Goal: Task Accomplishment & Management: Use online tool/utility

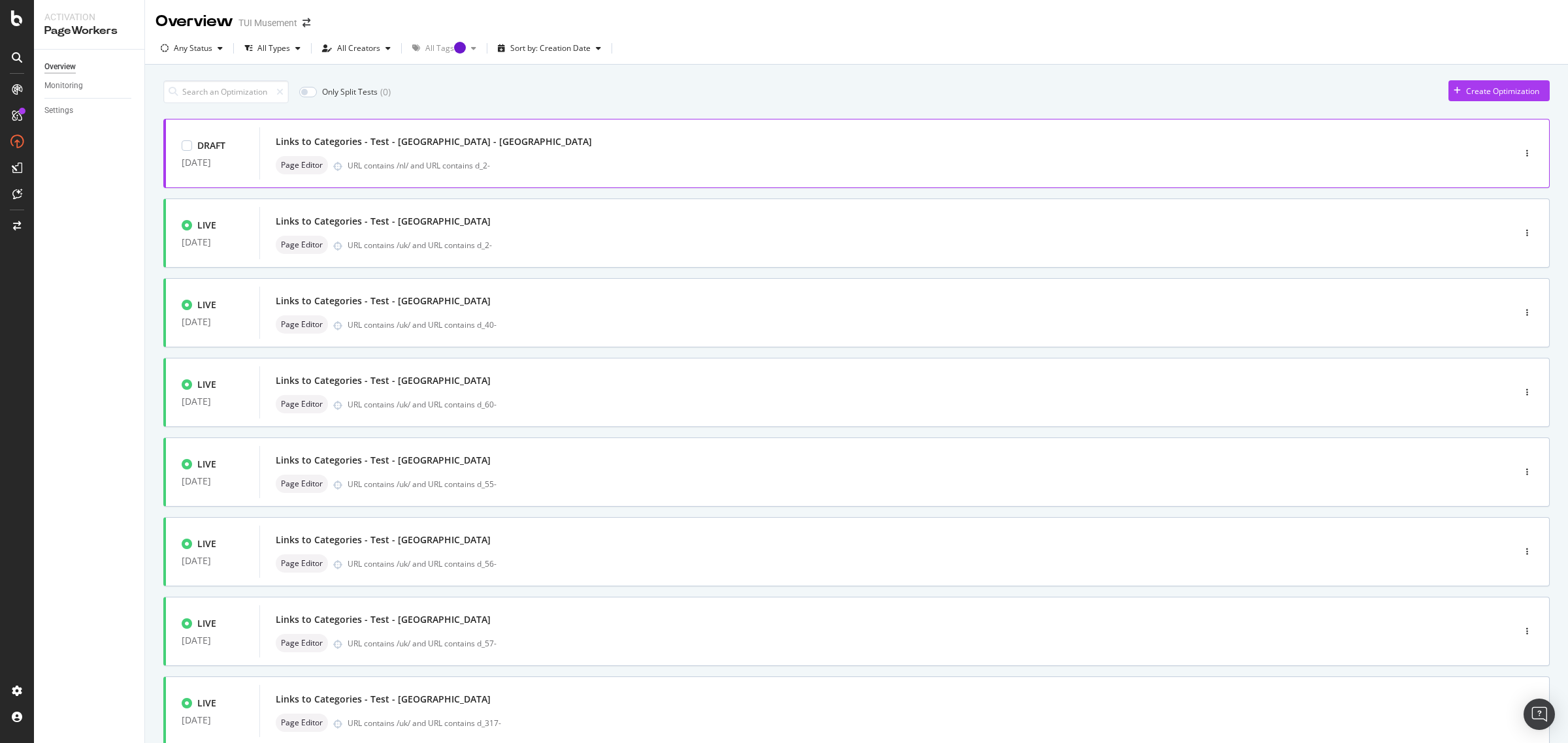
click at [605, 142] on div "Links to Categories - Test - Rome - NL" at bounding box center [867, 141] width 1183 height 18
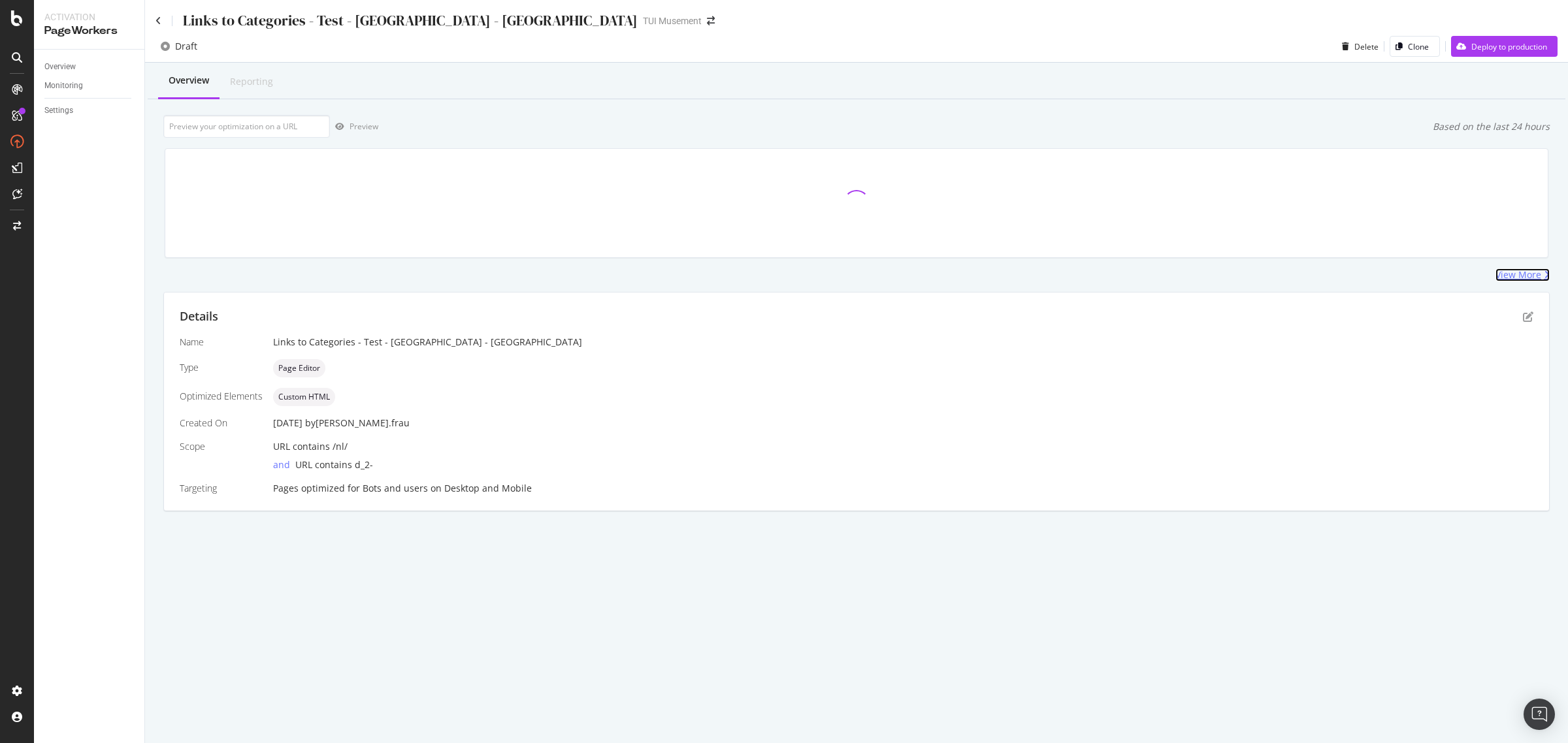
click at [1520, 273] on div "View More" at bounding box center [1518, 275] width 46 height 13
click at [1533, 318] on div "Details Name Links to Categories - Test - Rome - NL Type Page Editor Optimized …" at bounding box center [856, 401] width 1385 height 218
click at [1530, 318] on icon "pen-to-square" at bounding box center [1528, 316] width 10 height 10
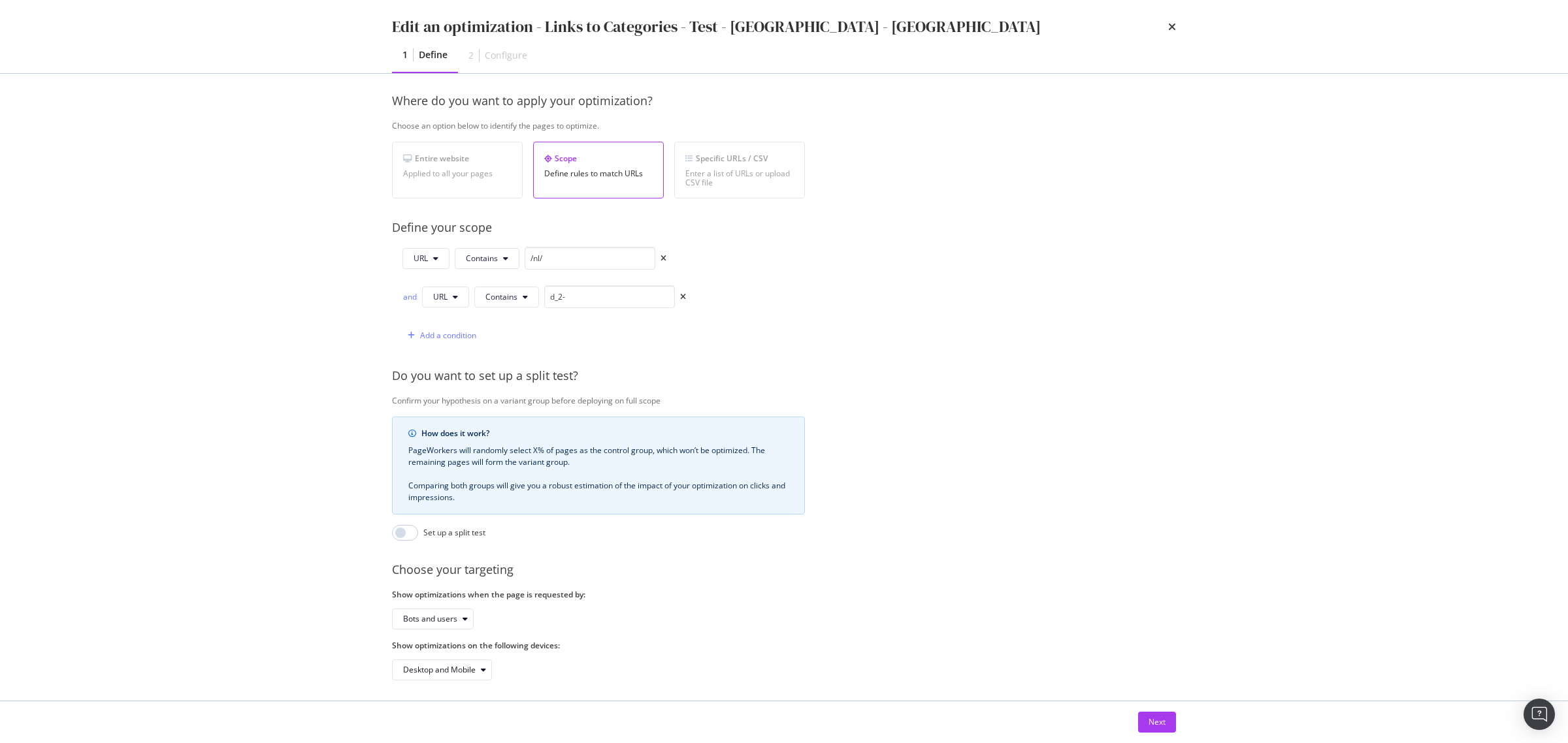
scroll to position [204, 0]
click at [1158, 730] on div "Next" at bounding box center [1157, 722] width 17 height 20
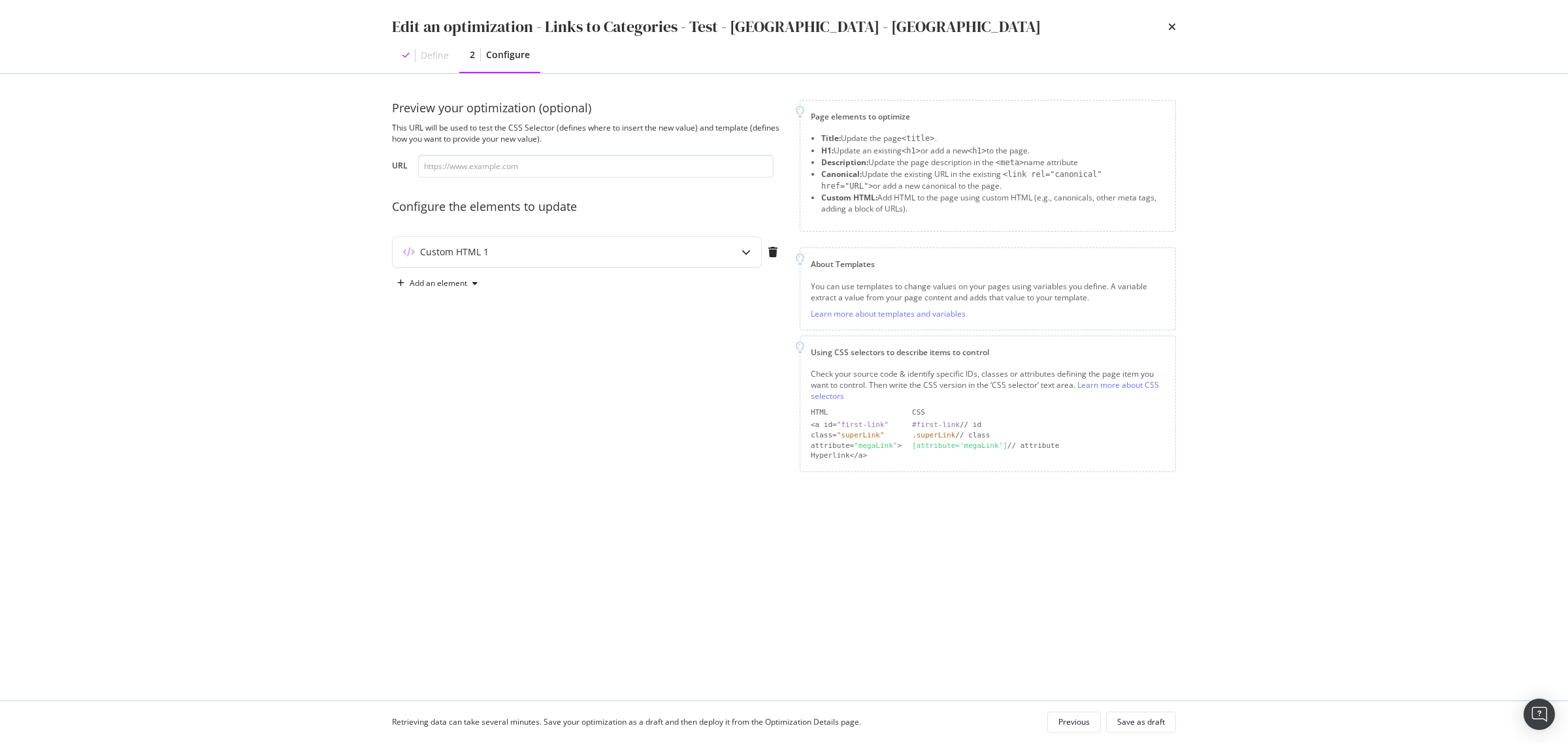
scroll to position [0, 0]
click at [755, 249] on div "modal" at bounding box center [746, 252] width 30 height 30
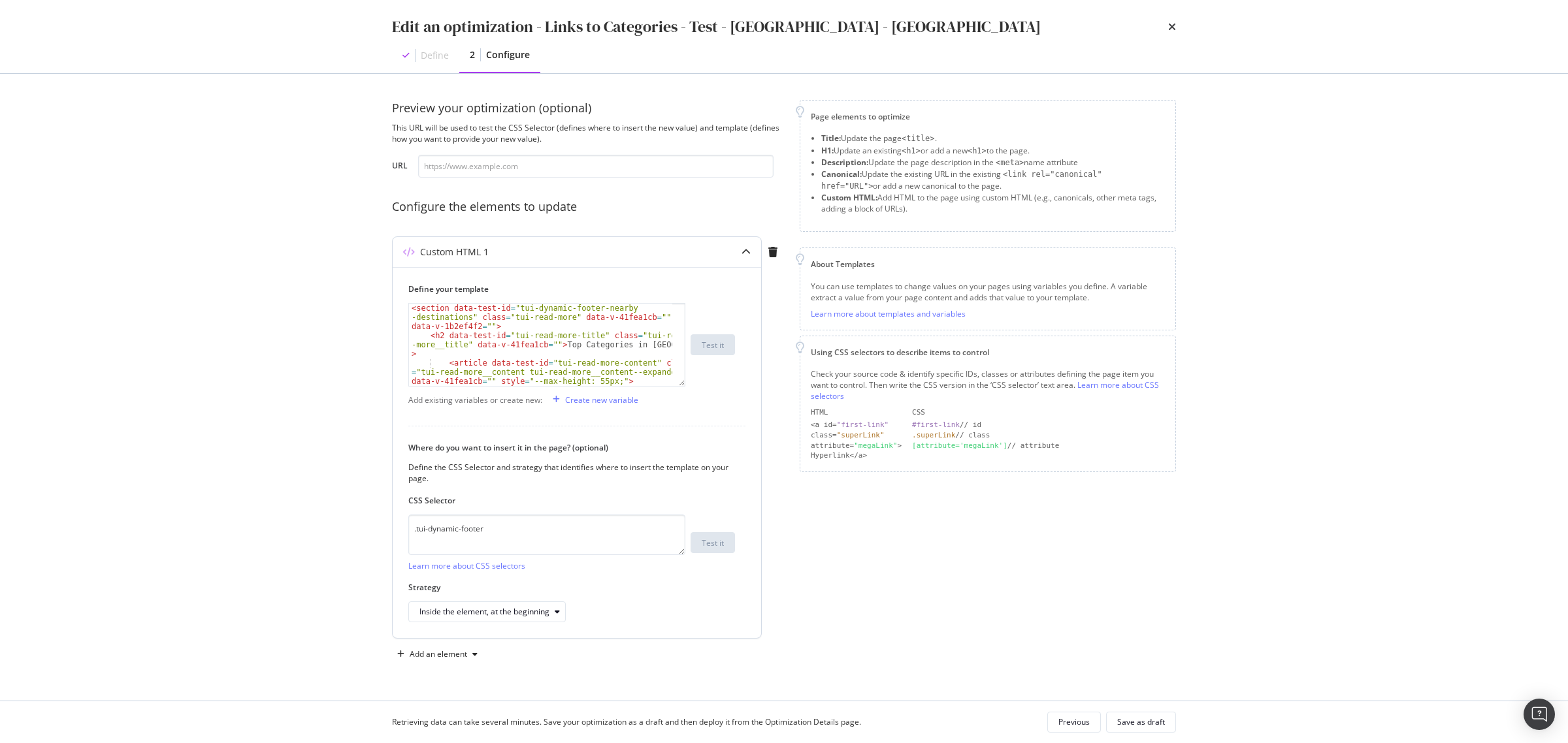
click at [553, 333] on div "< section data-test-id = "tui-dynamic-footer-nearby -destinations" class = "tui…" at bounding box center [540, 372] width 263 height 137
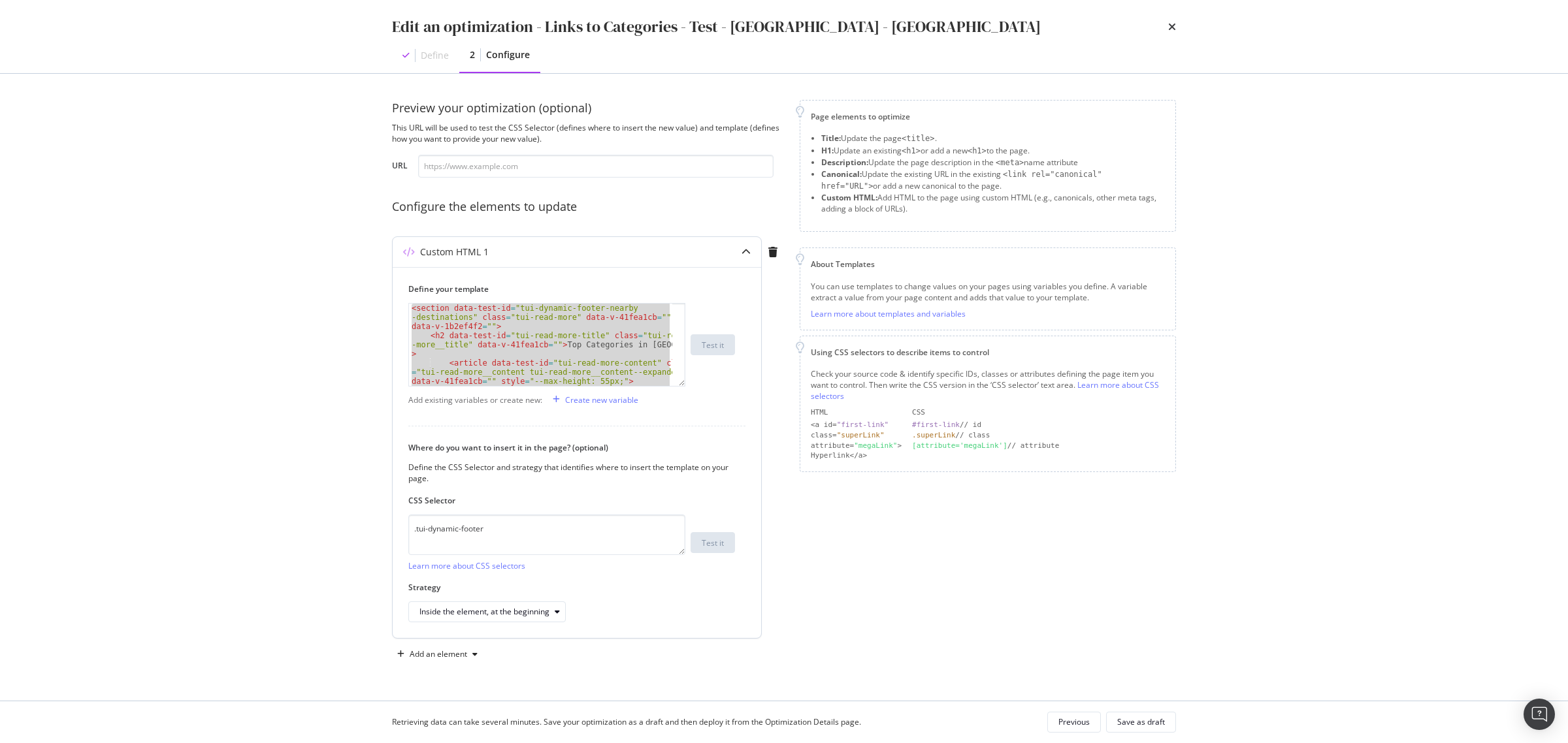
click at [556, 356] on div "< section data-test-id = "tui-dynamic-footer-nearby -destinations" class = "tui…" at bounding box center [540, 345] width 263 height 82
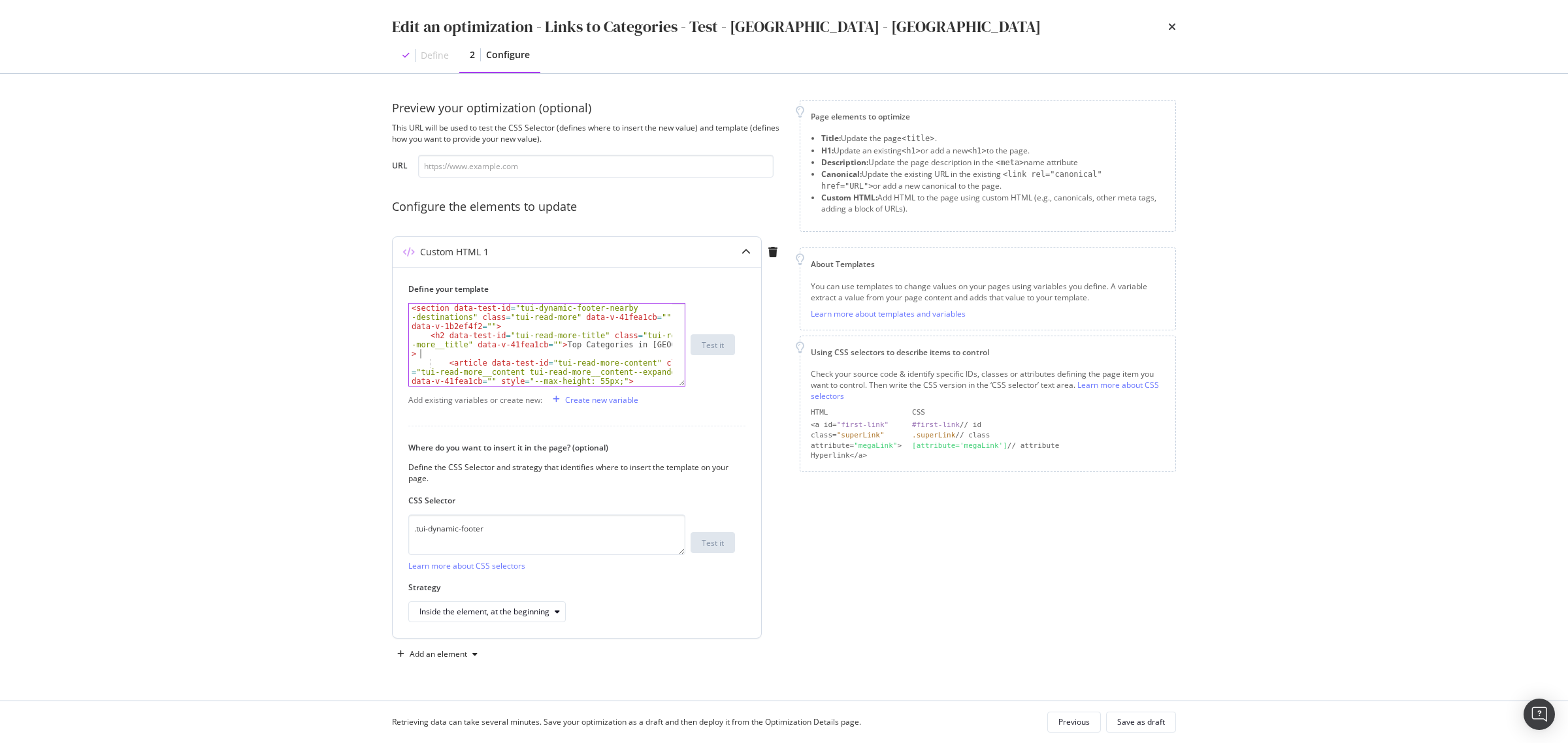
type textarea "</article> <!----> </section>"
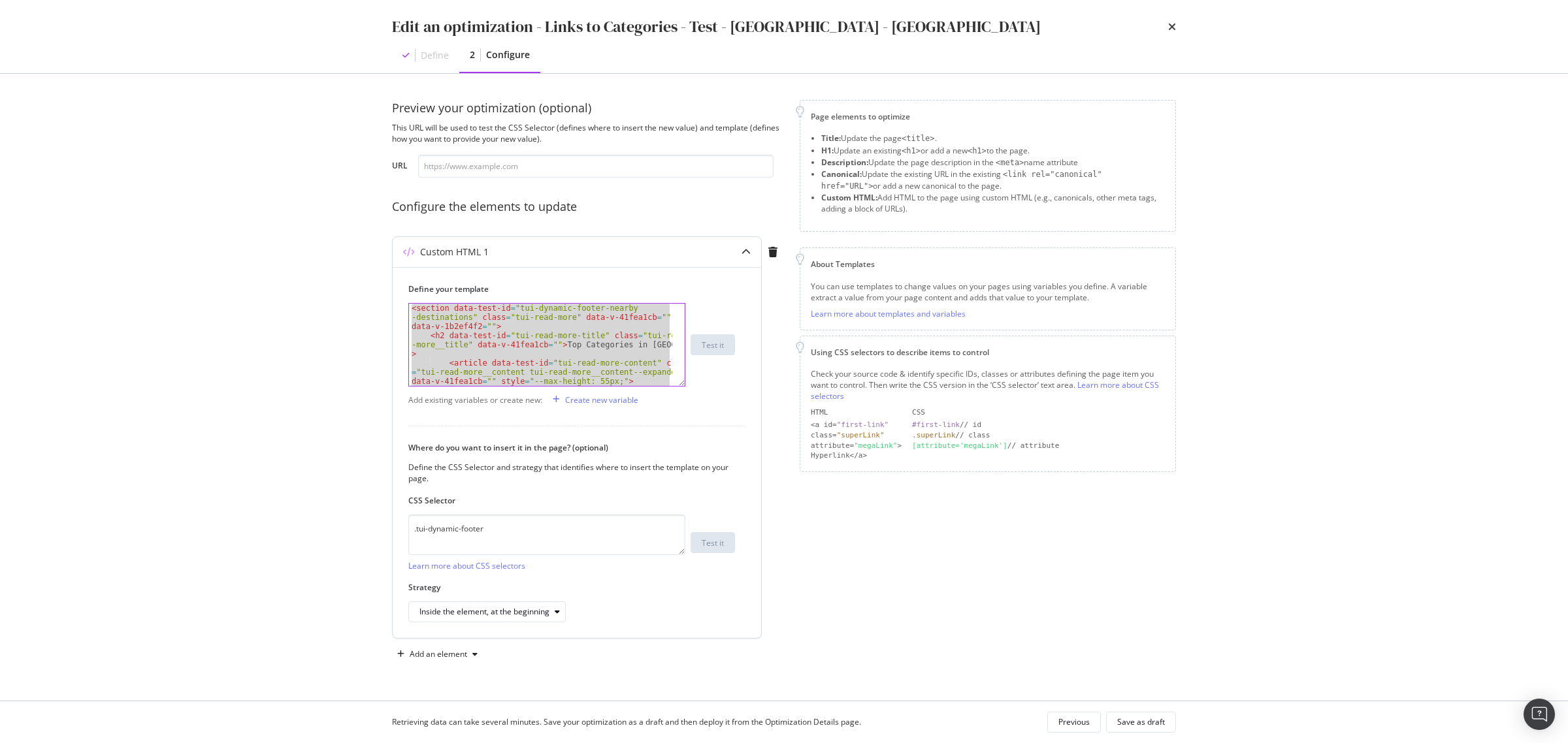
paste textarea "Cursor at row 27"
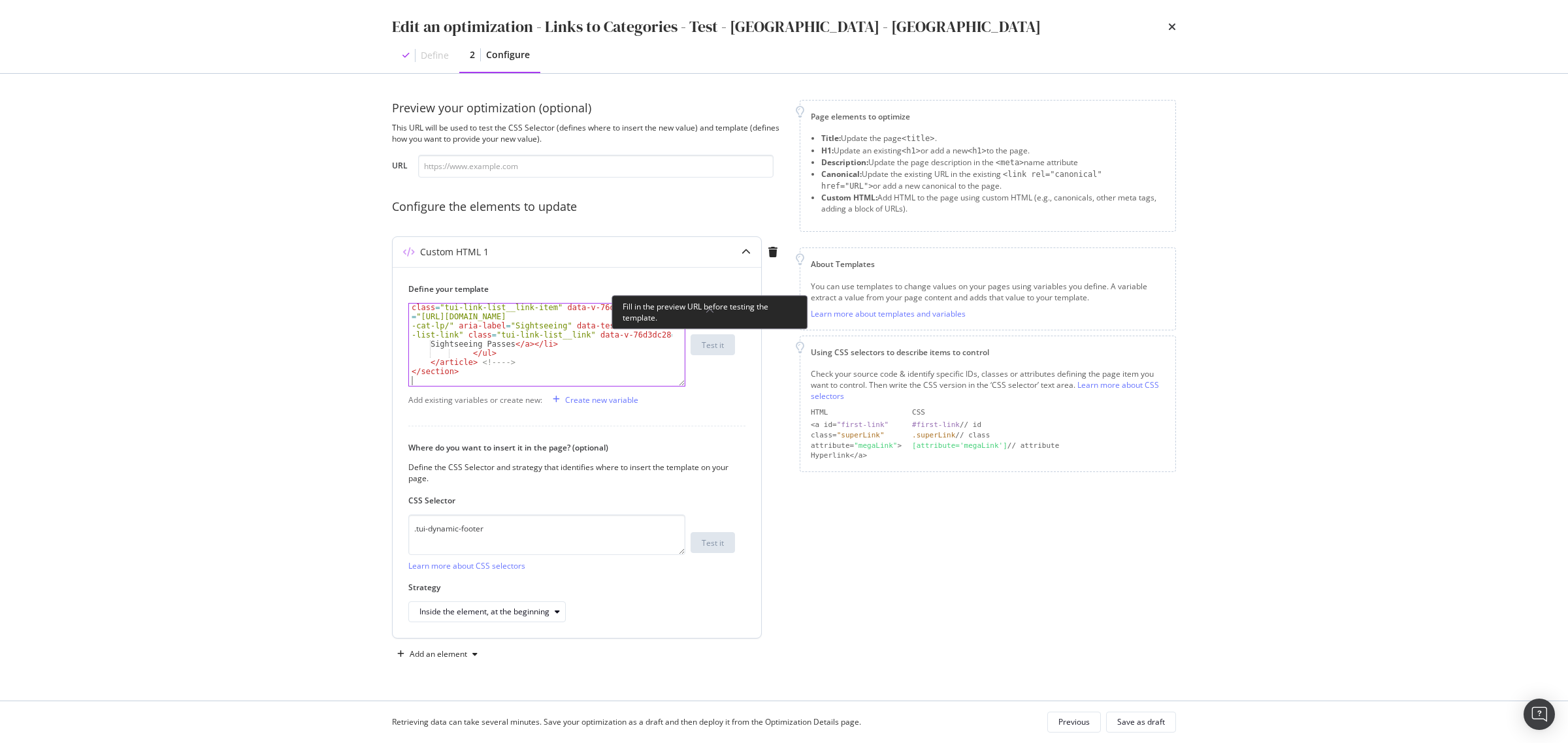
scroll to position [658, 0]
click at [1168, 725] on button "Save as draft" at bounding box center [1141, 722] width 70 height 21
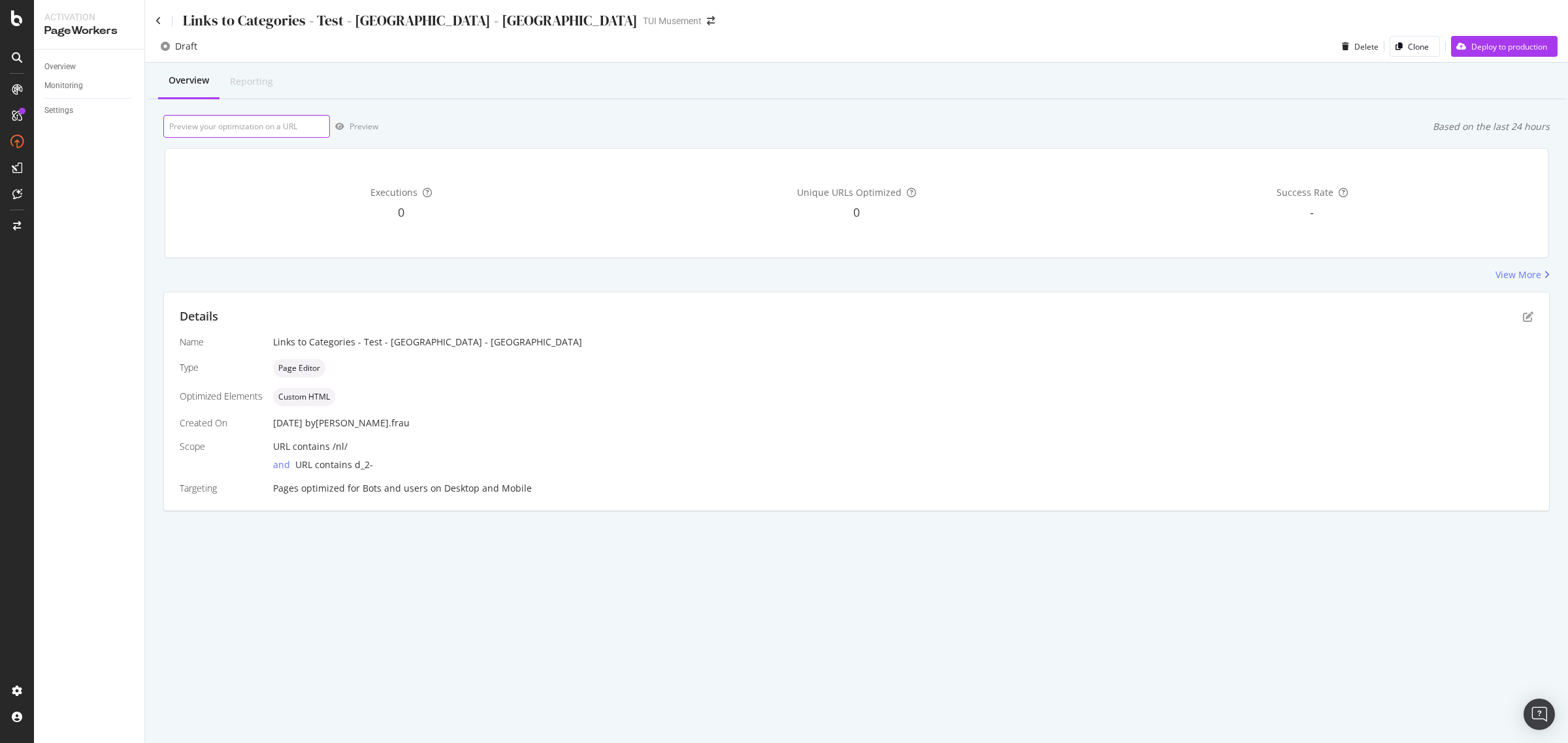
click at [248, 125] on input "url" at bounding box center [247, 126] width 167 height 23
paste input "https://www.tuimusement.com/nl/italie/rome/d_2-c_82/"
type input "https://www.tuimusement.com/nl/italie/rome/d_2-c_82/"
click at [363, 126] on div "Preview" at bounding box center [364, 126] width 29 height 11
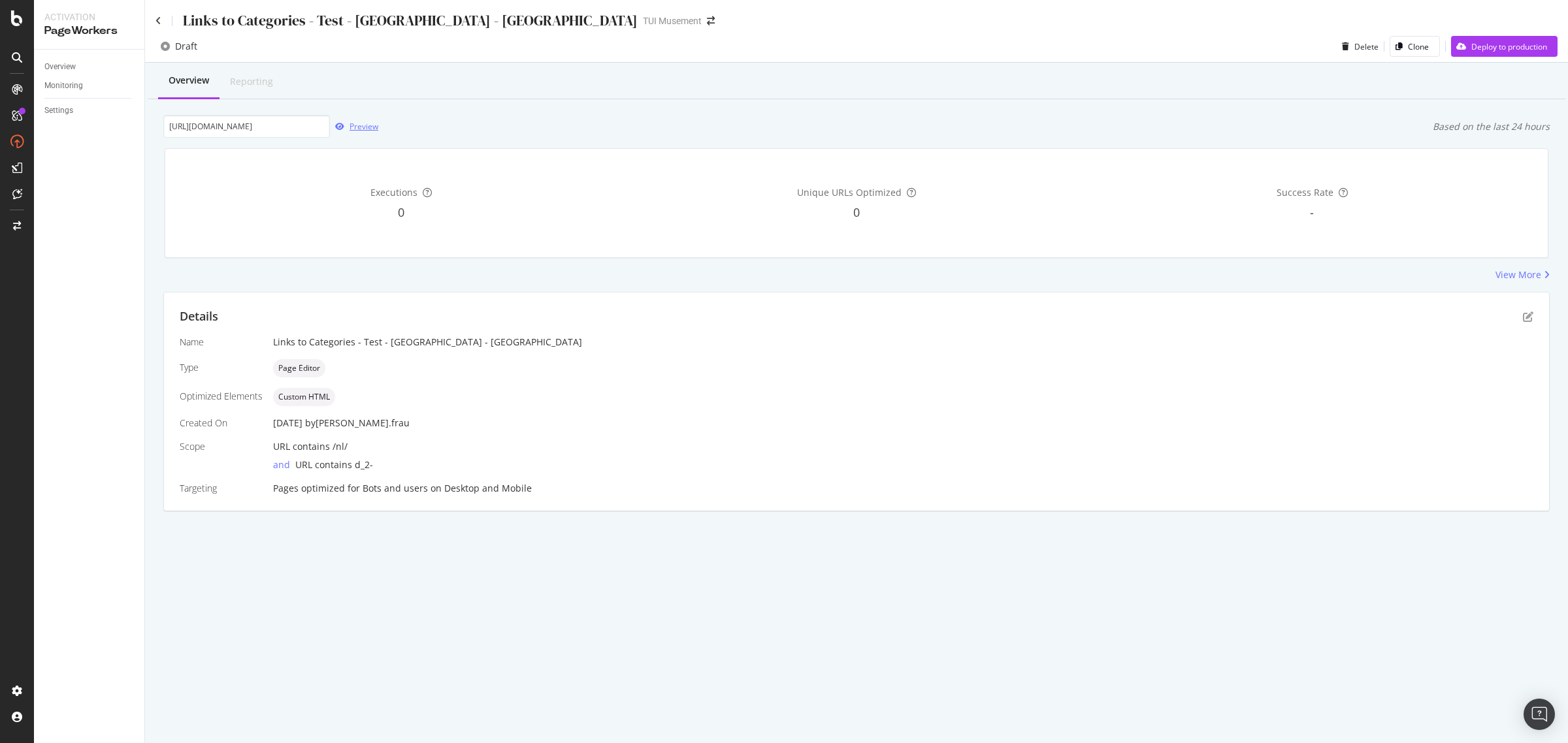
scroll to position [0, 0]
click at [365, 131] on div "Preview" at bounding box center [364, 126] width 29 height 11
click at [1530, 315] on icon "pen-to-square" at bounding box center [1528, 316] width 10 height 10
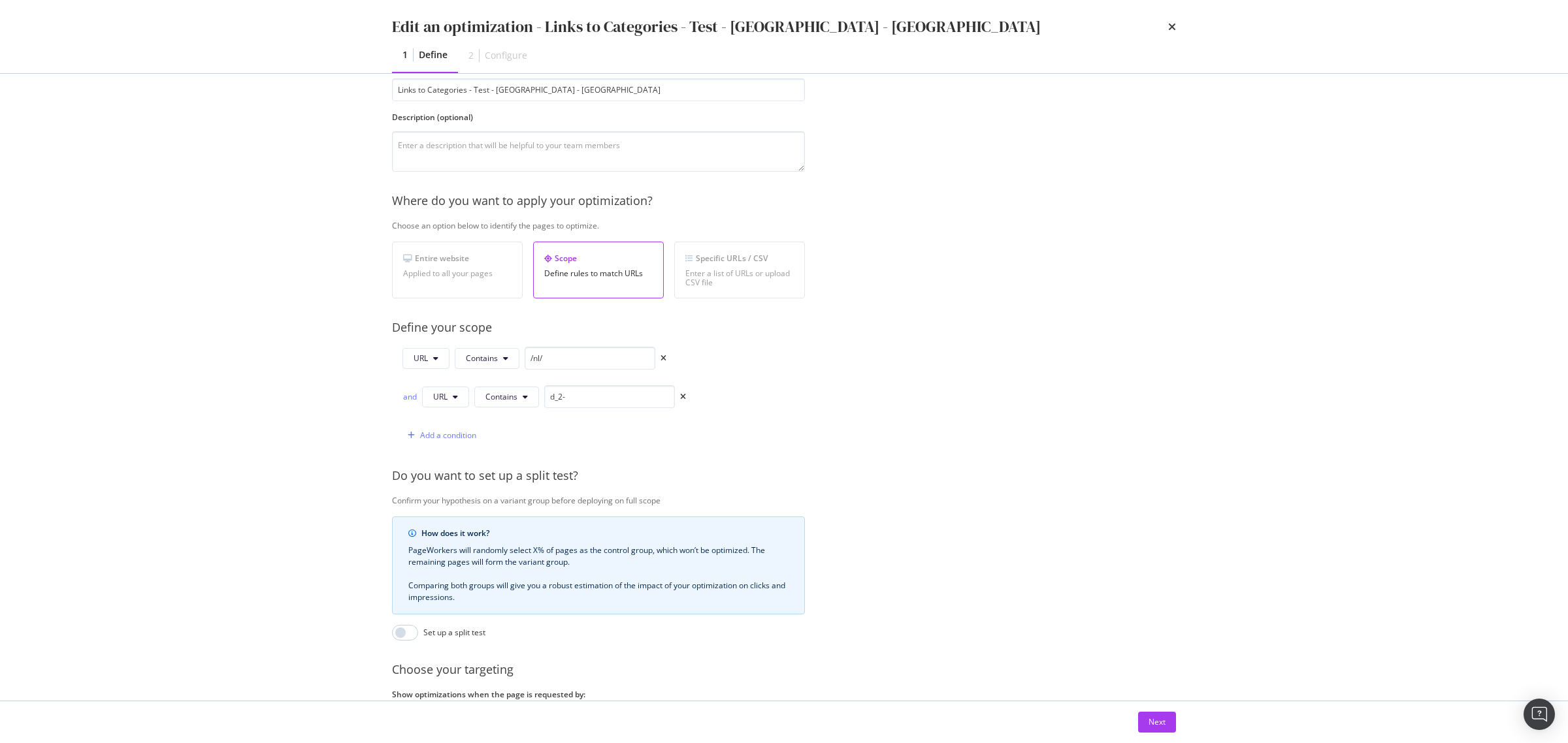
scroll to position [204, 0]
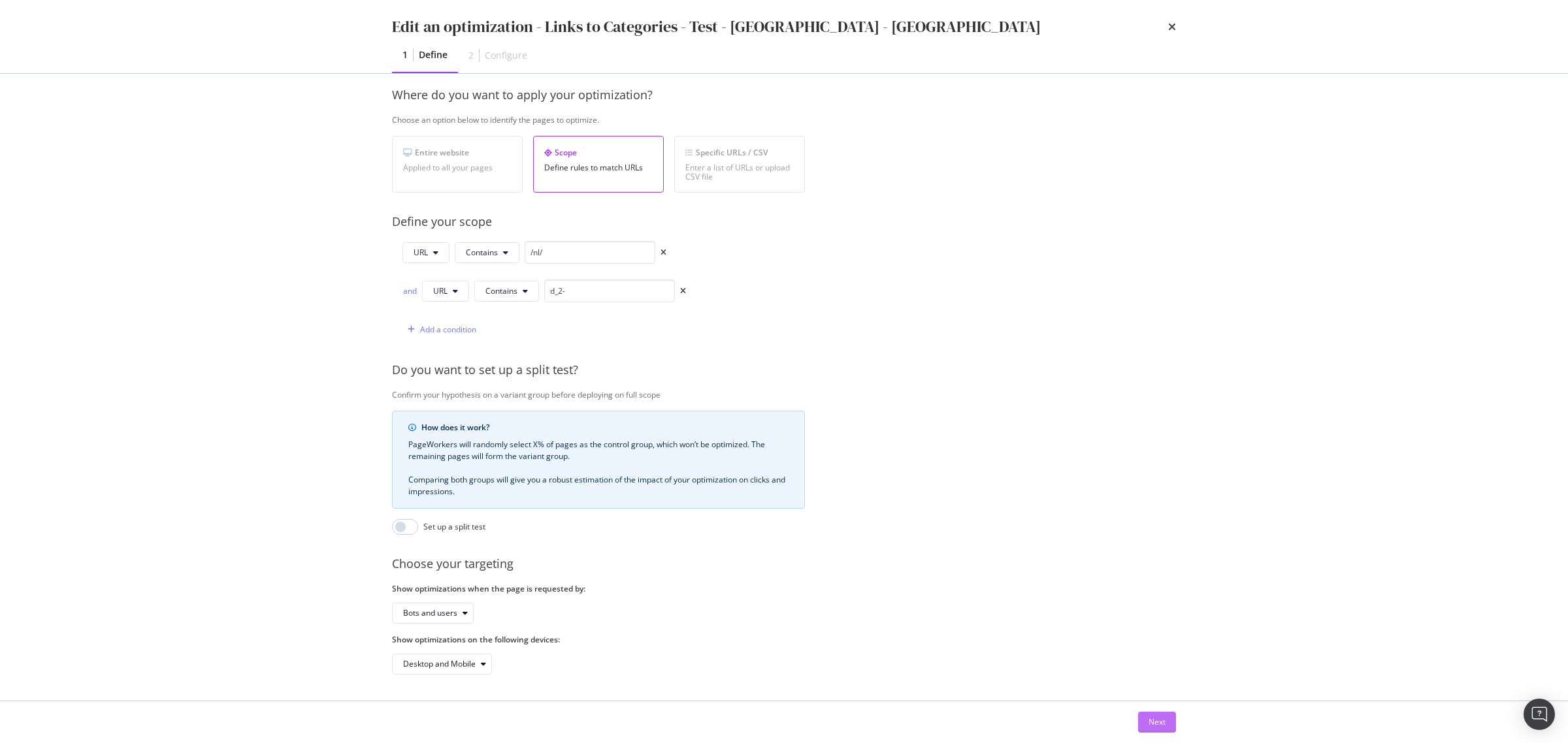
click at [1161, 720] on div "Next" at bounding box center [1157, 722] width 17 height 11
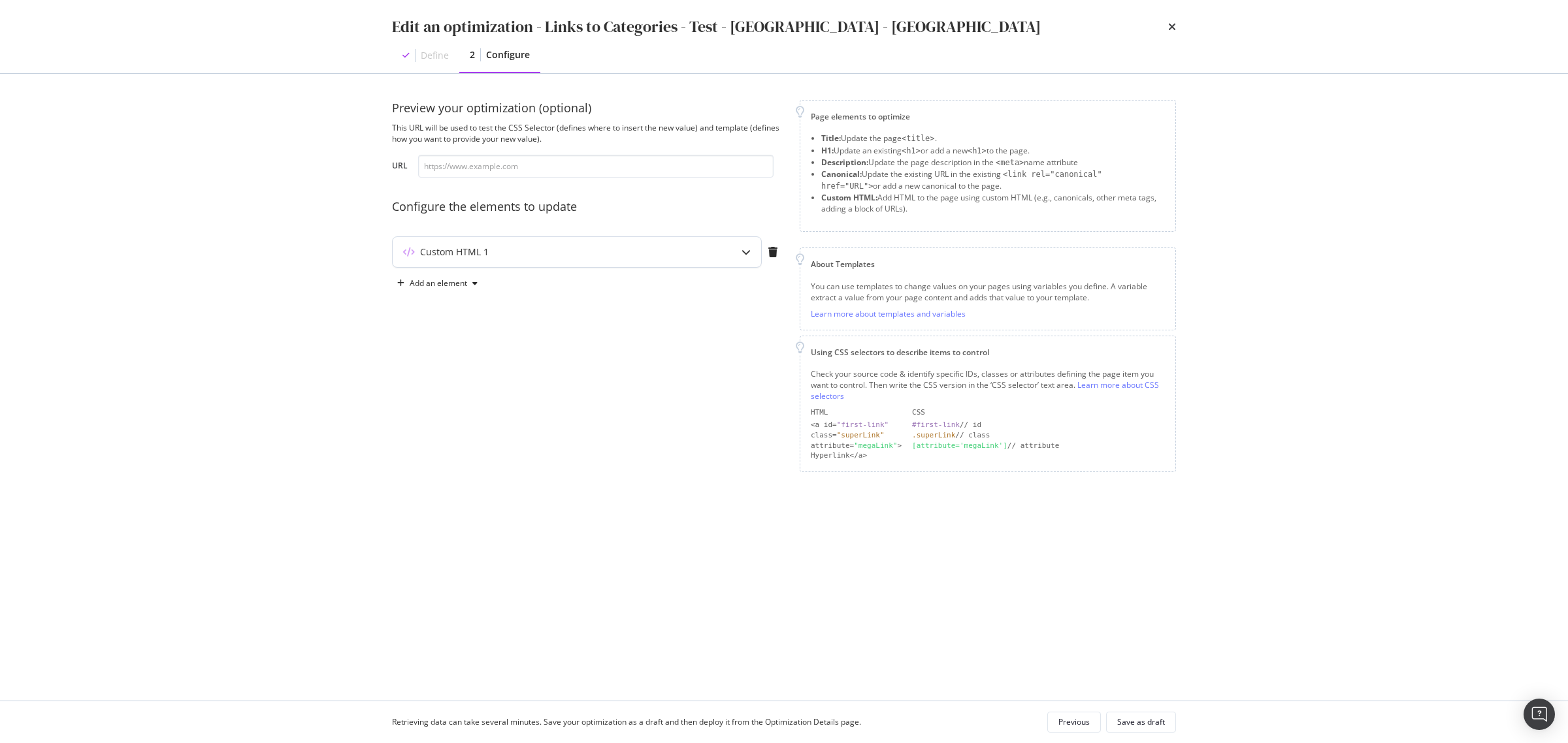
click at [741, 253] on icon "modal" at bounding box center [745, 251] width 9 height 9
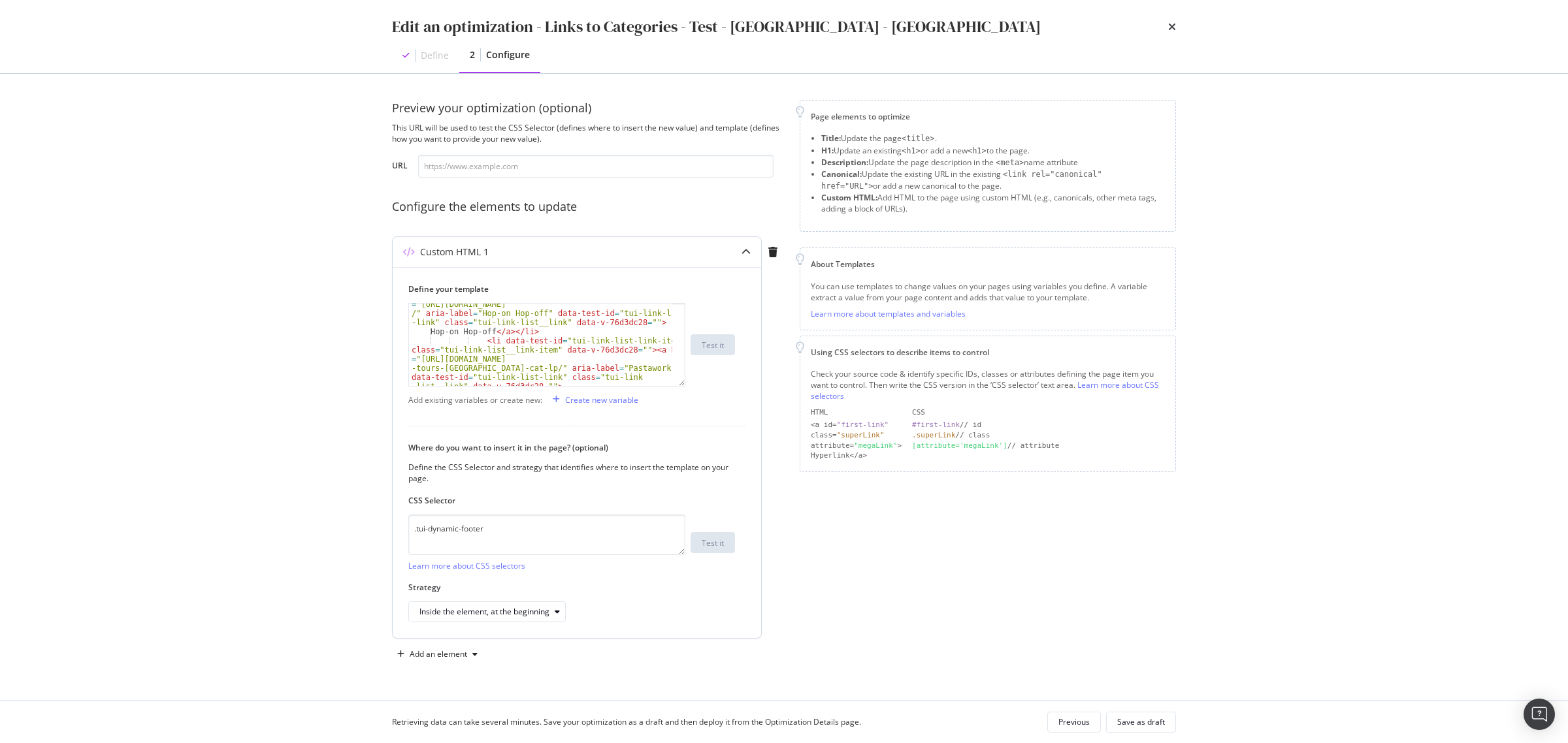
scroll to position [245, 0]
click at [596, 339] on div "< li data-test-id = "tui-link-list-link-item" class = "tui-link-list__link-item…" at bounding box center [540, 383] width 263 height 191
type textarea "</section>"
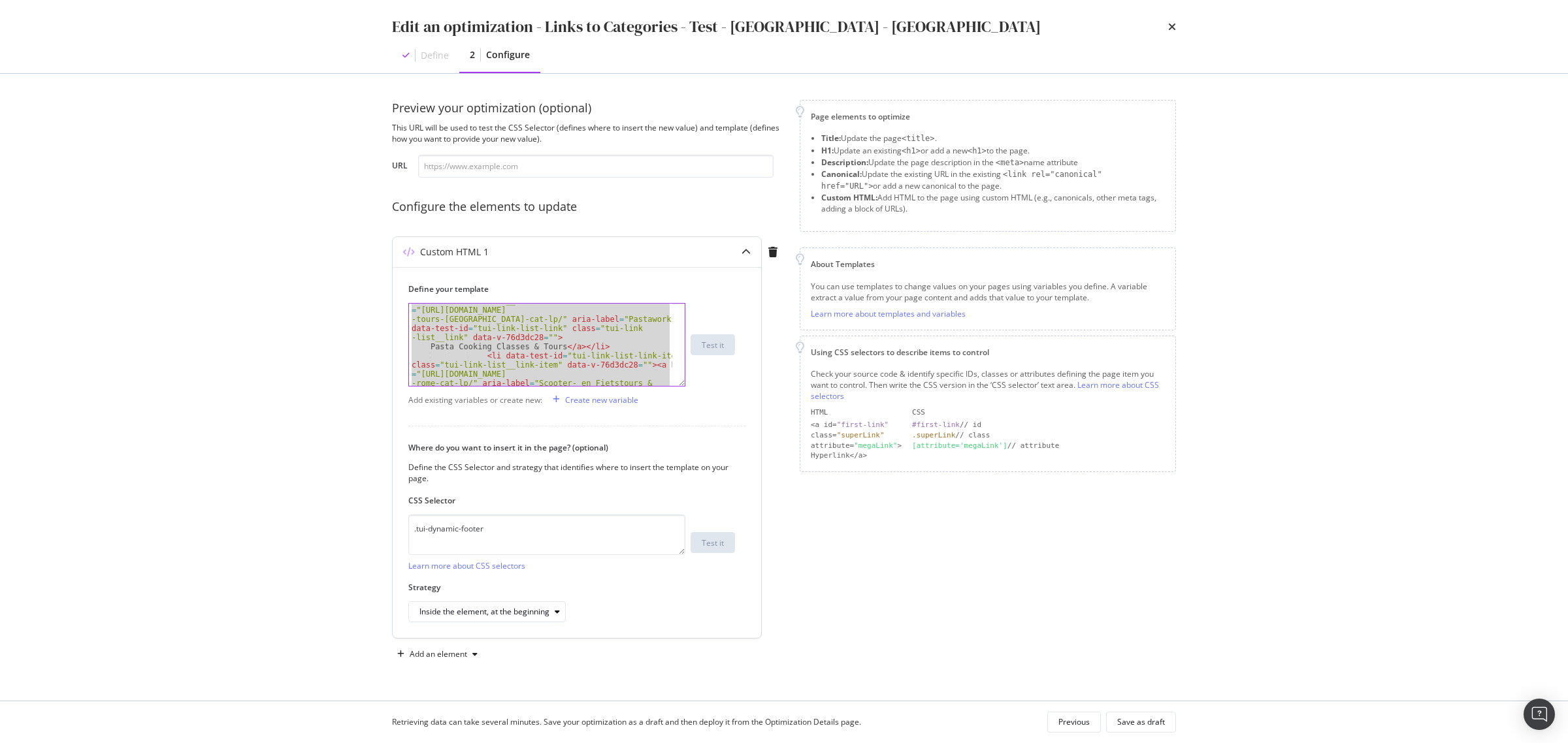
paste textarea "Cursor at row 28"
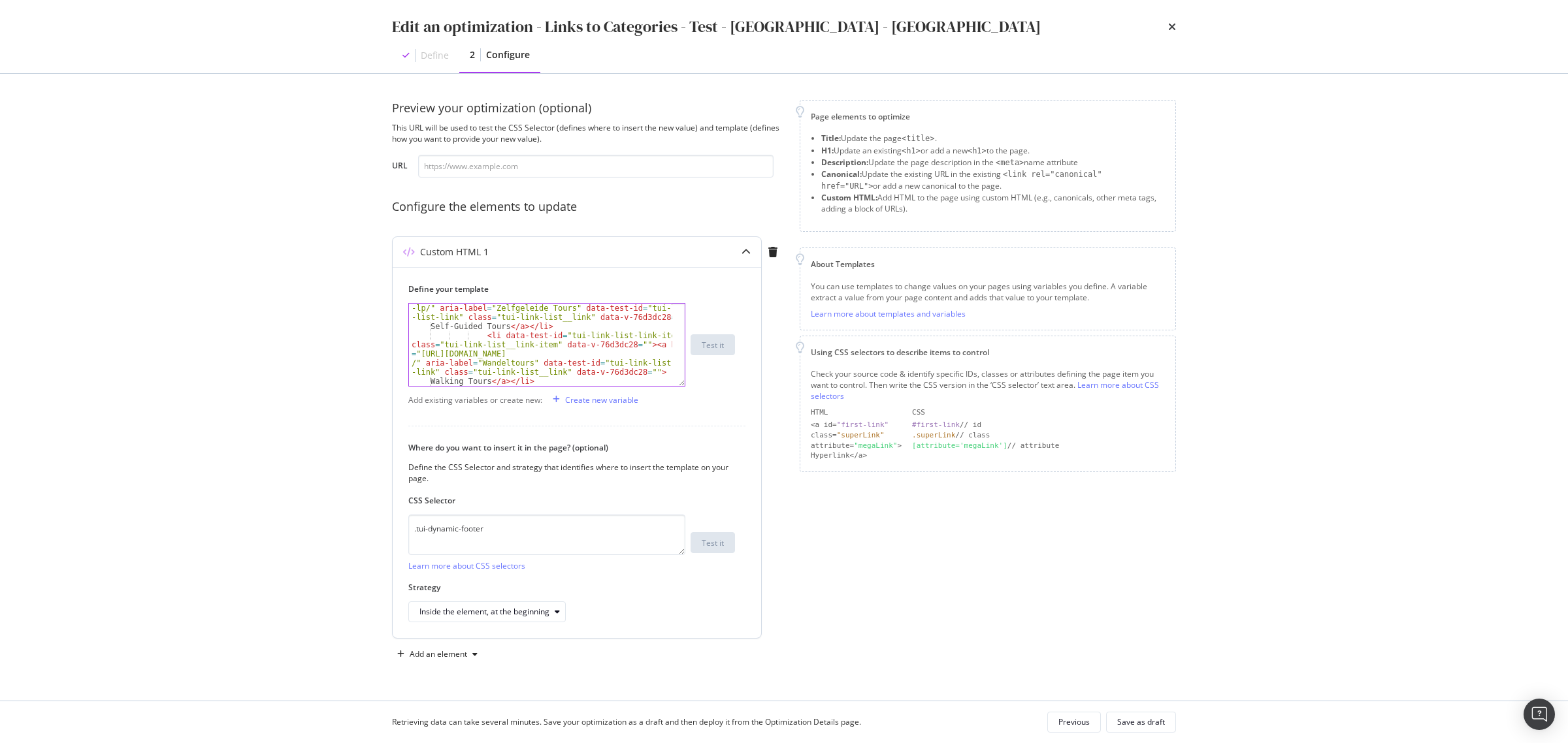
scroll to position [462, 0]
click at [531, 337] on div "< li data-test-id = "tui-link-list-link-item" class = "tui-link-list__link-item…" at bounding box center [540, 352] width 263 height 182
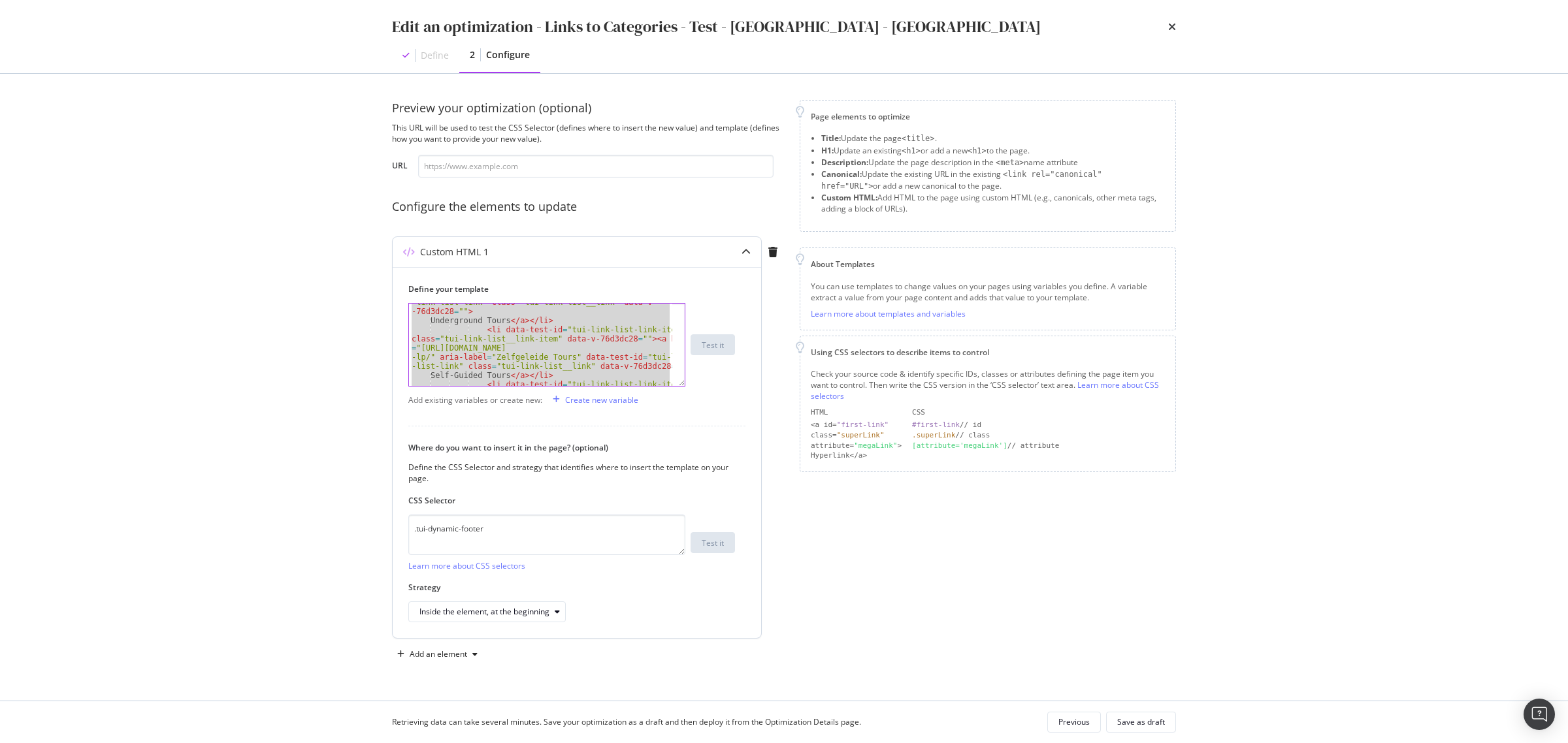
paste textarea "Cursor at row 28"
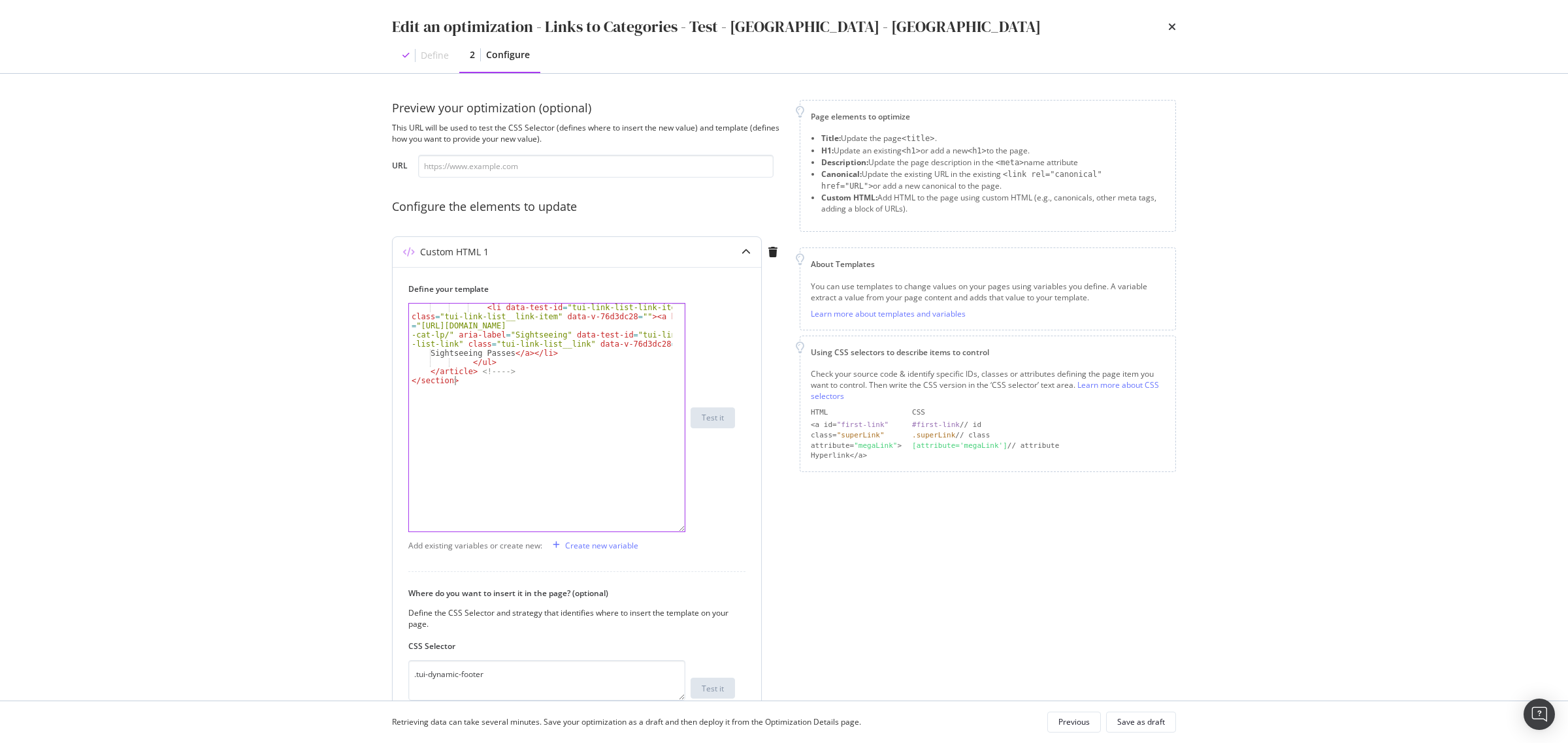
drag, startPoint x: 681, startPoint y: 381, endPoint x: 691, endPoint y: 565, distance: 184.3
click at [691, 532] on div "</section> < li data-test-id = "tui-link-list-link-item" class = "tui-link-list…" at bounding box center [572, 418] width 327 height 229
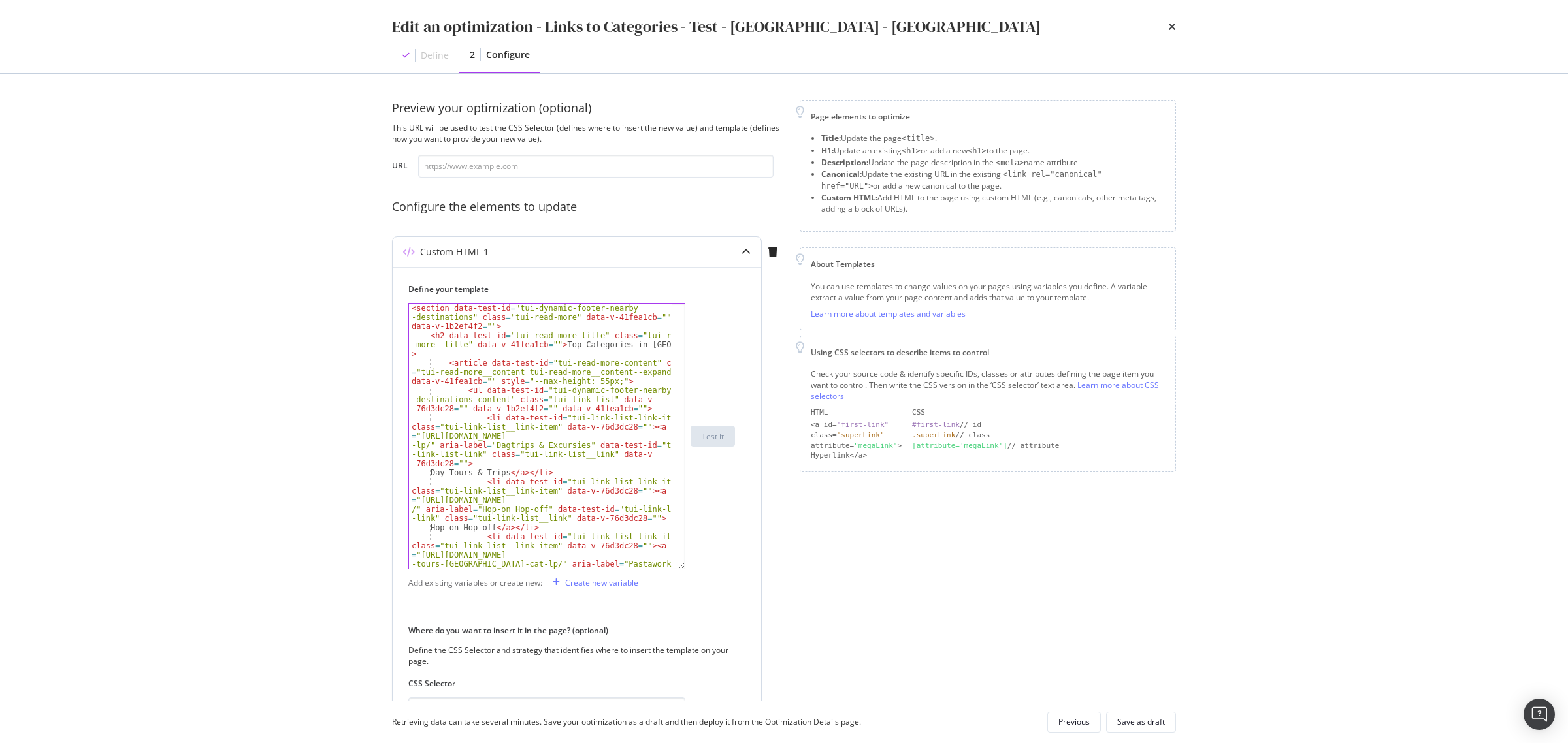
scroll to position [0, 0]
click at [591, 399] on div "< section data-test-id = "tui-dynamic-footer-nearby -destinations" class = "tui…" at bounding box center [540, 477] width 263 height 347
type textarea "</article> <!----> </section>"
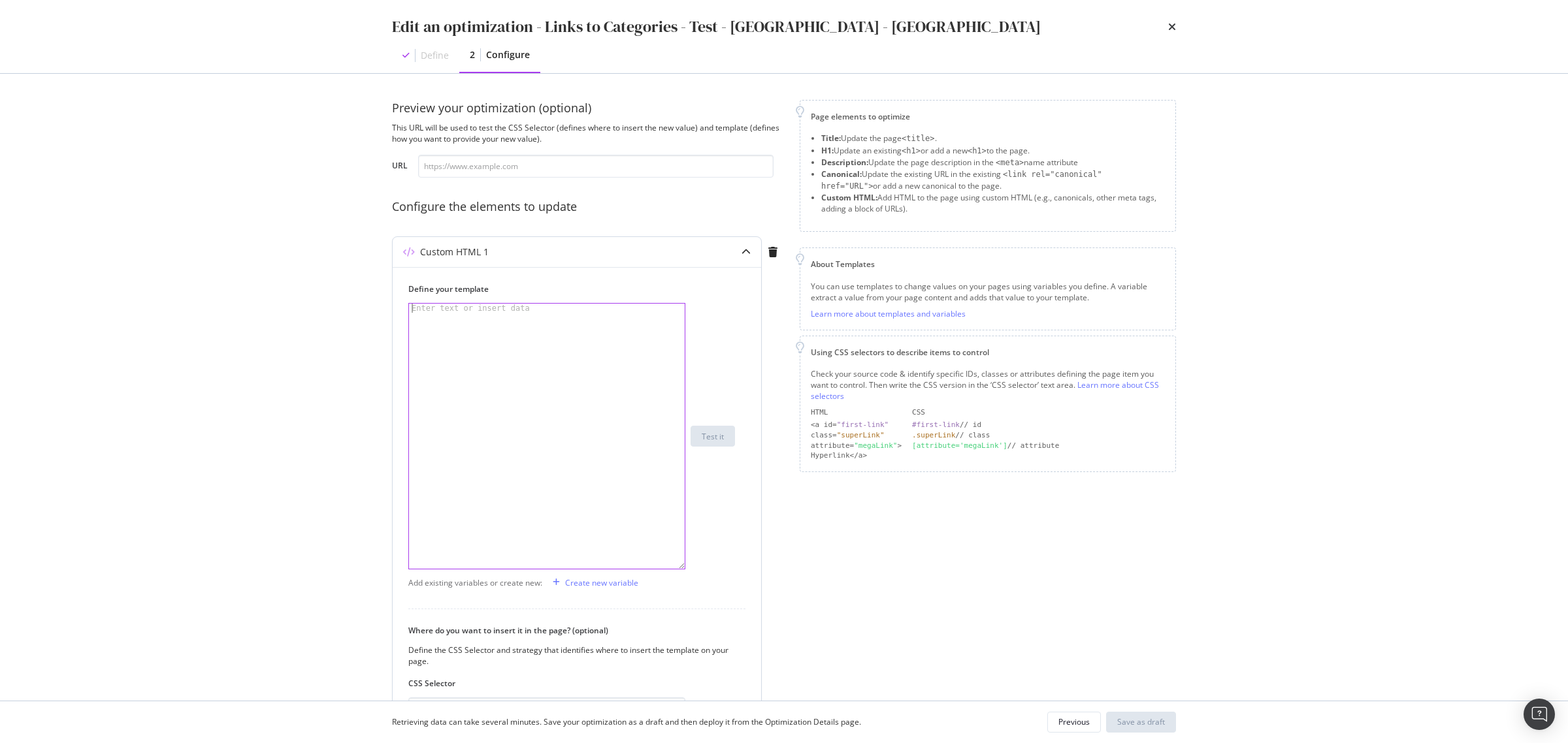
paste textarea "</section>"
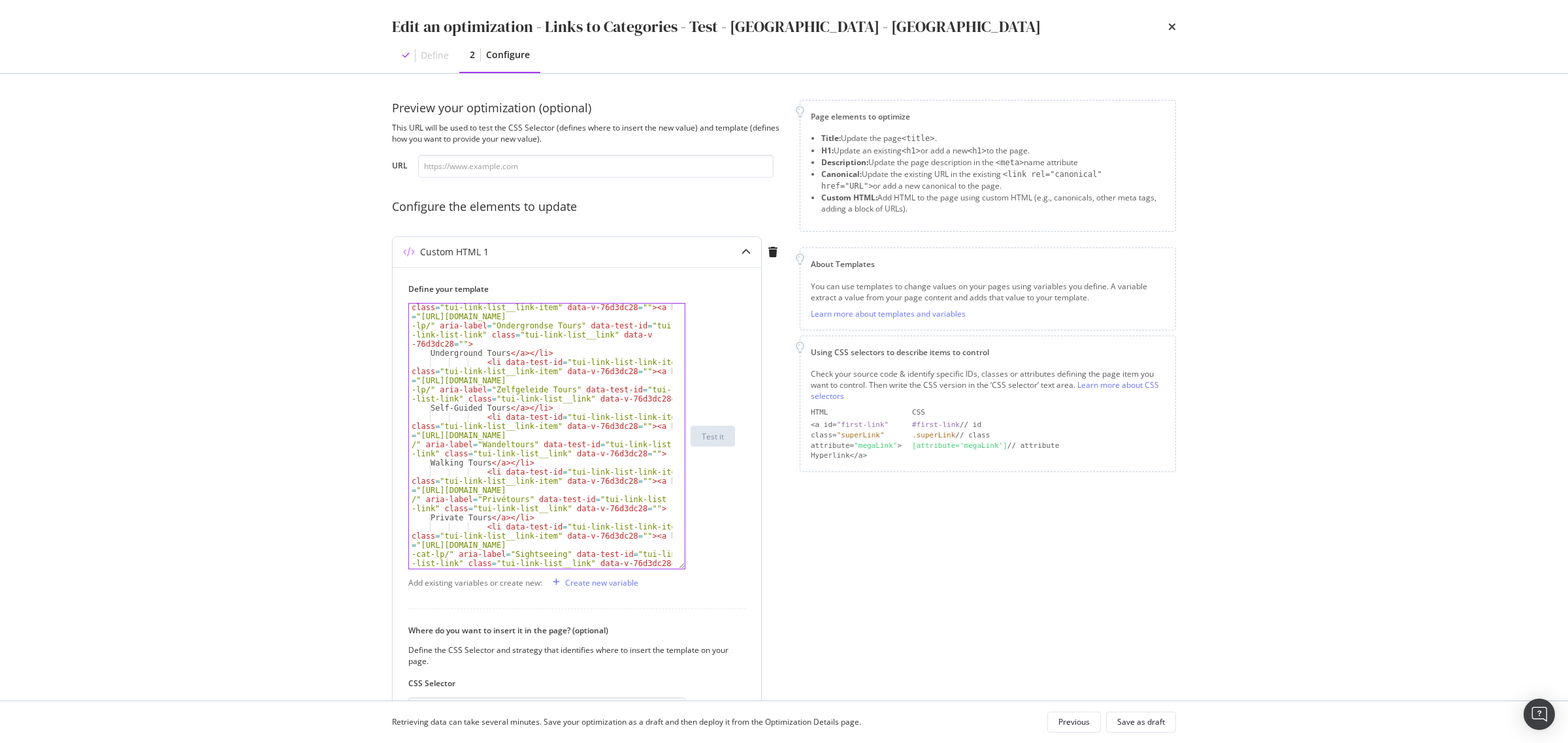
scroll to position [430, 0]
click at [552, 387] on div "< li data-test-id = "tui-link-list-link-item" class = "tui-link-list__link-item…" at bounding box center [540, 458] width 263 height 328
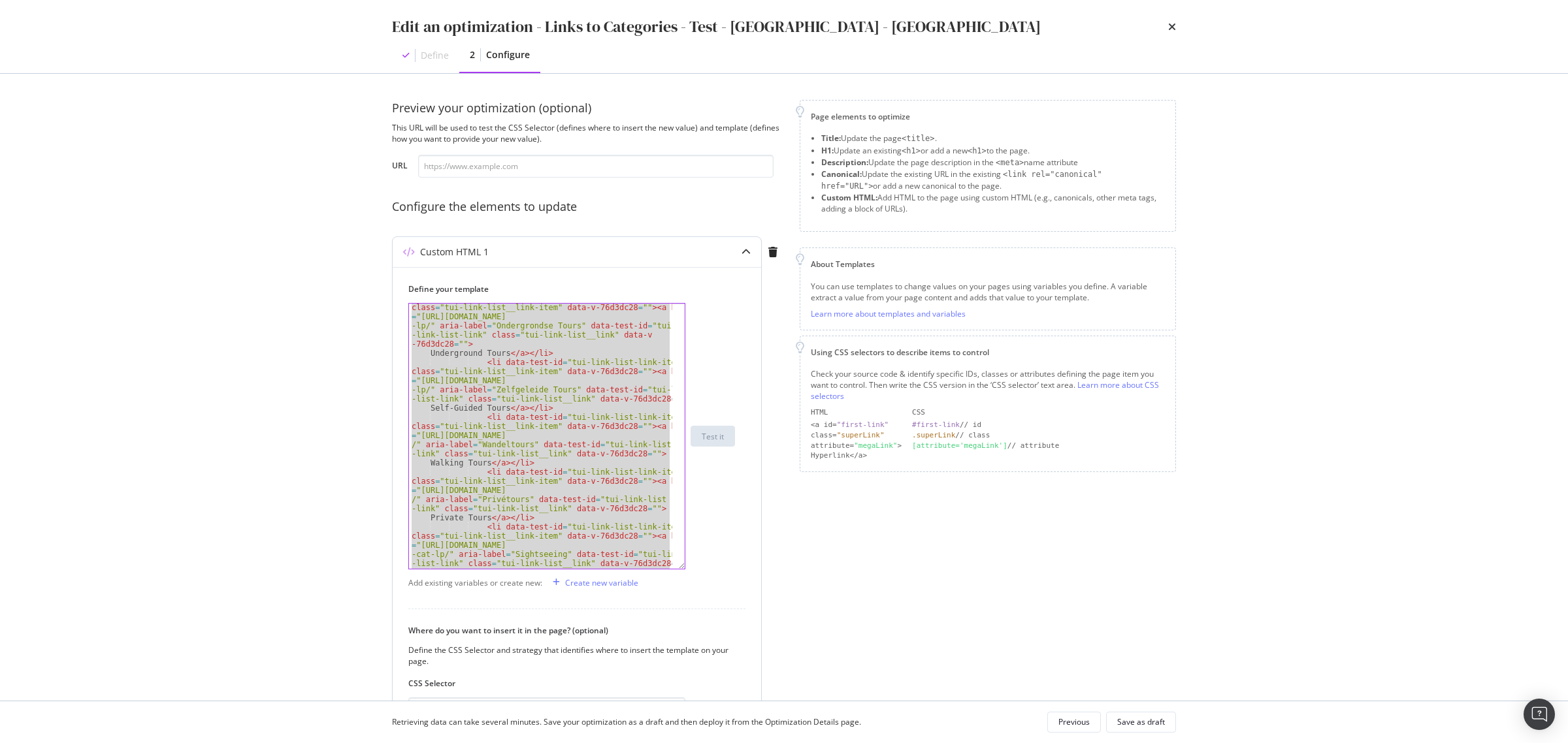
paste textarea "data-test-id"
type textarea "data-test-id"
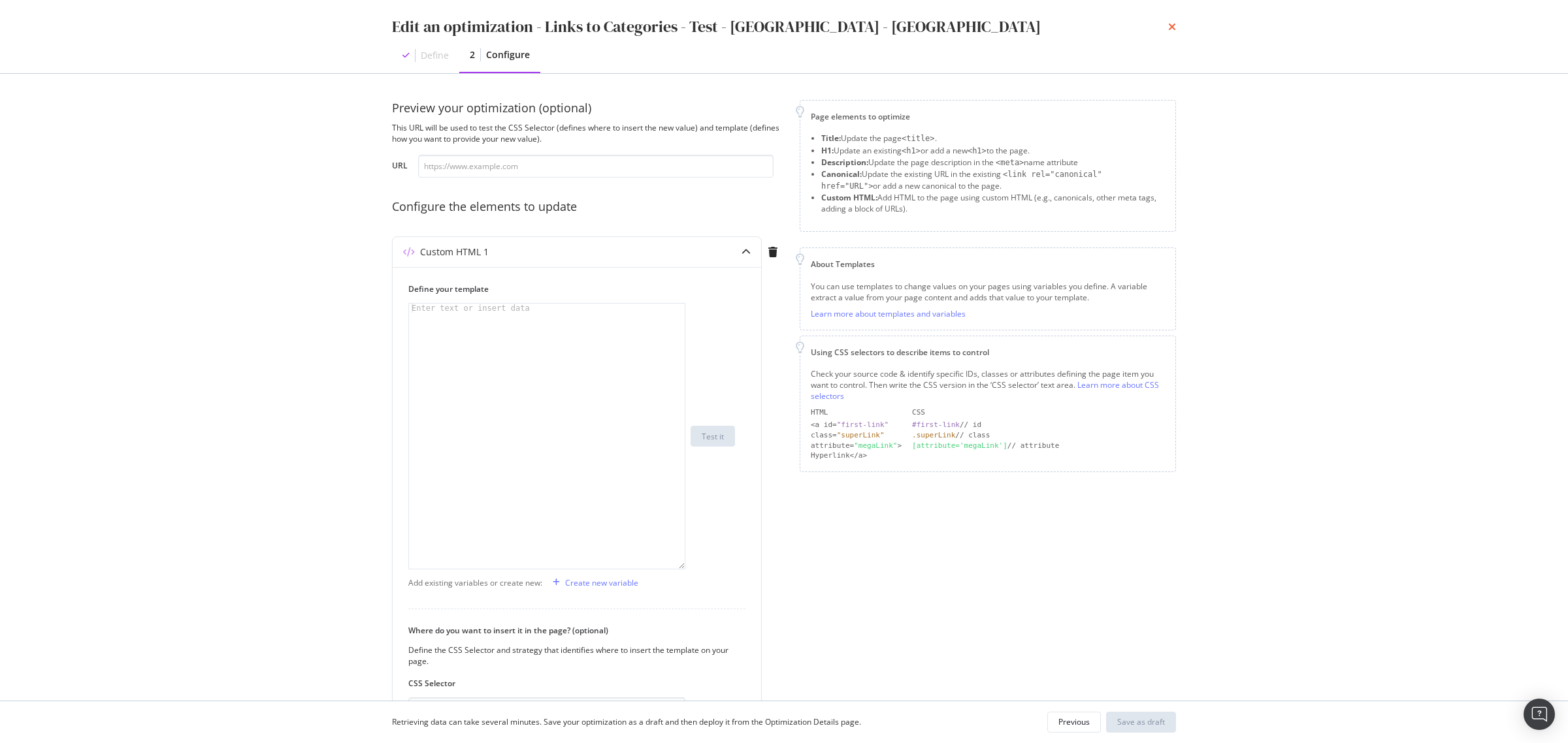
click at [1174, 25] on icon "times" at bounding box center [1172, 27] width 8 height 10
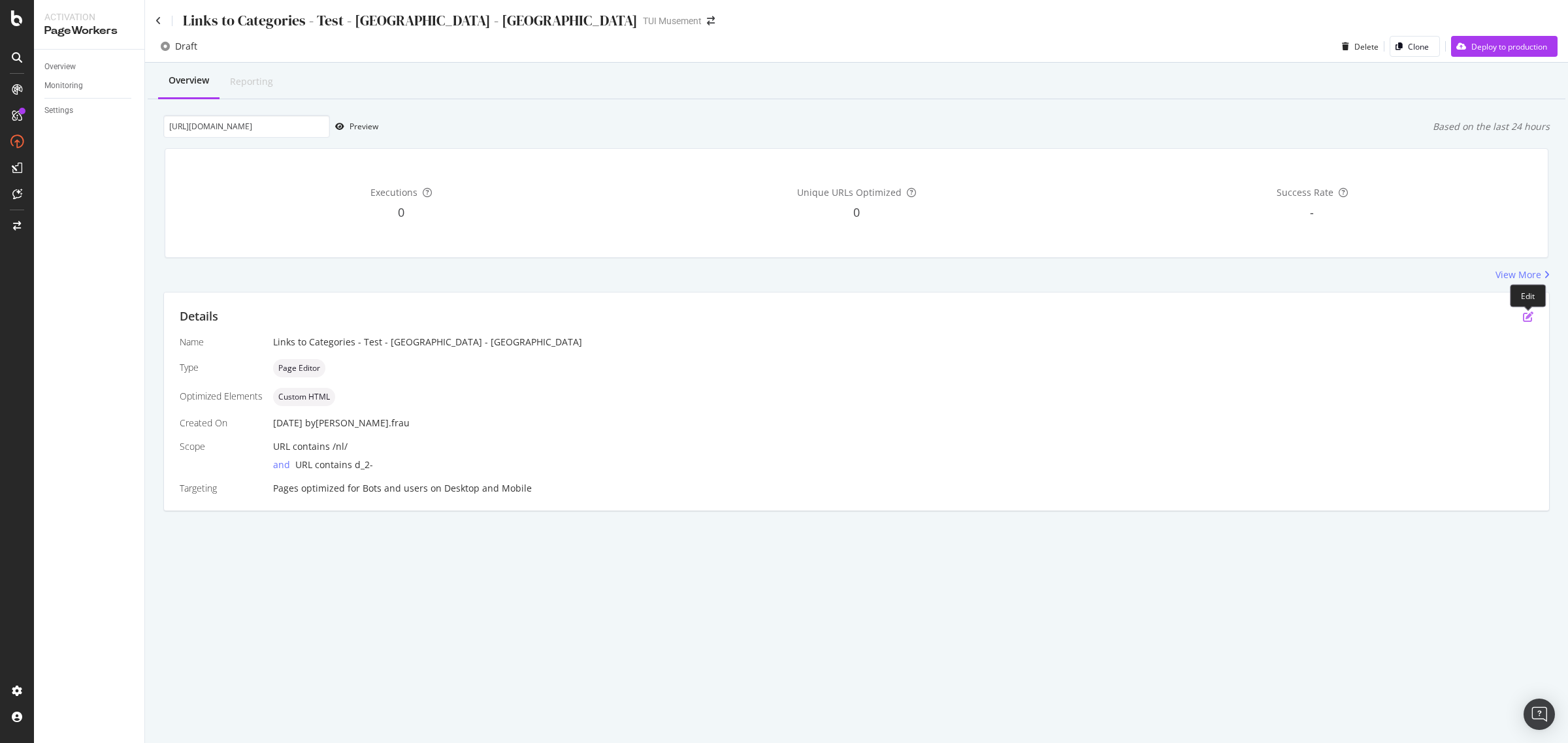
click at [1532, 312] on icon "pen-to-square" at bounding box center [1528, 316] width 10 height 10
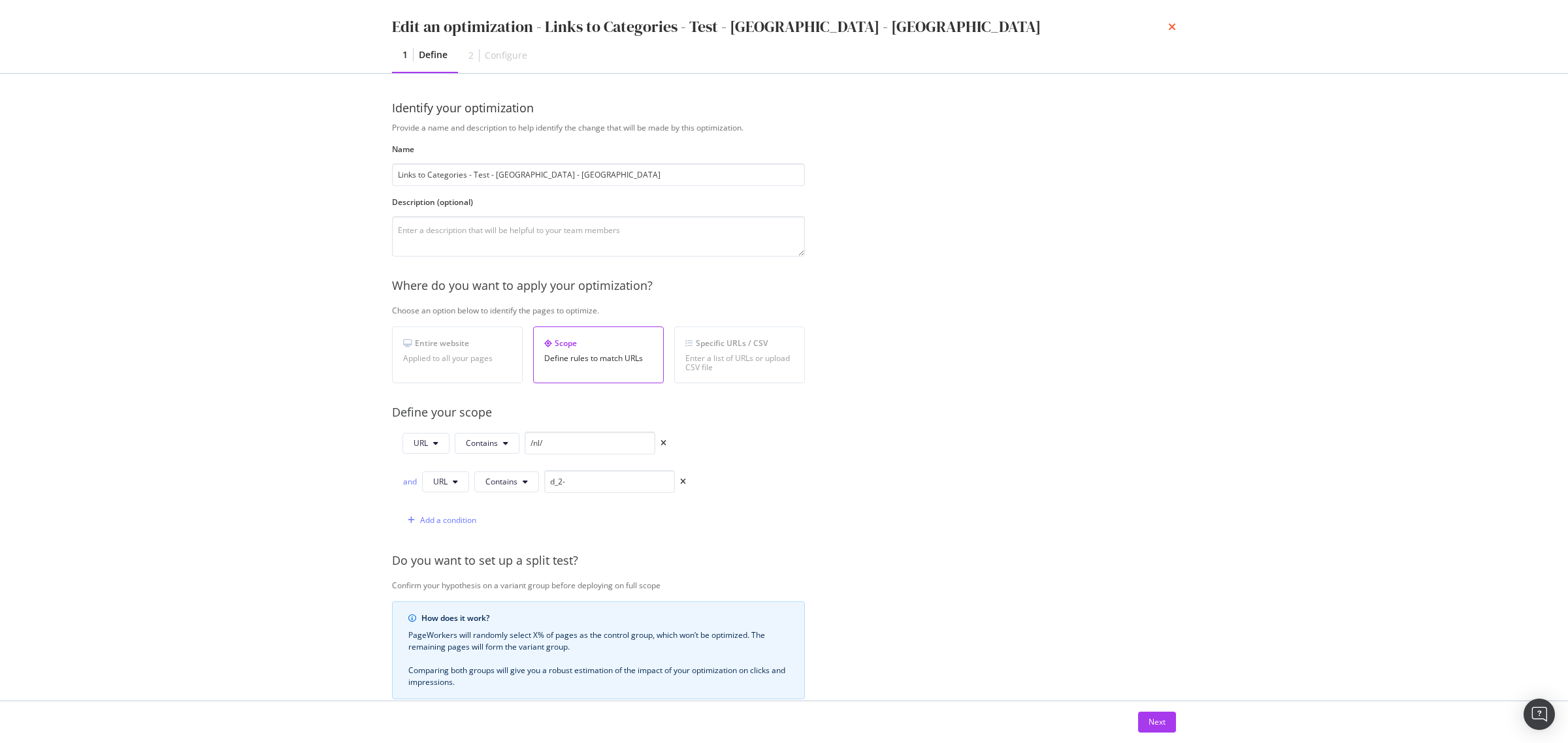
click at [1171, 28] on icon "times" at bounding box center [1172, 27] width 8 height 10
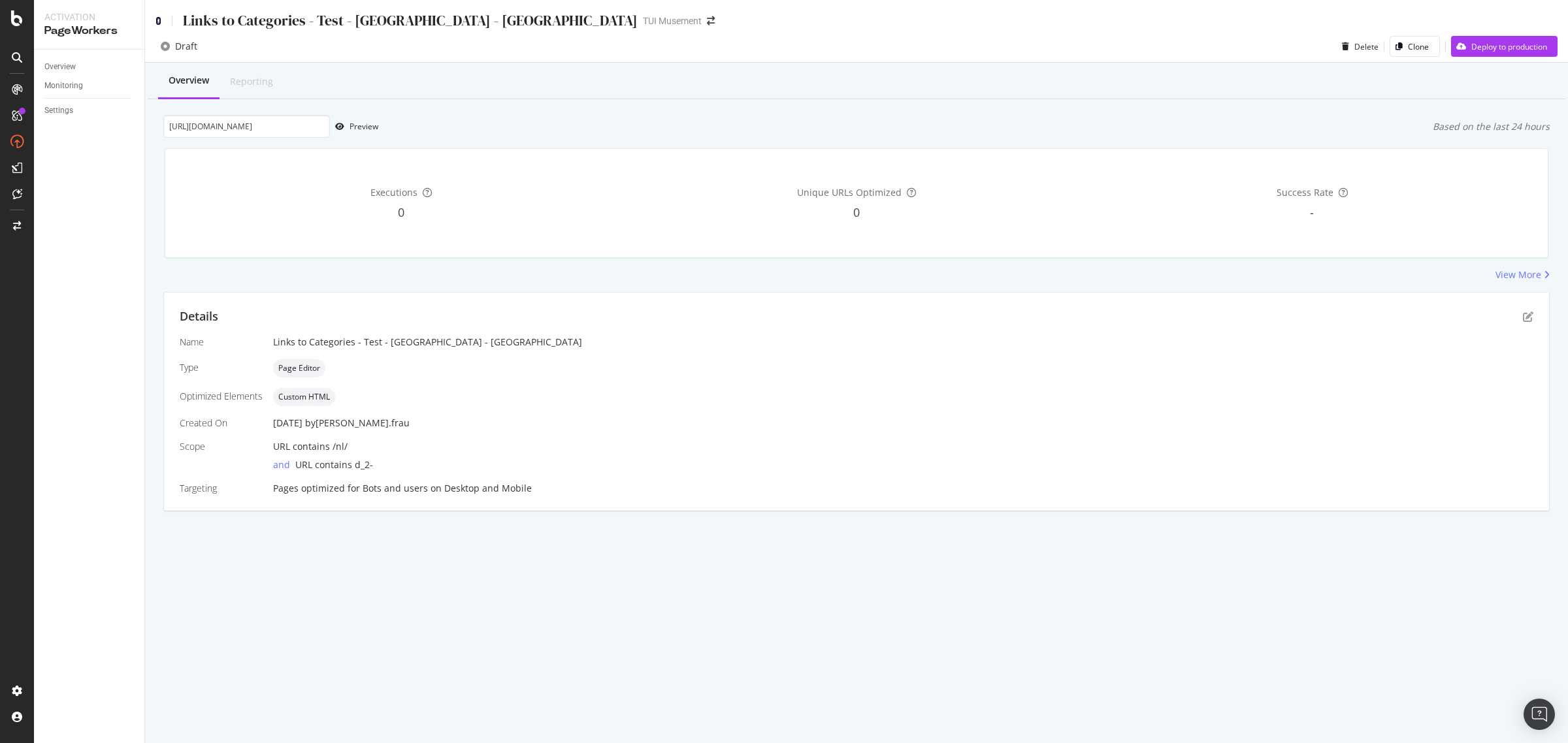
click at [156, 20] on icon at bounding box center [159, 20] width 6 height 9
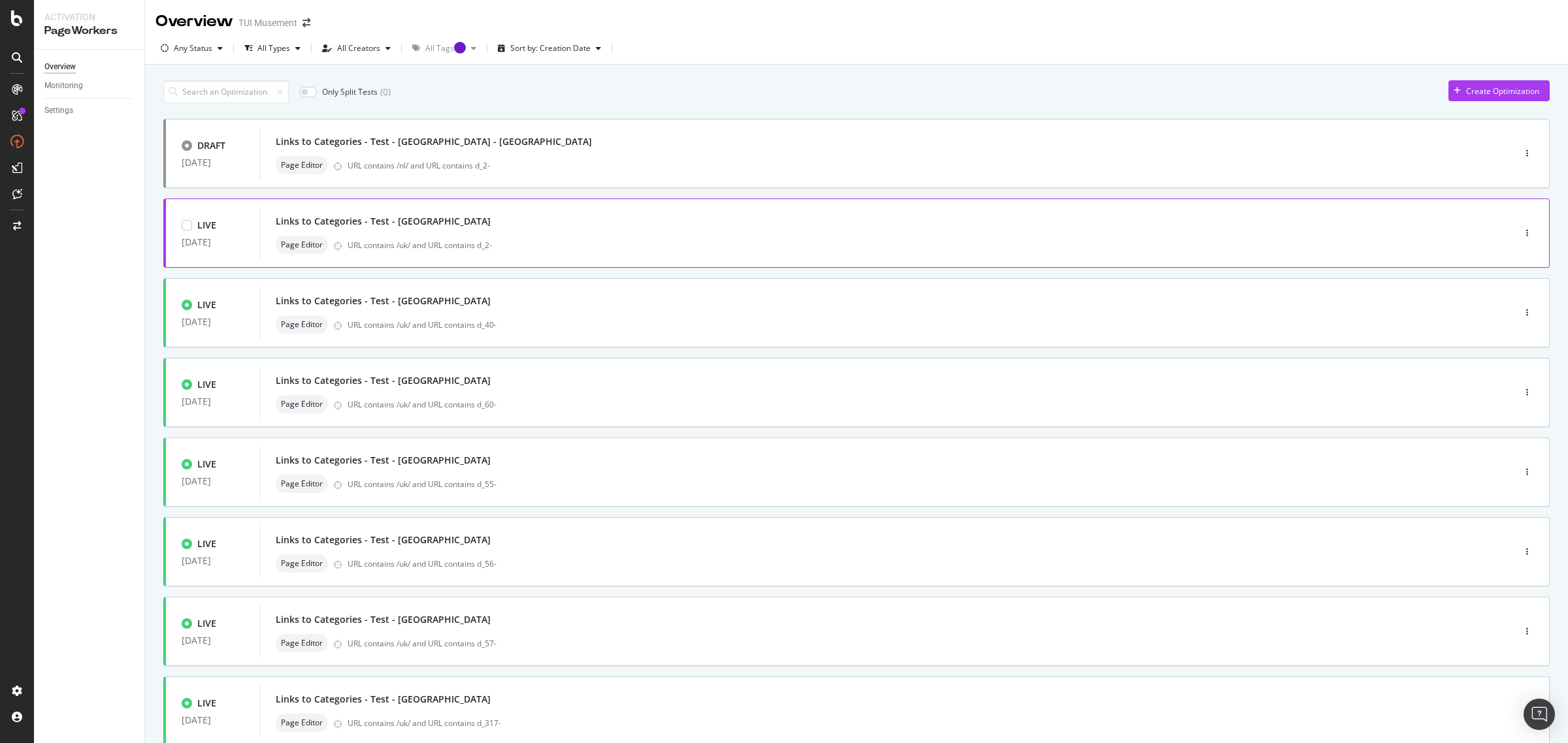
click at [540, 232] on div "Links to Categories - Test - Rome Page Editor URL contains /uk/ and URL contain…" at bounding box center [867, 233] width 1183 height 42
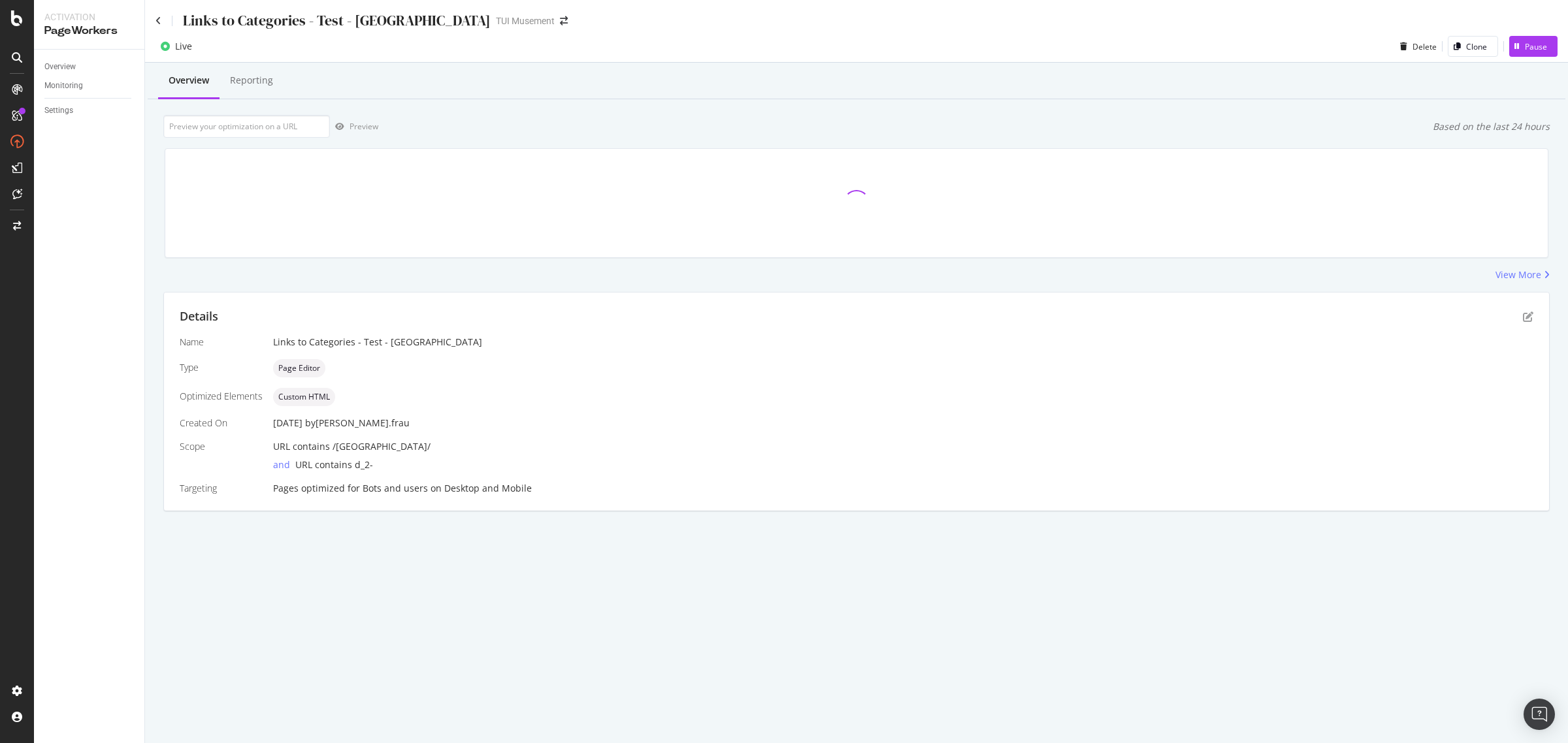
click at [1533, 321] on div "Details Name Links to Categories - Test - Rome Type Page Editor Optimized Eleme…" at bounding box center [856, 401] width 1385 height 218
click at [1526, 314] on icon "pen-to-square" at bounding box center [1528, 316] width 10 height 10
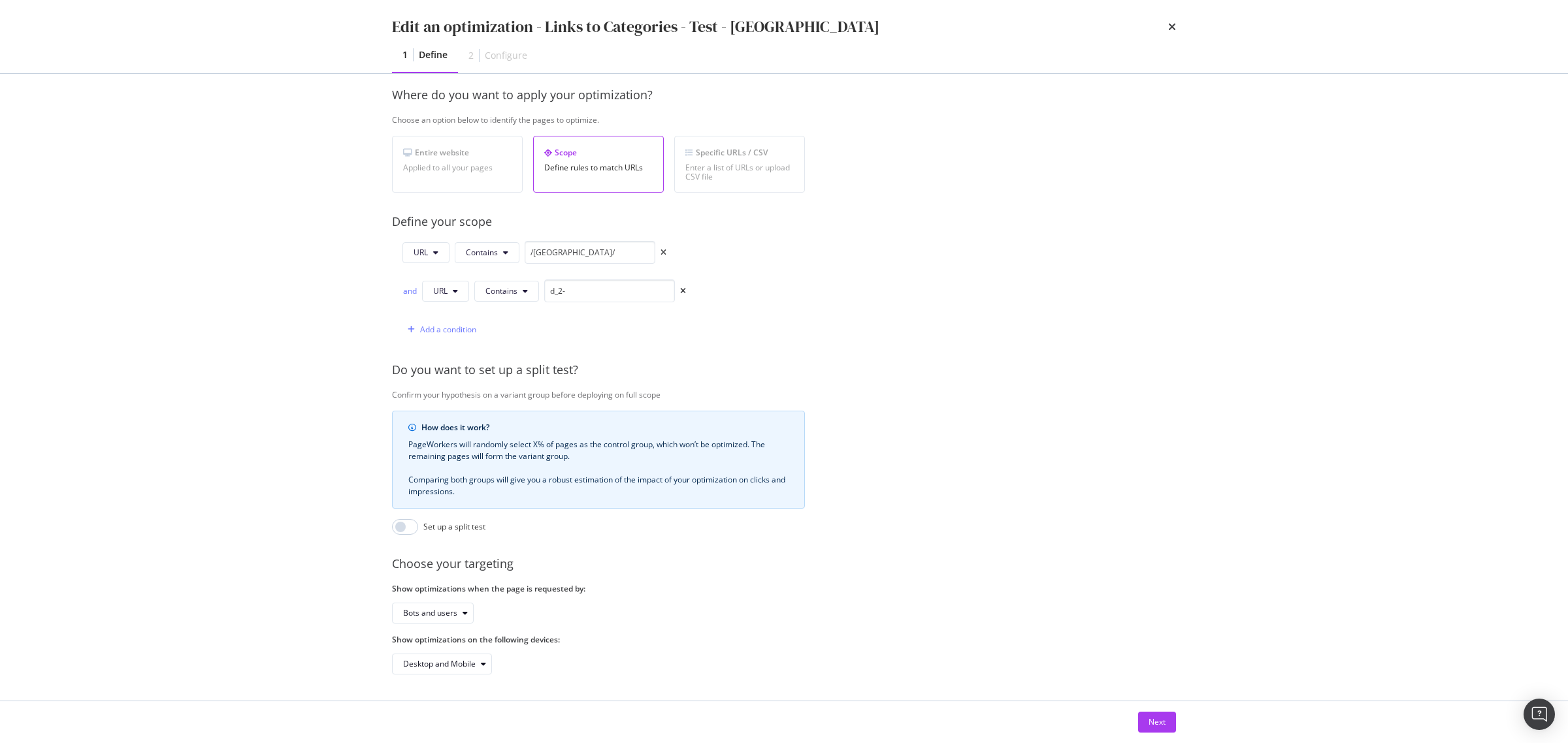
scroll to position [204, 0]
click at [1158, 724] on div "Next" at bounding box center [1157, 722] width 17 height 11
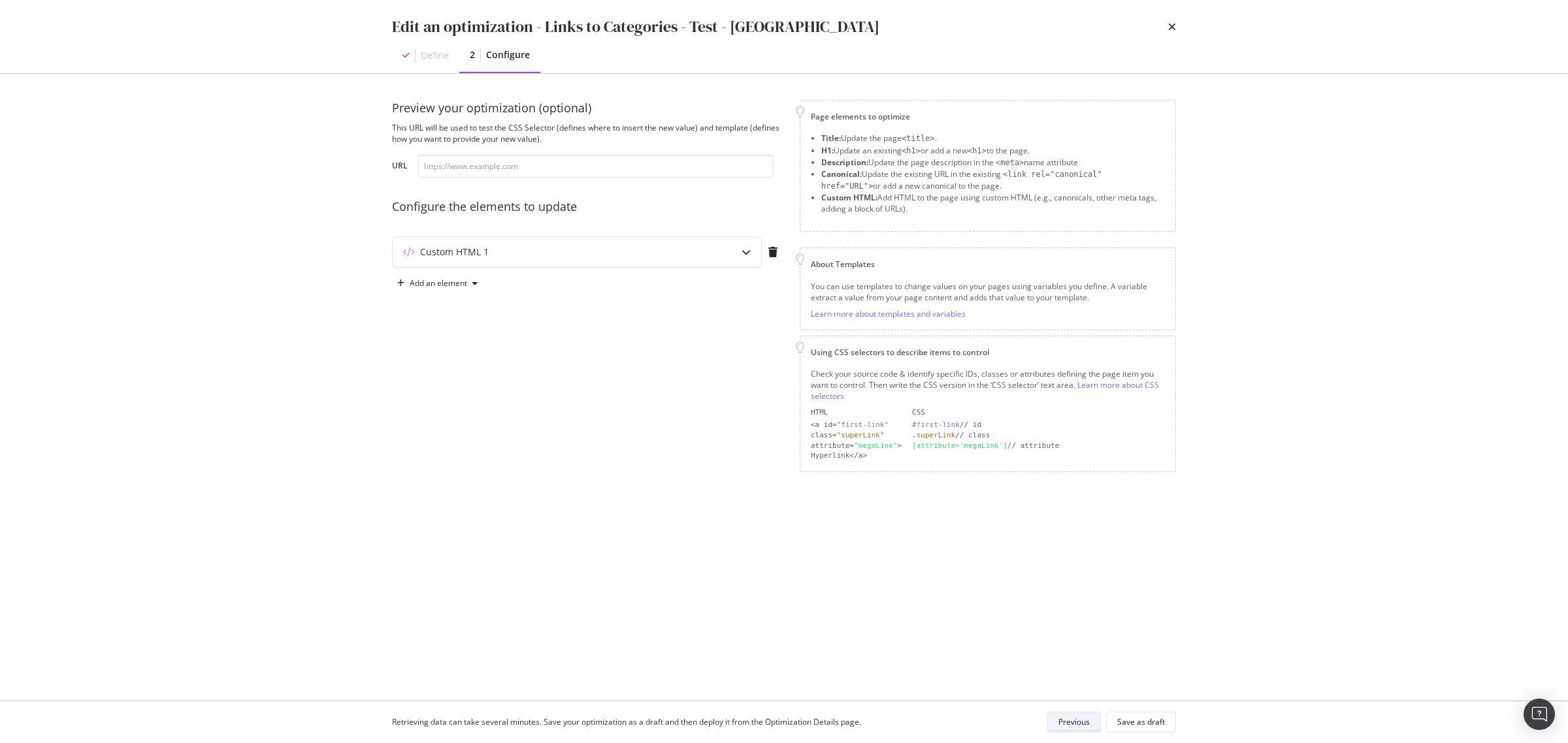
scroll to position [0, 0]
click at [726, 249] on div "Custom HTML 1" at bounding box center [577, 252] width 368 height 30
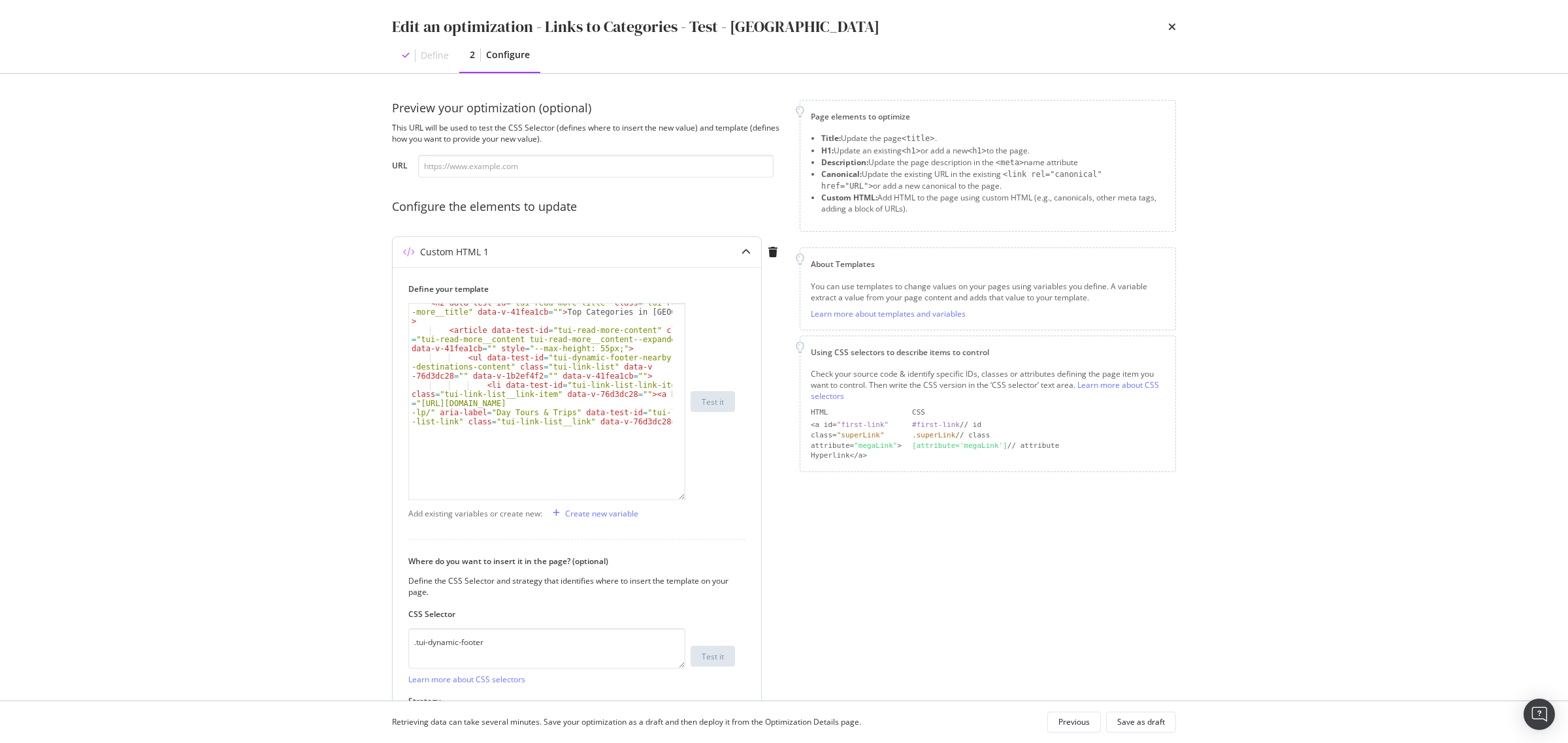
scroll to position [43, 0]
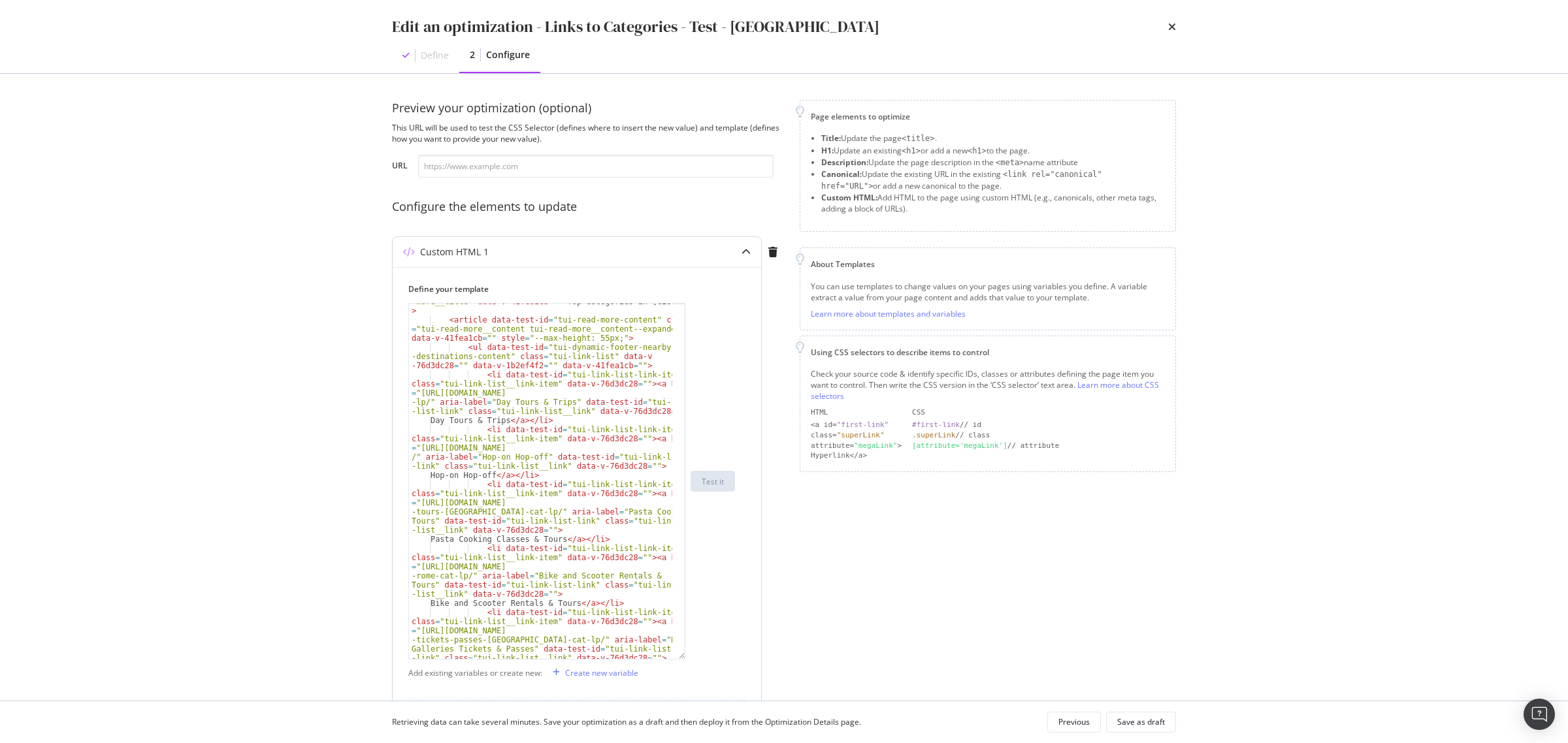
drag, startPoint x: 680, startPoint y: 383, endPoint x: 699, endPoint y: 657, distance: 274.7
click at [699, 657] on div "< h2 data-test-id = "tui-read-more-title" class = "tui-read -more__title" data-…" at bounding box center [572, 481] width 327 height 356
click at [1164, 23] on div "Edit an optimization - Links to Categories - Test - Rome" at bounding box center [784, 27] width 784 height 23
click at [1177, 22] on div "Edit an optimization - Links to Categories - Test - Rome Define 2 Configure" at bounding box center [784, 36] width 836 height 73
click at [1173, 24] on icon "times" at bounding box center [1172, 27] width 8 height 10
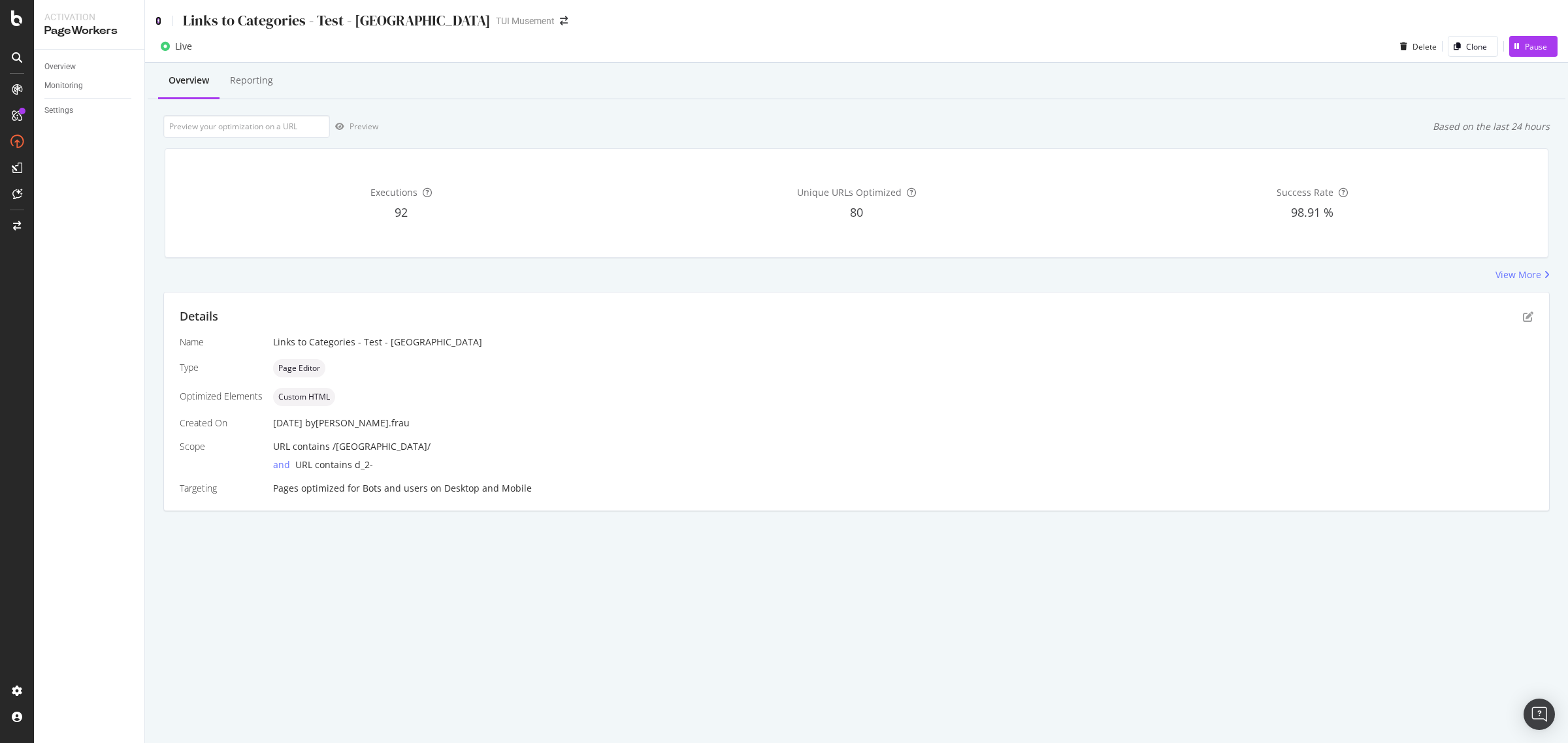
click at [157, 20] on icon at bounding box center [159, 20] width 6 height 9
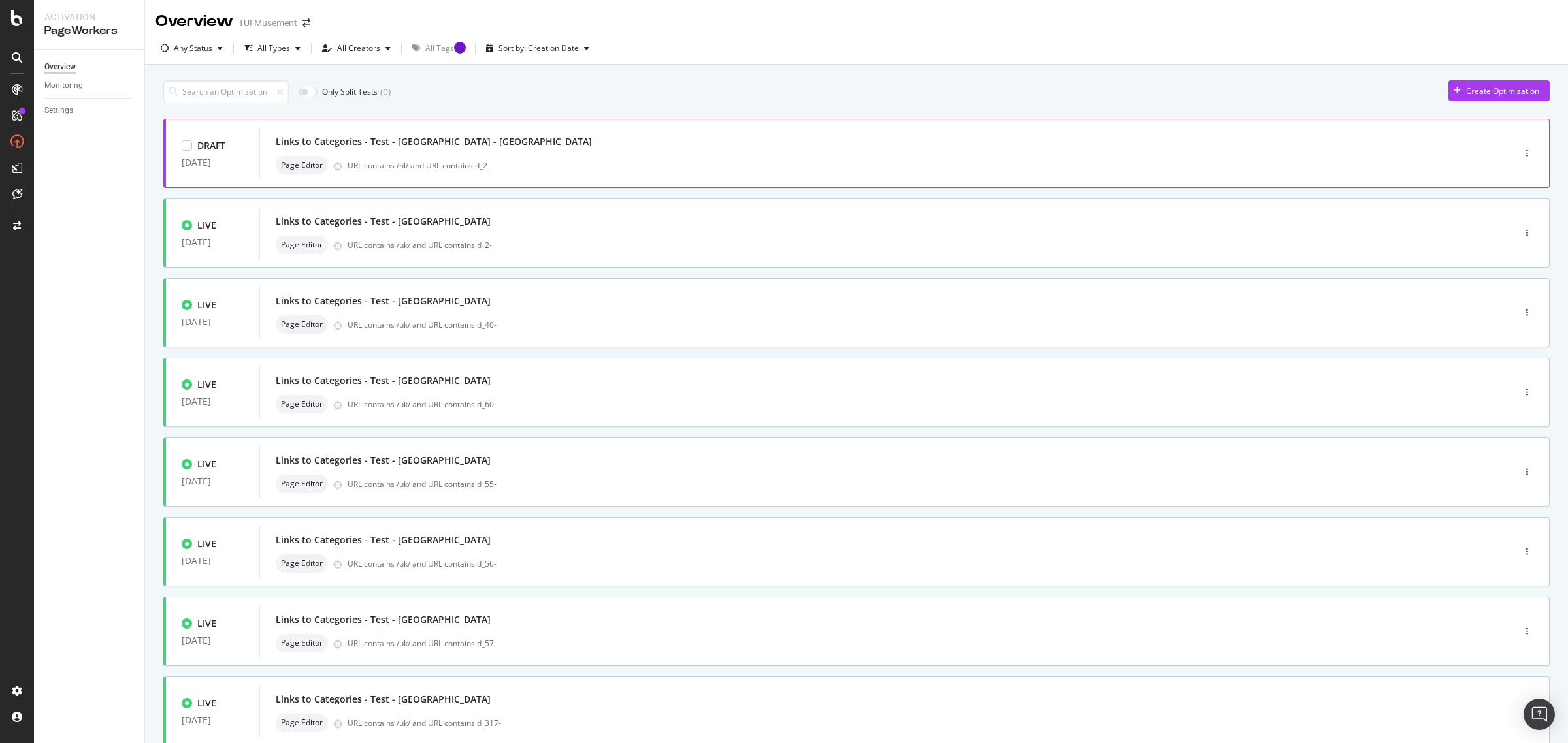
click at [586, 167] on div "URL contains /nl/ and URL contains d_2-" at bounding box center [903, 165] width 1111 height 11
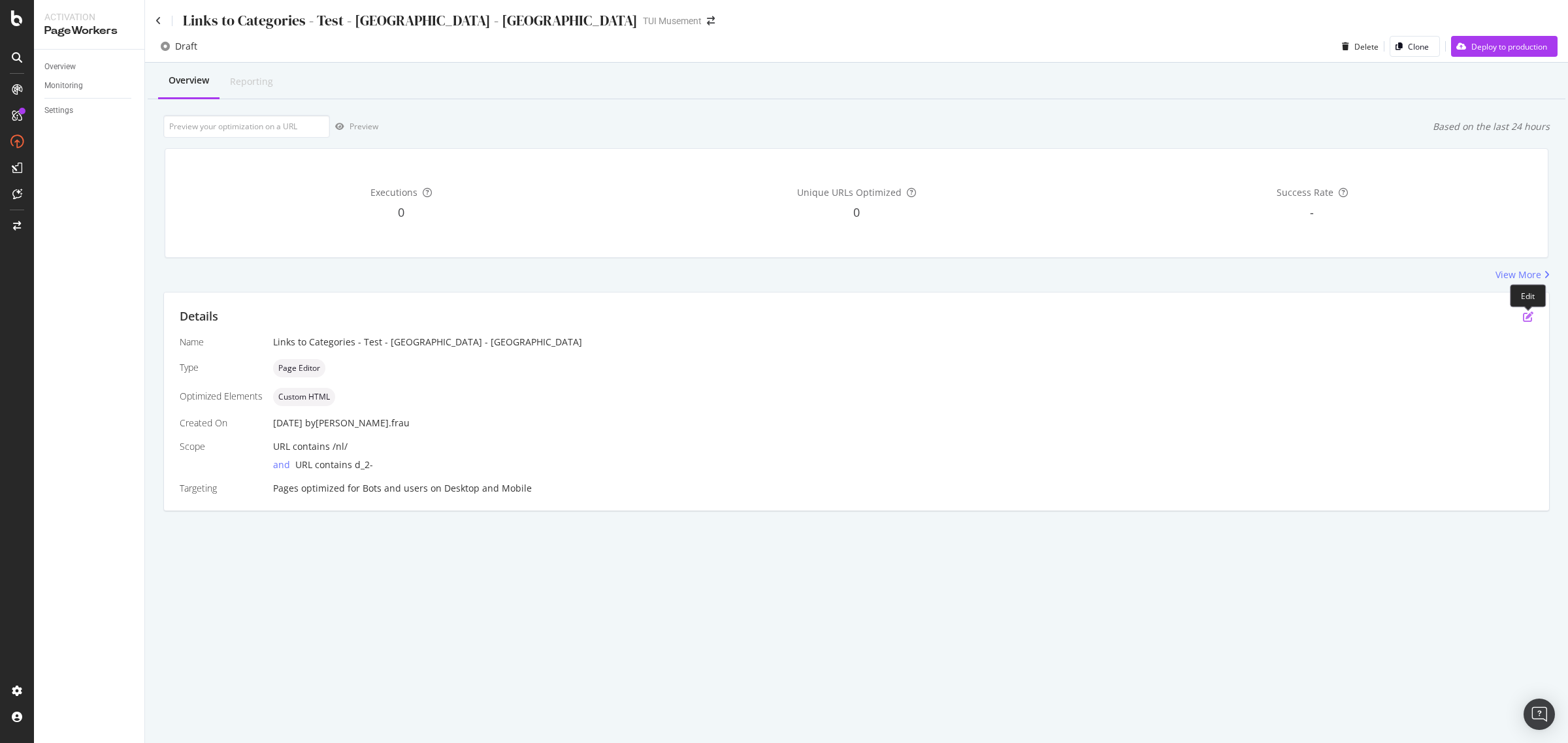
click at [1524, 318] on icon "pen-to-square" at bounding box center [1528, 316] width 10 height 10
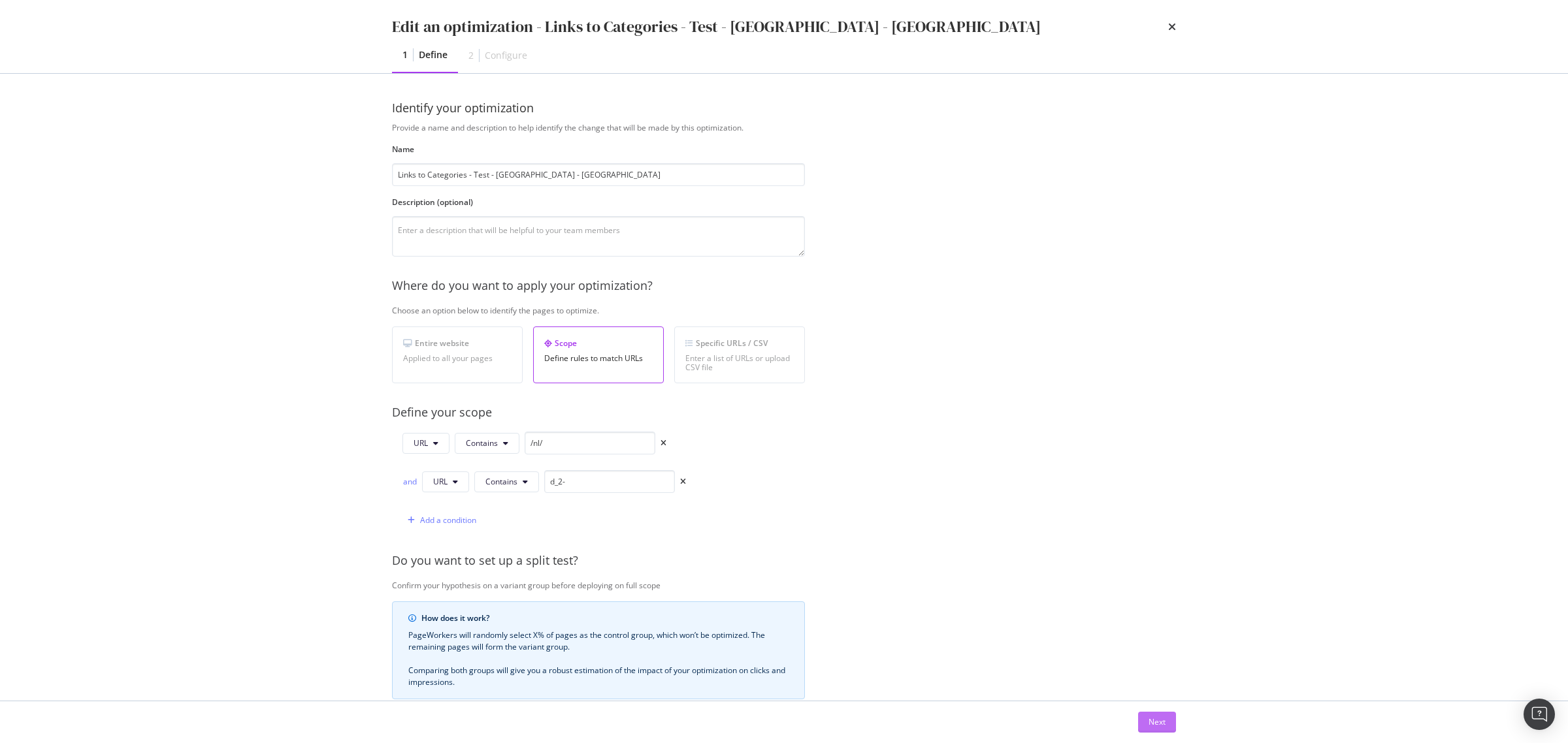
click at [1163, 730] on div "Next" at bounding box center [1157, 722] width 17 height 20
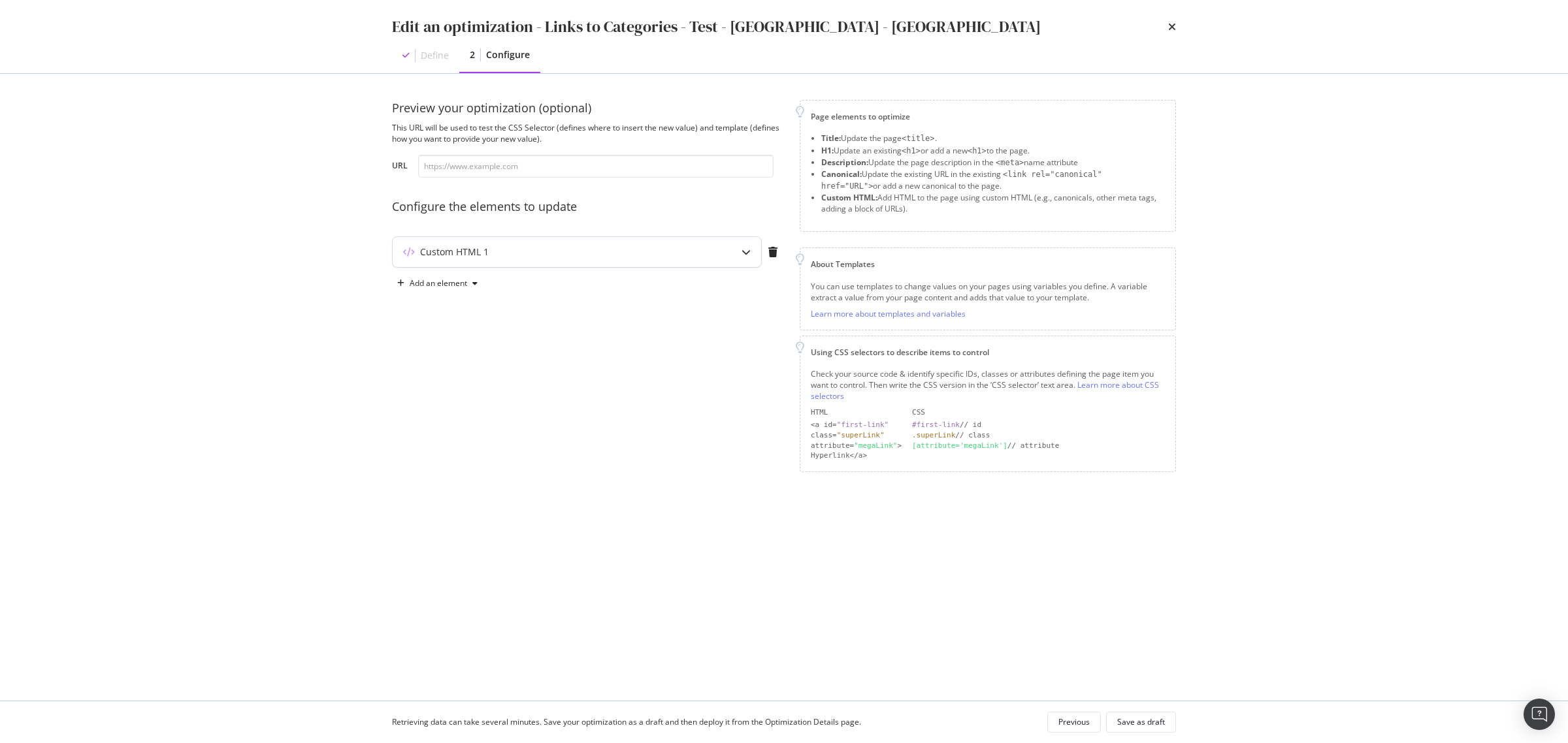
click at [755, 251] on div "modal" at bounding box center [746, 252] width 30 height 30
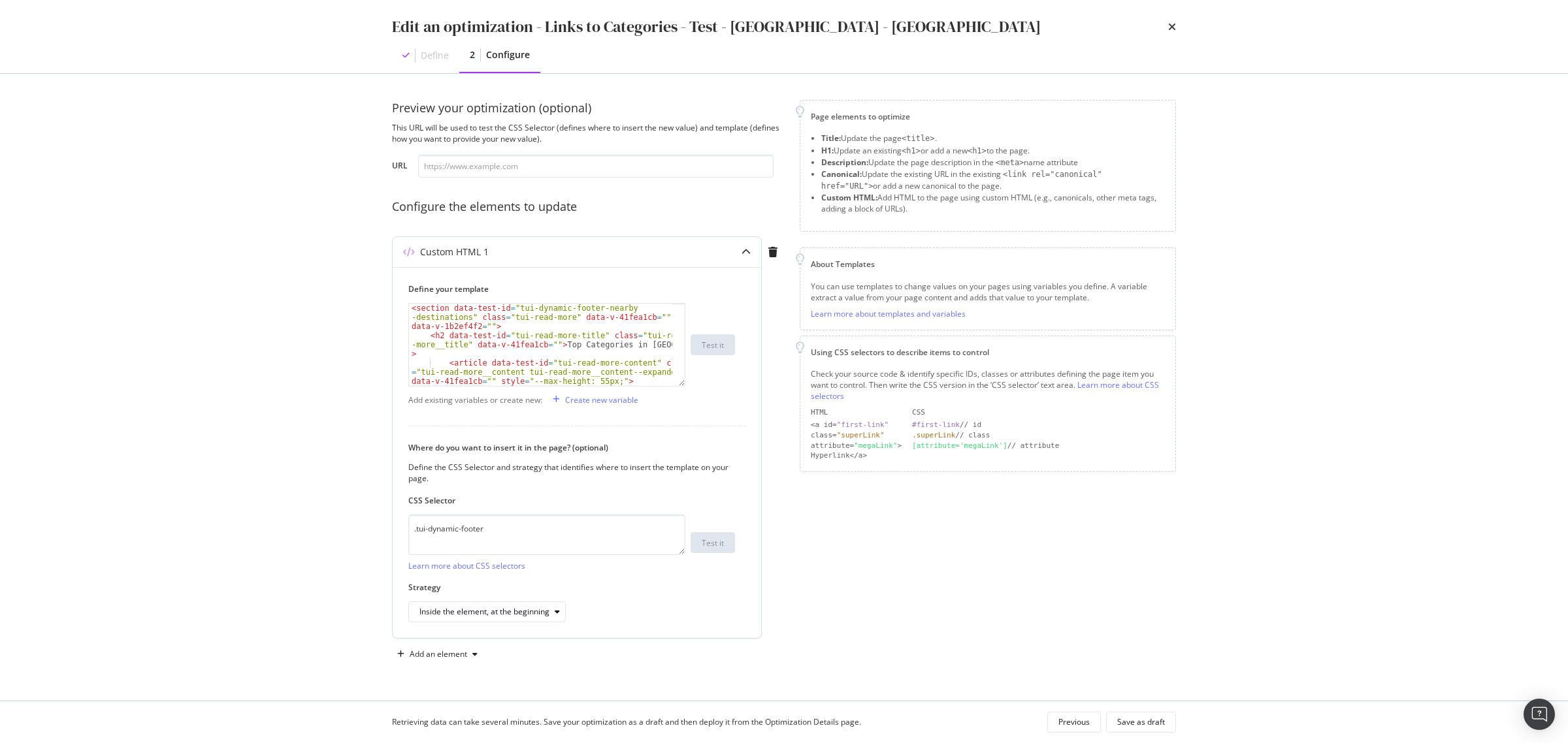
click at [533, 347] on div "< section data-test-id = "tui-dynamic-footer-nearby -destinations" class = "tui…" at bounding box center [540, 372] width 263 height 137
type textarea "</section>"
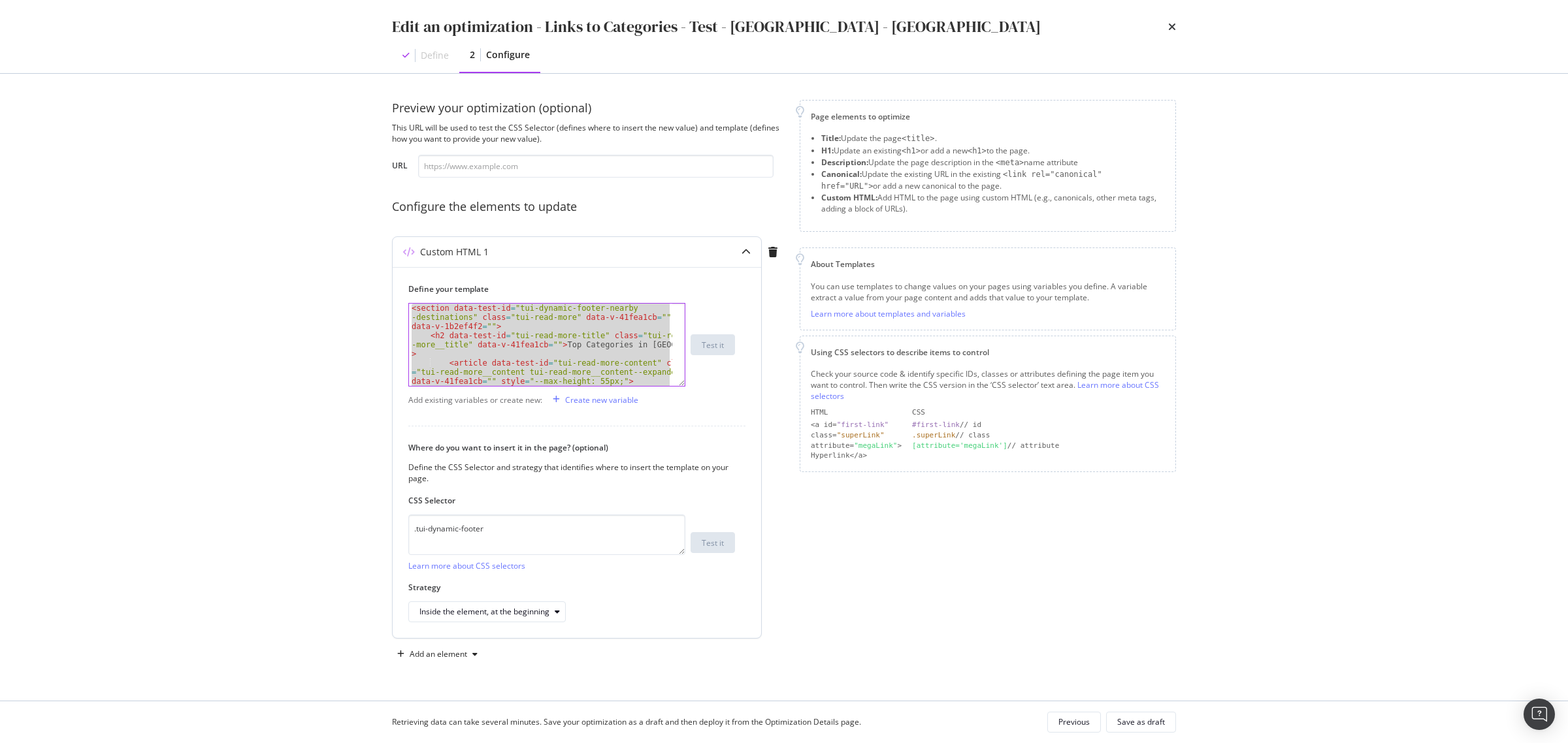
paste textarea "Cursor at row 28"
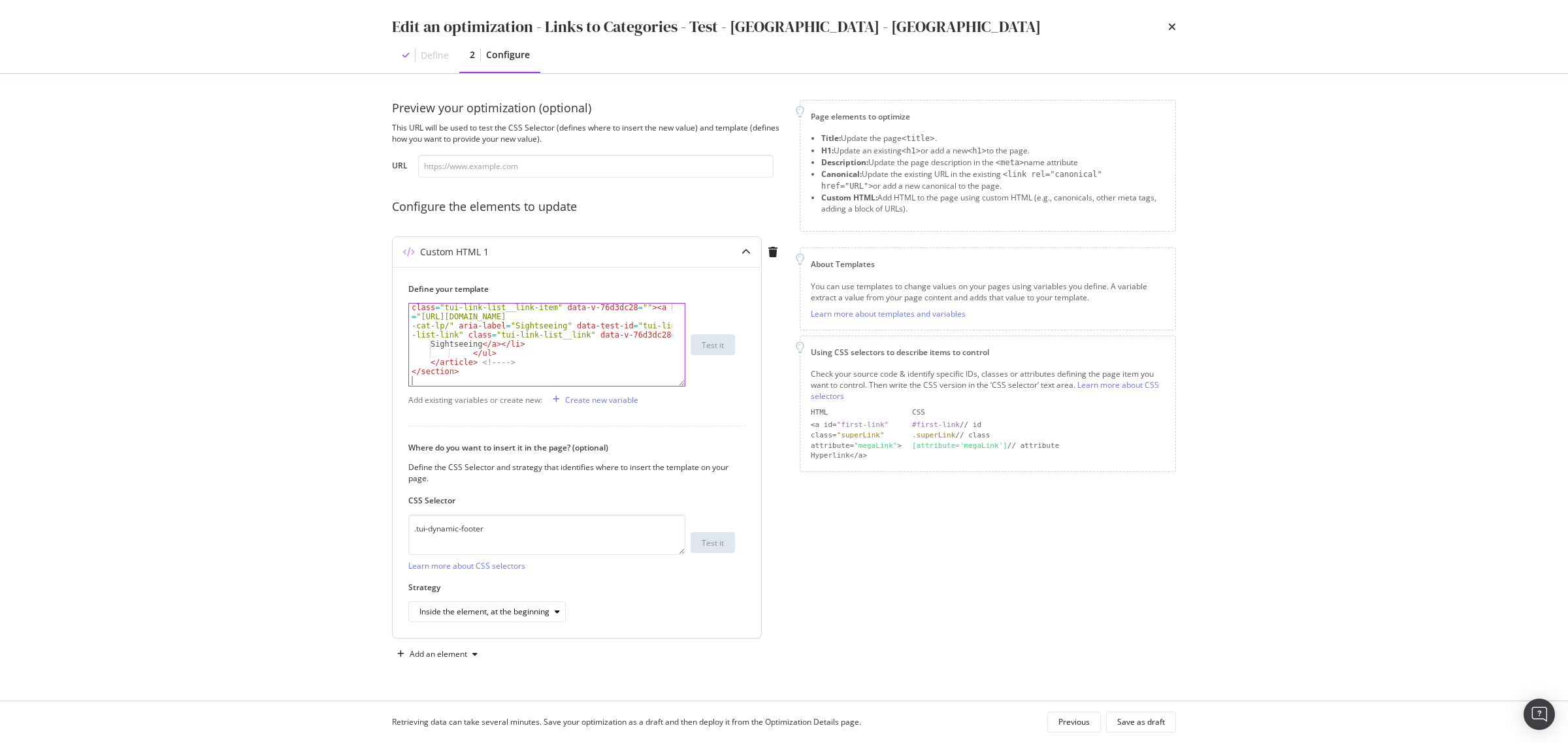
scroll to position [658, 0]
click at [1164, 723] on div "Save as draft" at bounding box center [1141, 722] width 48 height 11
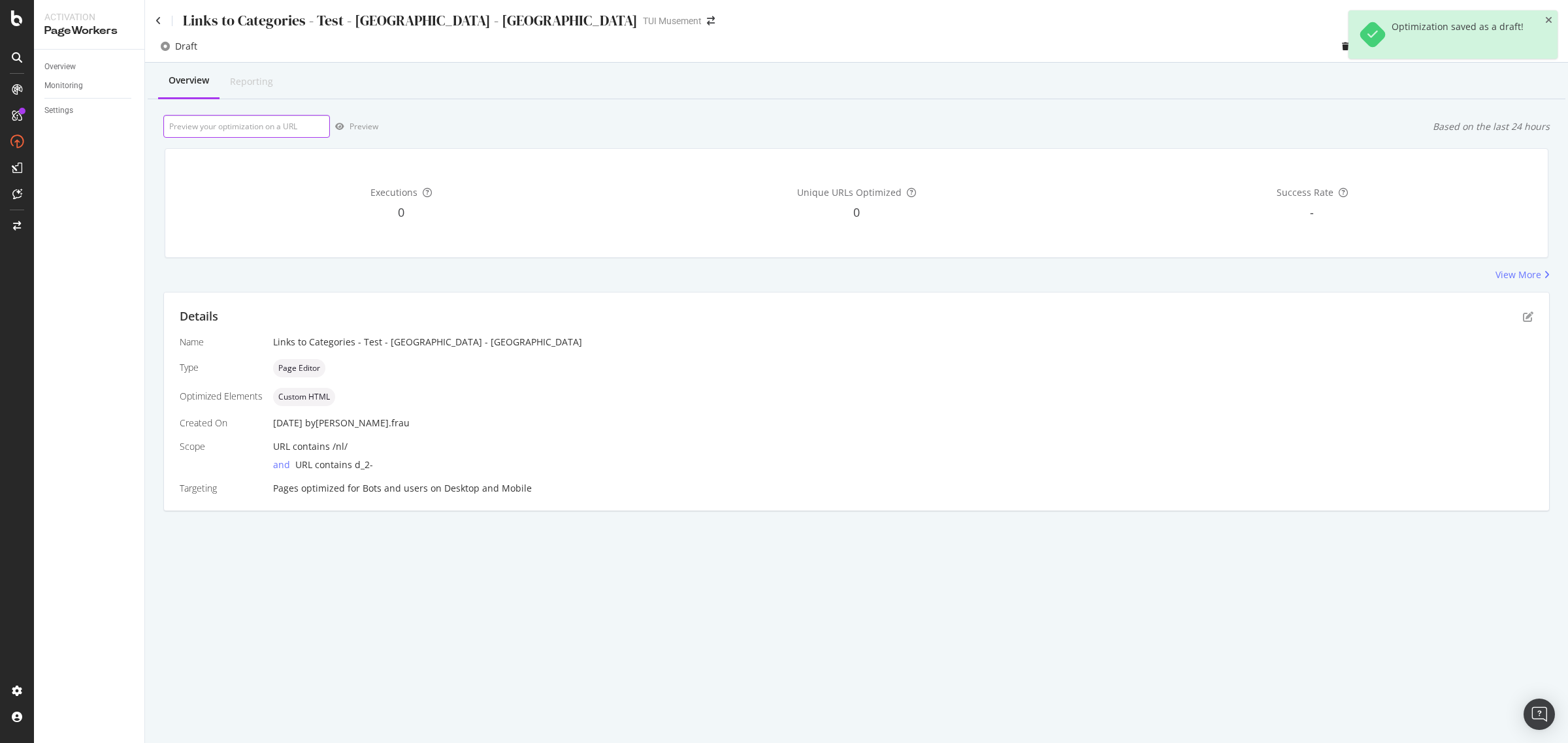
click at [256, 126] on input "url" at bounding box center [247, 126] width 167 height 23
paste input "https://www.tuimusement.com/nl/italie/rome/d_2-c_82/"
type input "https://www.tuimusement.com/nl/italie/rome/d_2-c_82/"
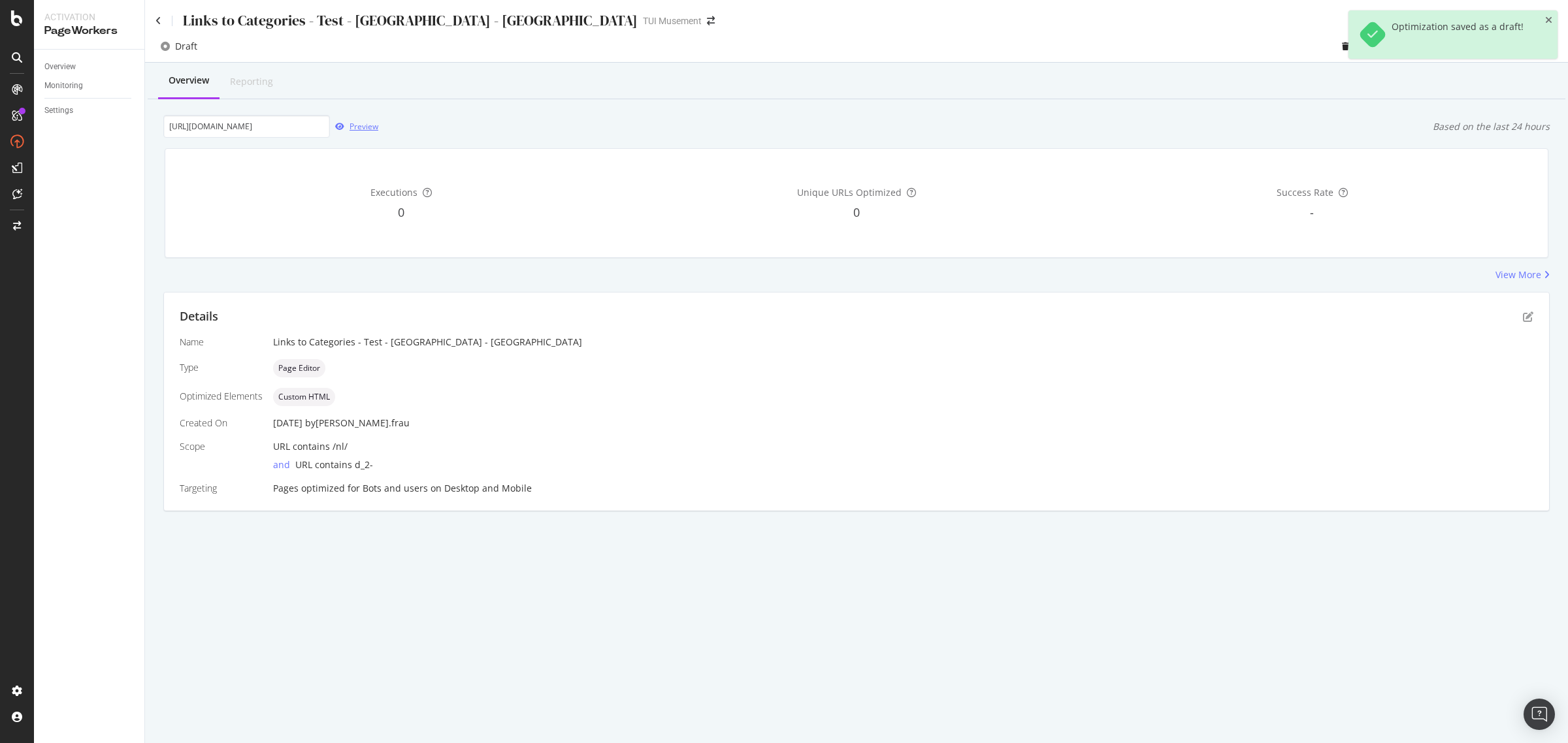
click at [357, 130] on div "Preview" at bounding box center [364, 126] width 29 height 11
click at [157, 21] on icon at bounding box center [159, 20] width 6 height 9
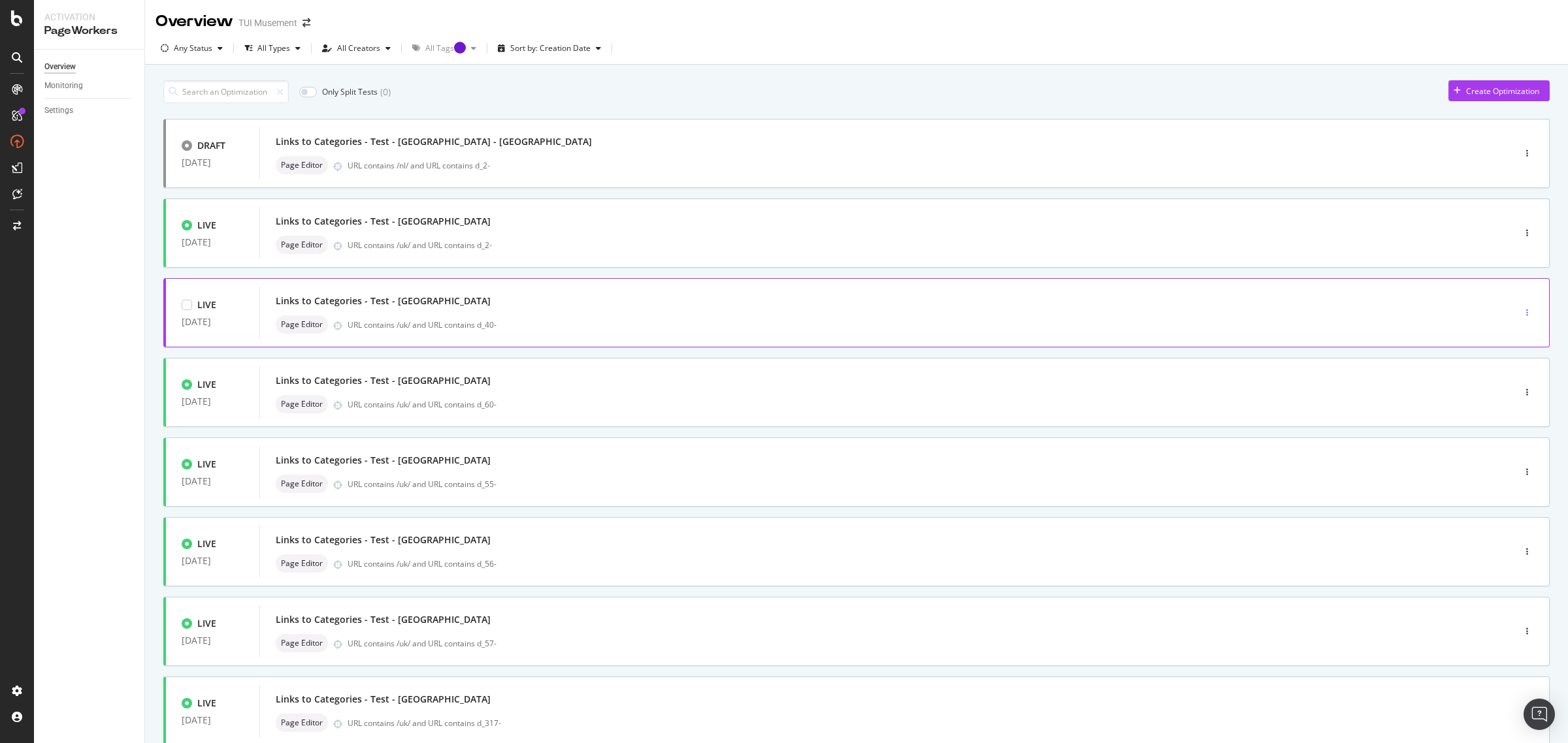
click at [1526, 309] on icon "button" at bounding box center [1527, 312] width 2 height 8
click at [1506, 399] on div "Clone" at bounding box center [1498, 403] width 21 height 11
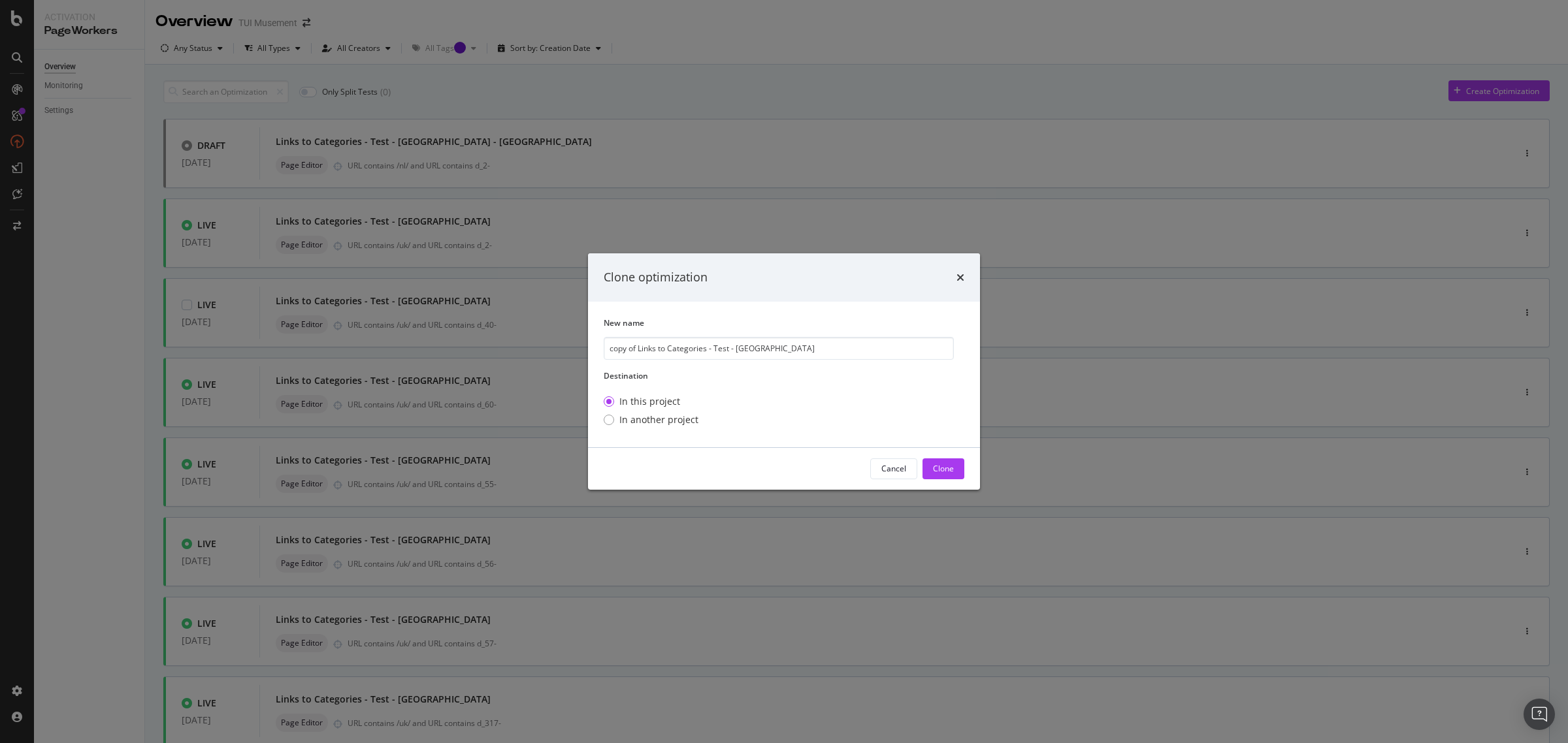
drag, startPoint x: 638, startPoint y: 348, endPoint x: 559, endPoint y: 351, distance: 79.1
click at [559, 351] on div "Clone optimization New name copy of Links to Categories - Test - Paris Destinat…" at bounding box center [784, 372] width 1568 height 743
click at [749, 348] on input "Links to Categories - Test - Paris" at bounding box center [779, 348] width 350 height 23
type input "Links to Categories - Test - Paris - NL"
click at [950, 465] on div "Clone" at bounding box center [944, 468] width 21 height 11
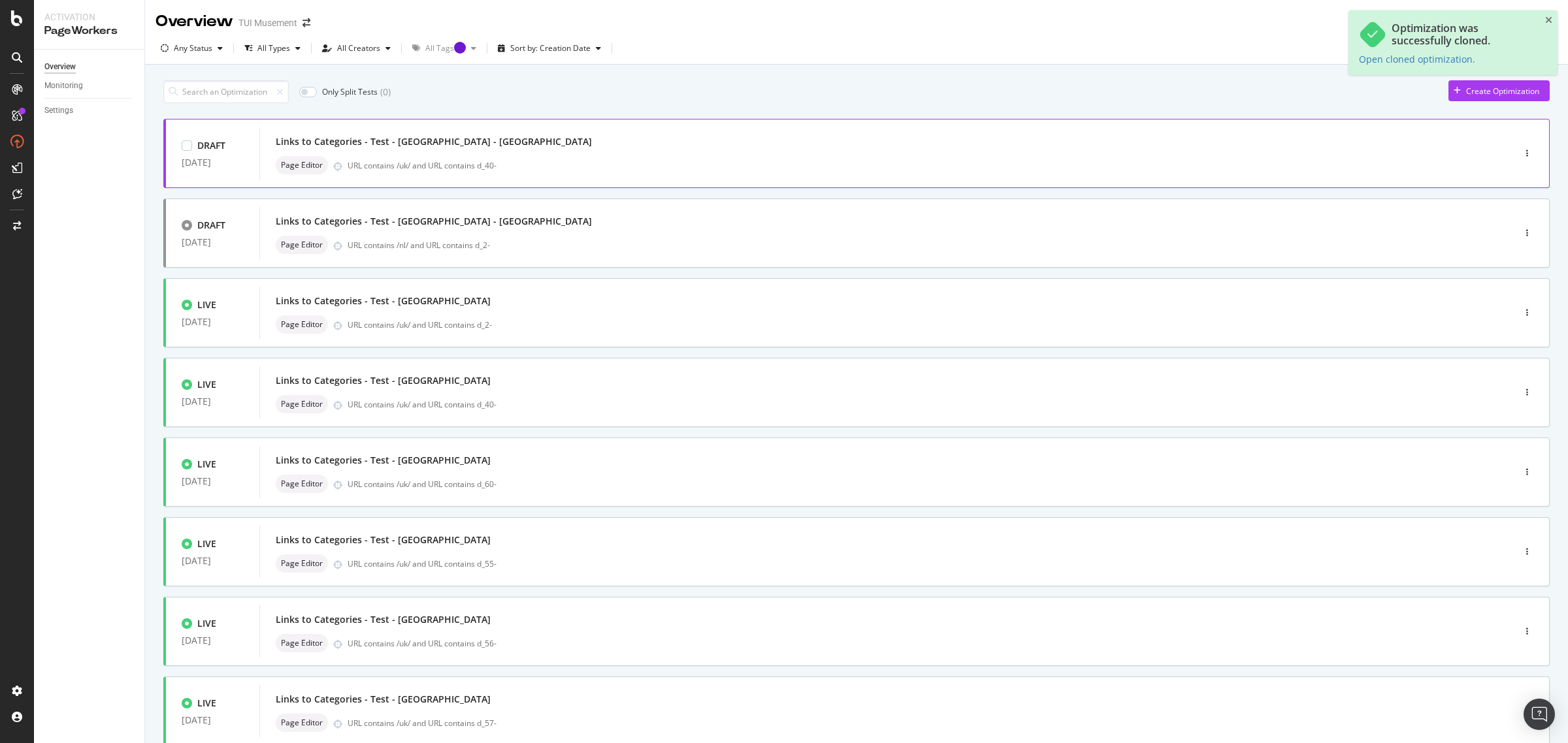
click at [624, 151] on div "Links to Categories - Test - Paris - NL" at bounding box center [867, 141] width 1183 height 18
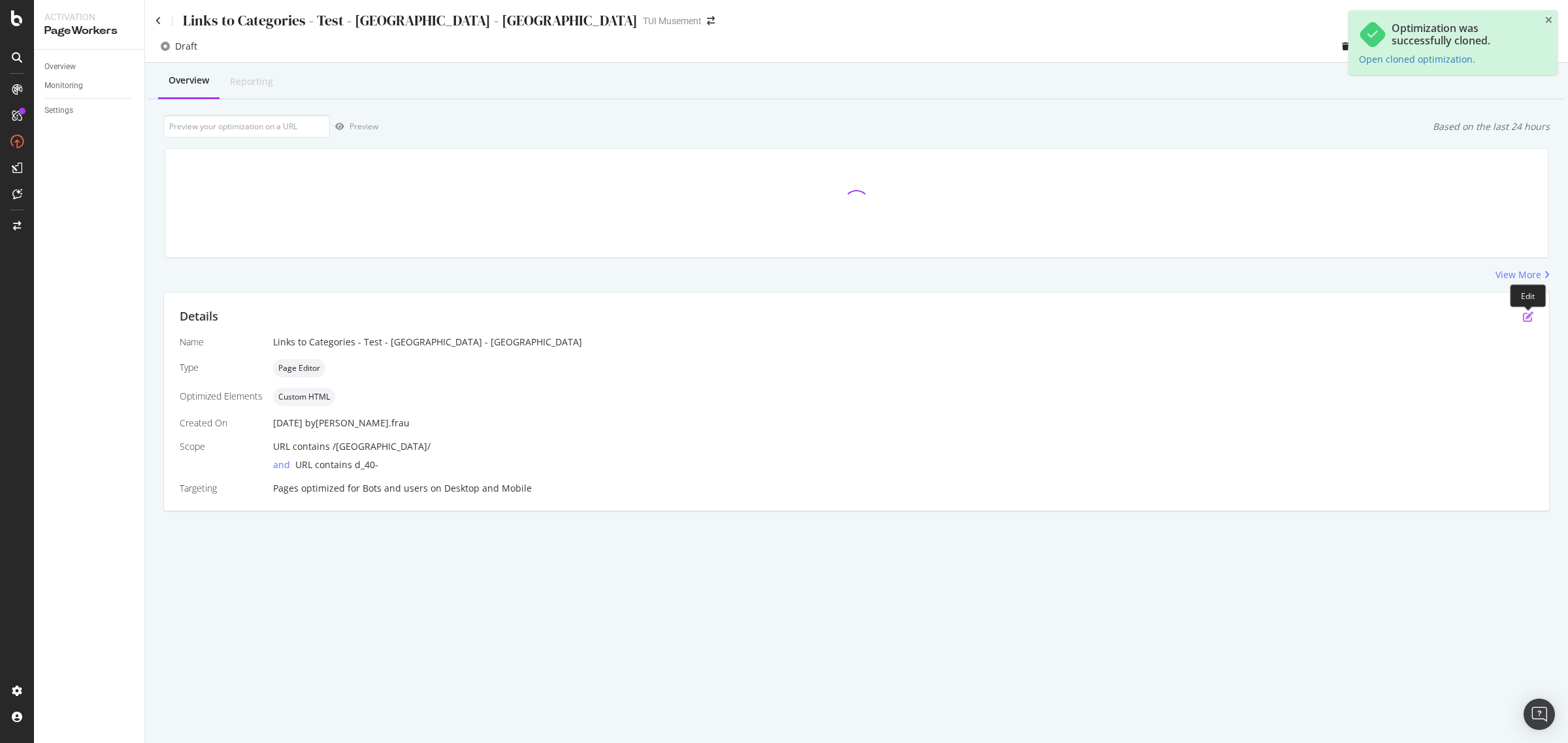
click at [1526, 321] on icon "pen-to-square" at bounding box center [1528, 316] width 10 height 10
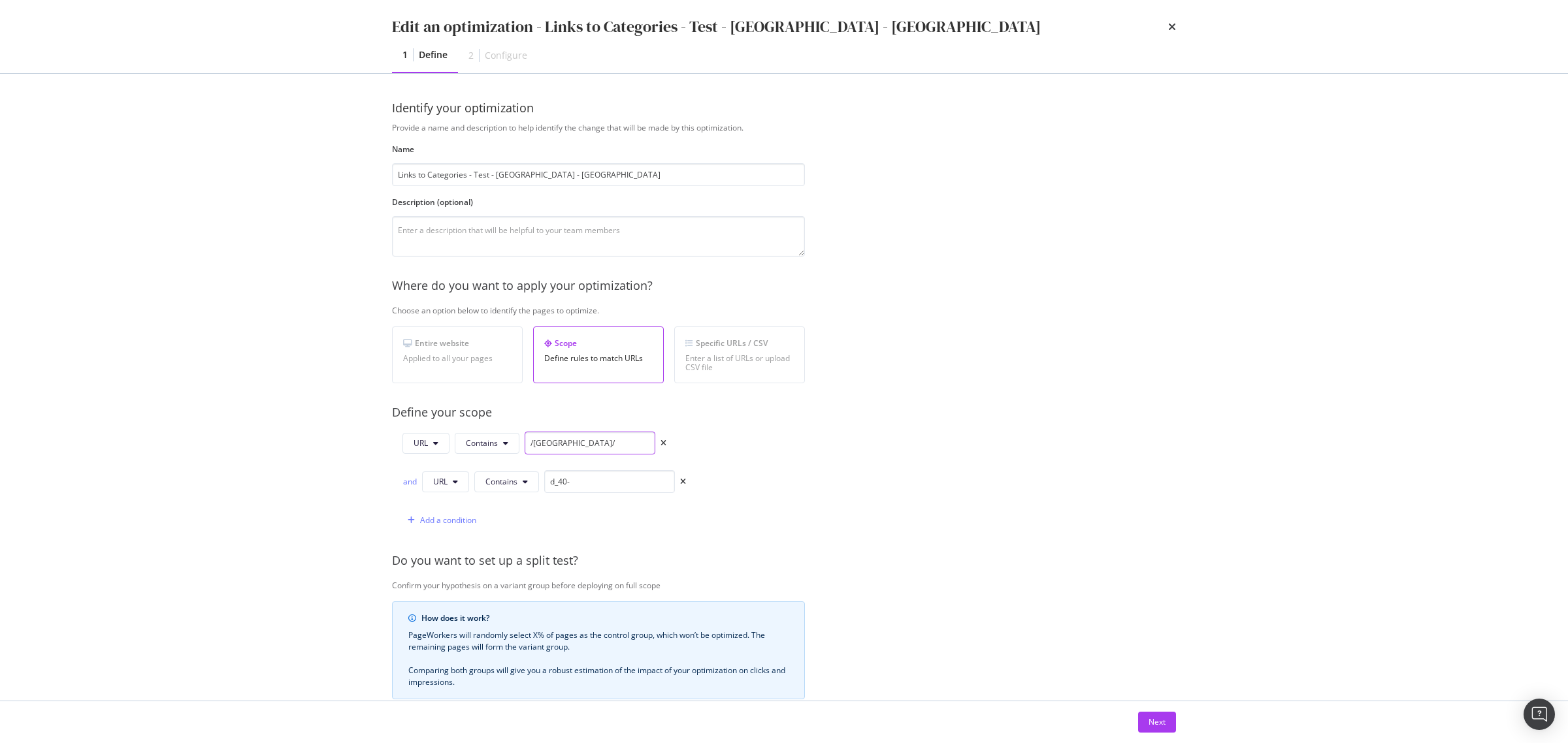
click at [533, 446] on input "/uk/" at bounding box center [590, 443] width 130 height 23
click at [536, 445] on input "/uk/" at bounding box center [590, 443] width 130 height 23
type input "/nl/"
click at [945, 435] on div "Provide a name and description to help identify the change that will be made by…" at bounding box center [784, 494] width 784 height 743
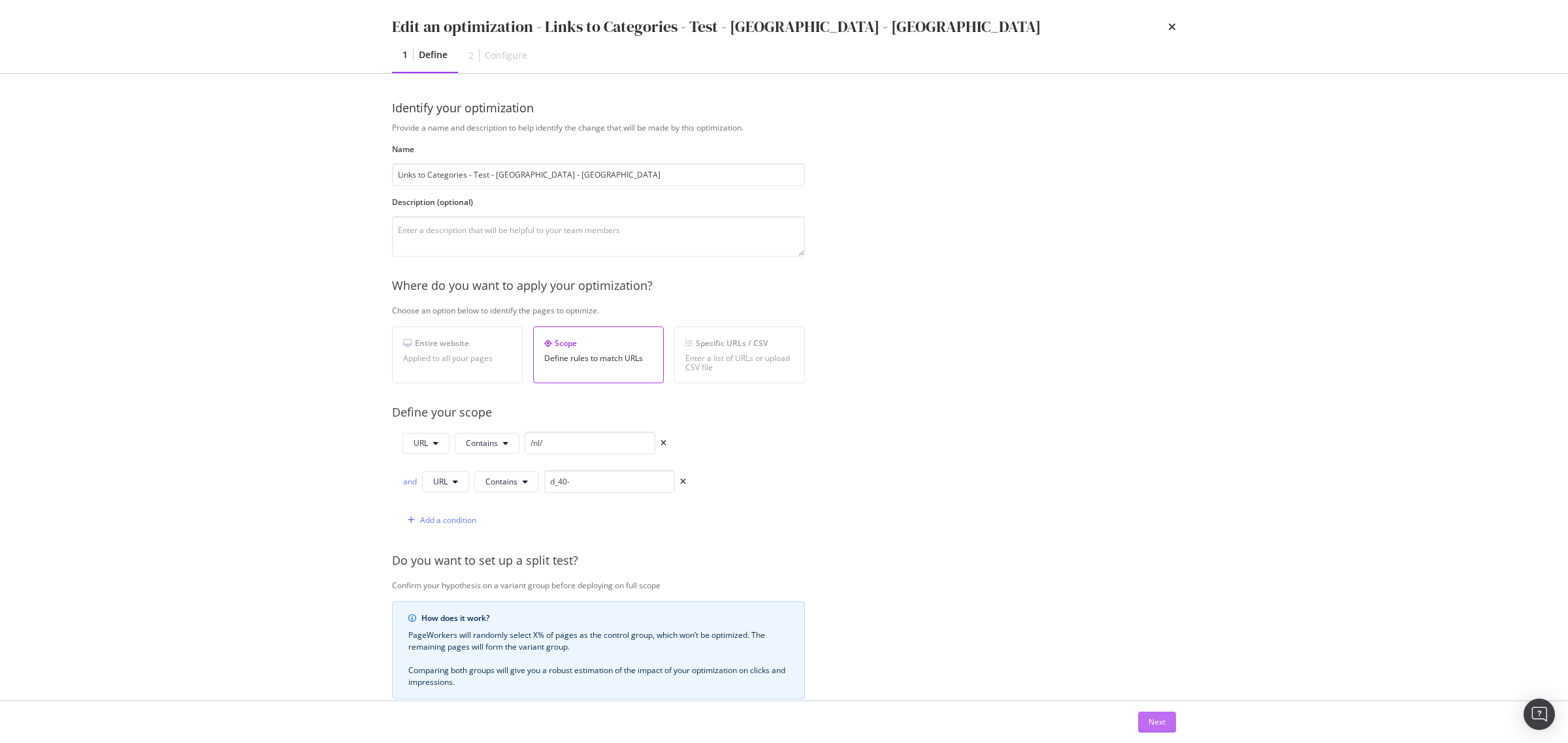
click at [1155, 723] on div "Next" at bounding box center [1157, 722] width 17 height 11
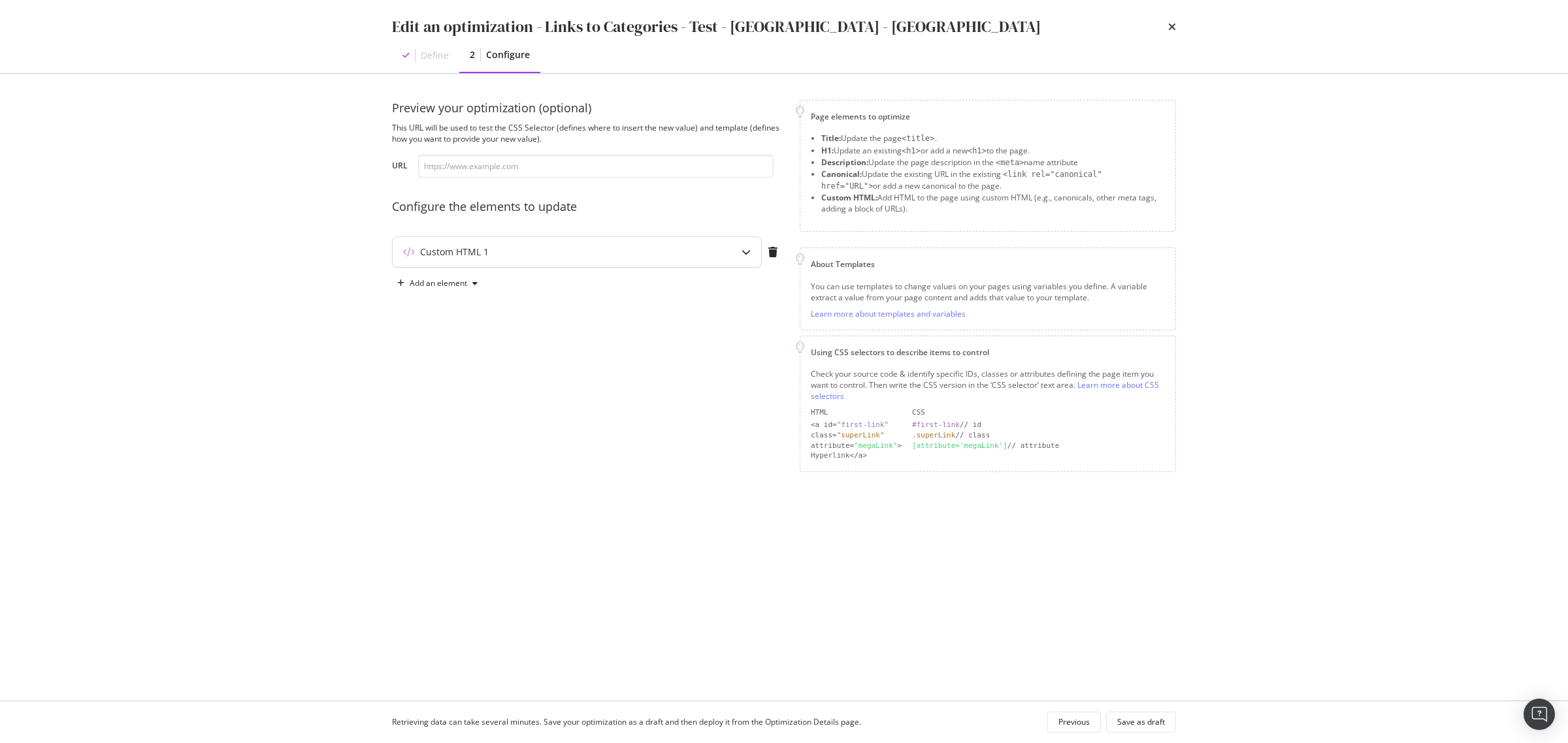
click at [670, 253] on div "Custom HTML 1" at bounding box center [551, 252] width 317 height 13
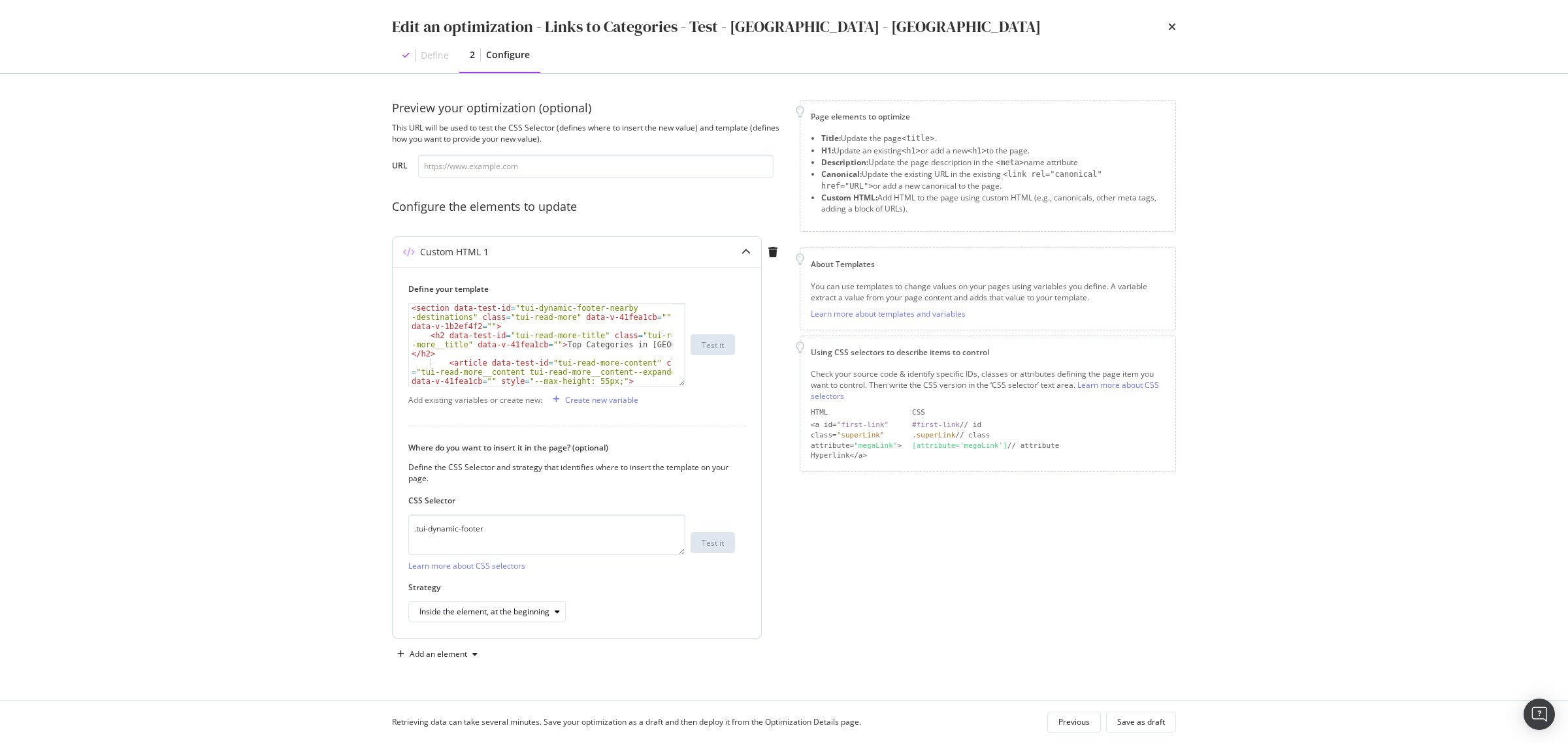
click at [594, 350] on div "< section data-test-id = "tui-dynamic-footer-nearby -destinations" class = "tui…" at bounding box center [540, 372] width 263 height 137
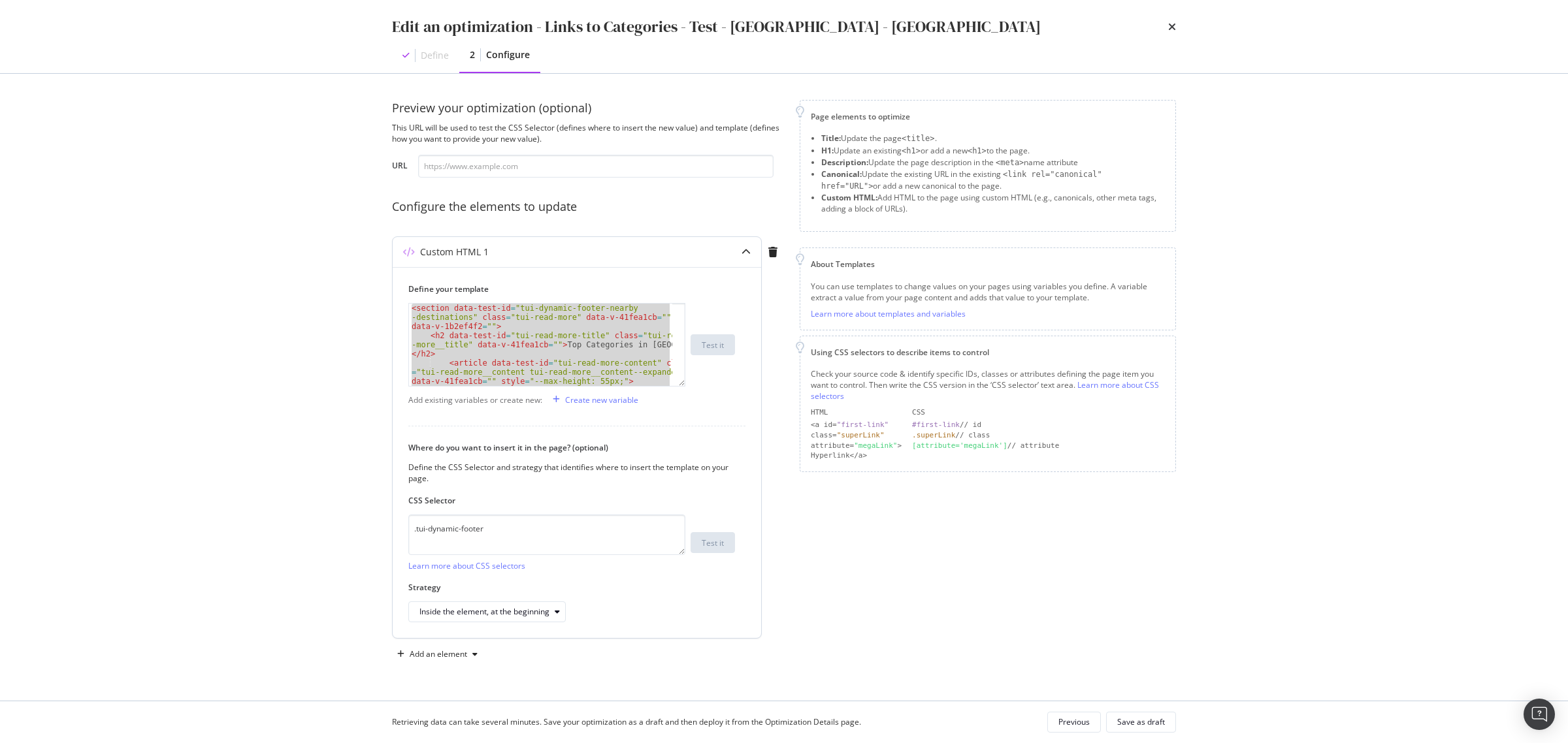
click at [566, 350] on div "< section data-test-id = "tui-dynamic-footer-nearby -destinations" class = "tui…" at bounding box center [540, 345] width 263 height 82
paste textarea "Cursor at row 25"
type textarea "</section>"
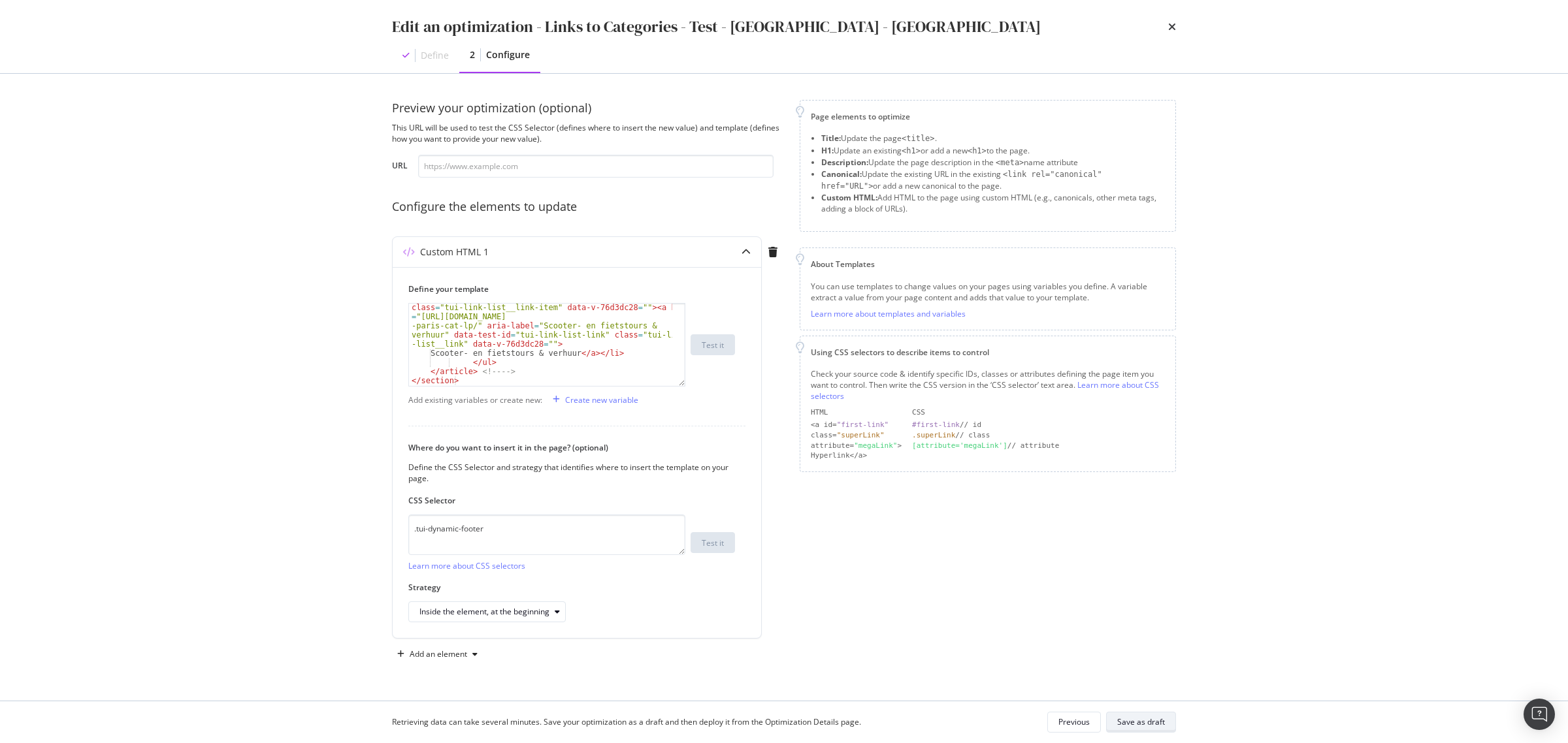
click at [1161, 724] on div "Save as draft" at bounding box center [1141, 722] width 48 height 11
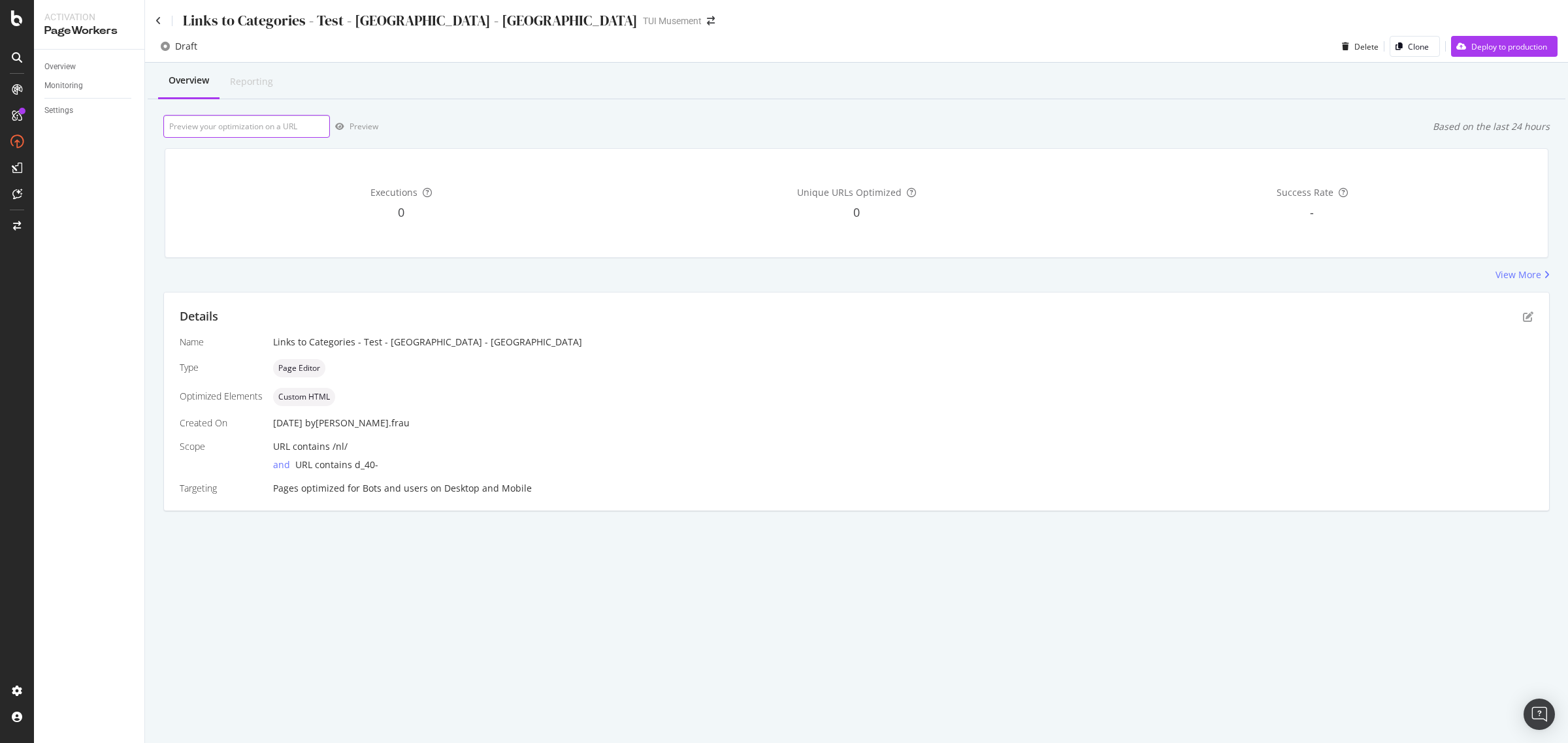
click at [256, 126] on input "url" at bounding box center [247, 126] width 167 height 23
paste input "https://www.tuimusement.com/nl/frankrijk/parijs/d_40-c_60/"
type input "https://www.tuimusement.com/nl/frankrijk/parijs/d_40-c_60/"
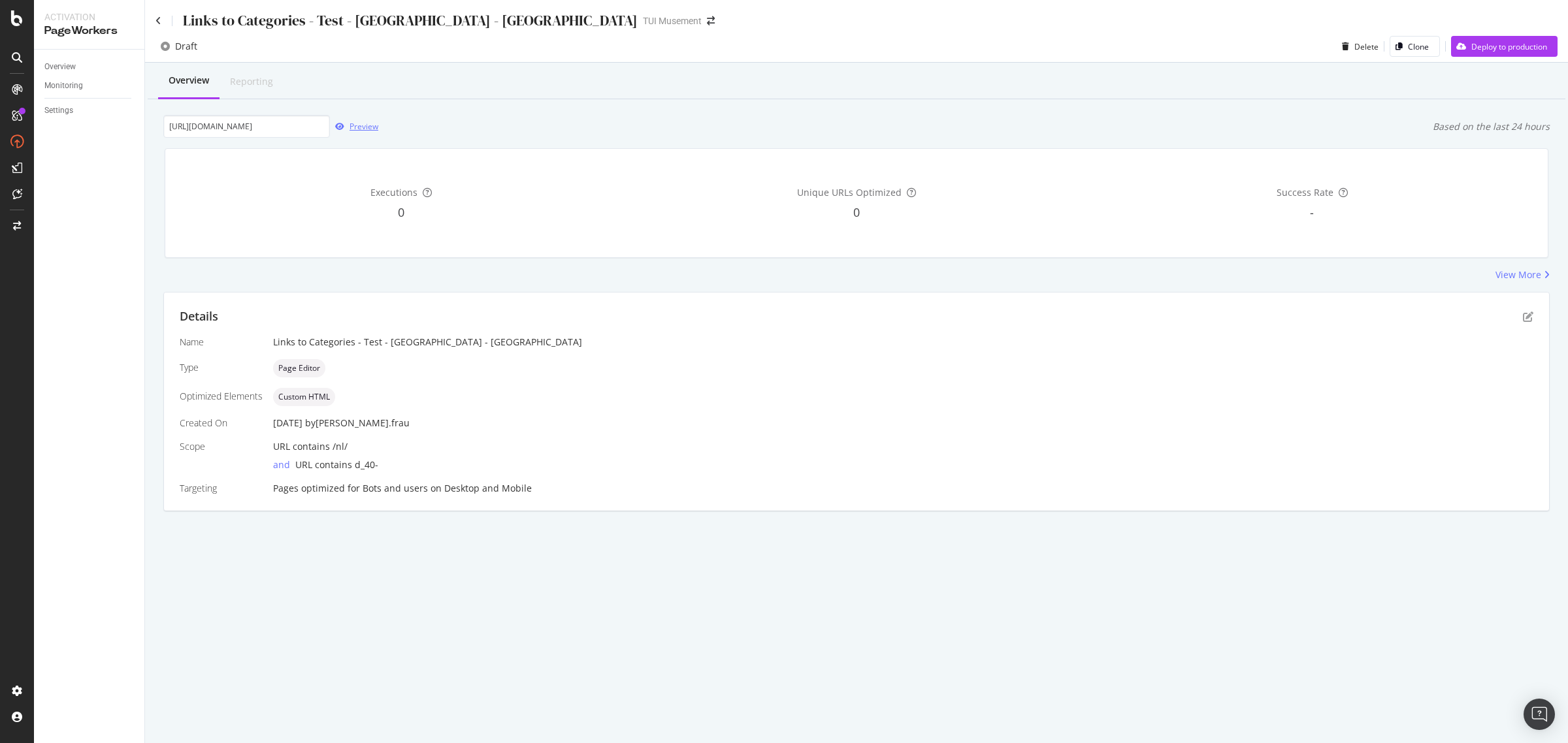
click at [354, 132] on div "Preview" at bounding box center [354, 126] width 49 height 20
click at [160, 18] on icon at bounding box center [159, 20] width 6 height 9
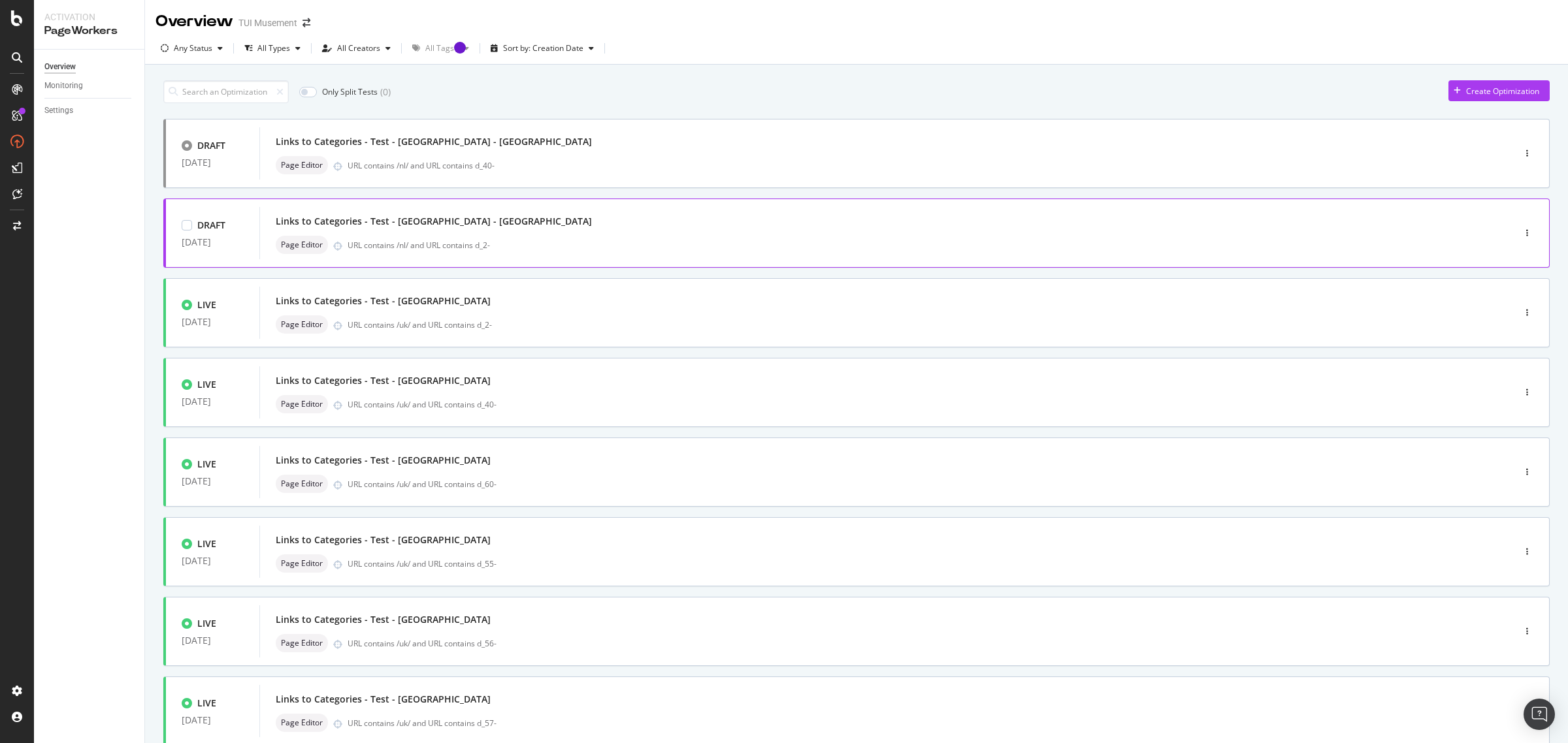
click at [442, 235] on div "Links to Categories - Test - Rome - NL Page Editor URL contains /nl/ and URL co…" at bounding box center [867, 233] width 1183 height 42
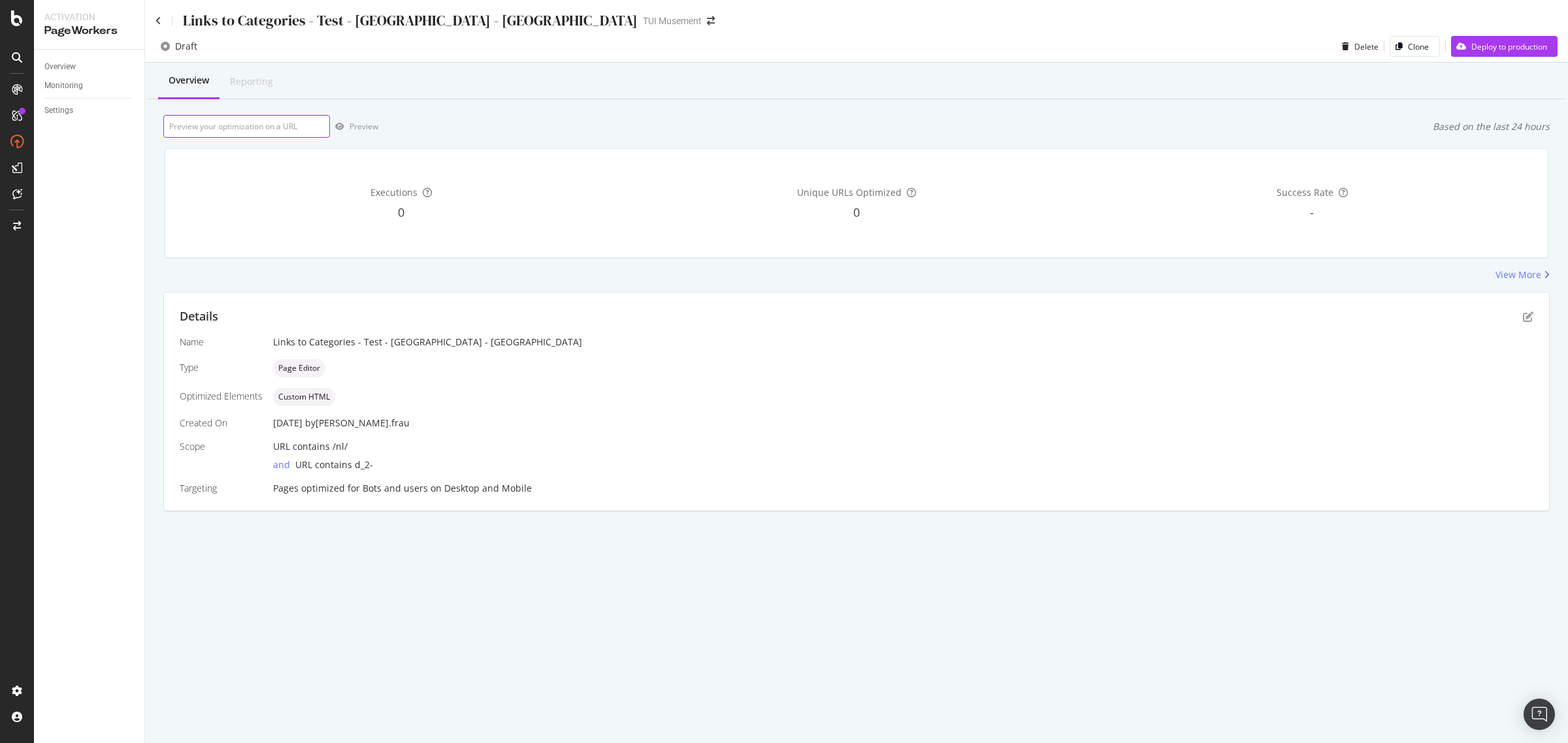
click at [288, 122] on input "url" at bounding box center [247, 126] width 167 height 23
paste input "https://www.tuimusement.com/nl/italie/rome/d_2-c_82/"
type input "https://www.tuimusement.com/nl/italie/rome/d_2-c_82/"
click at [359, 129] on div "Preview" at bounding box center [364, 126] width 29 height 11
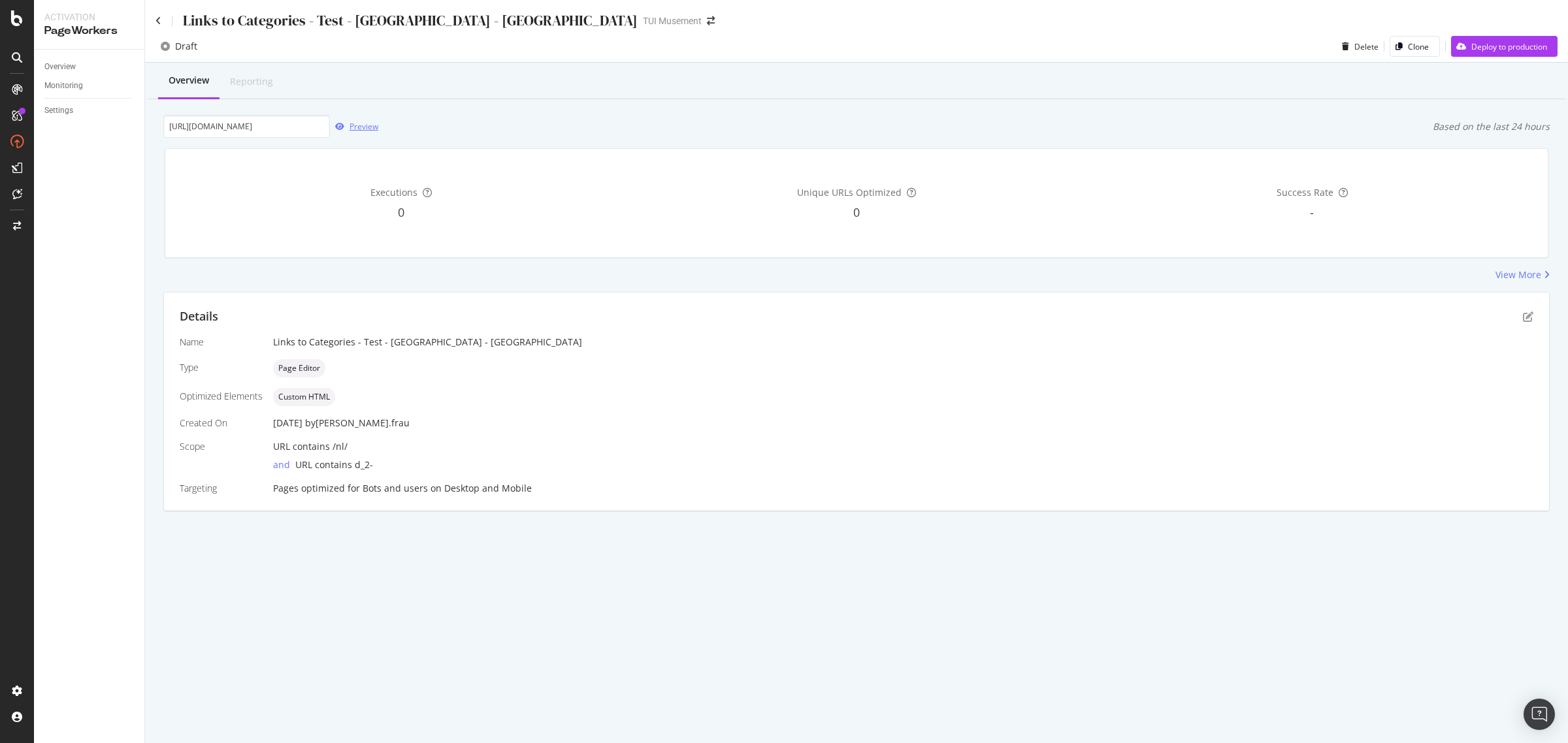
scroll to position [0, 0]
click at [156, 20] on icon at bounding box center [159, 20] width 6 height 9
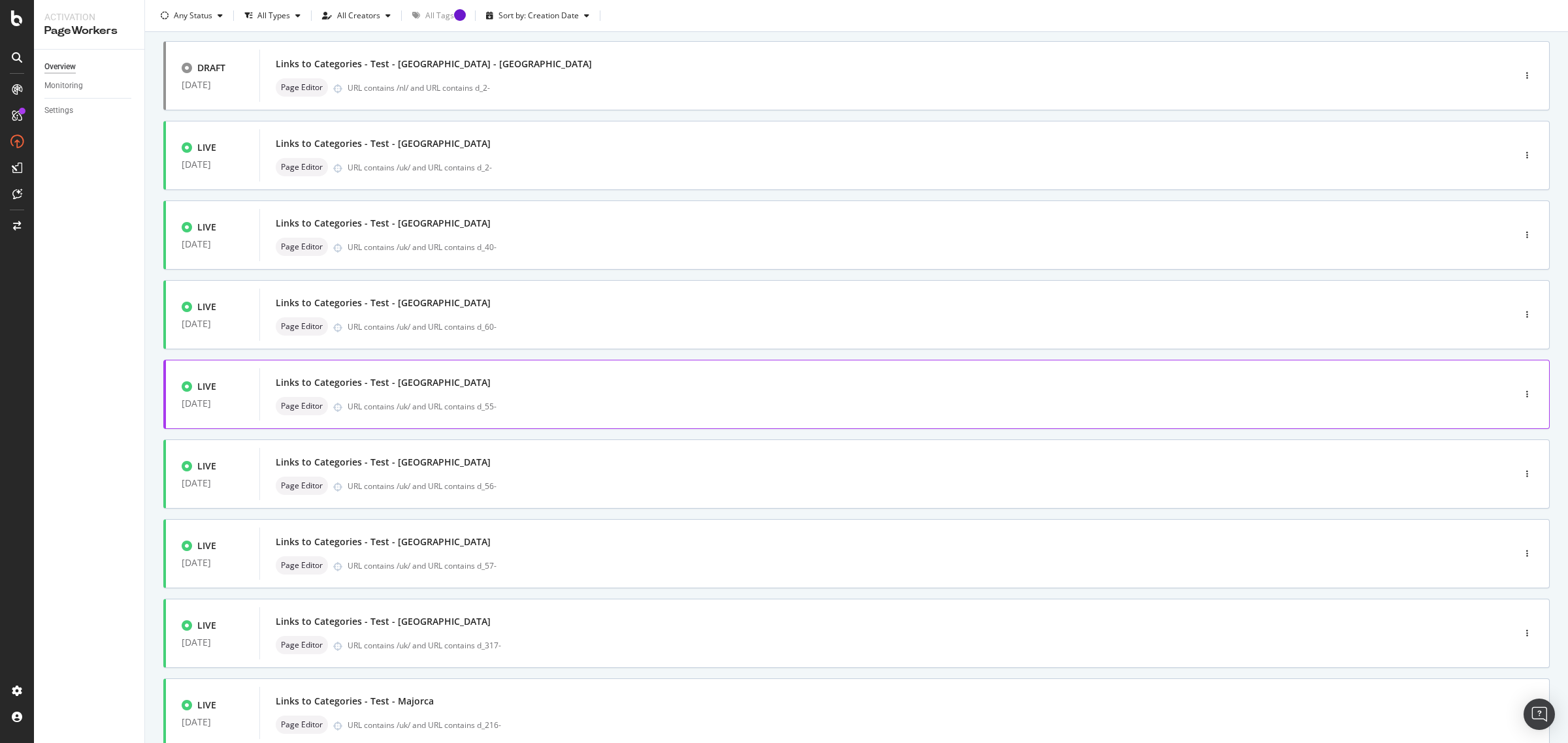
scroll to position [163, 0]
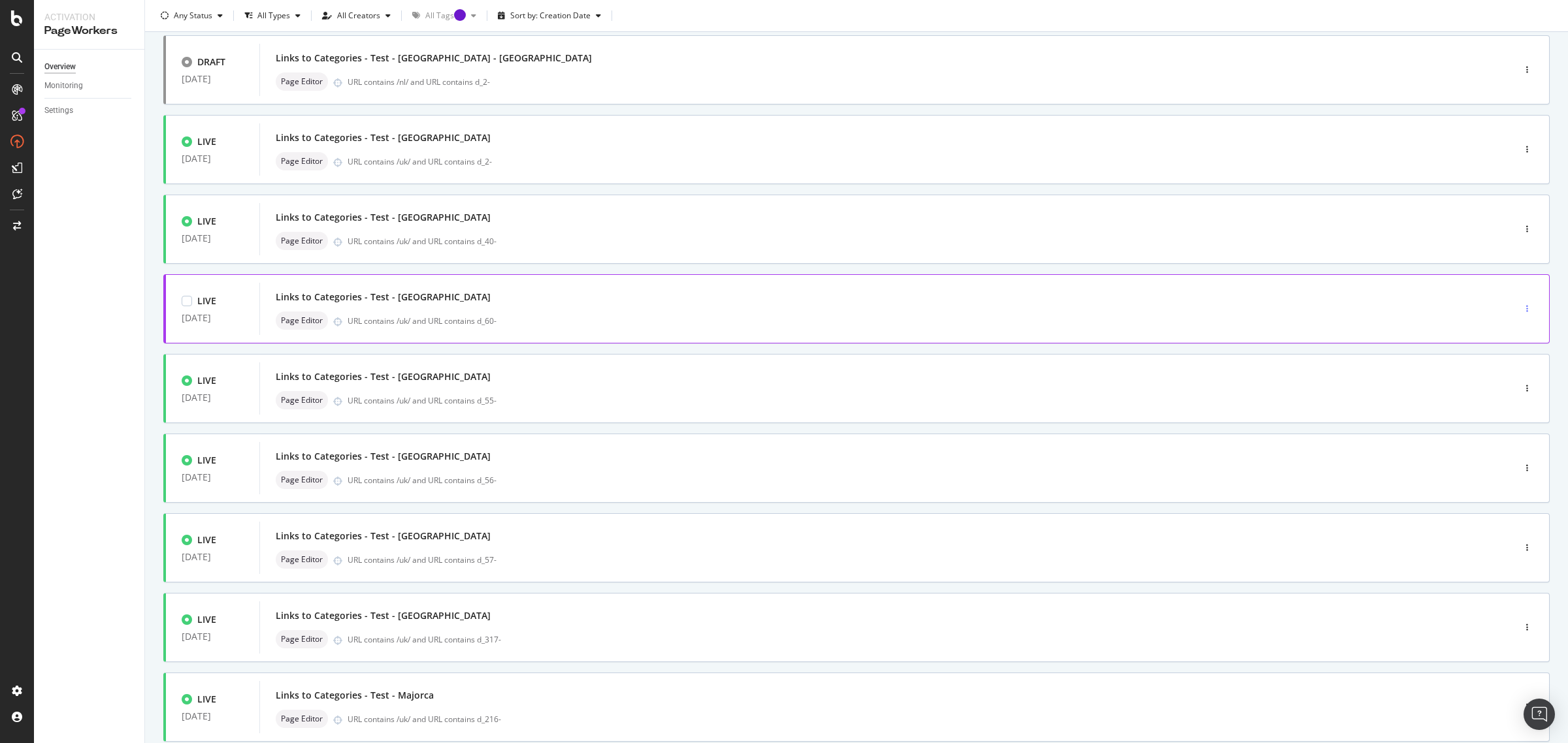
click at [1526, 307] on icon "button" at bounding box center [1527, 309] width 2 height 8
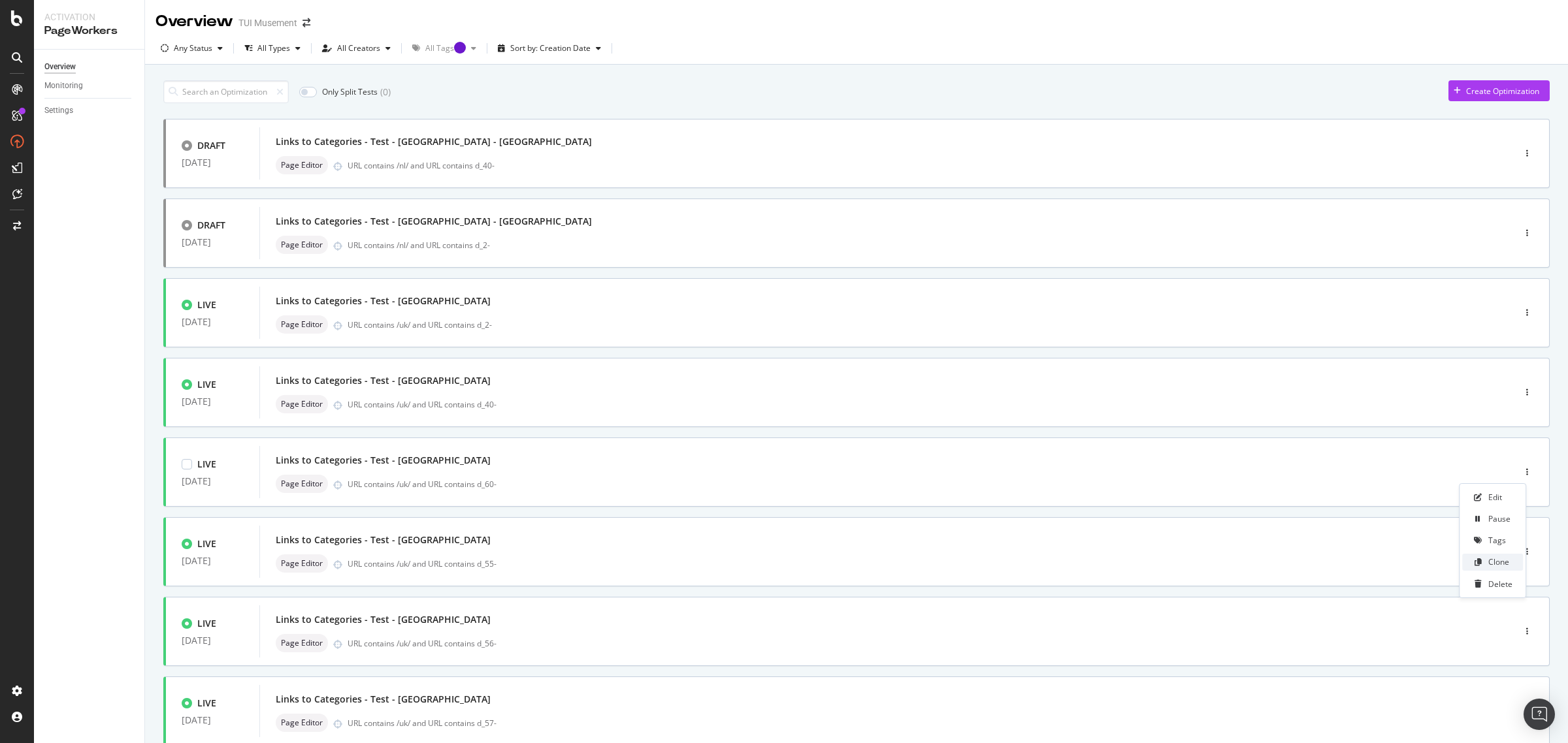
click at [1502, 560] on div "Clone" at bounding box center [1498, 562] width 21 height 11
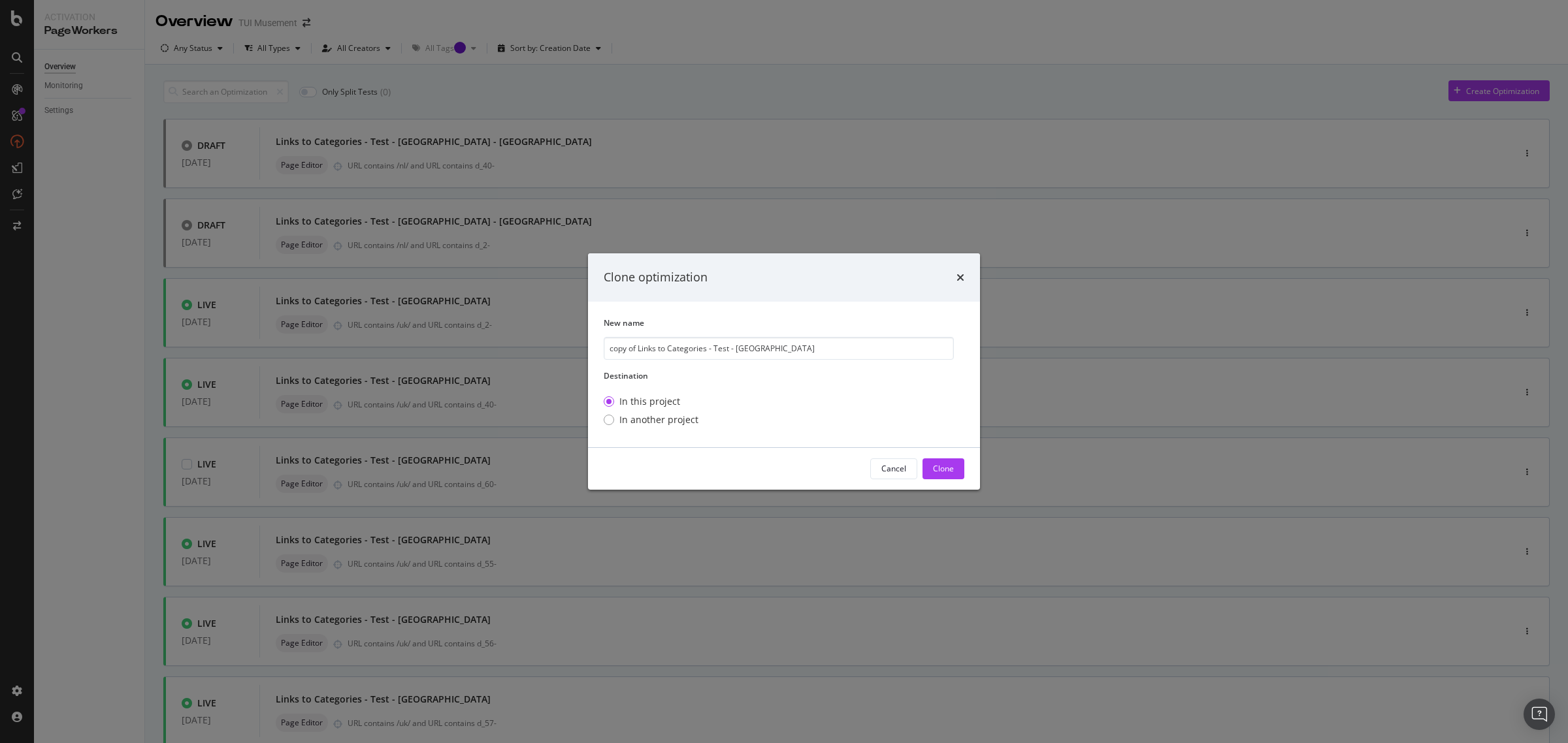
drag, startPoint x: 638, startPoint y: 350, endPoint x: 551, endPoint y: 351, distance: 87.0
click at [551, 351] on div "Clone optimization New name copy of Links to Categories - Test - Barcelona Dest…" at bounding box center [784, 372] width 1568 height 743
click at [762, 348] on input "Links to Categories - Test - Barcelona" at bounding box center [779, 348] width 350 height 23
type input "Links to Categories - Test - Barcelona - NL"
click at [948, 472] on div "Clone" at bounding box center [944, 468] width 21 height 11
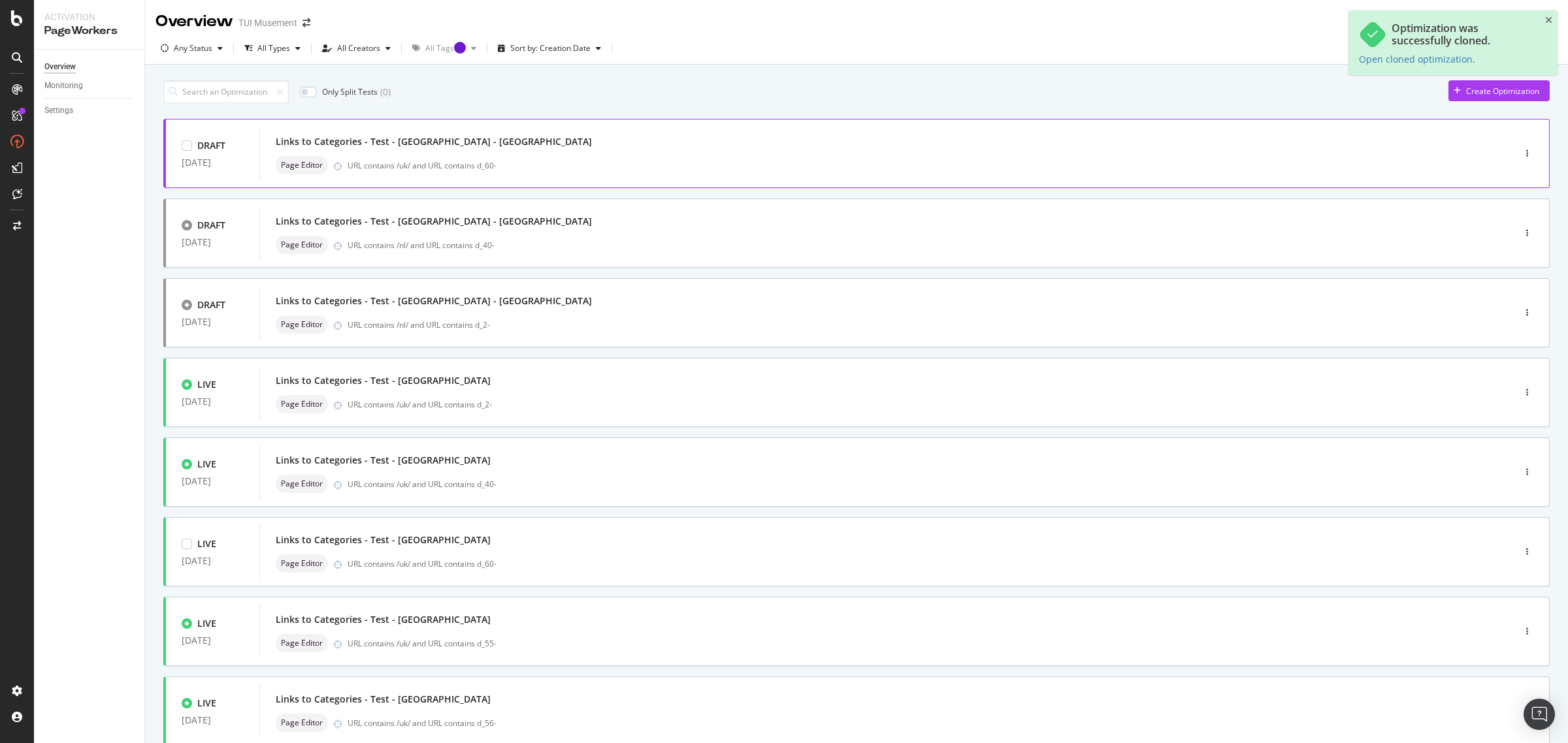
click at [1254, 125] on div "DRAFT 25 Sep. 2025 Links to Categories - Test - Barcelona - NL Page Editor URL …" at bounding box center [856, 153] width 1386 height 69
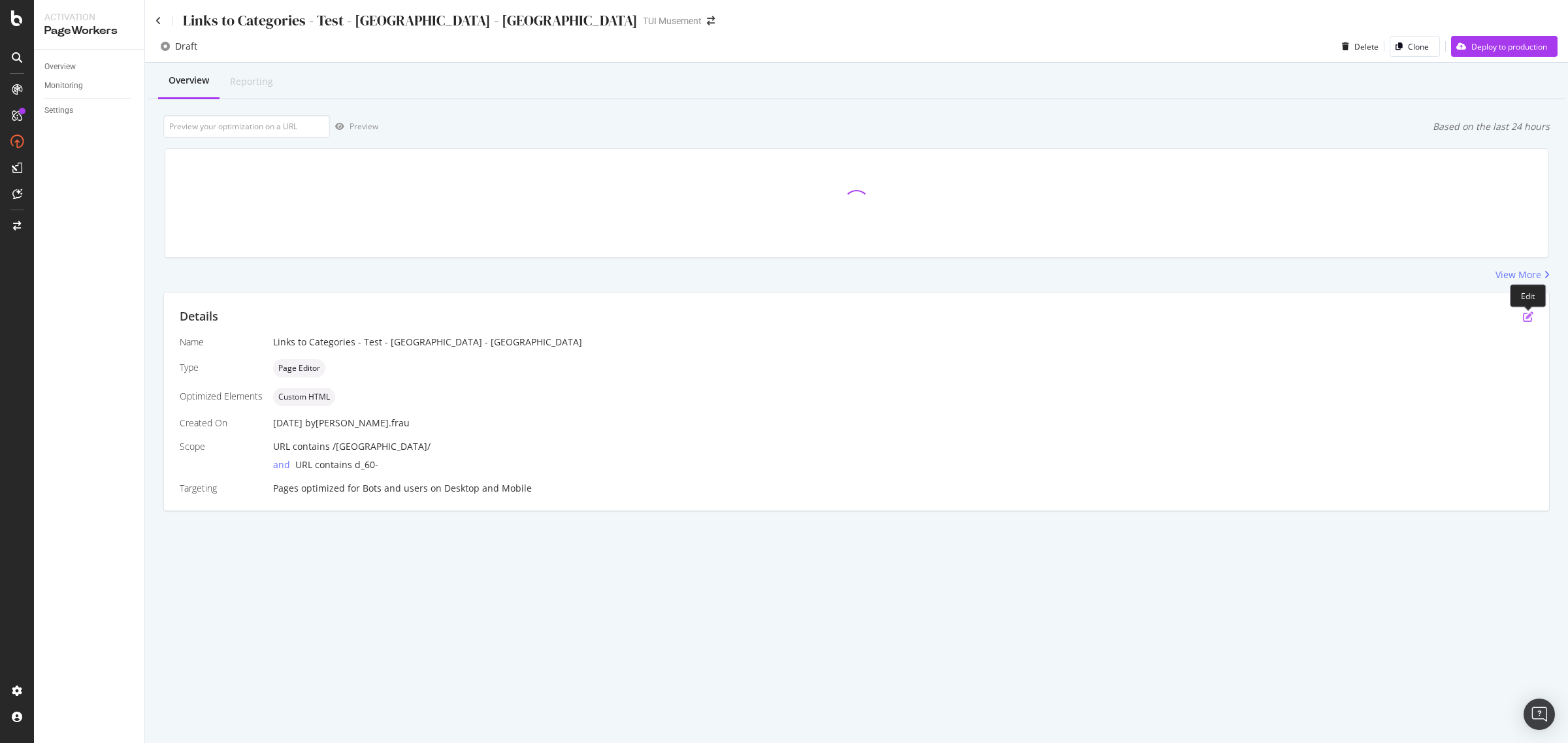
click at [1528, 312] on icon "pen-to-square" at bounding box center [1528, 316] width 10 height 10
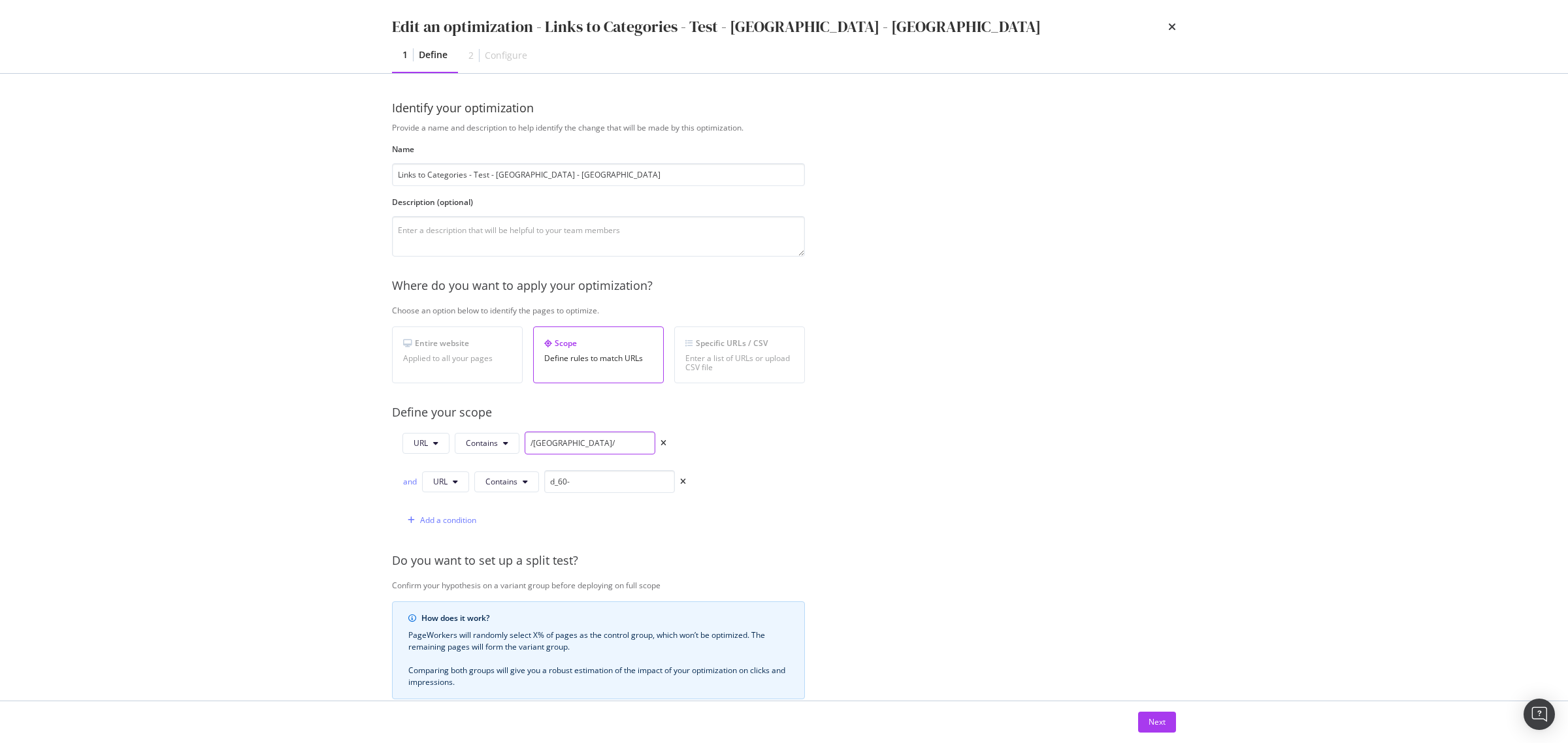
click at [539, 444] on input "/uk/" at bounding box center [590, 443] width 130 height 23
type input "/nl/"
click at [941, 448] on div "Provide a name and description to help identify the change that will be made by…" at bounding box center [784, 494] width 784 height 743
click at [1139, 716] on button "Next" at bounding box center [1157, 722] width 38 height 21
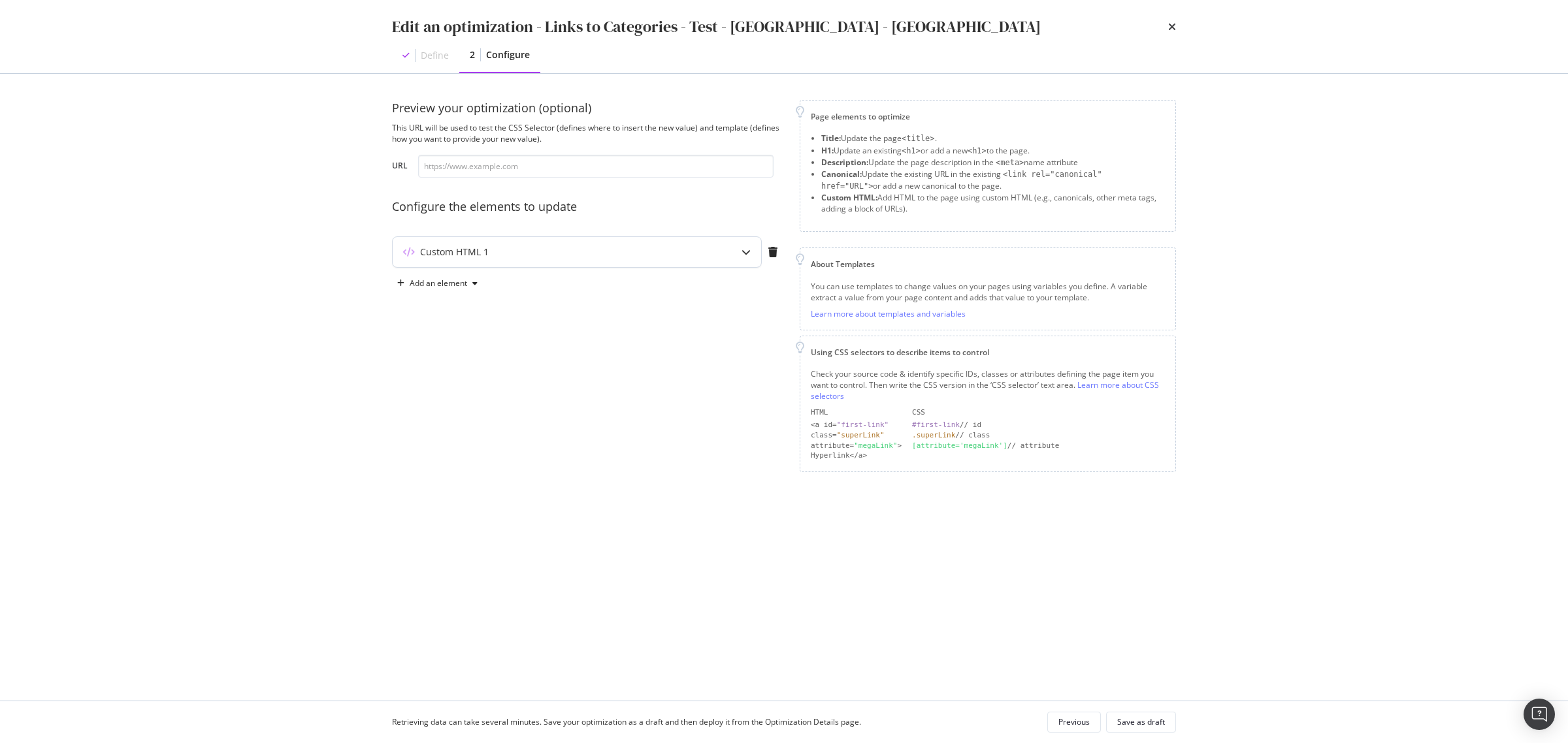
click at [735, 255] on div "modal" at bounding box center [746, 252] width 30 height 30
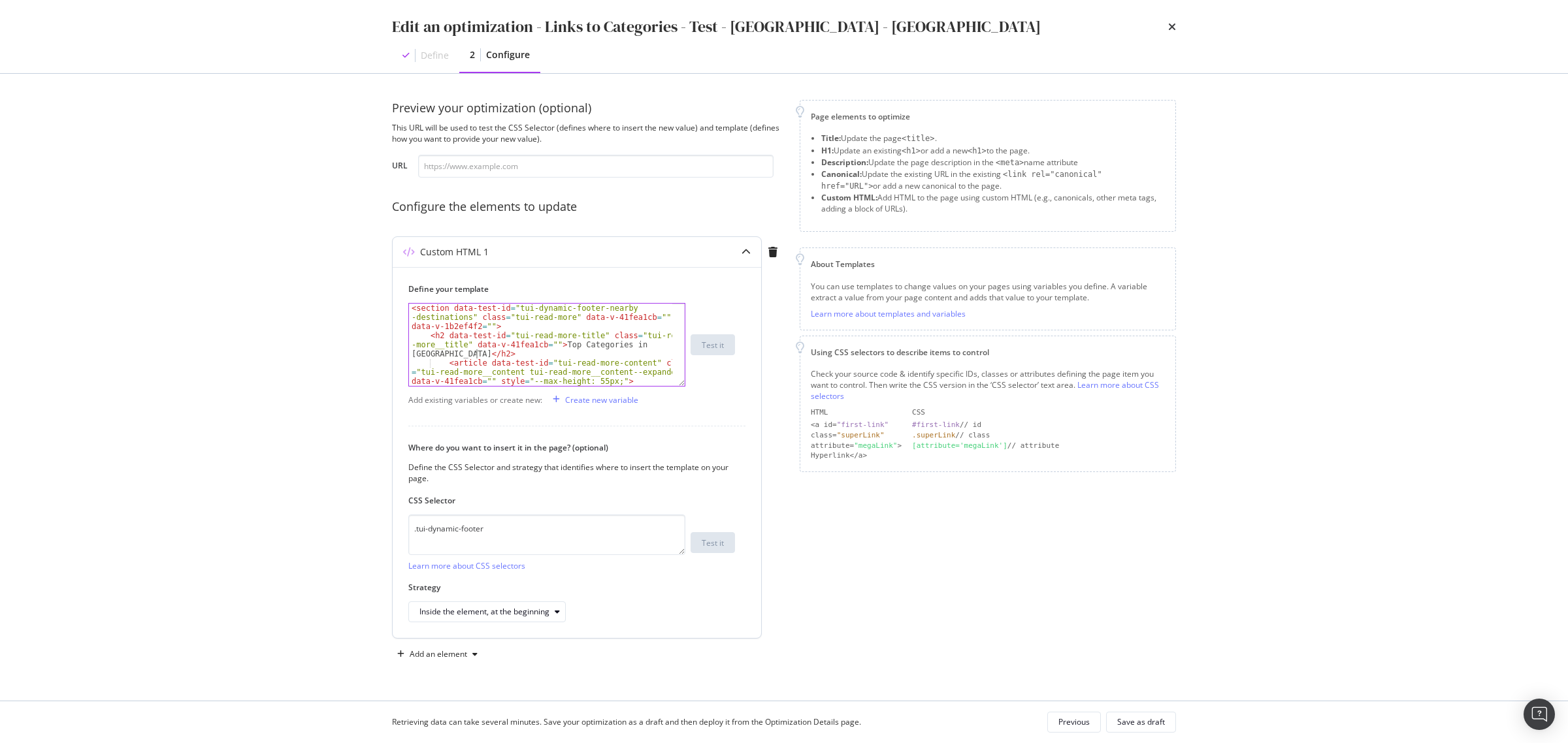
click at [549, 356] on div "< section data-test-id = "tui-dynamic-footer-nearby -destinations" class = "tui…" at bounding box center [540, 372] width 263 height 137
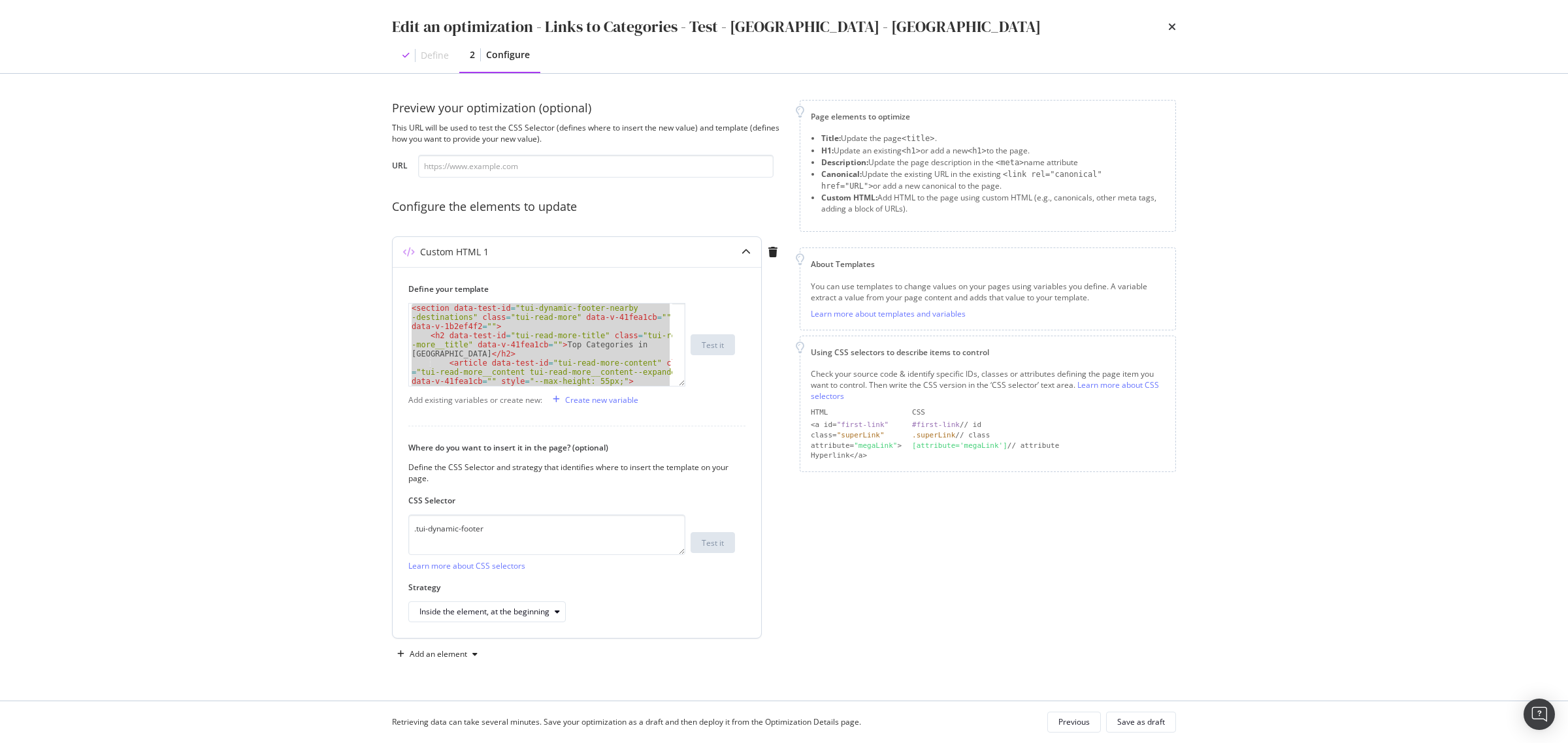
click at [573, 356] on div "< section data-test-id = "tui-dynamic-footer-nearby -destinations" class = "tui…" at bounding box center [540, 345] width 263 height 82
paste textarea "Cursor at row 25"
type textarea "</section>"
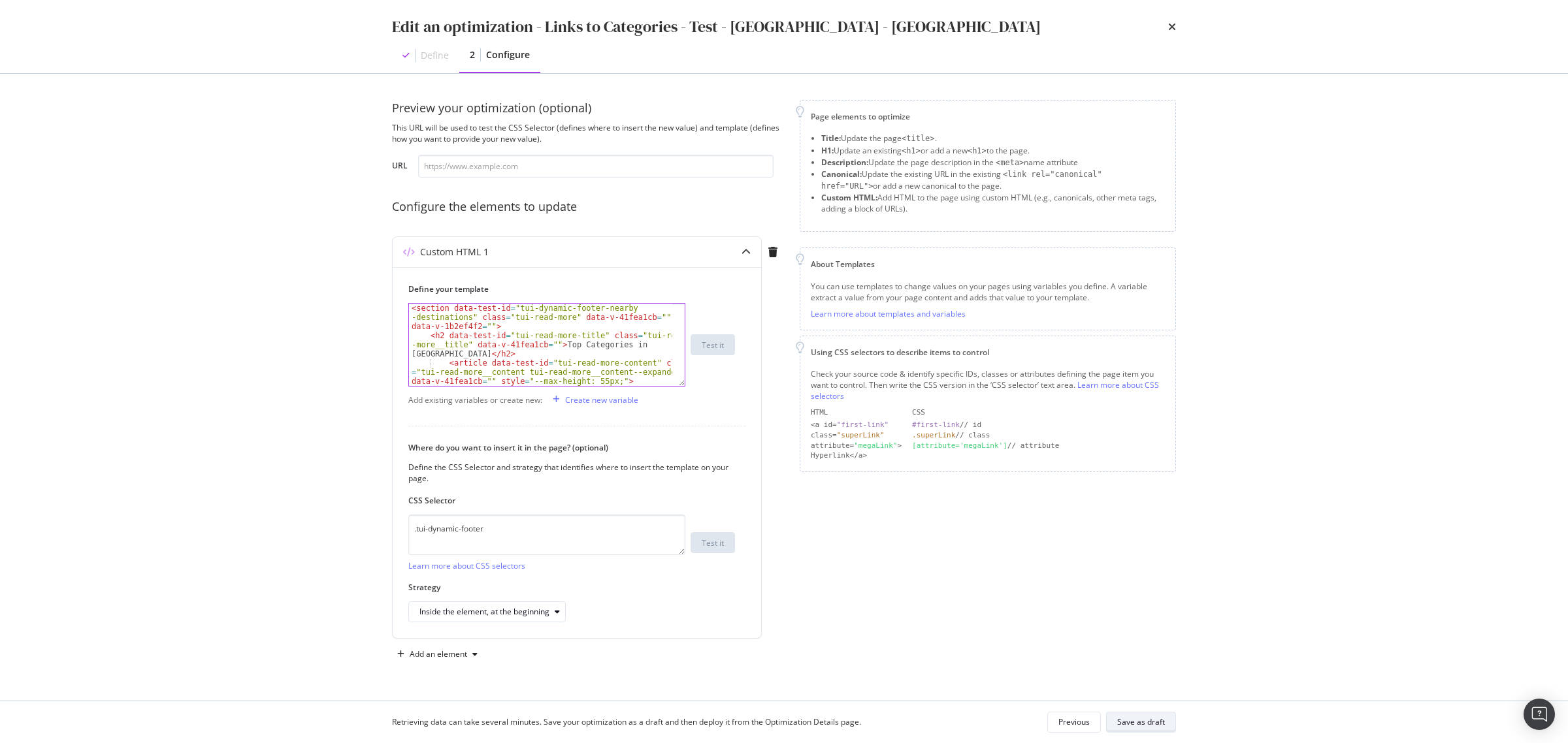
click at [1144, 732] on button "Save as draft" at bounding box center [1141, 722] width 70 height 21
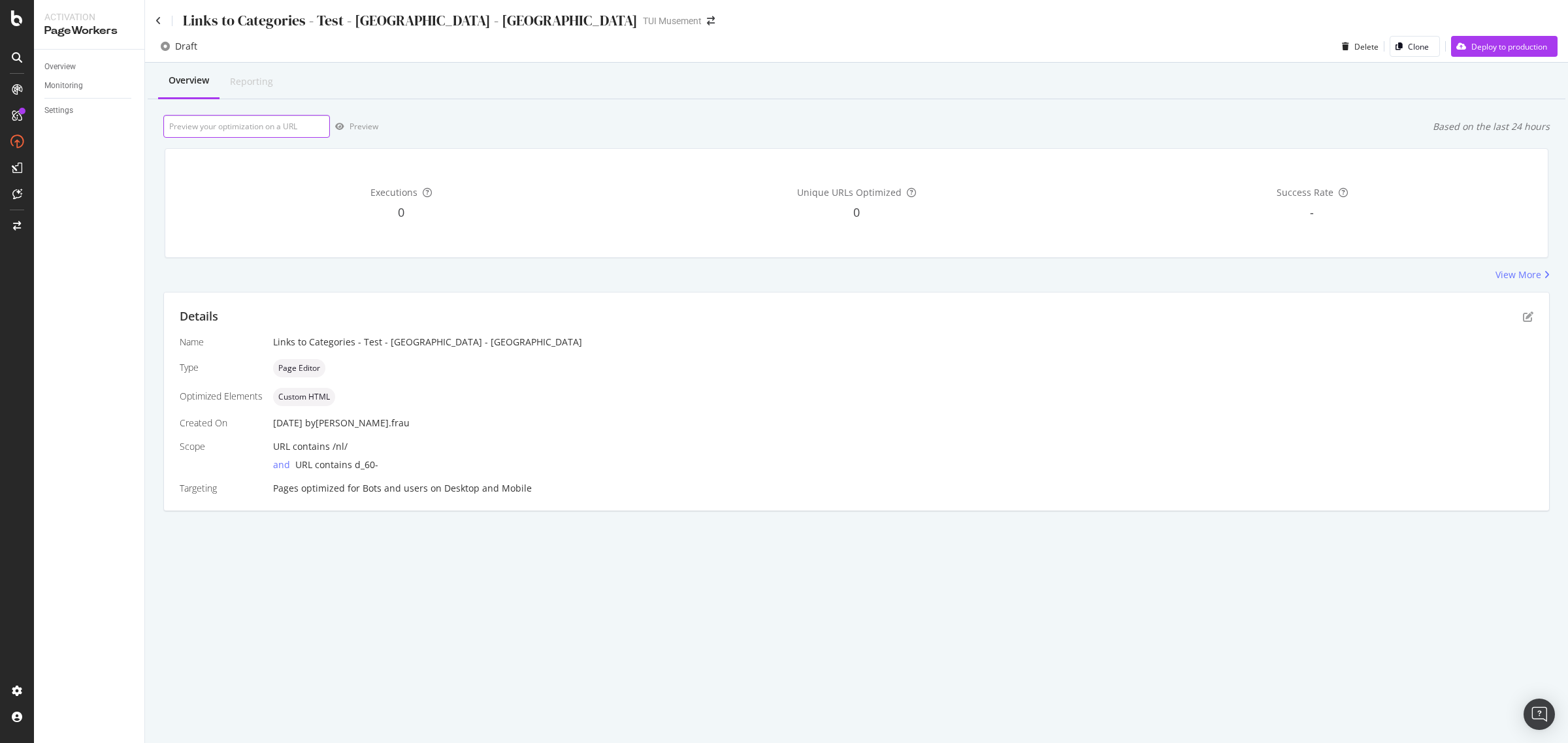
click at [253, 128] on input "url" at bounding box center [247, 126] width 167 height 23
paste input "https://www.tuimusement.com/nl/spanje/barcelona/d_60-c_161/"
type input "https://www.tuimusement.com/nl/spanje/barcelona/d_60-c_161/"
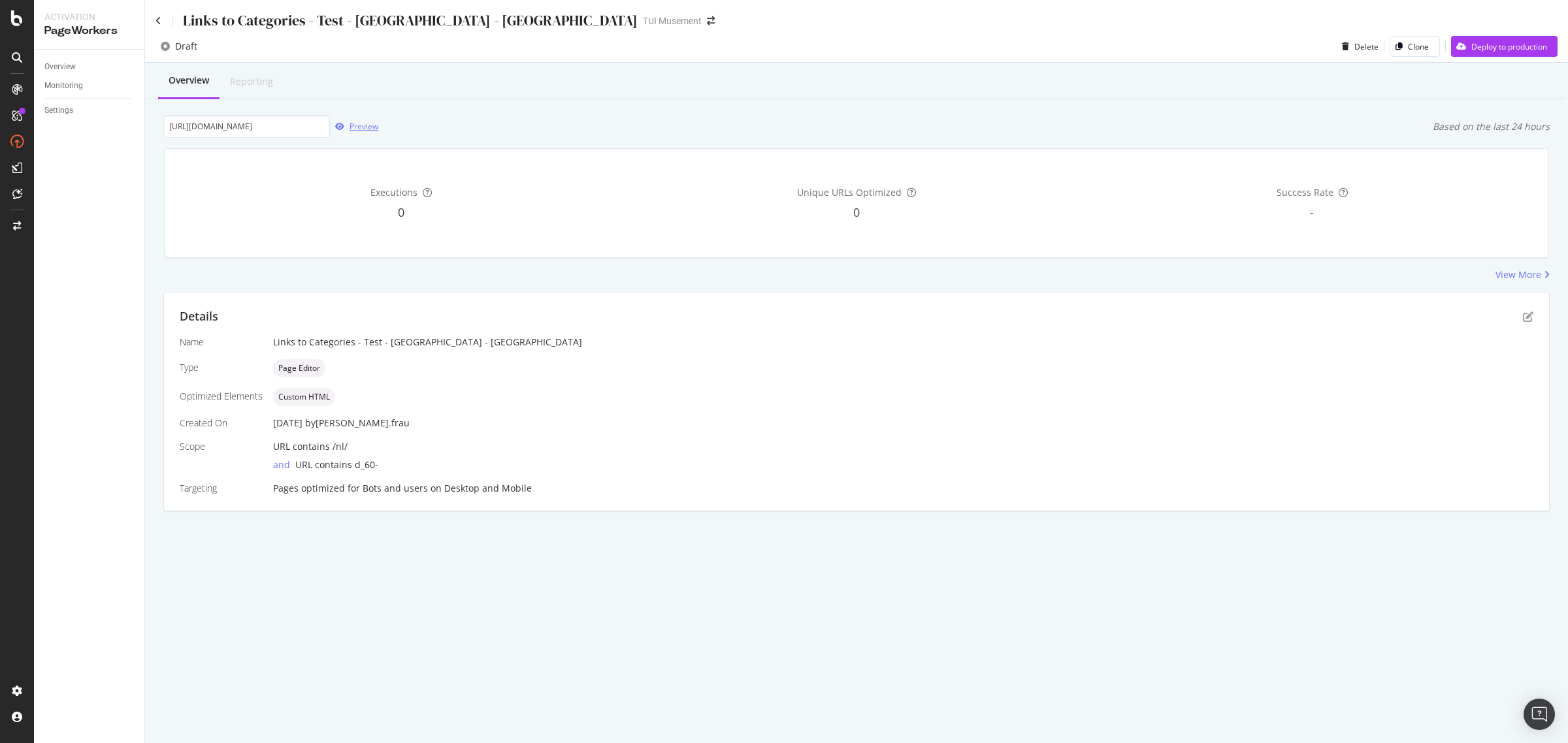
click at [371, 124] on div "Preview" at bounding box center [364, 126] width 29 height 11
click at [160, 18] on icon at bounding box center [159, 20] width 6 height 9
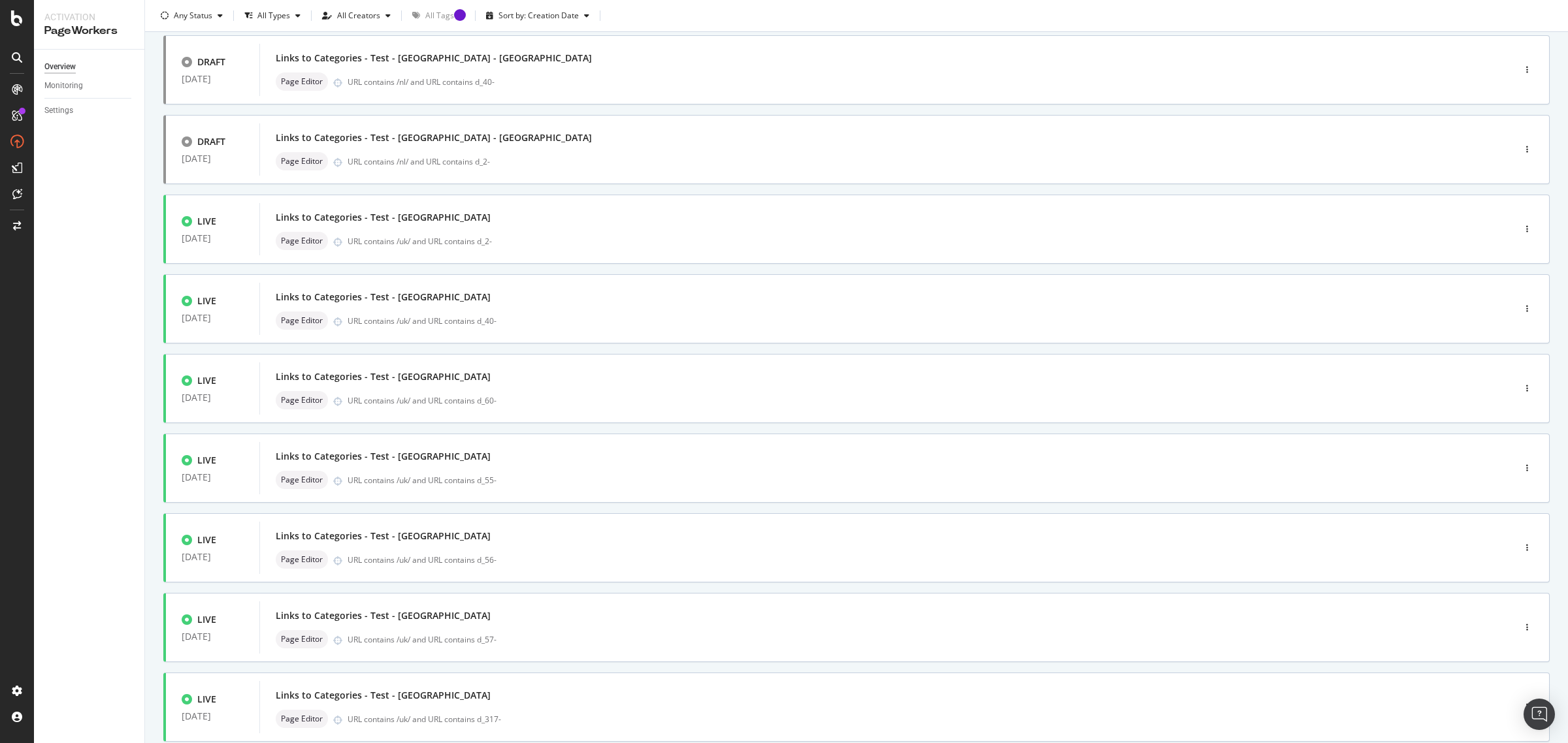
scroll to position [245, 0]
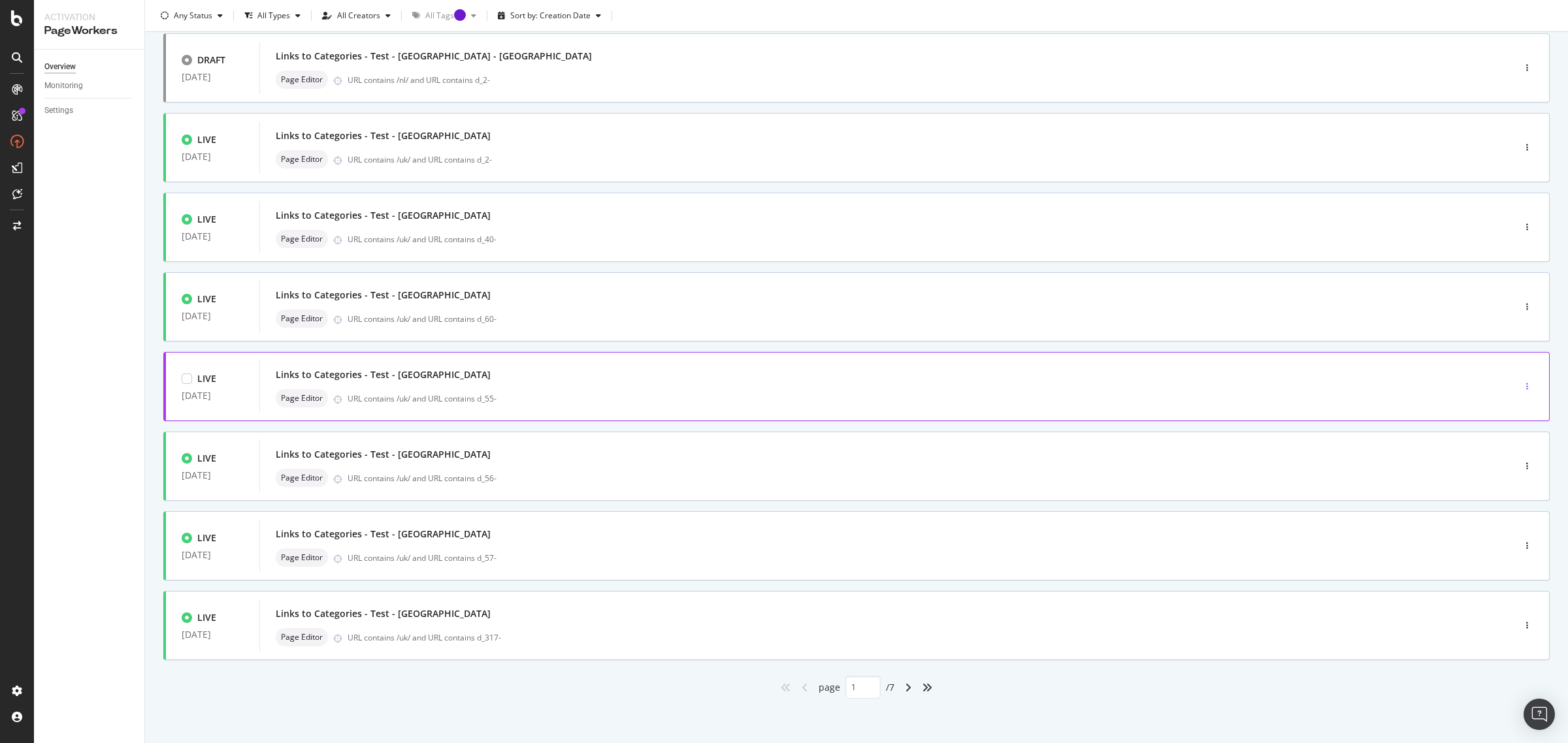
click at [1521, 392] on div "button" at bounding box center [1527, 387] width 12 height 20
click at [1493, 469] on div "Clone" at bounding box center [1492, 477] width 61 height 16
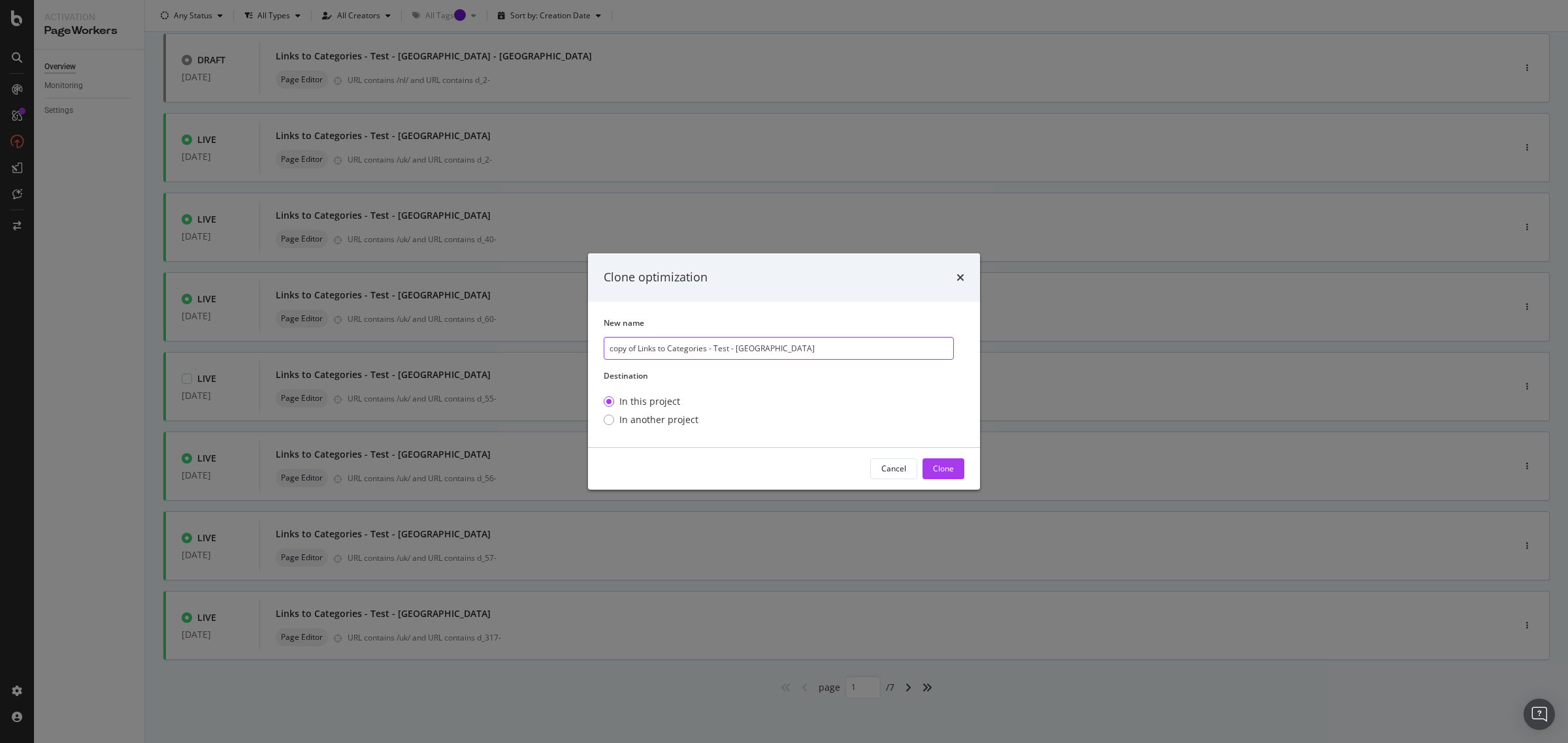
scroll to position [0, 0]
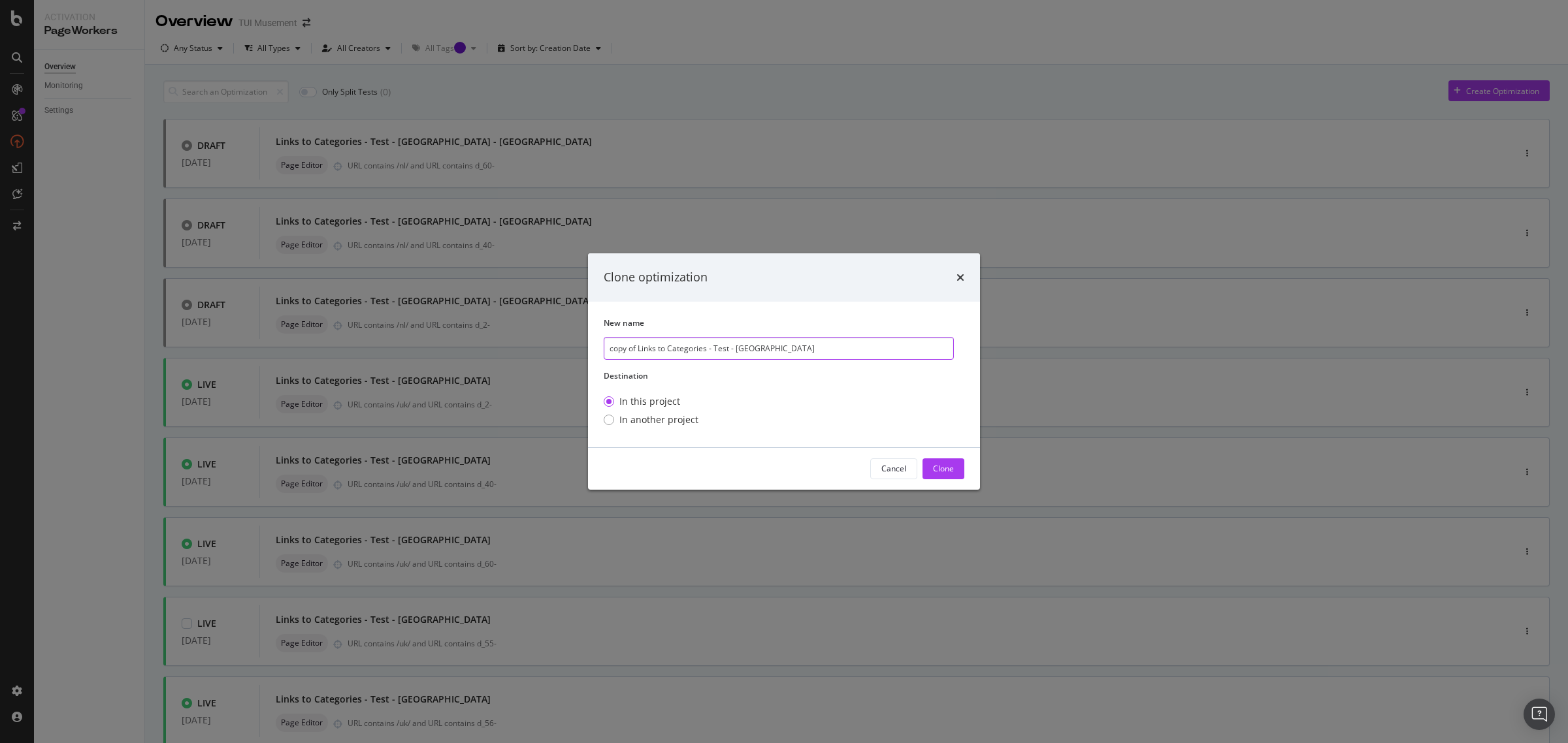
drag, startPoint x: 640, startPoint y: 350, endPoint x: 570, endPoint y: 351, distance: 70.0
click at [570, 351] on div "Clone optimization New name copy of Links to Categories - Test - NYC Destinatio…" at bounding box center [784, 372] width 1568 height 743
click at [735, 348] on input "Links to Categories - Test - NYC" at bounding box center [779, 348] width 350 height 23
type input "Links to Categories - Test - NYC - NL"
click at [949, 467] on div "Clone" at bounding box center [944, 468] width 21 height 11
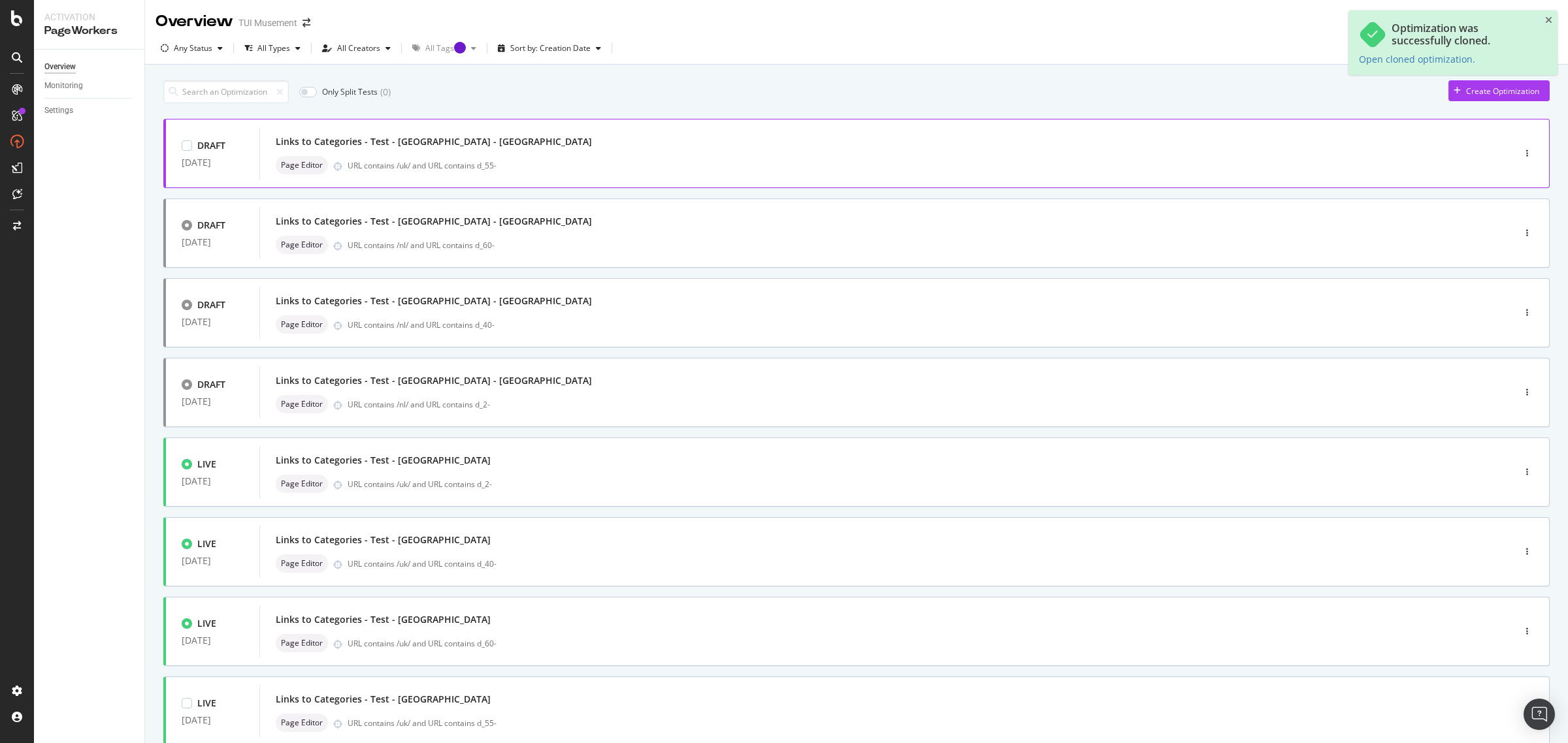
click at [706, 161] on div "URL contains /uk/ and URL contains d_55-" at bounding box center [903, 165] width 1111 height 11
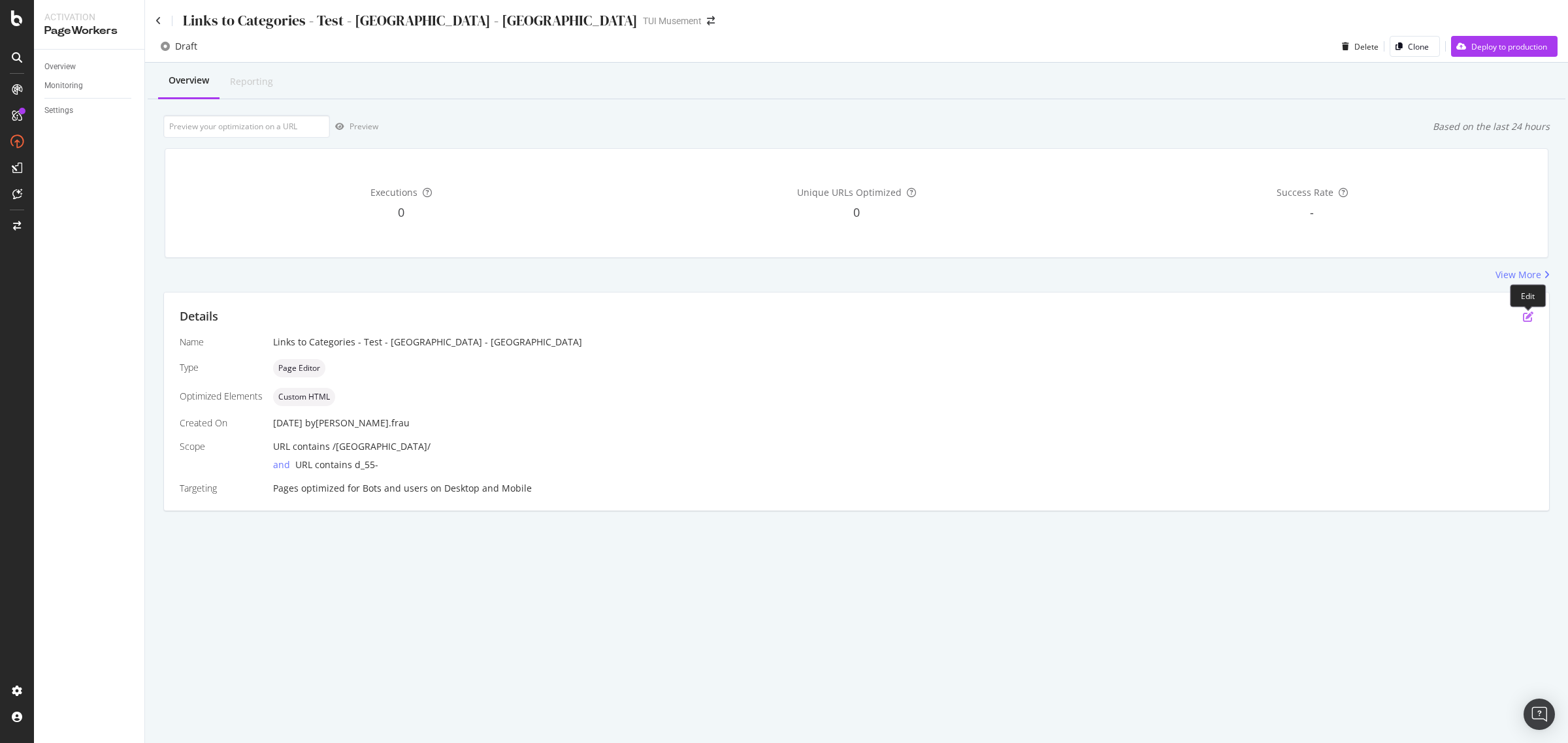
click at [1526, 315] on icon "pen-to-square" at bounding box center [1528, 316] width 10 height 10
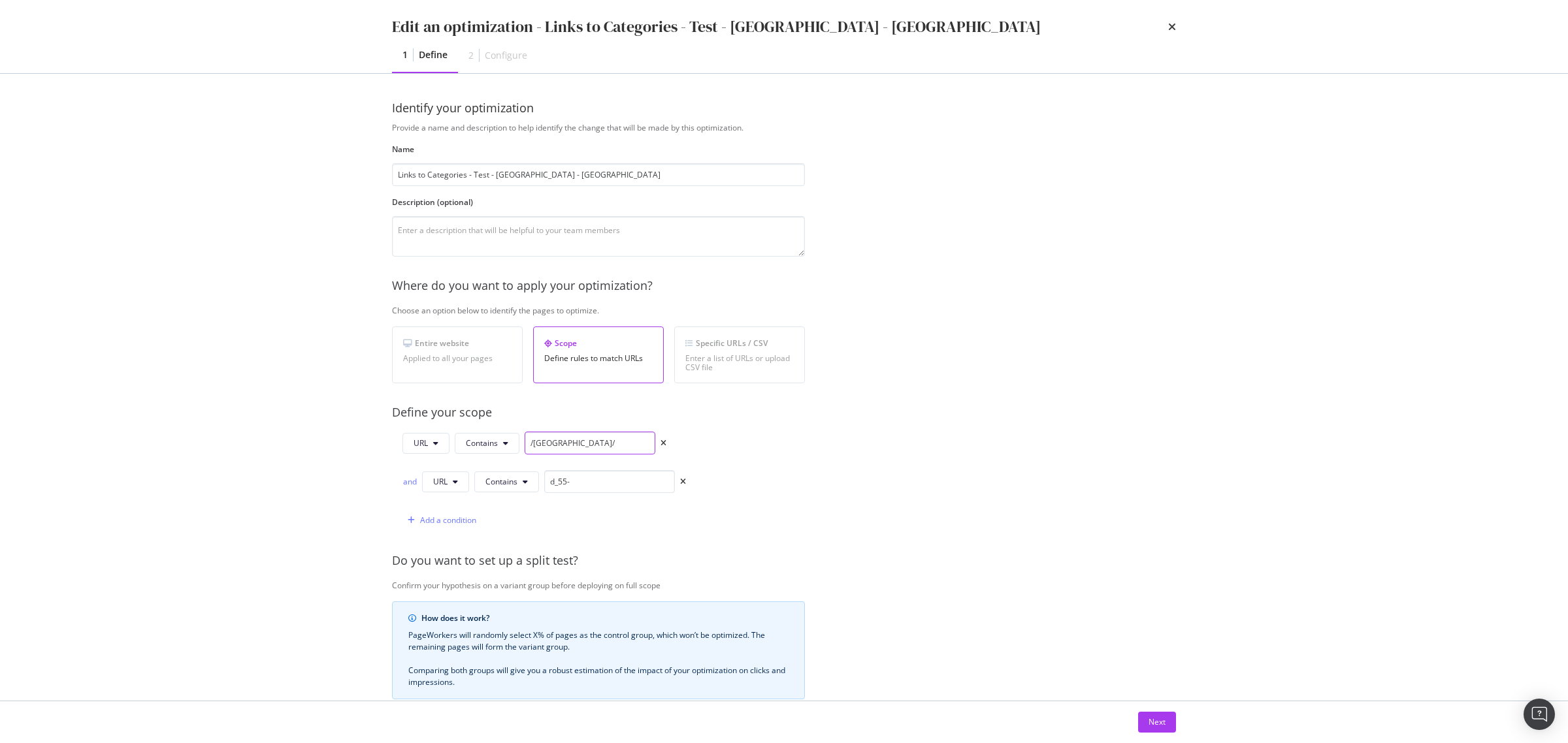
click at [537, 442] on input "/uk/" at bounding box center [590, 443] width 130 height 23
type input "/nl/"
click at [1161, 723] on div "Next" at bounding box center [1157, 722] width 17 height 11
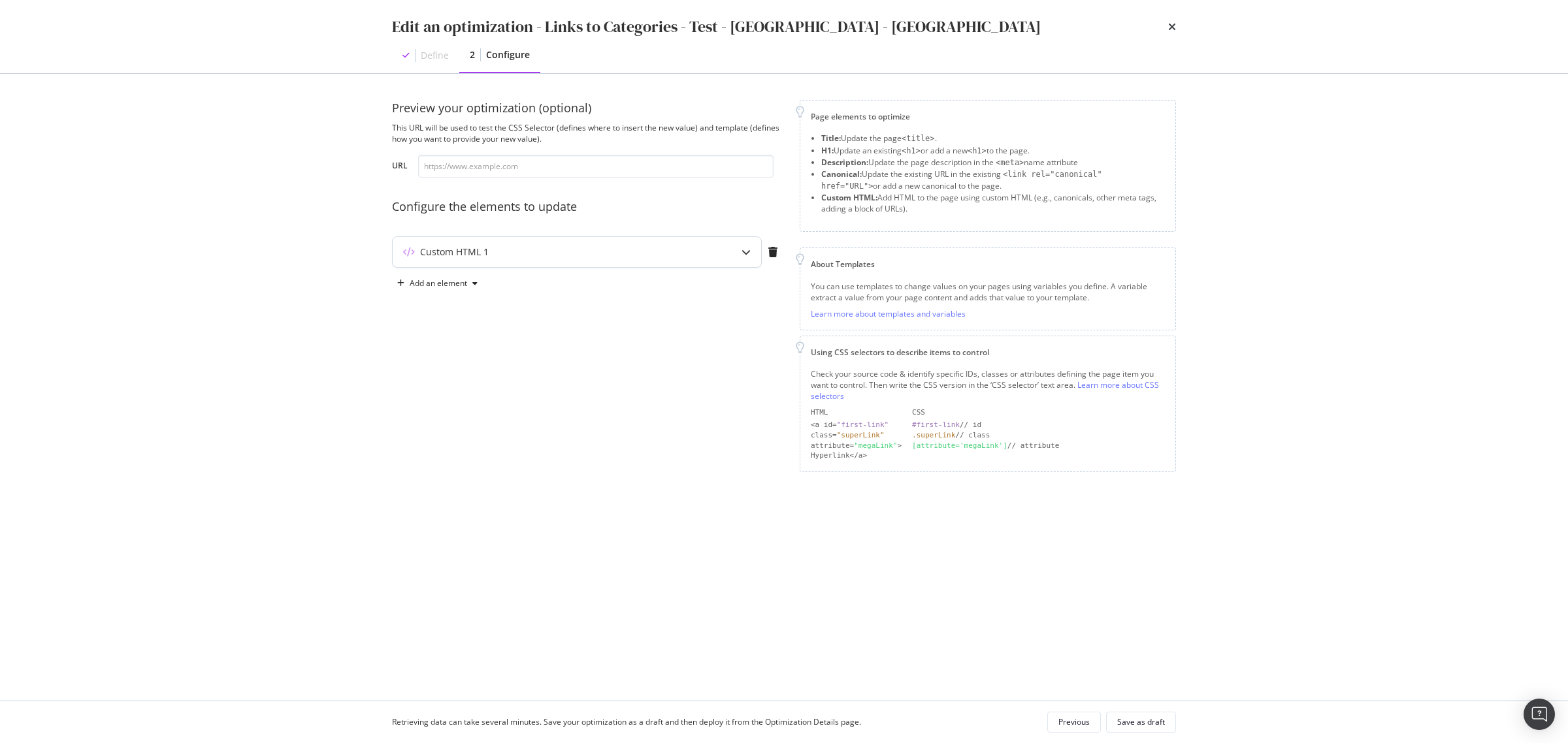
click at [724, 247] on div "Custom HTML 1" at bounding box center [577, 252] width 368 height 30
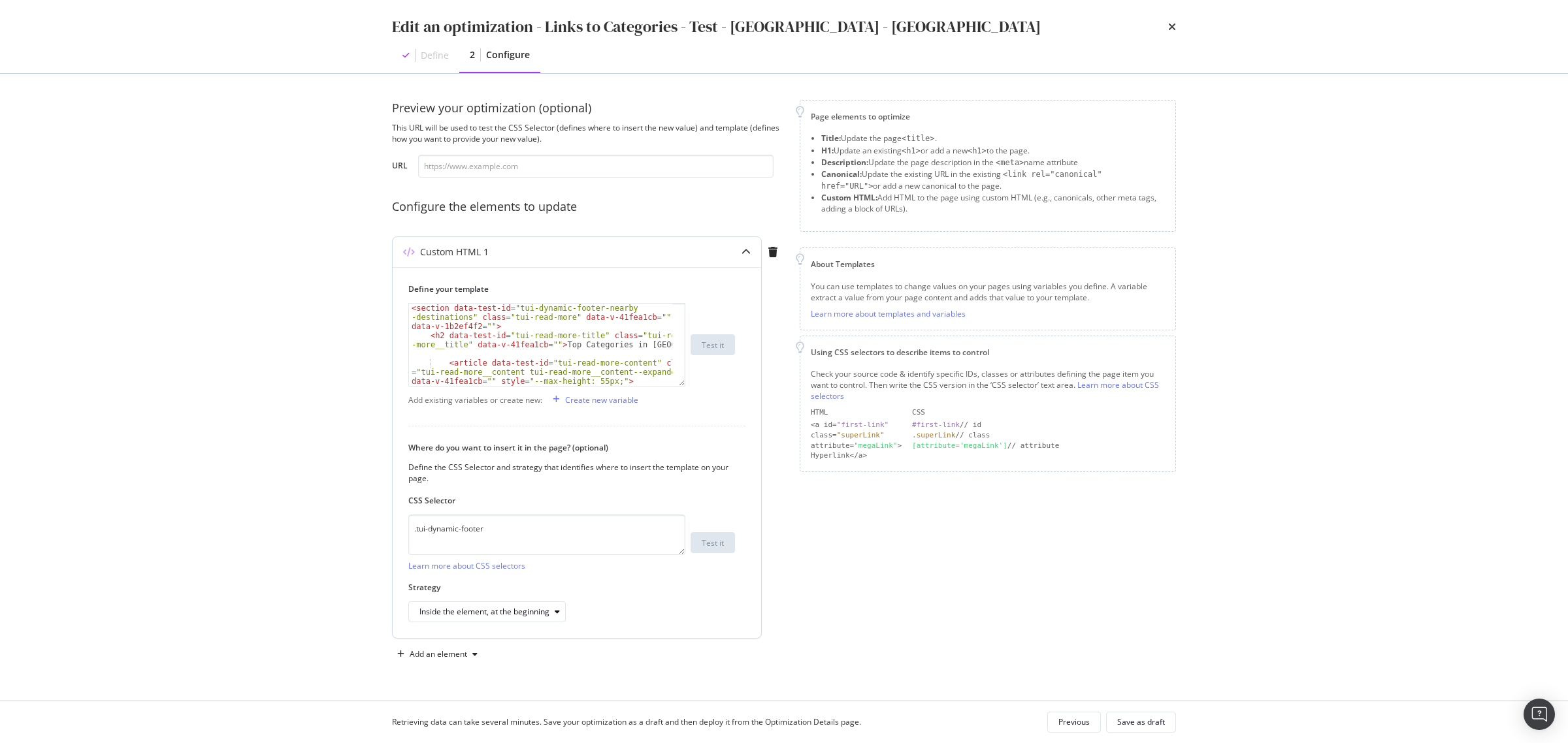
click at [557, 361] on div "< section data-test-id = "tui-dynamic-footer-nearby -destinations" class = "tui…" at bounding box center [540, 372] width 263 height 137
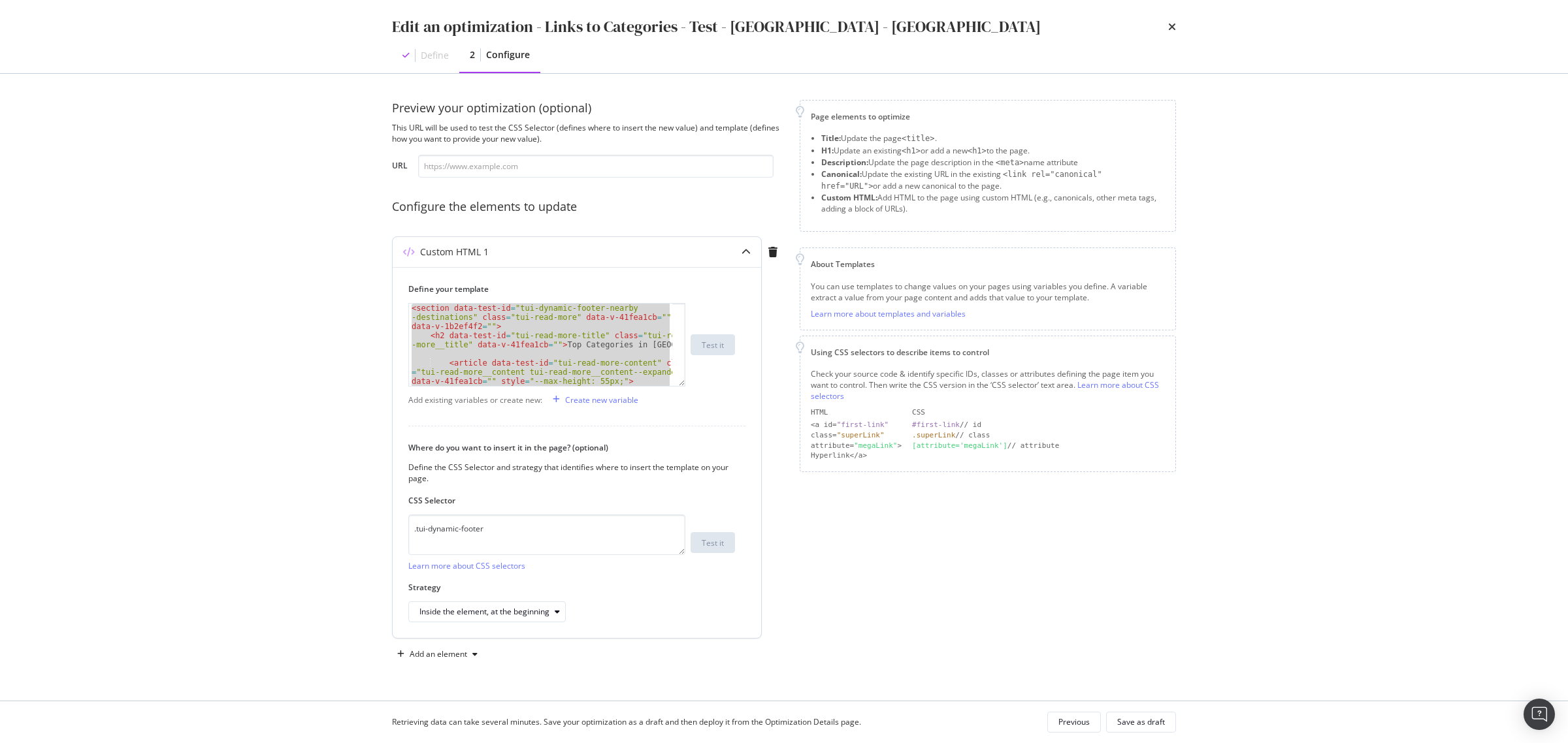
click at [530, 350] on div "< section data-test-id = "tui-dynamic-footer-nearby -destinations" class = "tui…" at bounding box center [540, 345] width 263 height 82
paste textarea "Cursor at row 21"
type textarea "</section>"
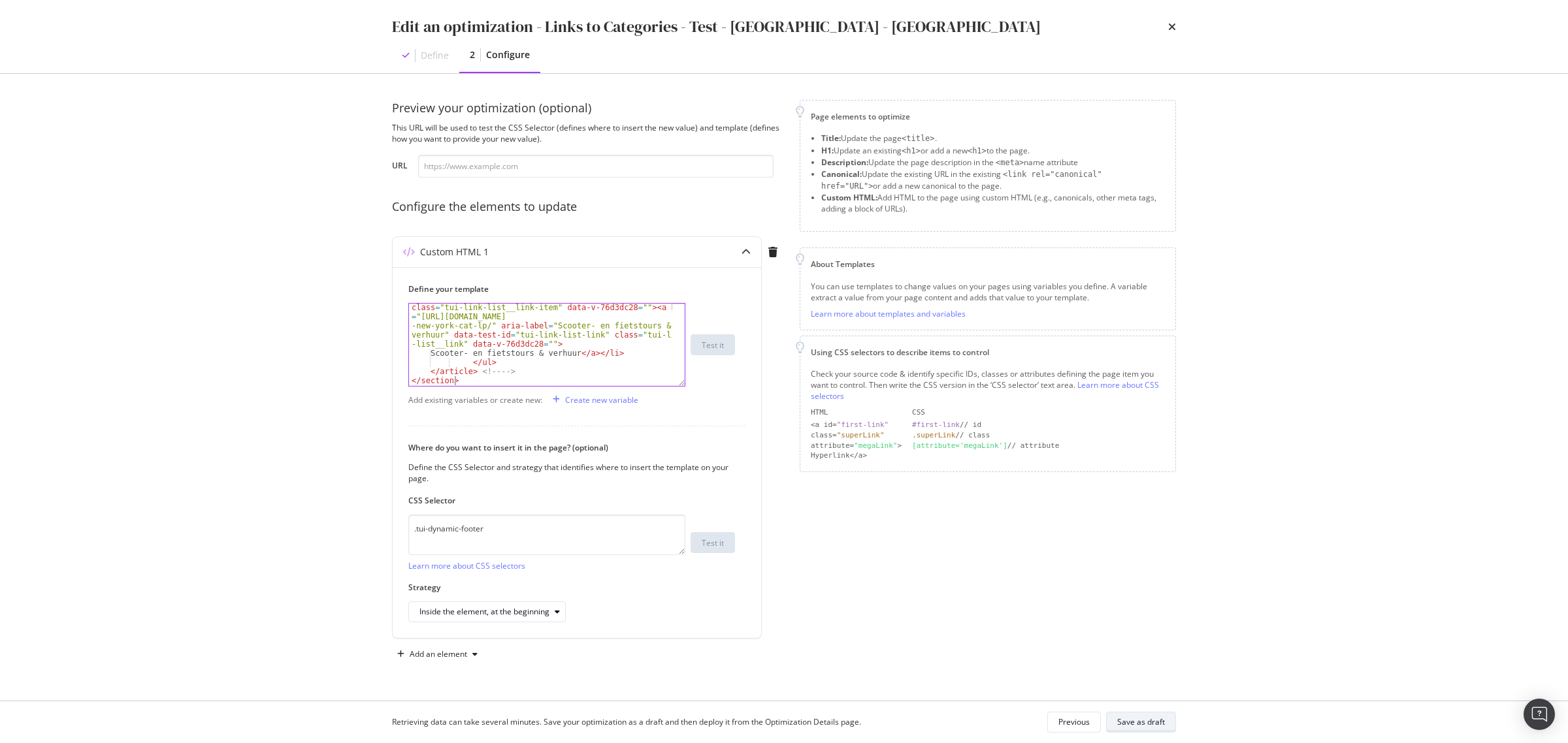
click at [1167, 724] on button "Save as draft" at bounding box center [1141, 722] width 70 height 21
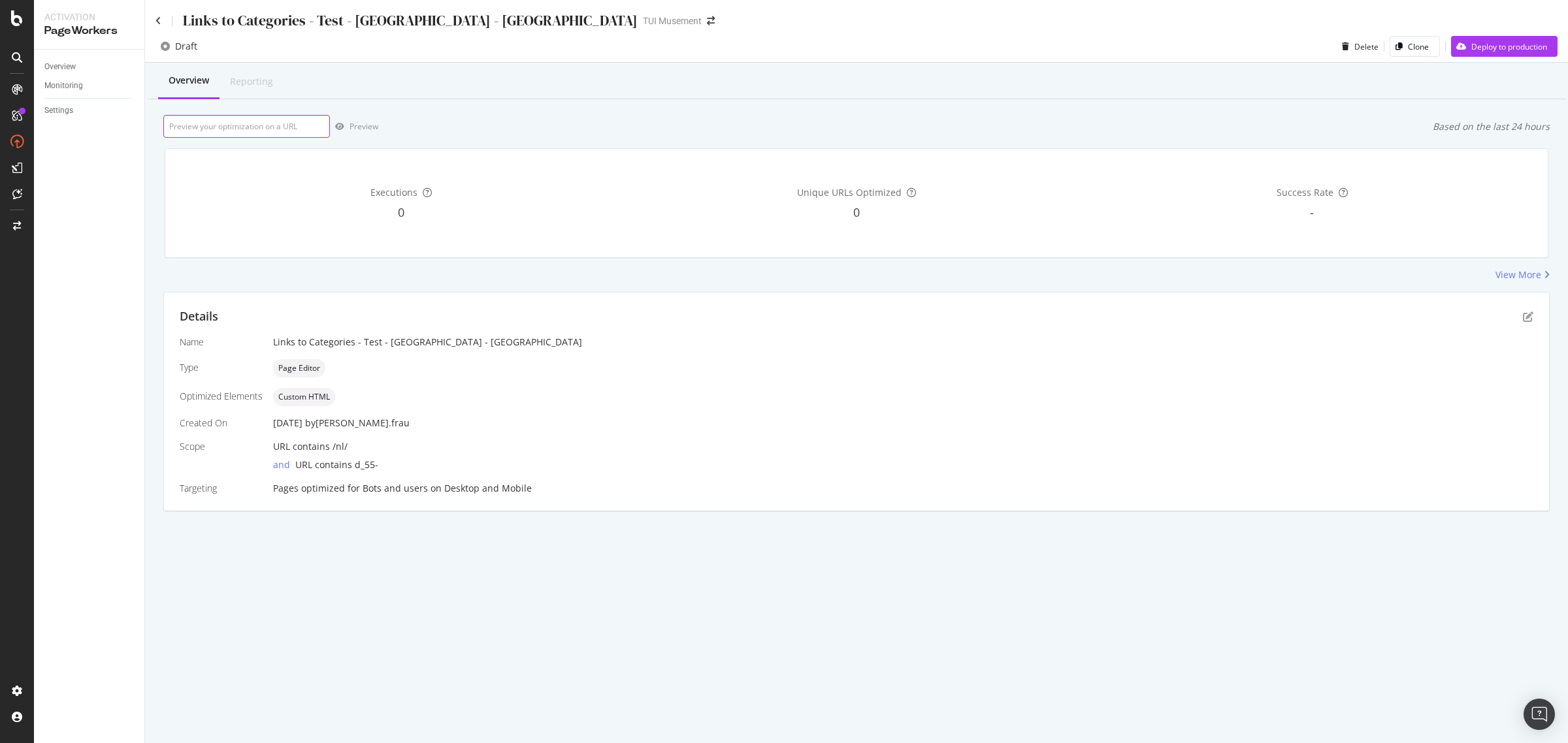
click at [249, 126] on input "url" at bounding box center [247, 126] width 167 height 23
paste input "https://www.tuimusement.com/nl/verenigde-staten-van-amerika/new-york/d_55-c_184/"
type input "https://www.tuimusement.com/nl/verenigde-staten-van-amerika/new-york/d_55-c_184/"
click at [380, 128] on div "https://www.tuimusement.com/nl/verenigde-staten-van-amerika/new-york/d_55-c_184…" at bounding box center [856, 126] width 1386 height 23
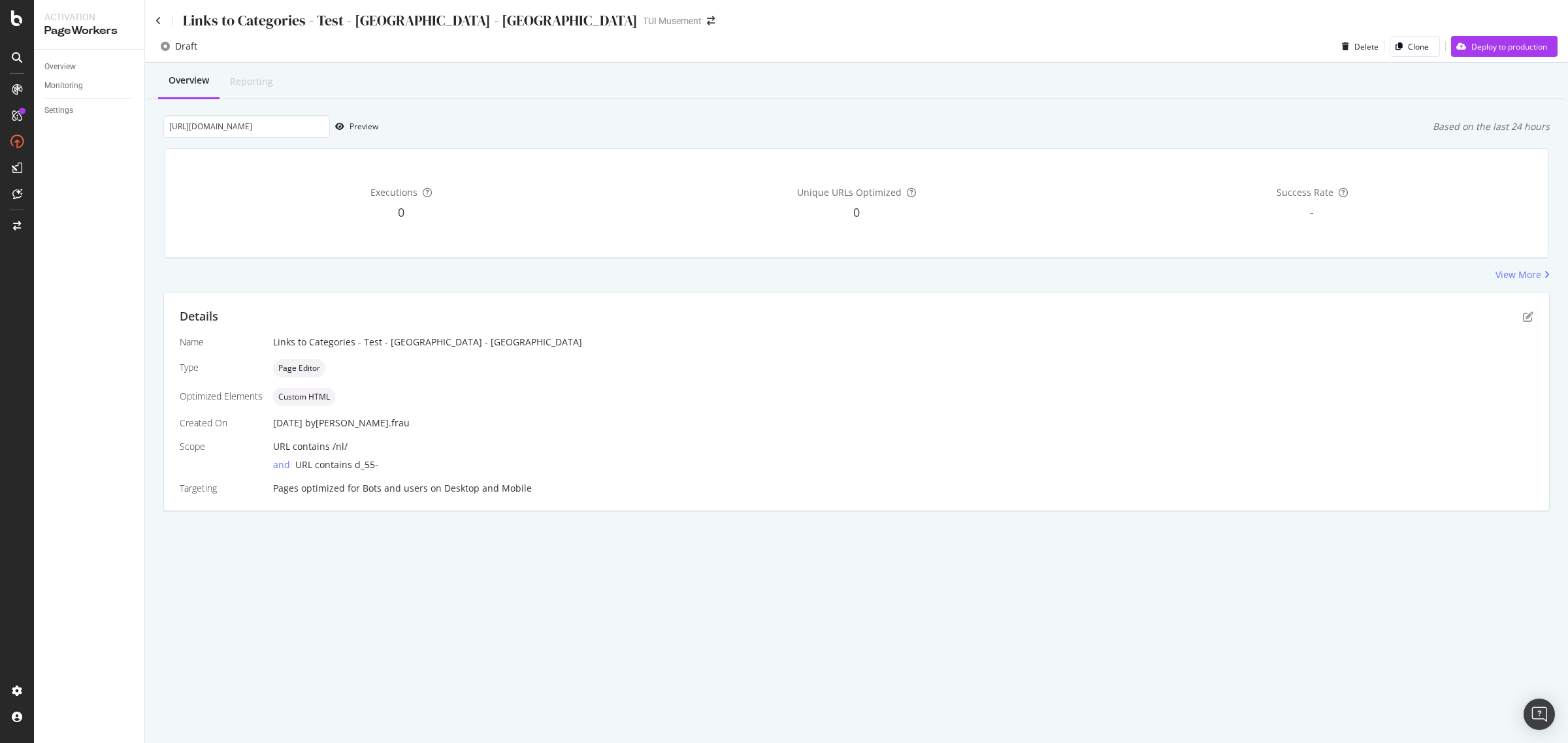
scroll to position [0, 0]
click at [366, 128] on div "Preview" at bounding box center [364, 126] width 29 height 11
click at [366, 126] on div "Preview" at bounding box center [364, 126] width 29 height 11
click at [1532, 310] on div "Details" at bounding box center [856, 316] width 1353 height 17
click at [1530, 318] on icon "pen-to-square" at bounding box center [1528, 316] width 10 height 10
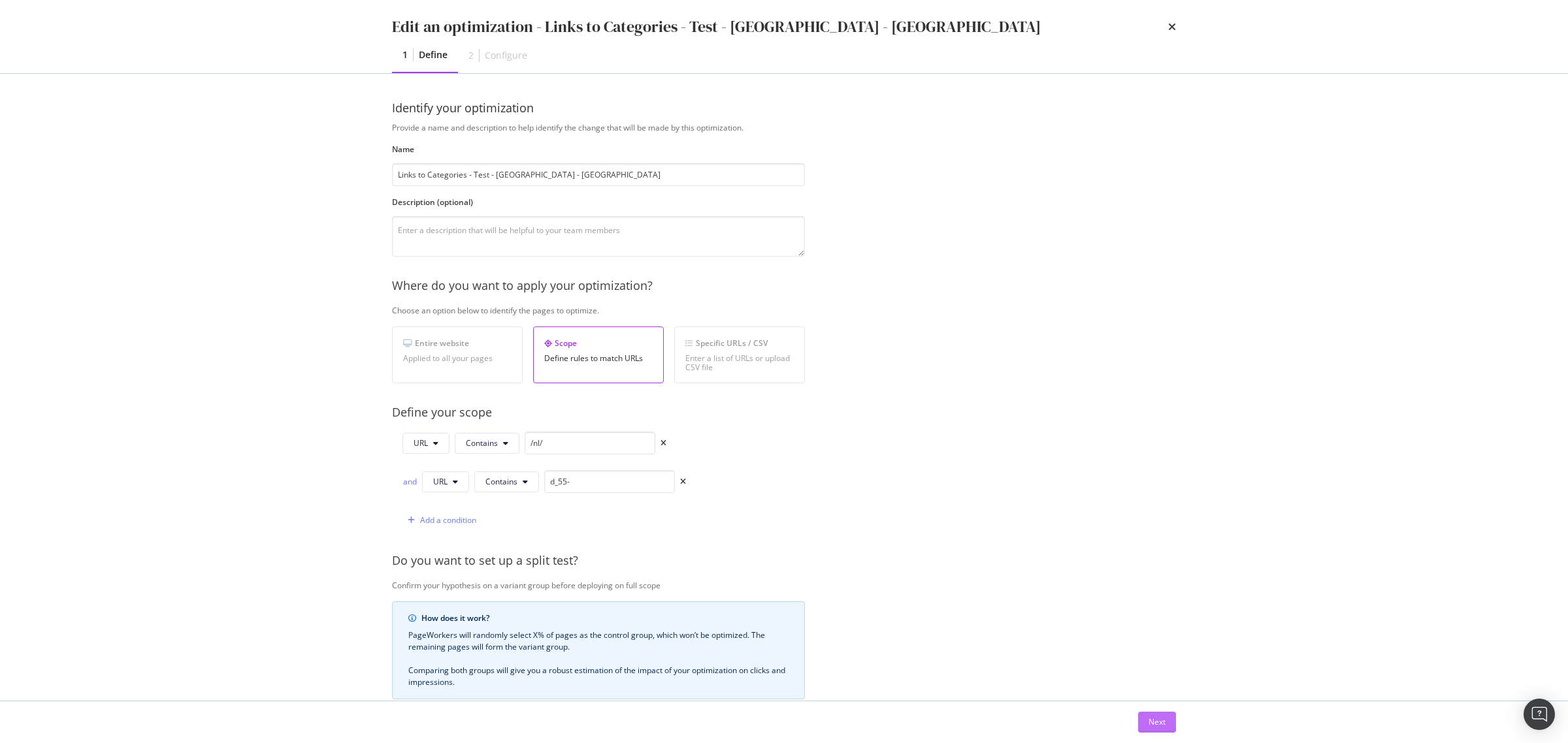
click at [1158, 718] on div "Next" at bounding box center [1157, 722] width 17 height 11
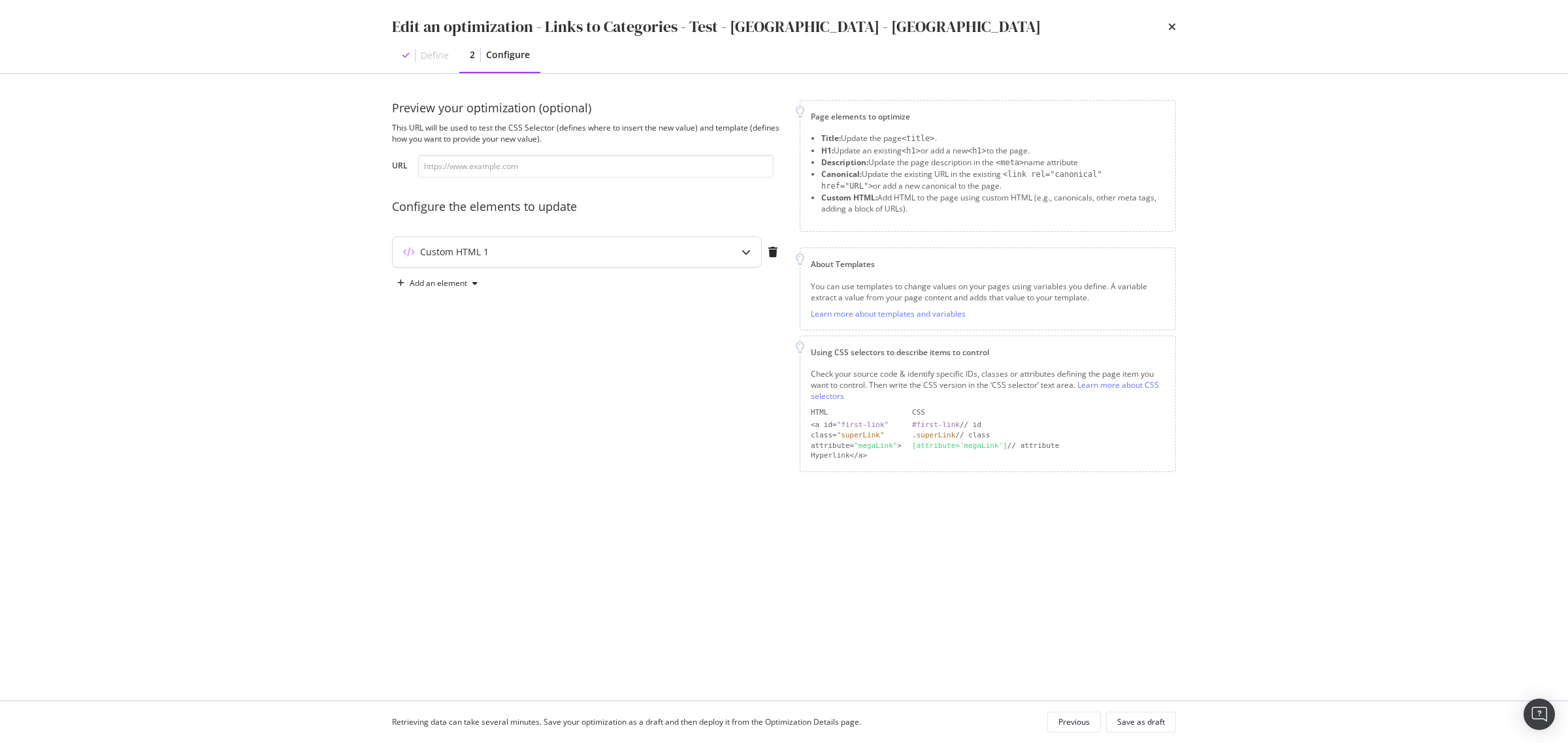
click at [732, 250] on div "modal" at bounding box center [746, 252] width 30 height 30
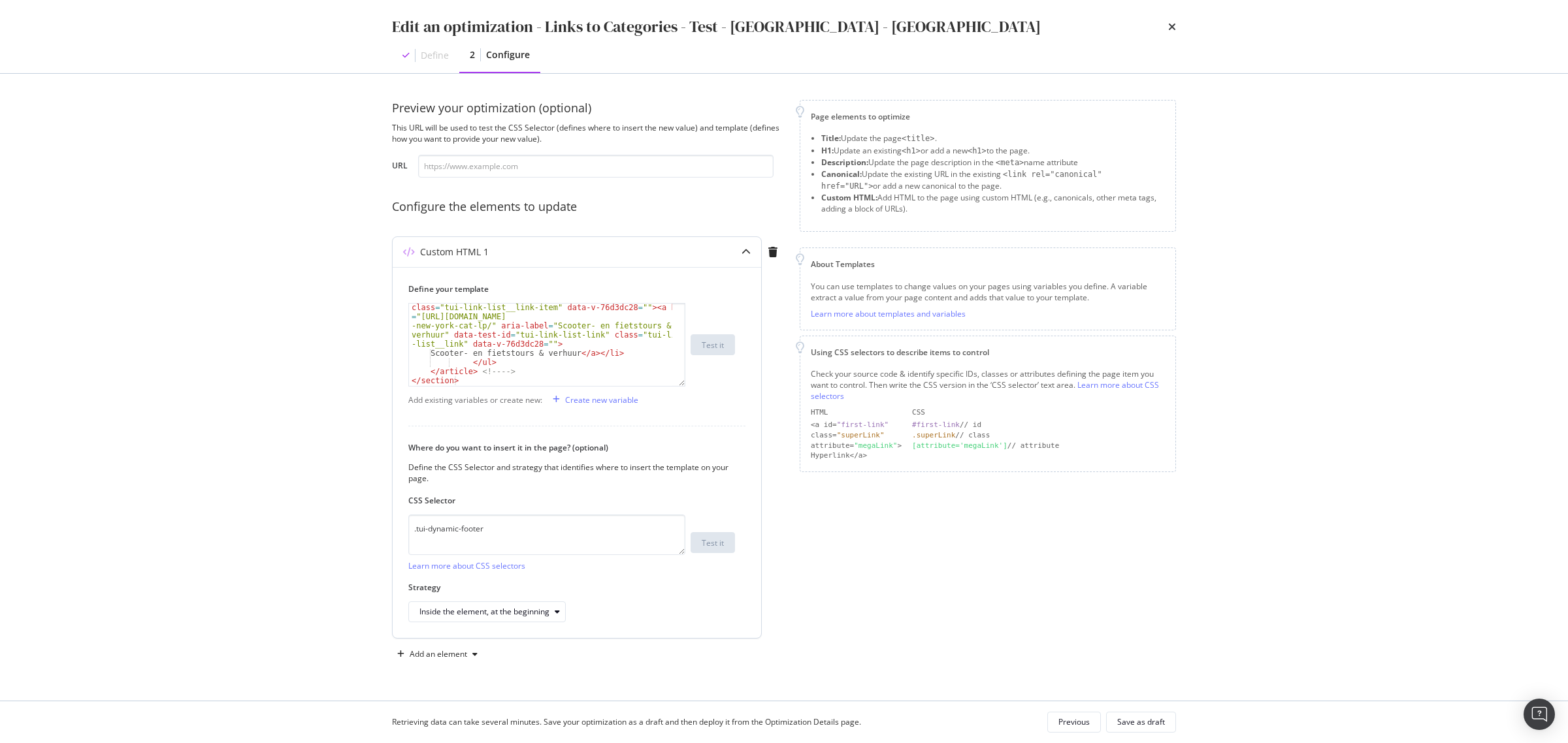
scroll to position [475, 0]
click at [1177, 27] on div "Edit an optimization - Links to Categories - Test - NYC - NL Define 2 Configure" at bounding box center [784, 36] width 836 height 73
click at [1164, 22] on div "Edit an optimization - Links to Categories - Test - NYC - NL" at bounding box center [784, 27] width 784 height 23
click at [1173, 27] on icon "times" at bounding box center [1172, 27] width 8 height 10
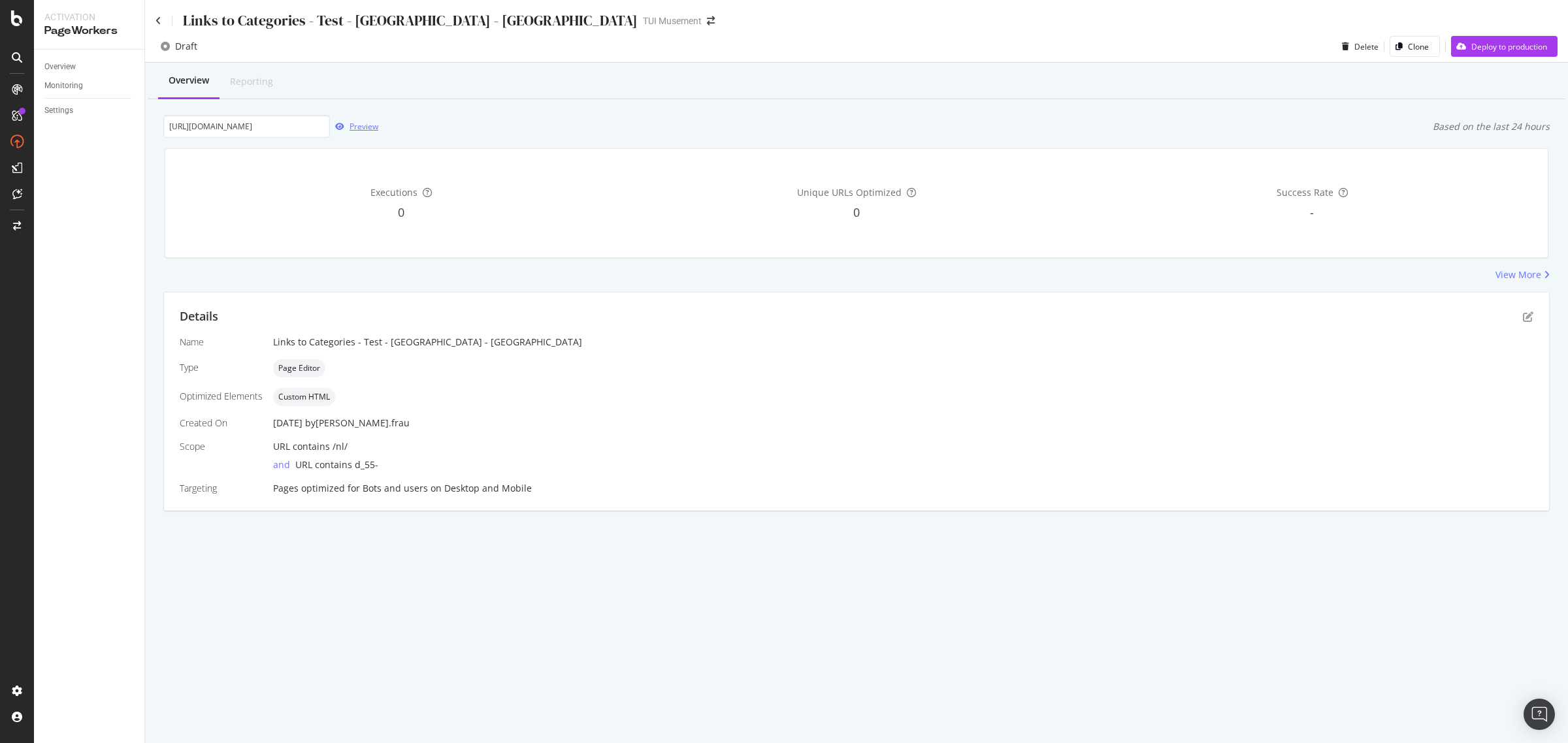
click at [354, 129] on div "Preview" at bounding box center [364, 126] width 29 height 11
drag, startPoint x: 301, startPoint y: 125, endPoint x: 412, endPoint y: 115, distance: 111.4
click at [412, 115] on div "https://www.tuimusement.com/nl/verenigde-staten-van-amerika/new-york/d_55-c_184…" at bounding box center [856, 126] width 1386 height 23
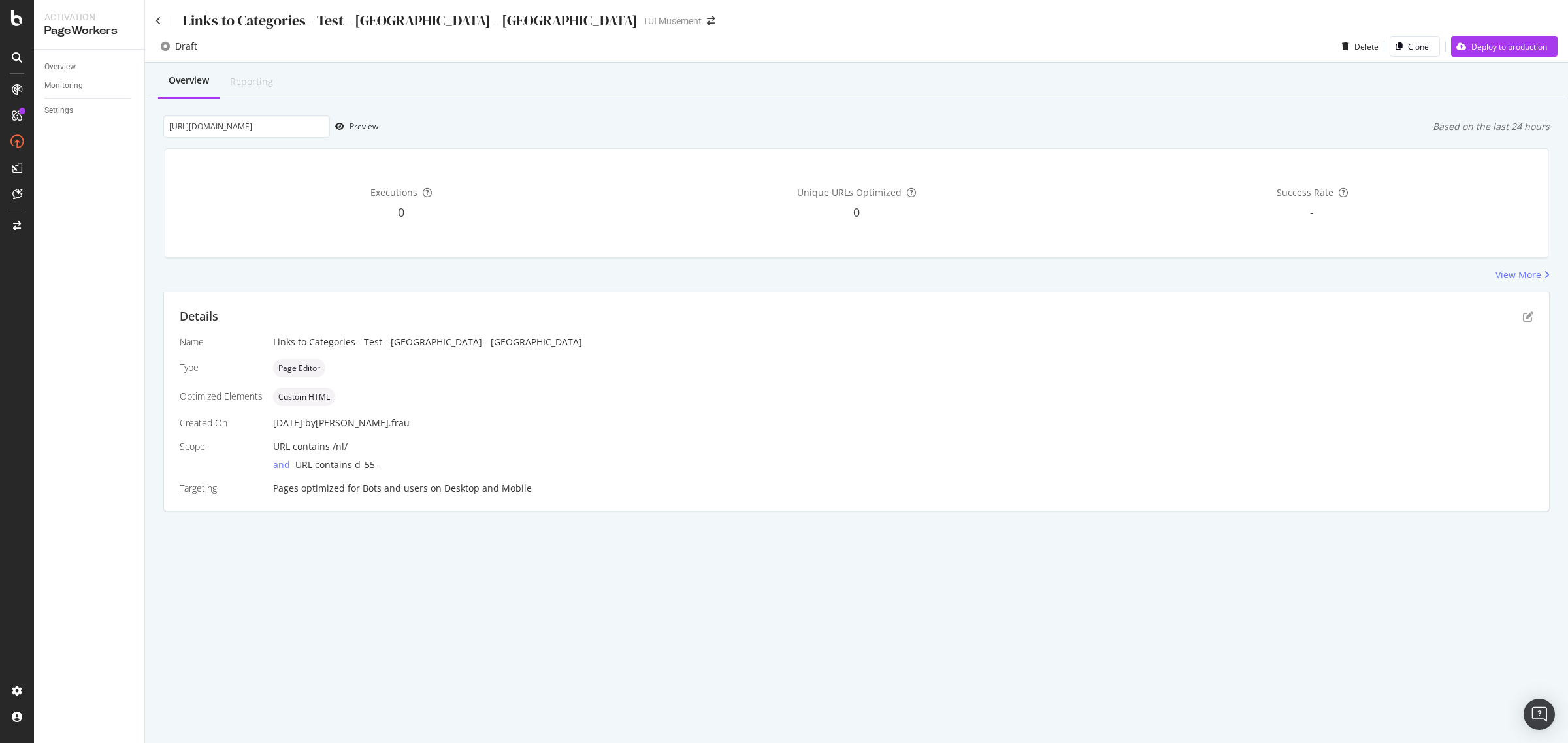
click at [435, 112] on div "Overview Reporting https://www.tuimusement.com/nl/verenigde-staten-van-amerika/…" at bounding box center [856, 310] width 1423 height 494
click at [363, 128] on div "Preview" at bounding box center [364, 126] width 29 height 11
click at [159, 21] on icon at bounding box center [159, 20] width 6 height 9
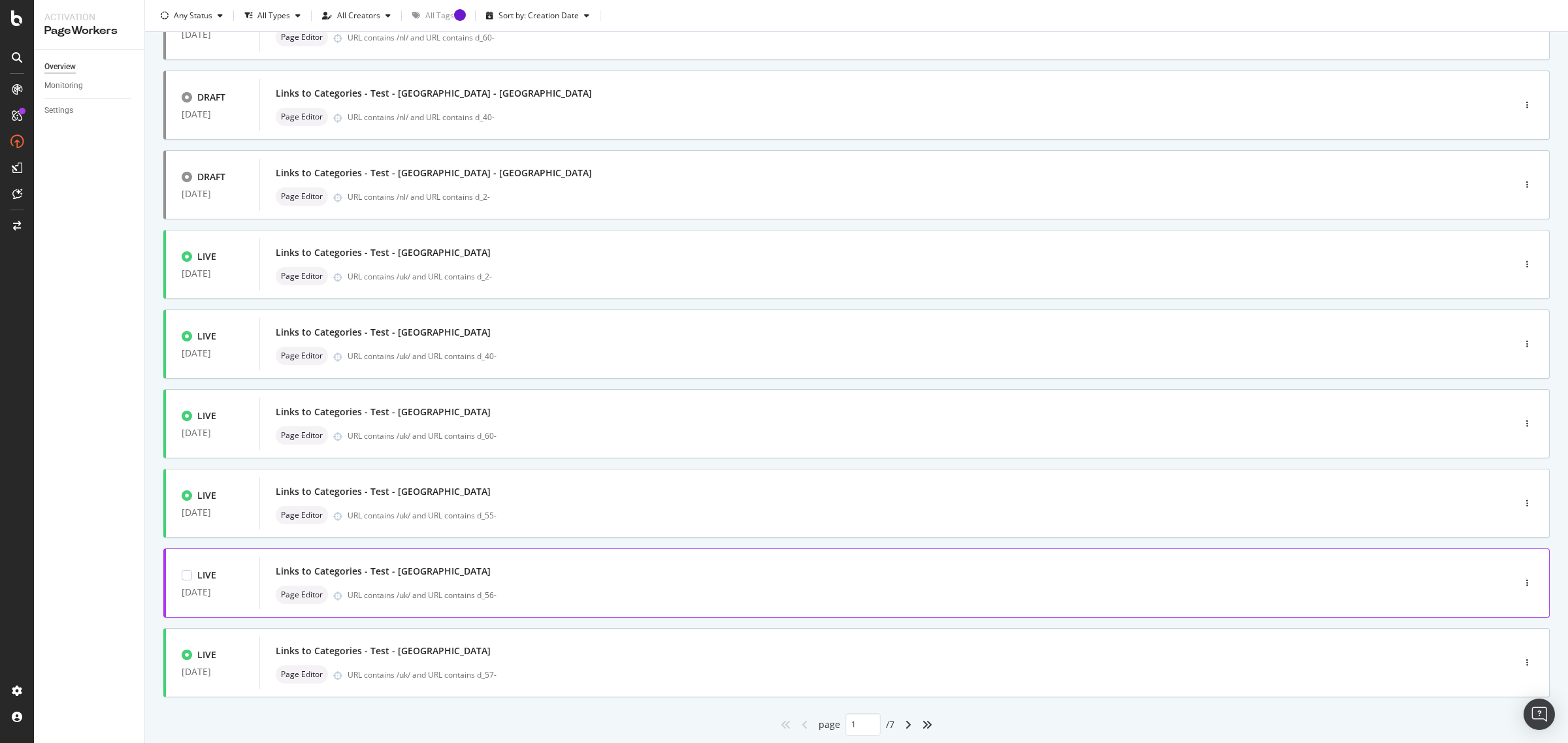
scroll to position [247, 0]
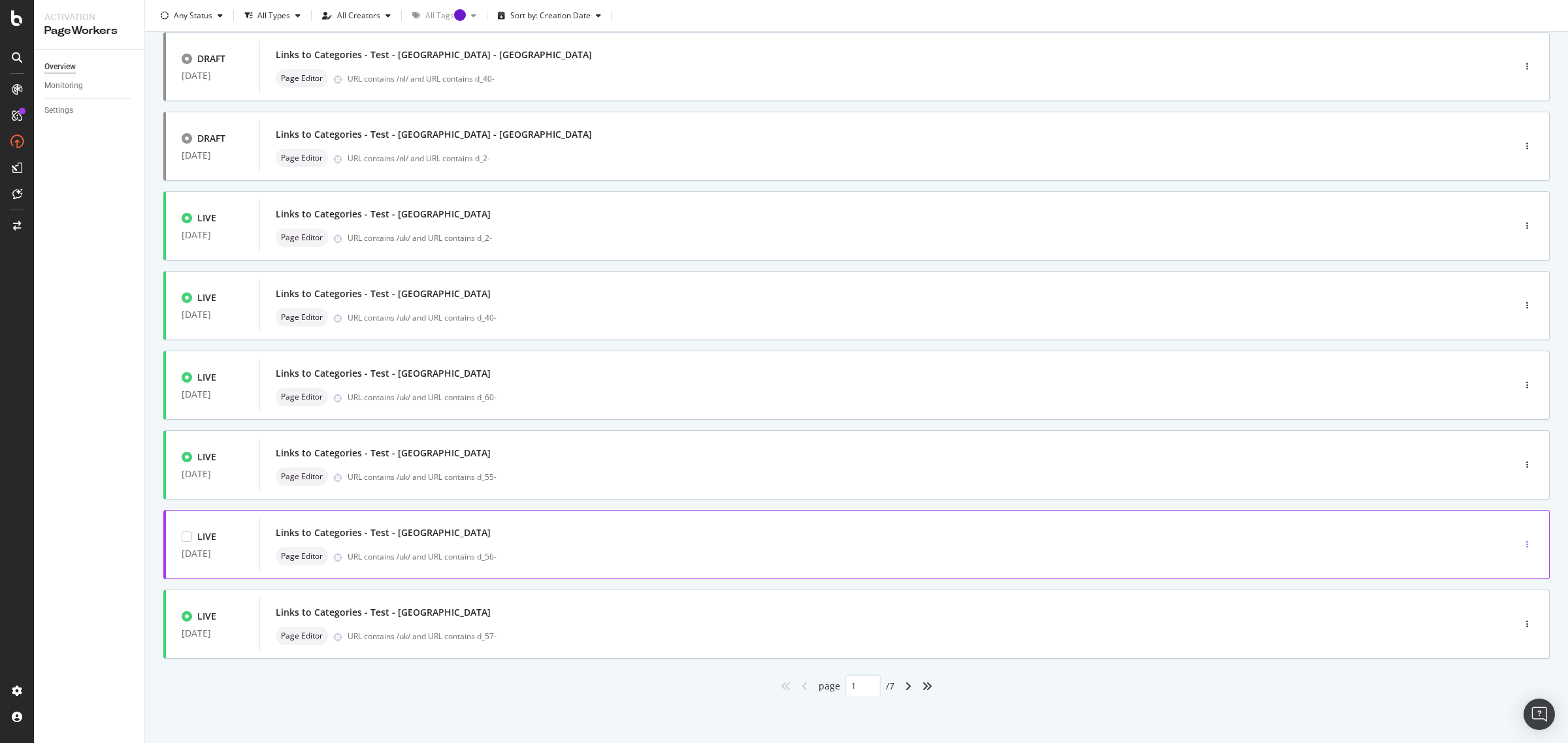
click at [1521, 549] on div "button" at bounding box center [1527, 544] width 12 height 20
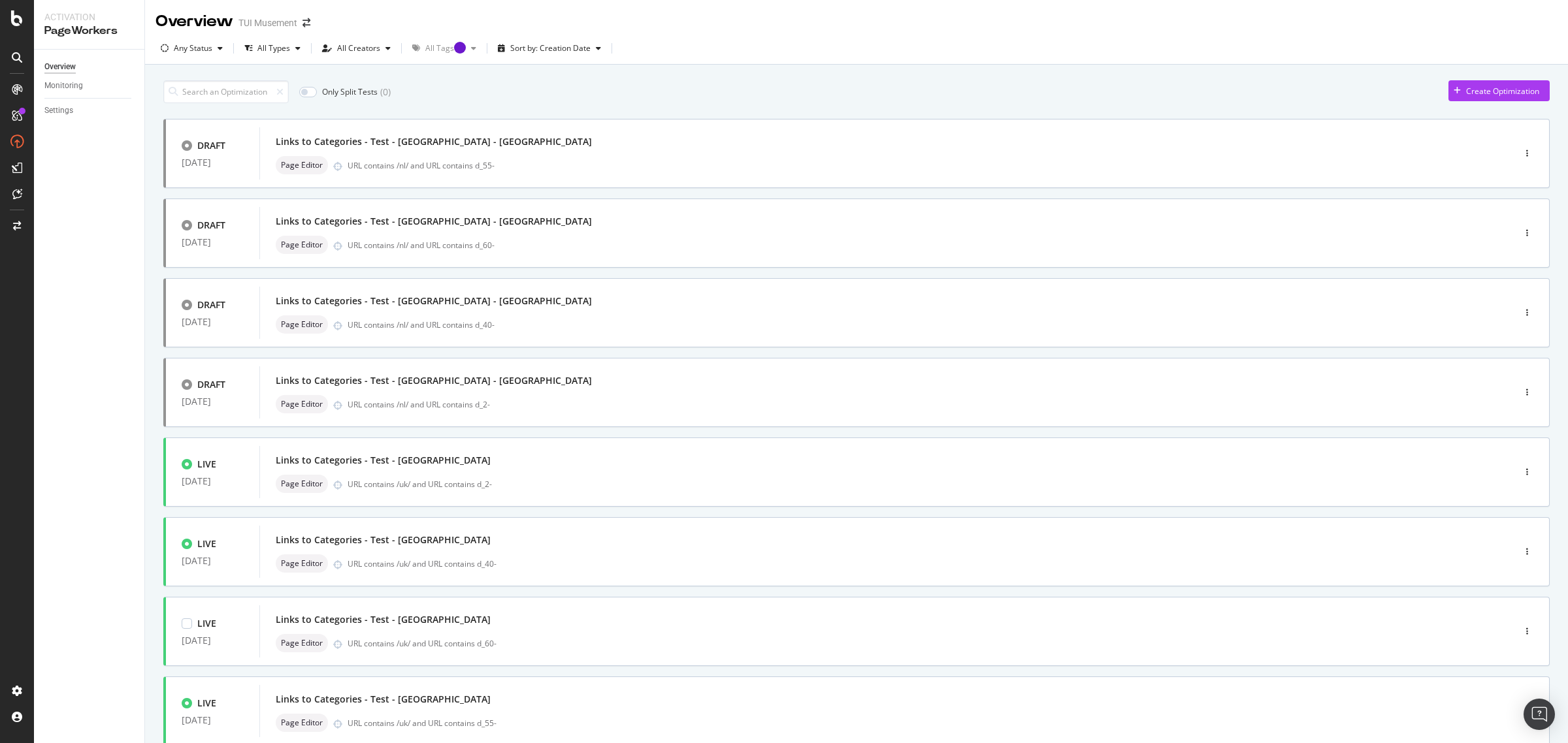
click at [1521, 631] on div "button" at bounding box center [1527, 631] width 12 height 8
click at [74, 495] on div "Overview Monitoring Settings" at bounding box center [90, 397] width 111 height 694
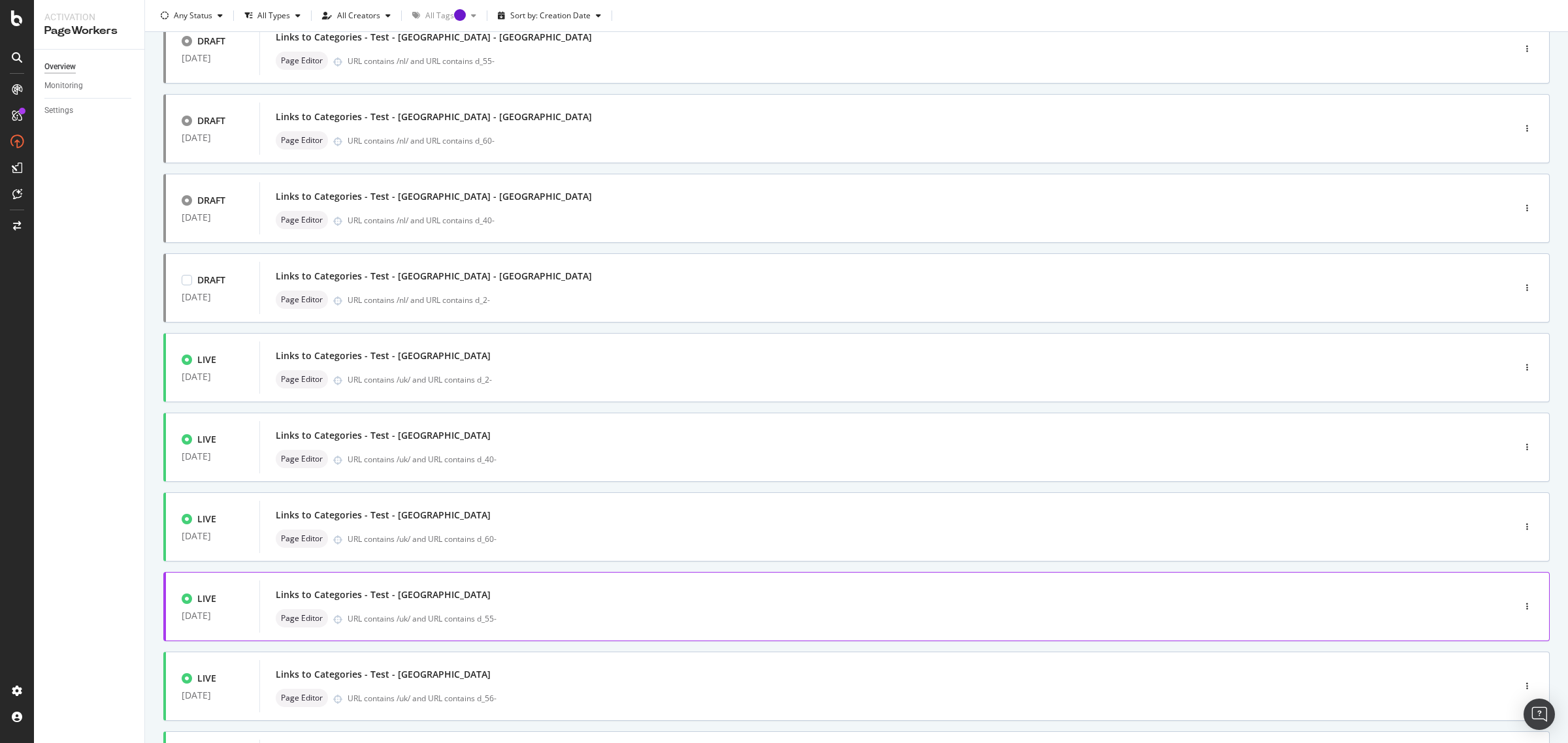
scroll to position [247, 0]
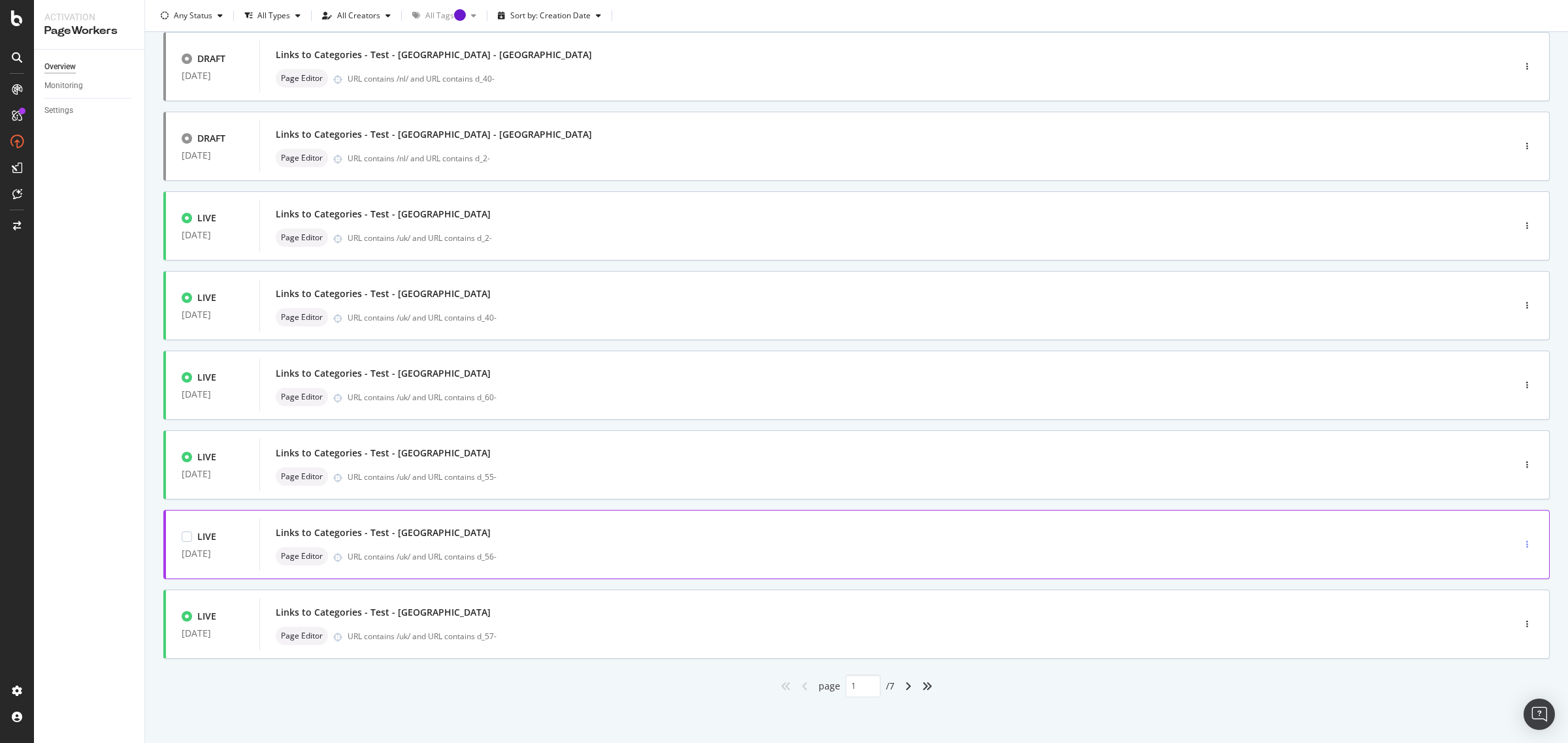
click at [1526, 544] on icon "button" at bounding box center [1527, 544] width 2 height 8
click at [1498, 632] on div "Clone" at bounding box center [1498, 634] width 21 height 11
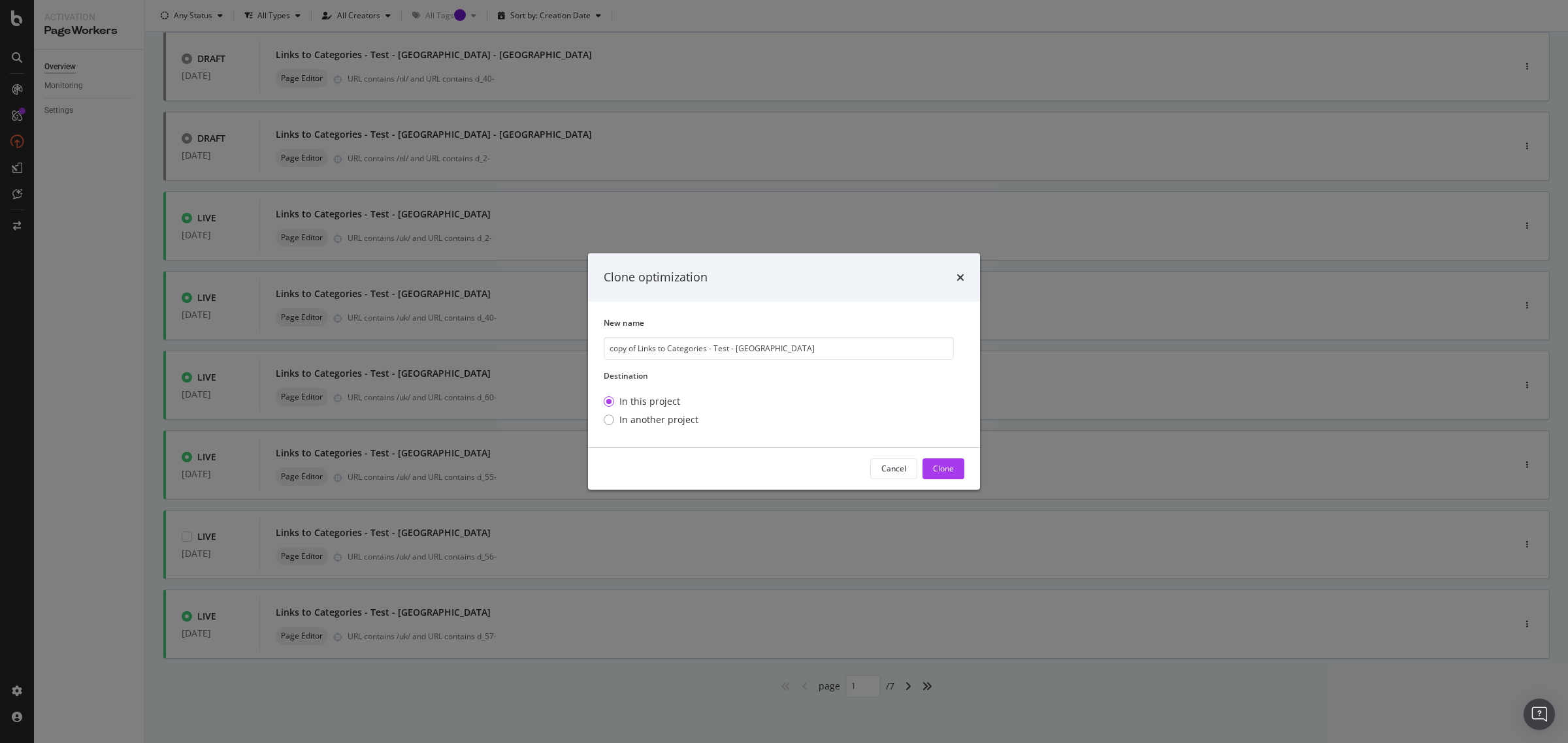
drag, startPoint x: 638, startPoint y: 351, endPoint x: 570, endPoint y: 353, distance: 68.0
click at [570, 353] on div "Clone optimization New name copy of Links to Categories - Test - London Destina…" at bounding box center [784, 372] width 1568 height 743
click at [752, 351] on input "Links to Categories - Test - London" at bounding box center [779, 348] width 350 height 23
type input "Links to Categories - Test - London - NL"
click at [949, 473] on div "Clone" at bounding box center [944, 468] width 21 height 11
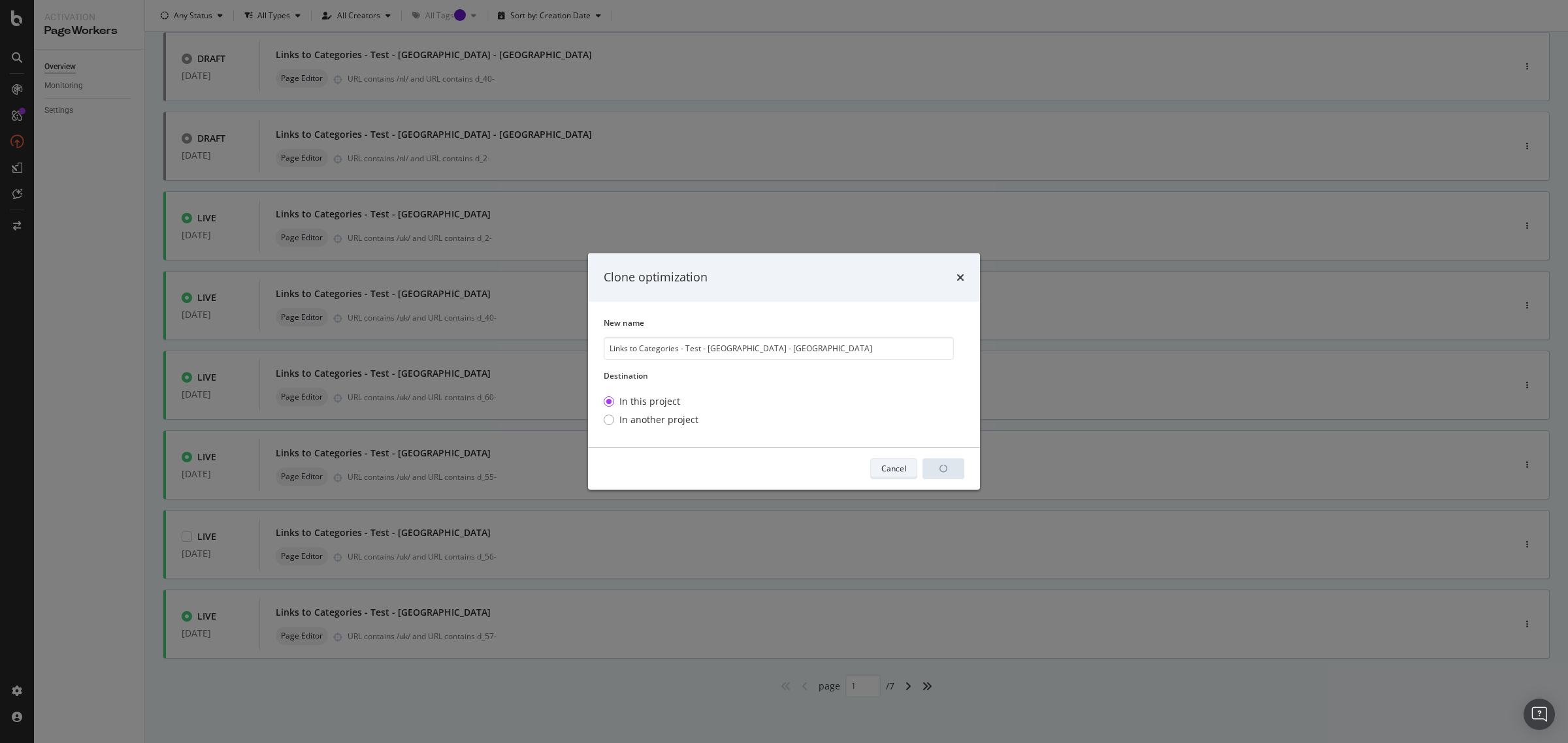
scroll to position [0, 0]
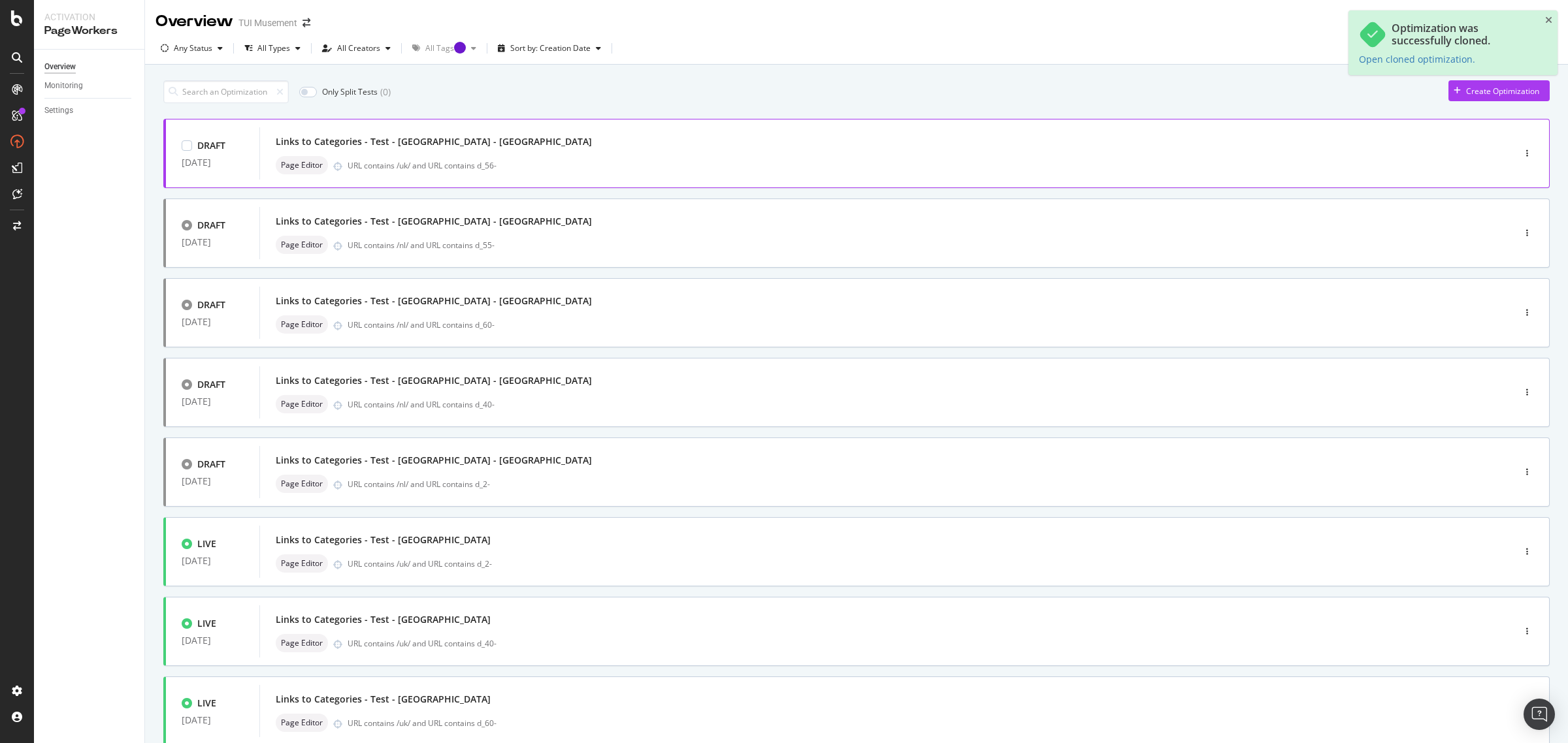
click at [745, 139] on div "Links to Categories - Test - London - NL" at bounding box center [867, 141] width 1183 height 18
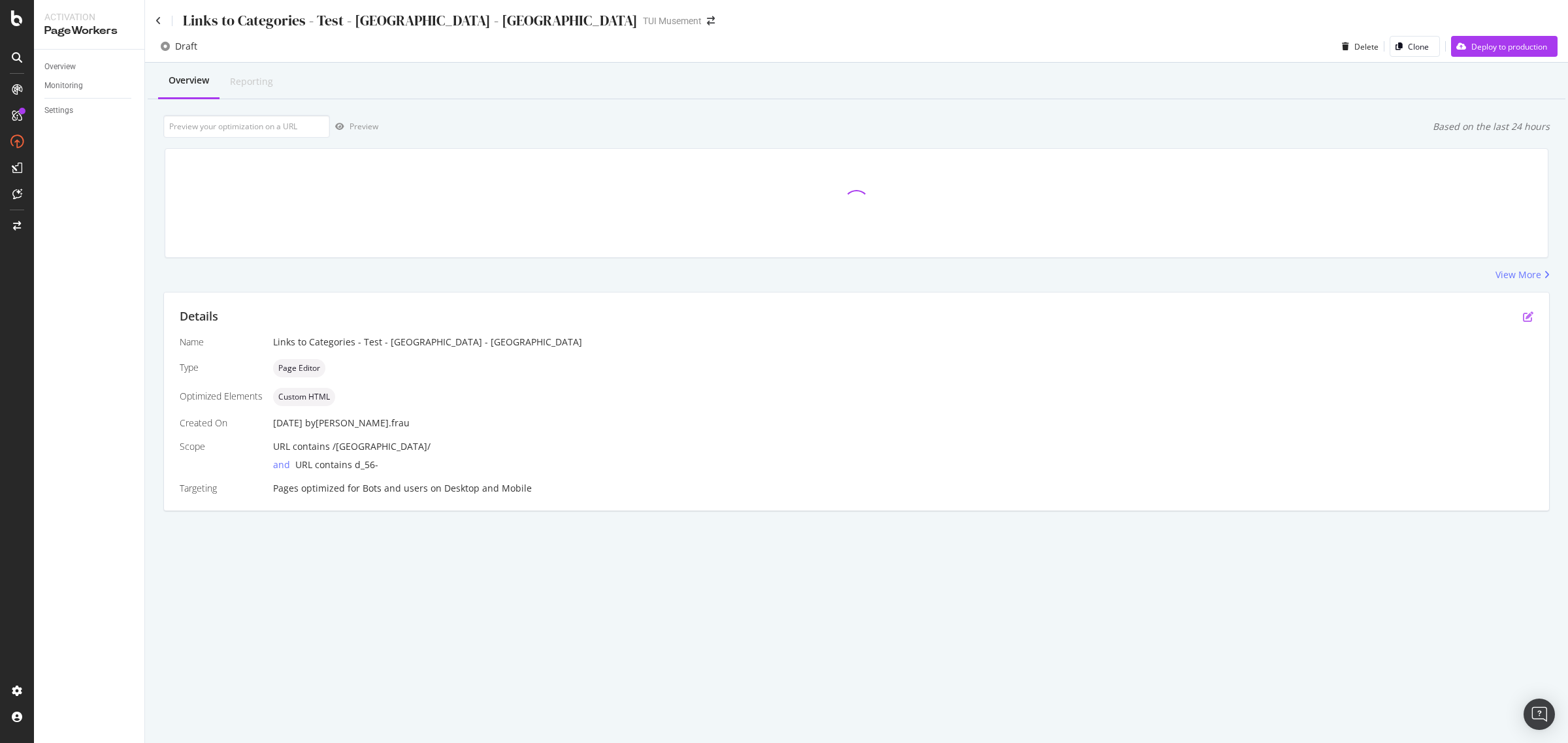
click at [1532, 312] on icon "pen-to-square" at bounding box center [1528, 316] width 10 height 10
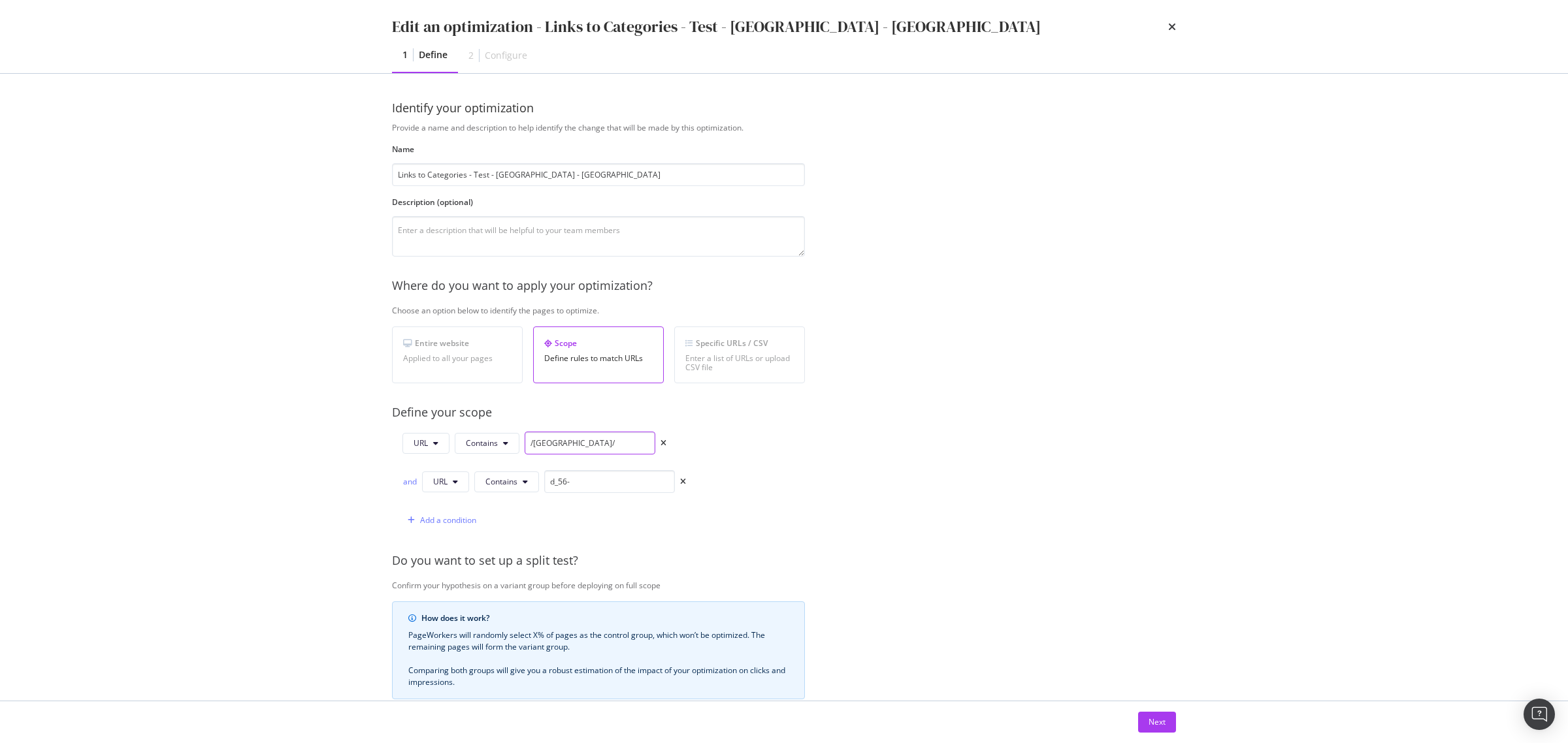
click at [539, 444] on input "/uk/" at bounding box center [590, 443] width 130 height 23
type input "/nl/"
click at [1155, 725] on div "Next" at bounding box center [1157, 722] width 17 height 11
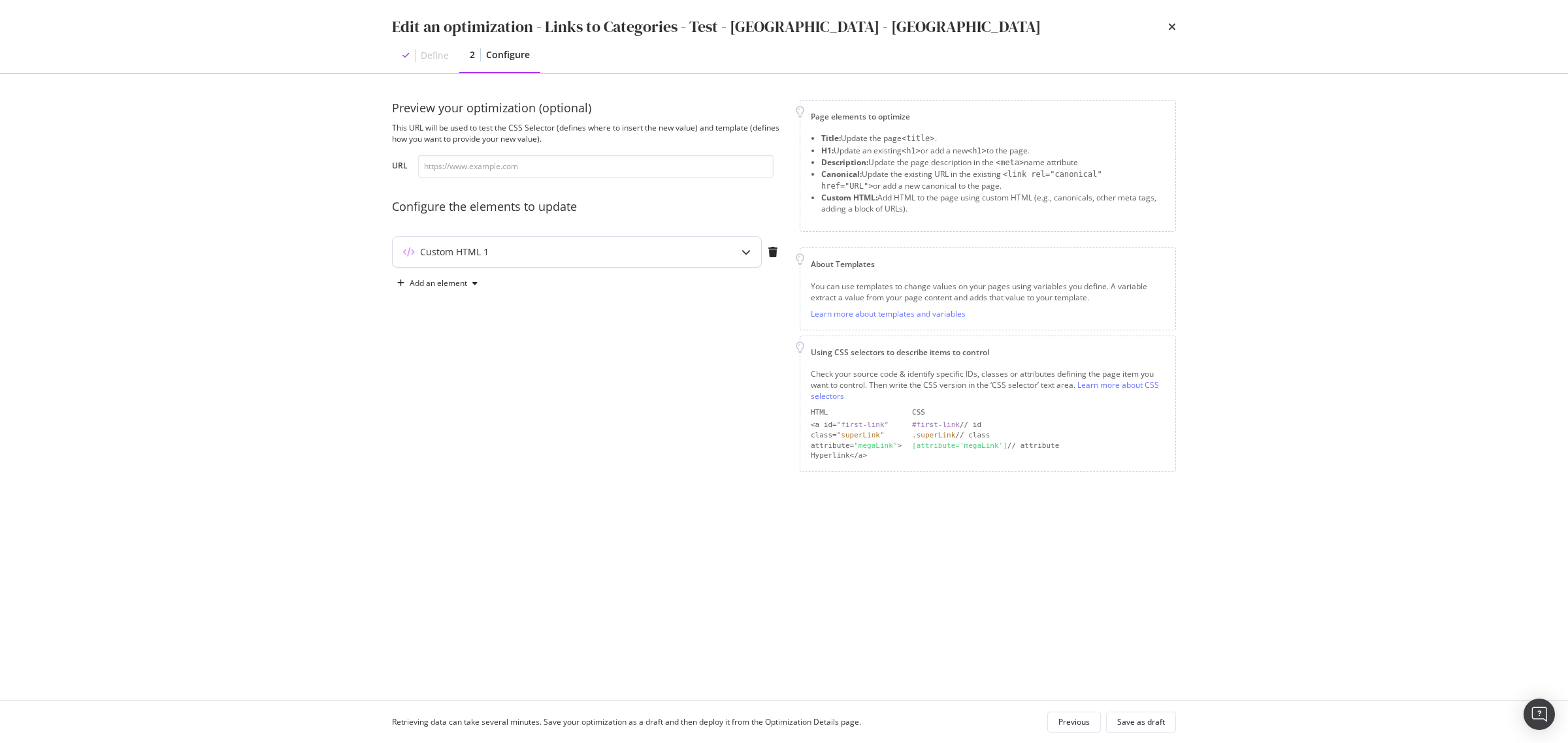
click at [569, 237] on div "Custom HTML 1" at bounding box center [577, 252] width 368 height 30
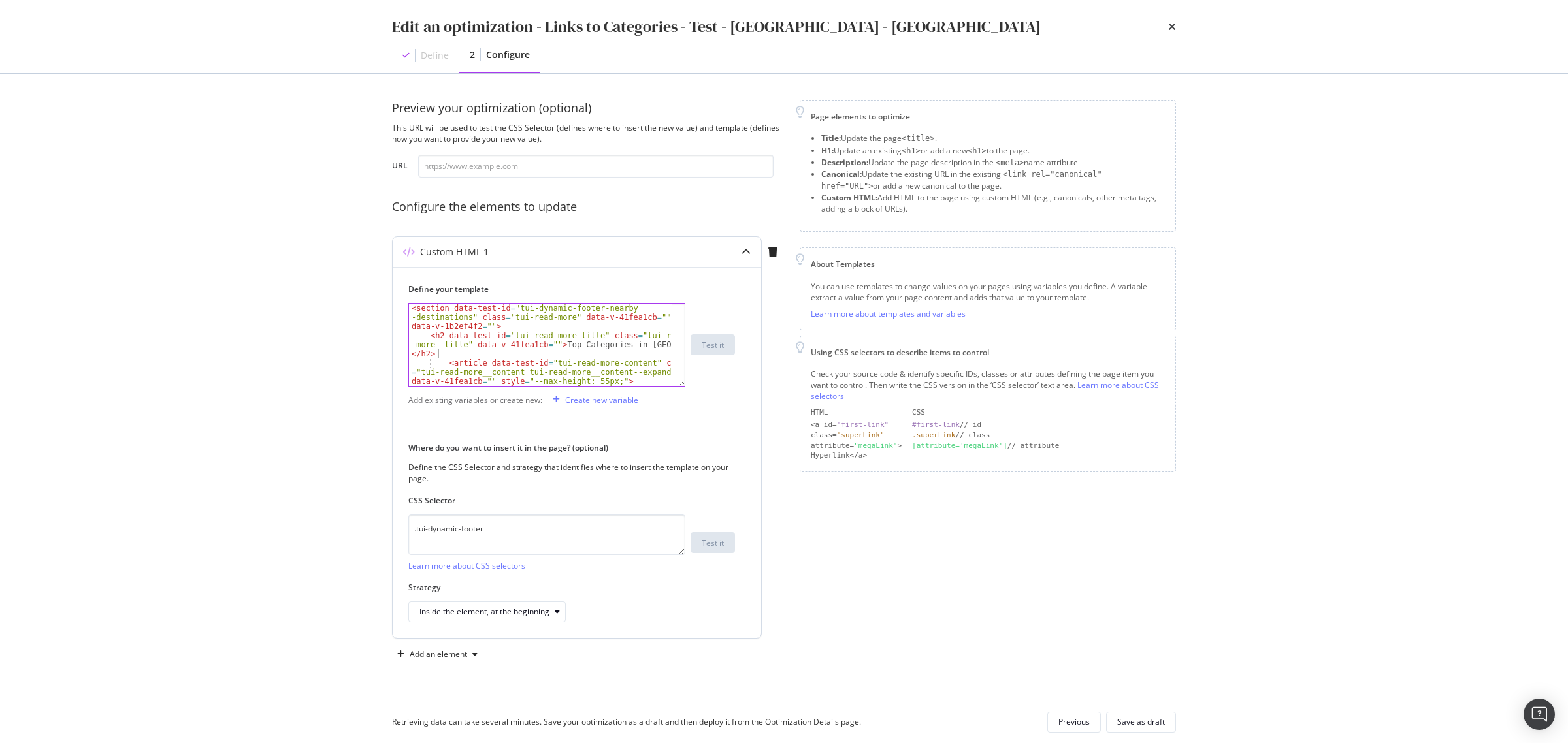
click at [573, 354] on div "< section data-test-id = "tui-dynamic-footer-nearby -destinations" class = "tui…" at bounding box center [540, 372] width 263 height 137
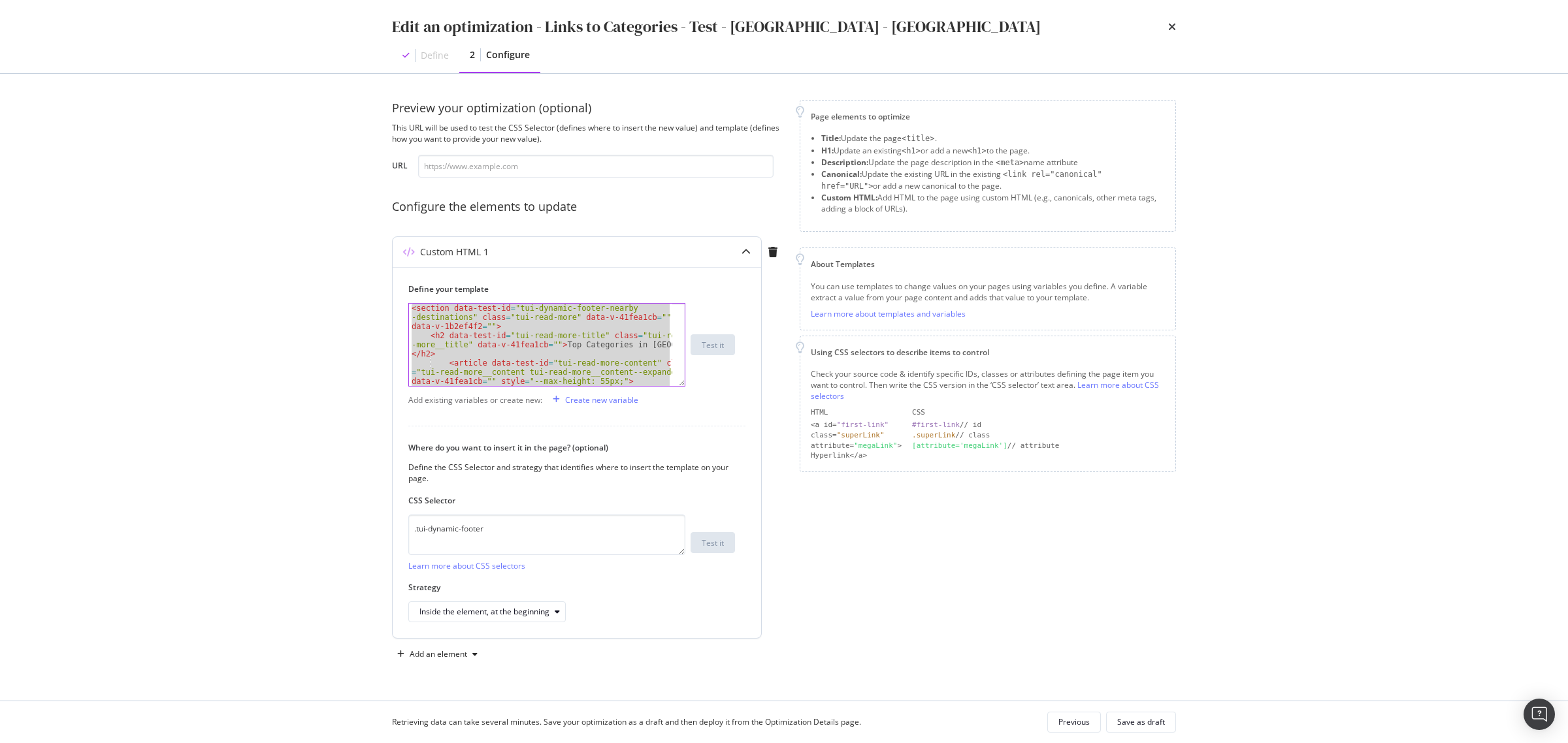
paste textarea "Cursor at row 19"
click at [527, 337] on div "< section data-test-id = "tui-dynamic-footer-nearby -destinations" class = "tui…" at bounding box center [540, 345] width 263 height 82
paste textarea "Cursor at row 19"
type textarea "</section>"
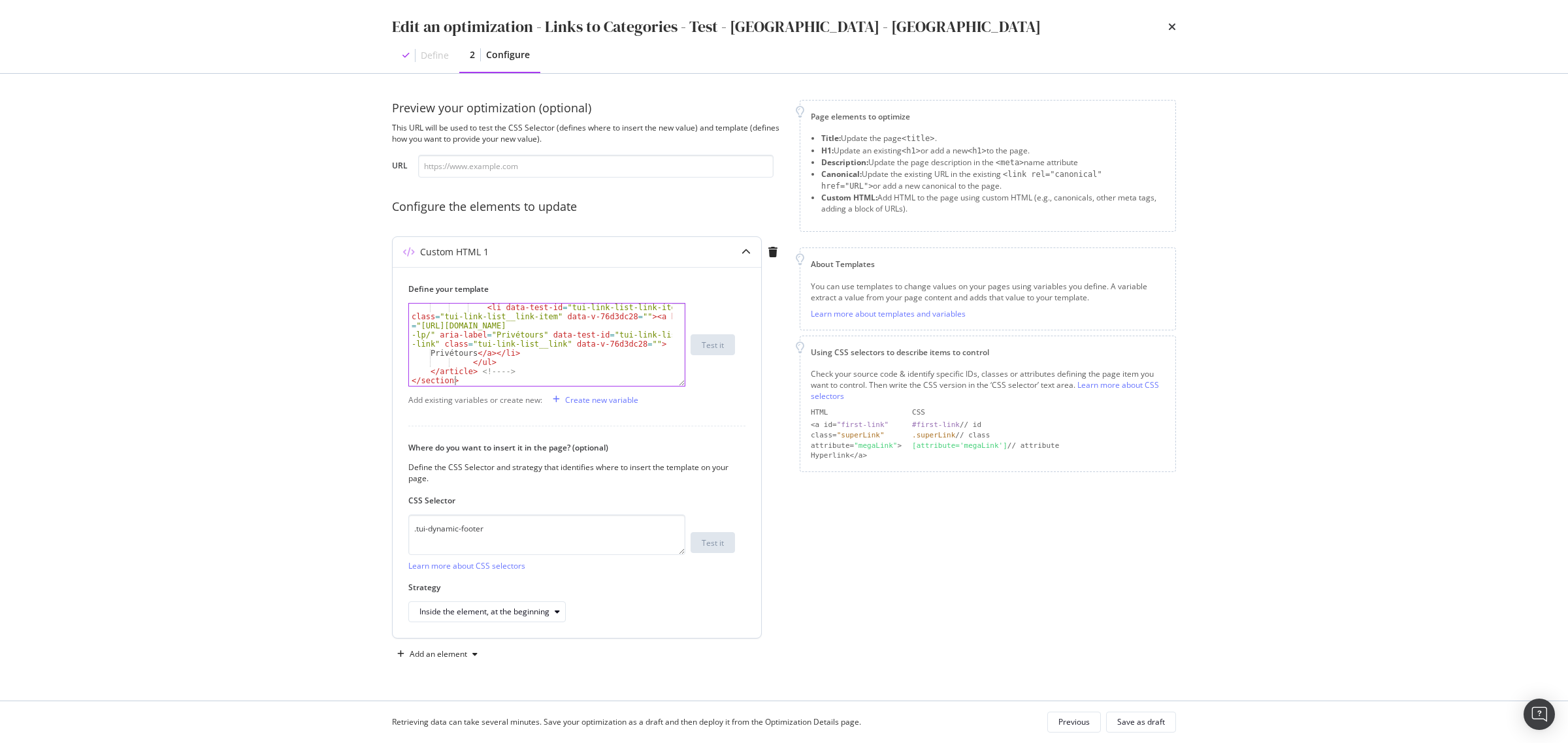
scroll to position [412, 0]
click at [1151, 716] on div "Save as draft" at bounding box center [1141, 722] width 48 height 11
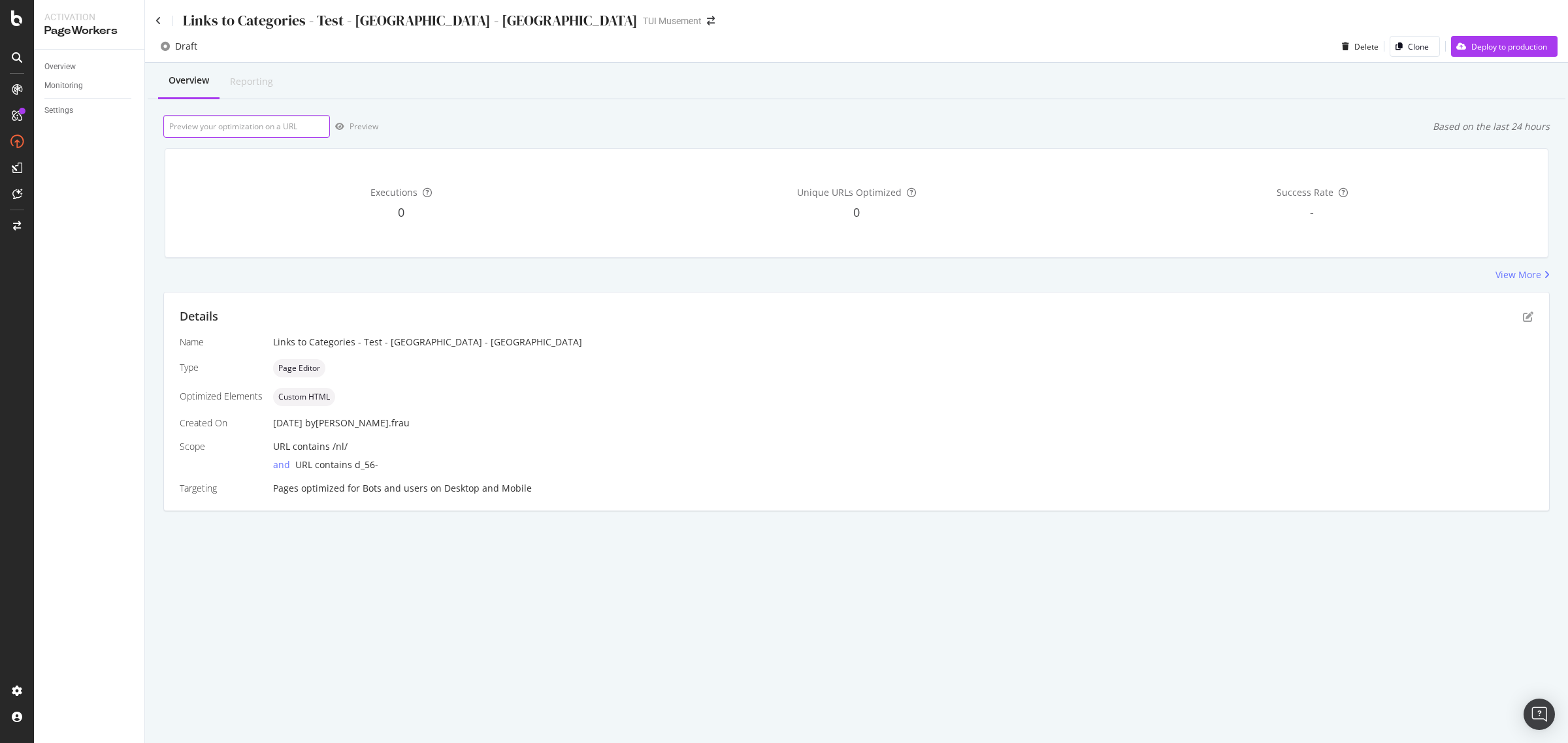
click at [260, 135] on input "url" at bounding box center [247, 126] width 167 height 23
paste input "https://www.tuimusement.com/nl/verenigd-koninkrijk/londen/d_56-c_183/"
type input "https://www.tuimusement.com/nl/verenigd-koninkrijk/londen/d_56-c_183/"
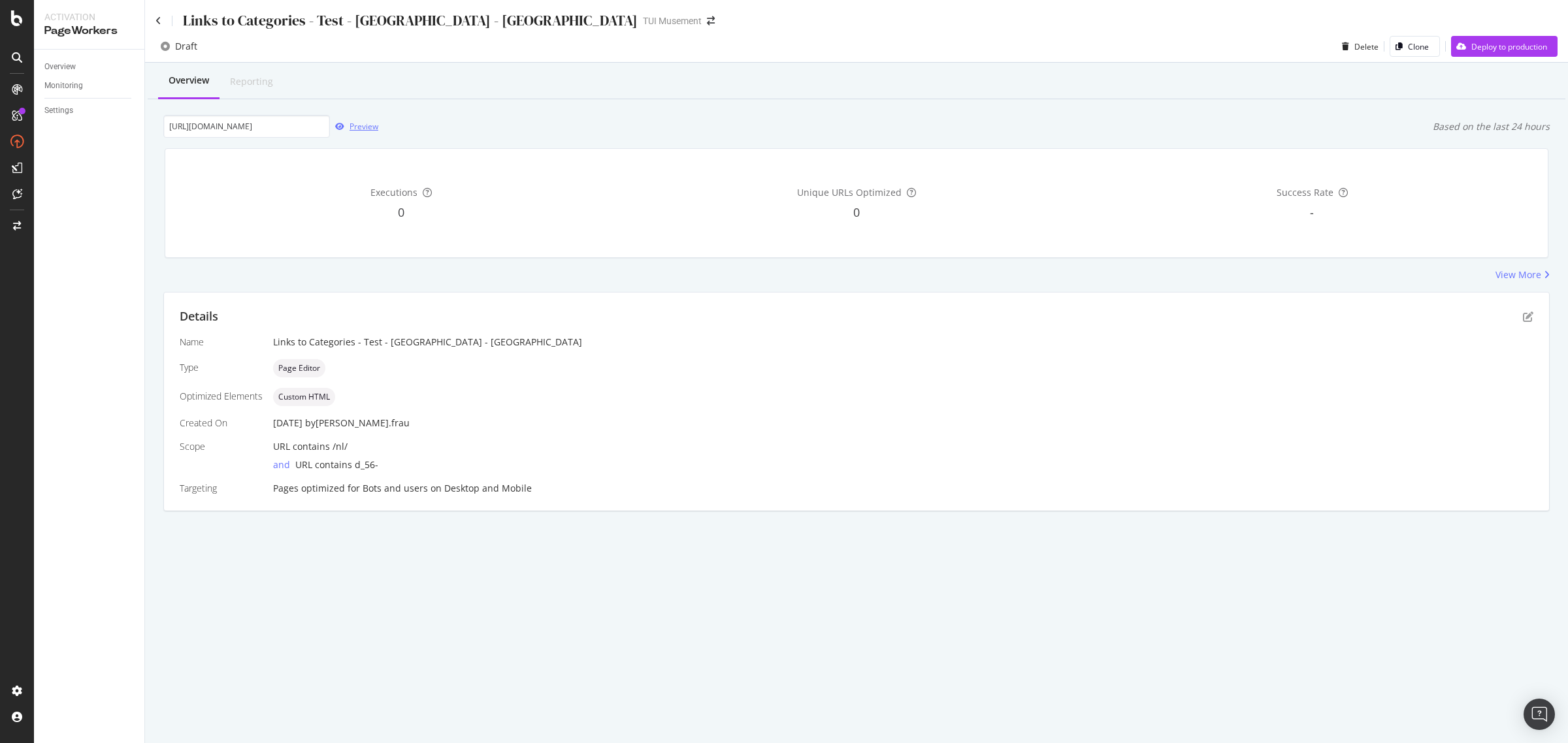
click at [365, 128] on div "Preview" at bounding box center [364, 126] width 29 height 11
click at [361, 131] on div "Preview" at bounding box center [364, 126] width 29 height 11
click at [357, 132] on div "Preview" at bounding box center [354, 126] width 49 height 20
click at [161, 18] on div "Links to Categories - Test - London - NL" at bounding box center [397, 20] width 482 height 20
click at [158, 16] on icon at bounding box center [159, 20] width 6 height 9
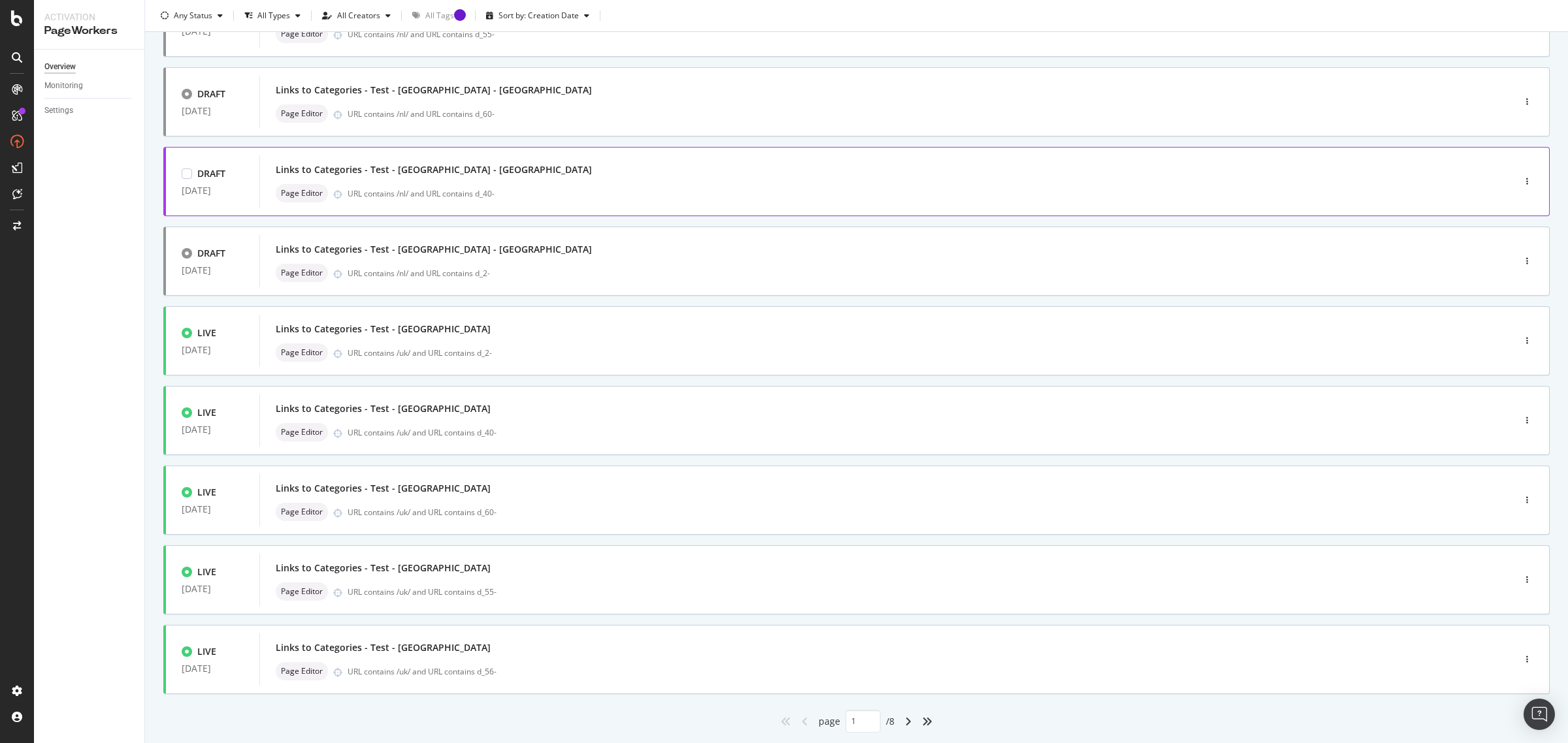
scroll to position [247, 0]
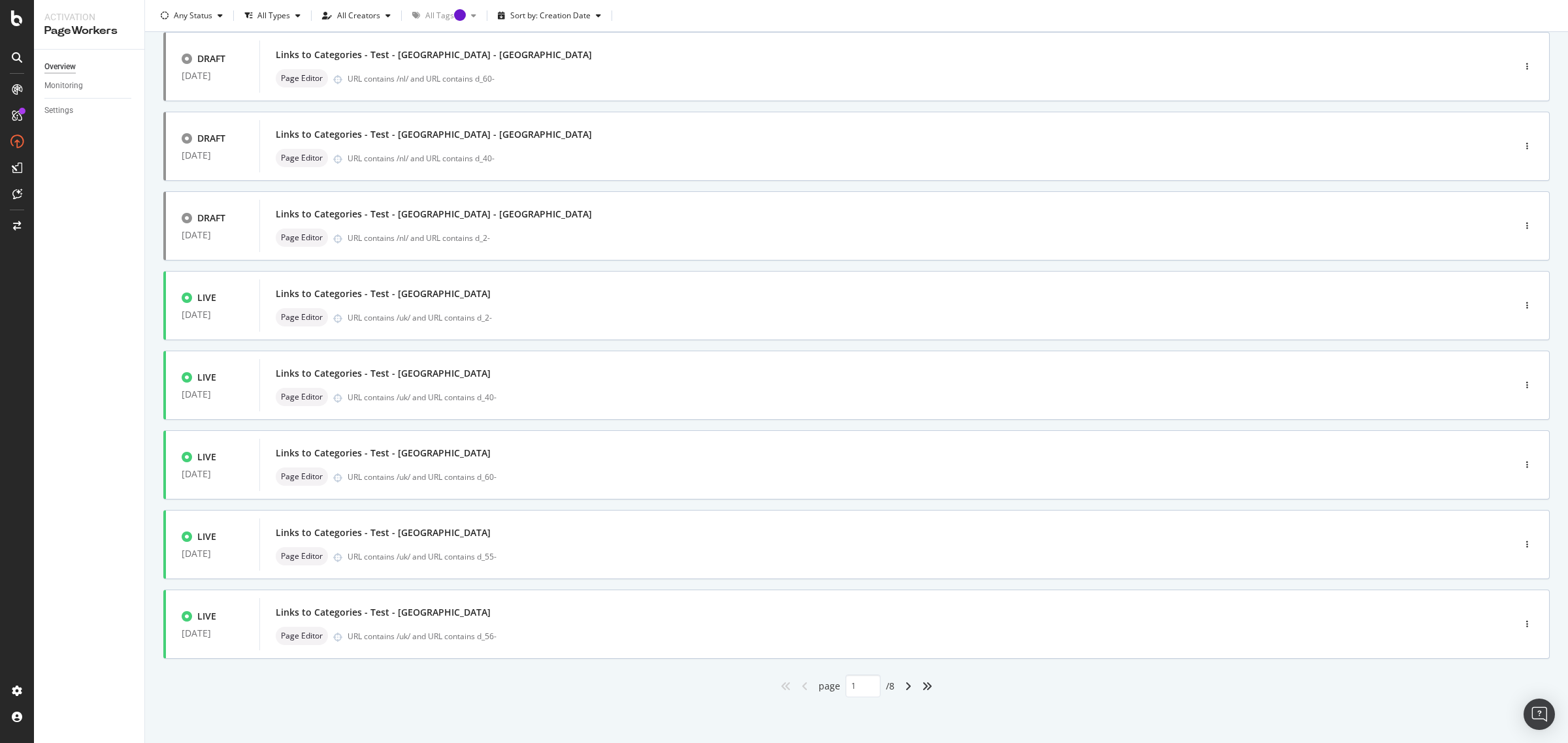
click at [900, 679] on div "angle-right" at bounding box center [908, 686] width 17 height 21
type input "2"
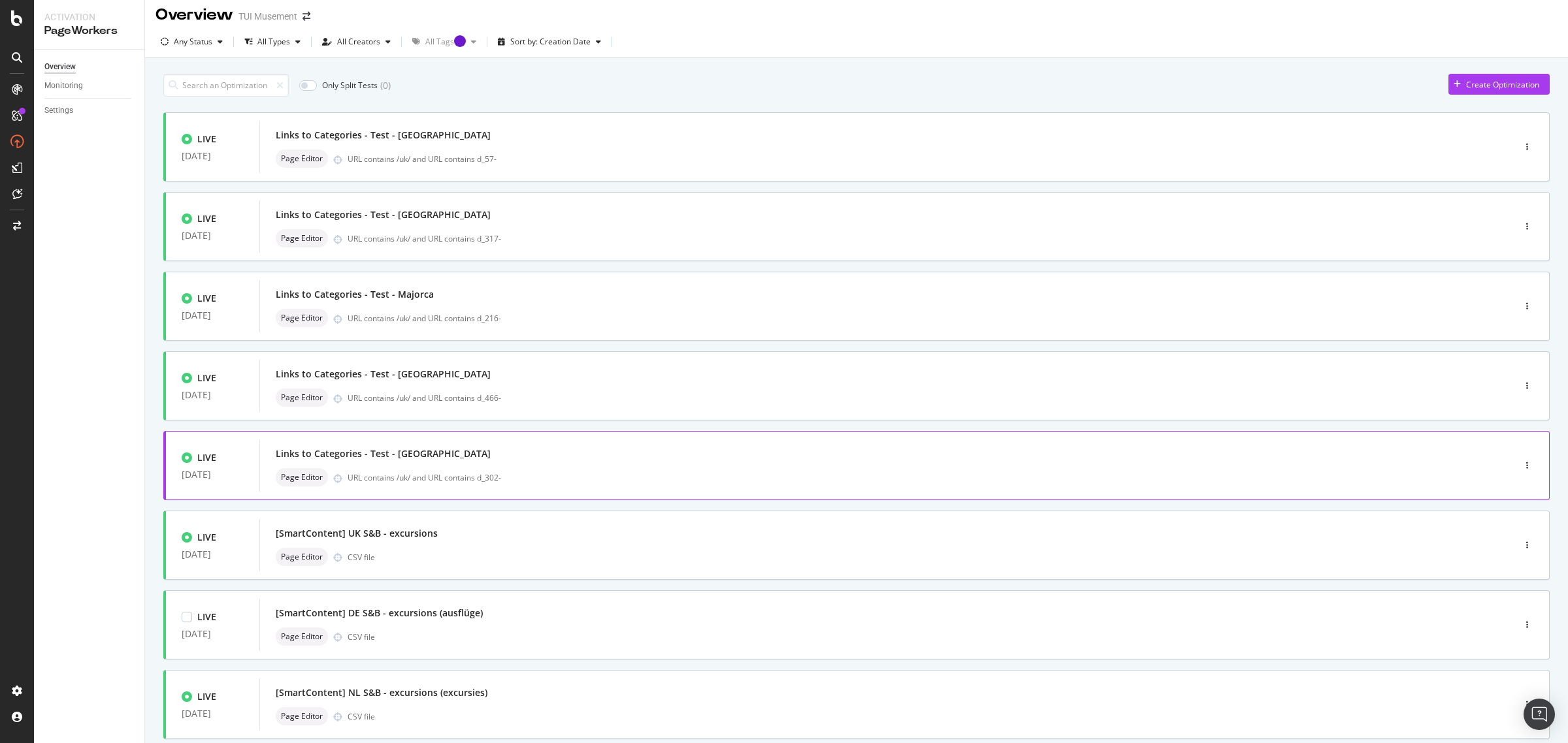
scroll to position [0, 0]
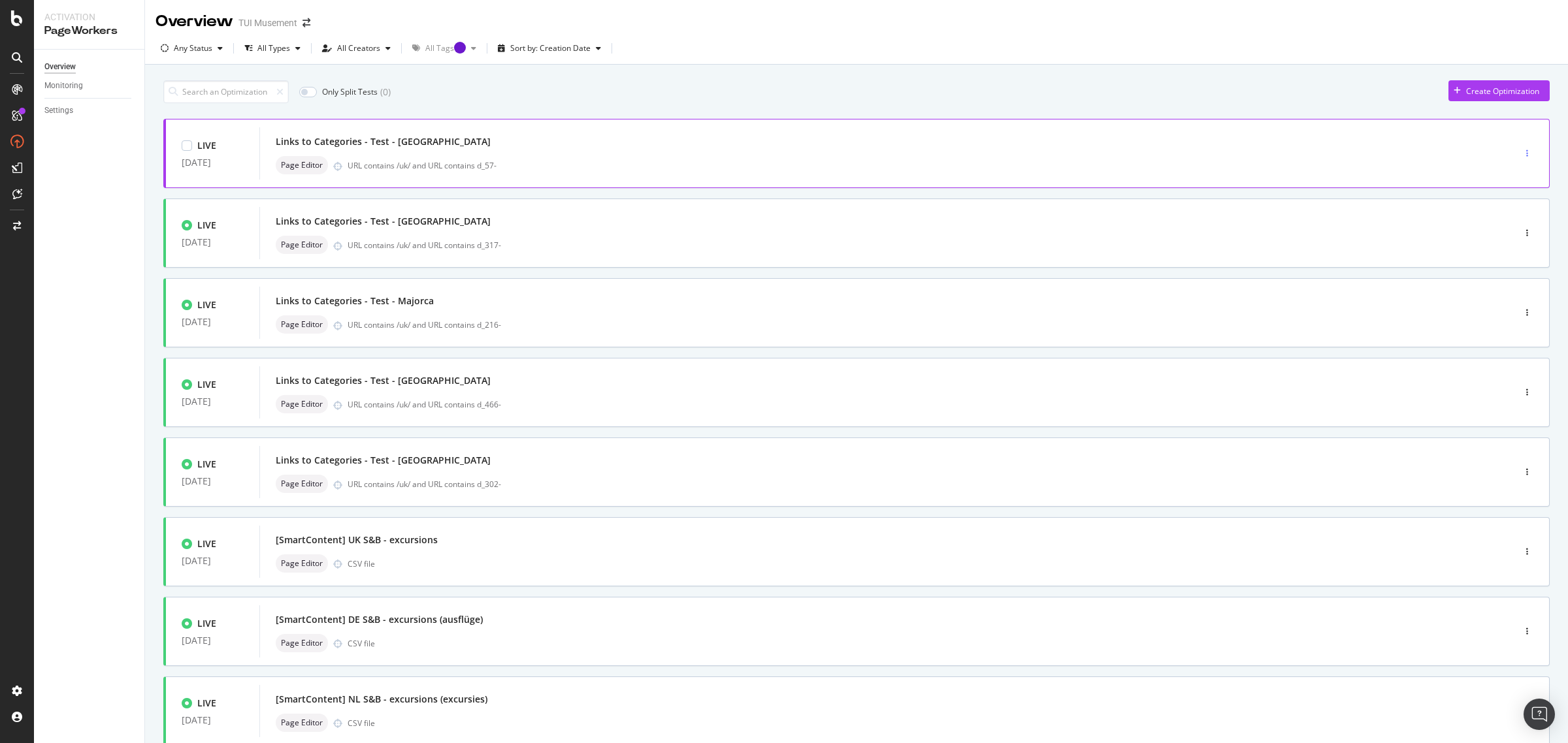
click at [1526, 156] on icon "button" at bounding box center [1527, 153] width 2 height 8
click at [1494, 238] on div "Clone" at bounding box center [1498, 244] width 21 height 11
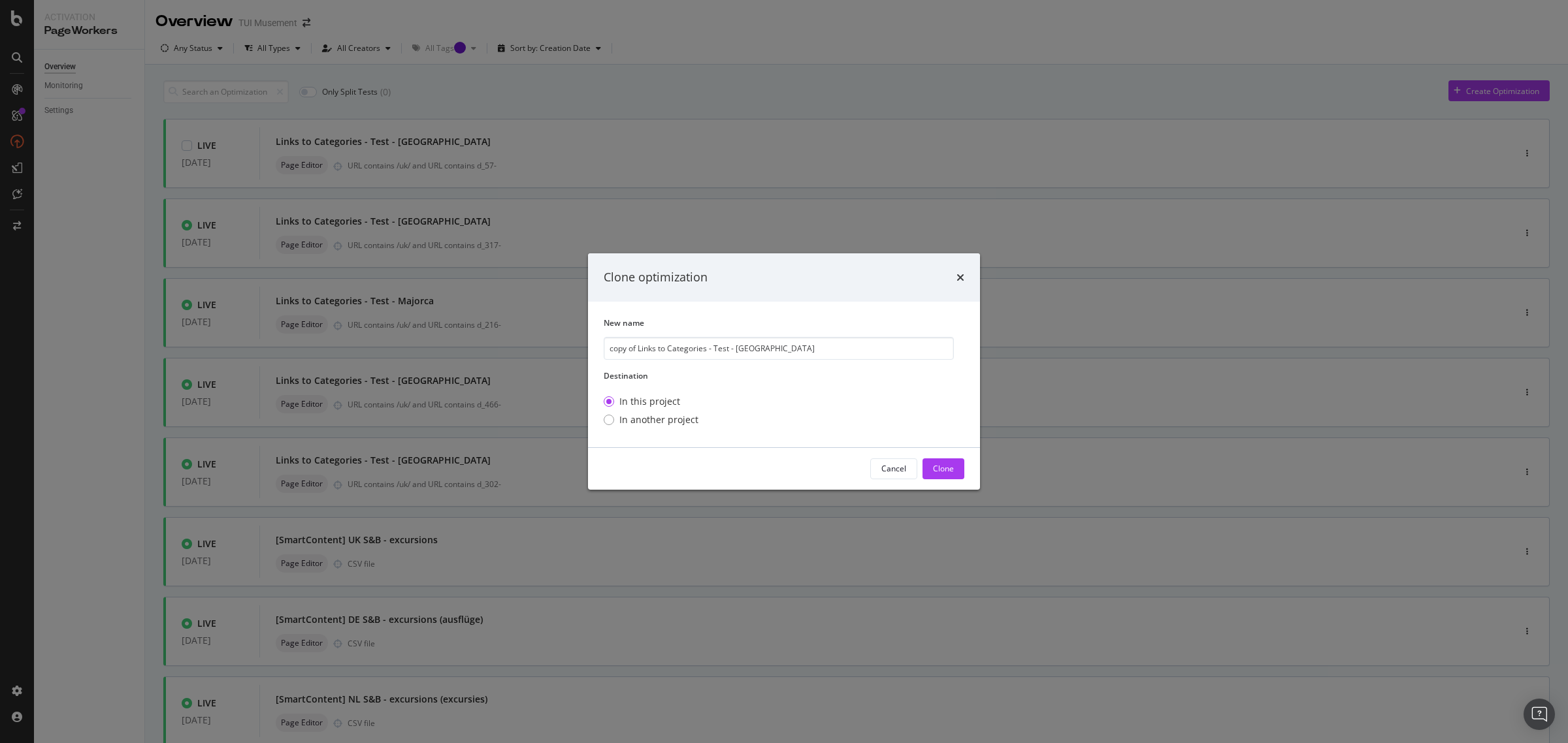
drag, startPoint x: 637, startPoint y: 350, endPoint x: 570, endPoint y: 350, distance: 67.0
click at [570, 350] on div "Clone optimization New name copy of Links to Categories - Test - Amsterdam Dest…" at bounding box center [784, 372] width 1568 height 743
click at [769, 350] on input "Links to Categories - Test - Amsterdam" at bounding box center [779, 348] width 350 height 23
type input "Links to Categories - Test - Amsterdam - NL"
click at [948, 467] on div "Clone" at bounding box center [944, 468] width 21 height 11
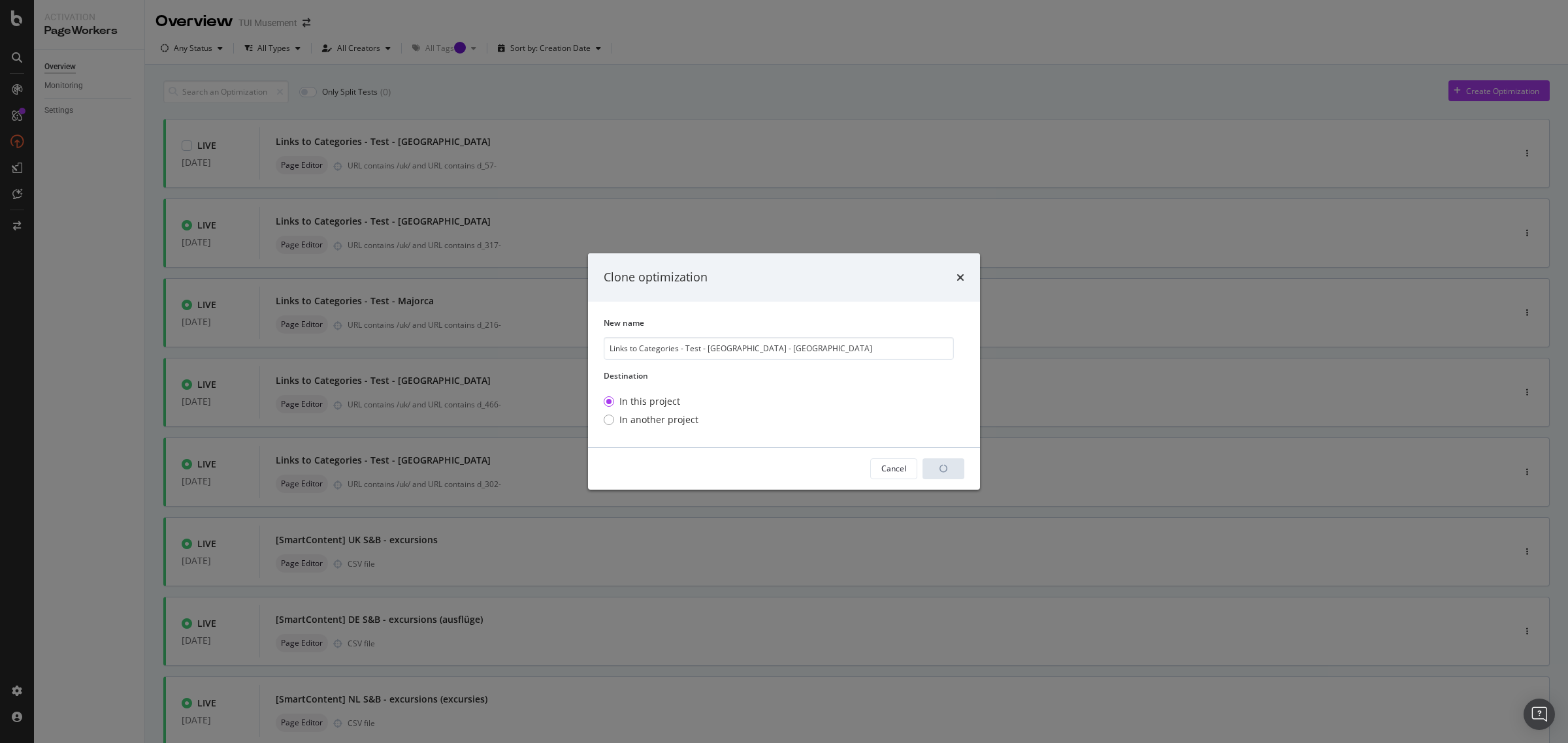
type input "1"
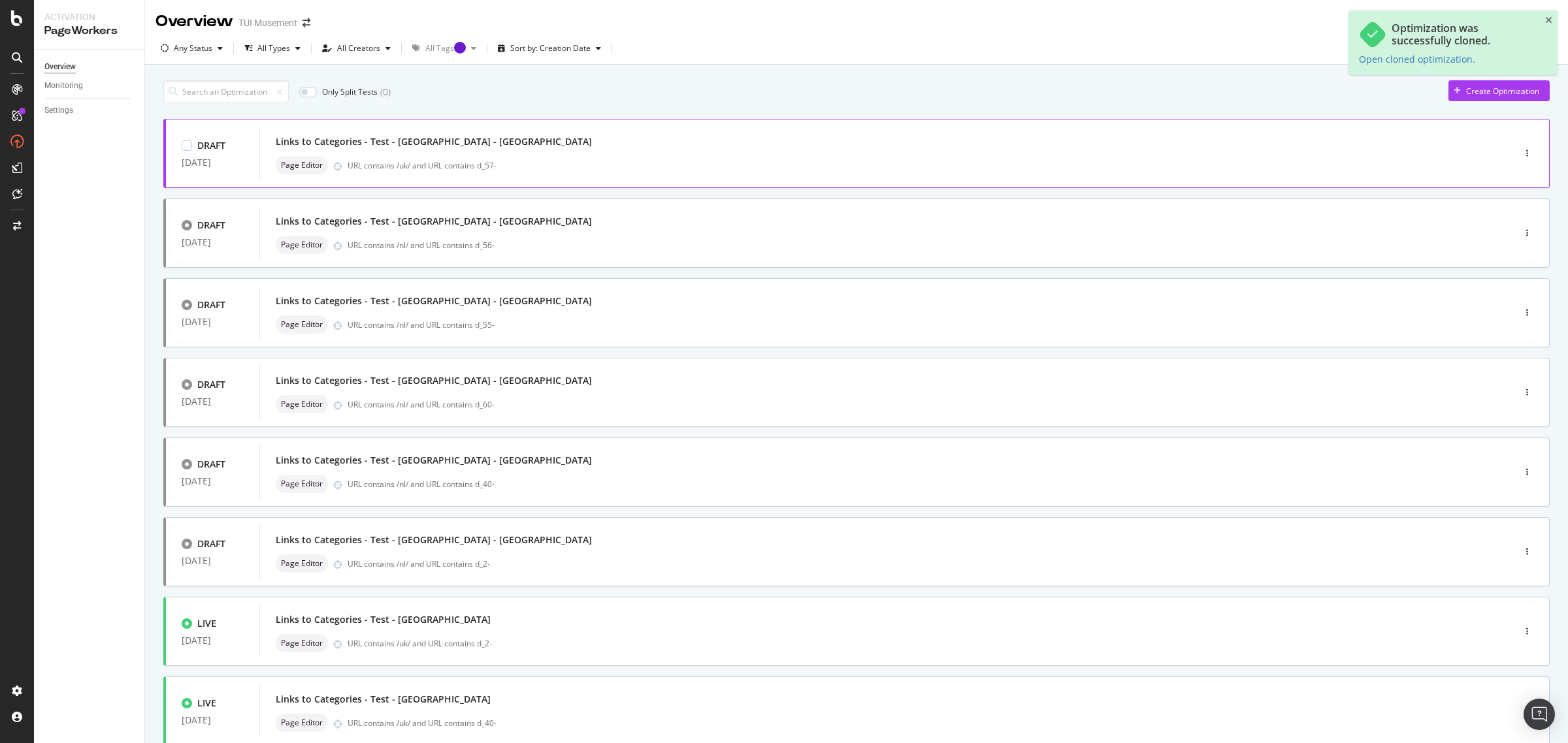
click at [680, 148] on div "Links to Categories - Test - Amsterdam - NL" at bounding box center [867, 141] width 1183 height 18
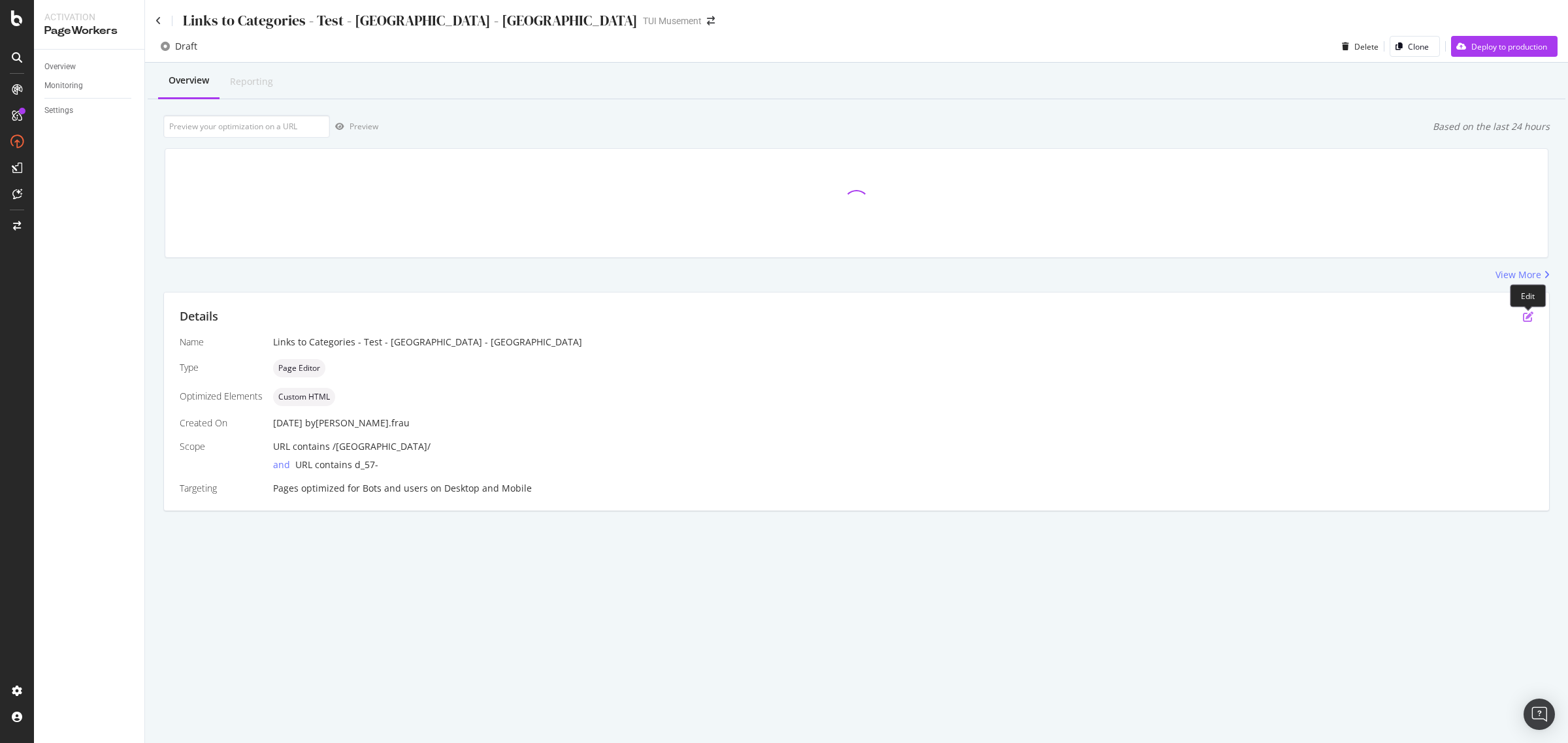
click at [1531, 316] on icon "pen-to-square" at bounding box center [1528, 316] width 10 height 10
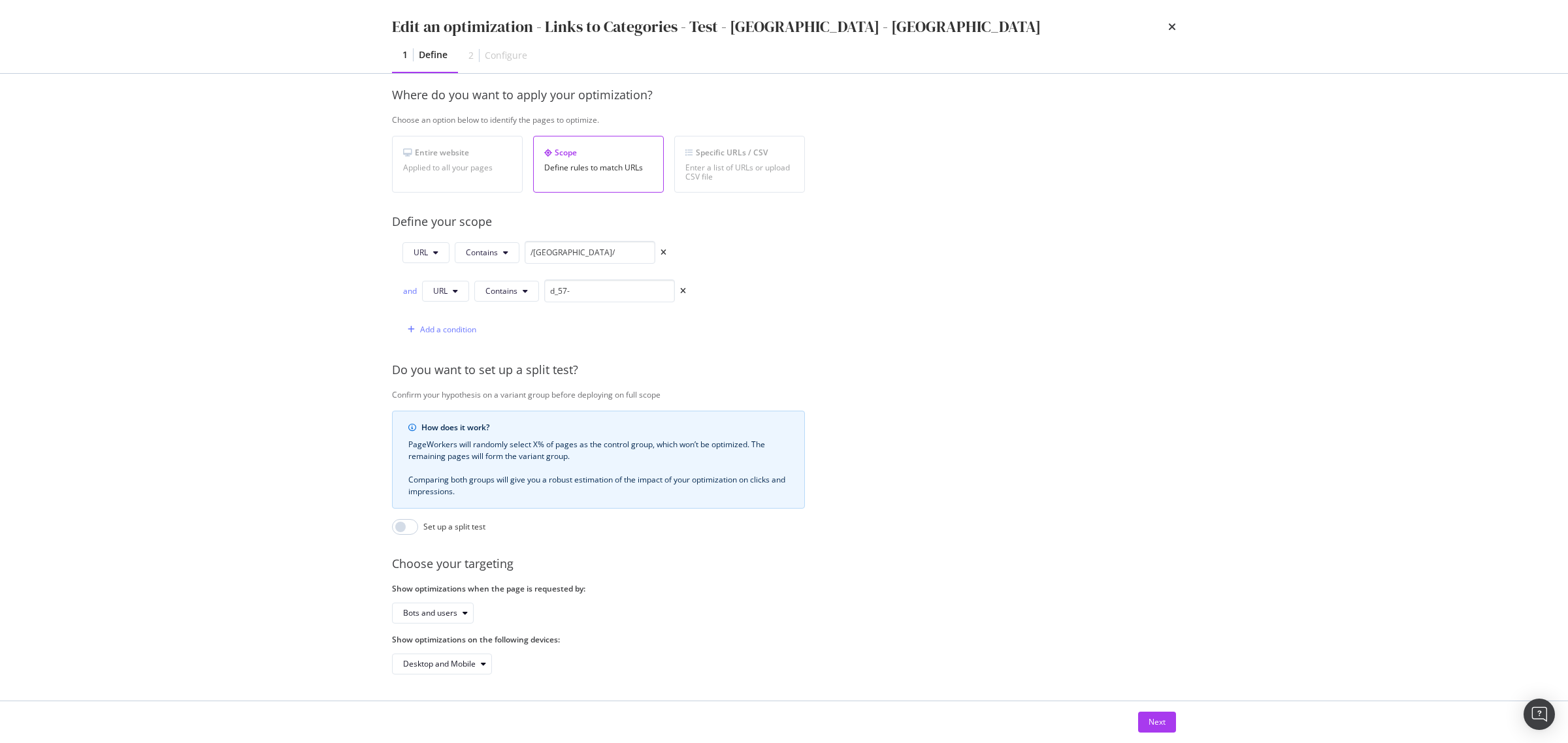
scroll to position [204, 0]
click at [536, 241] on input "/uk/" at bounding box center [590, 252] width 130 height 23
type input "/nl/"
click at [1144, 724] on button "Next" at bounding box center [1157, 722] width 38 height 21
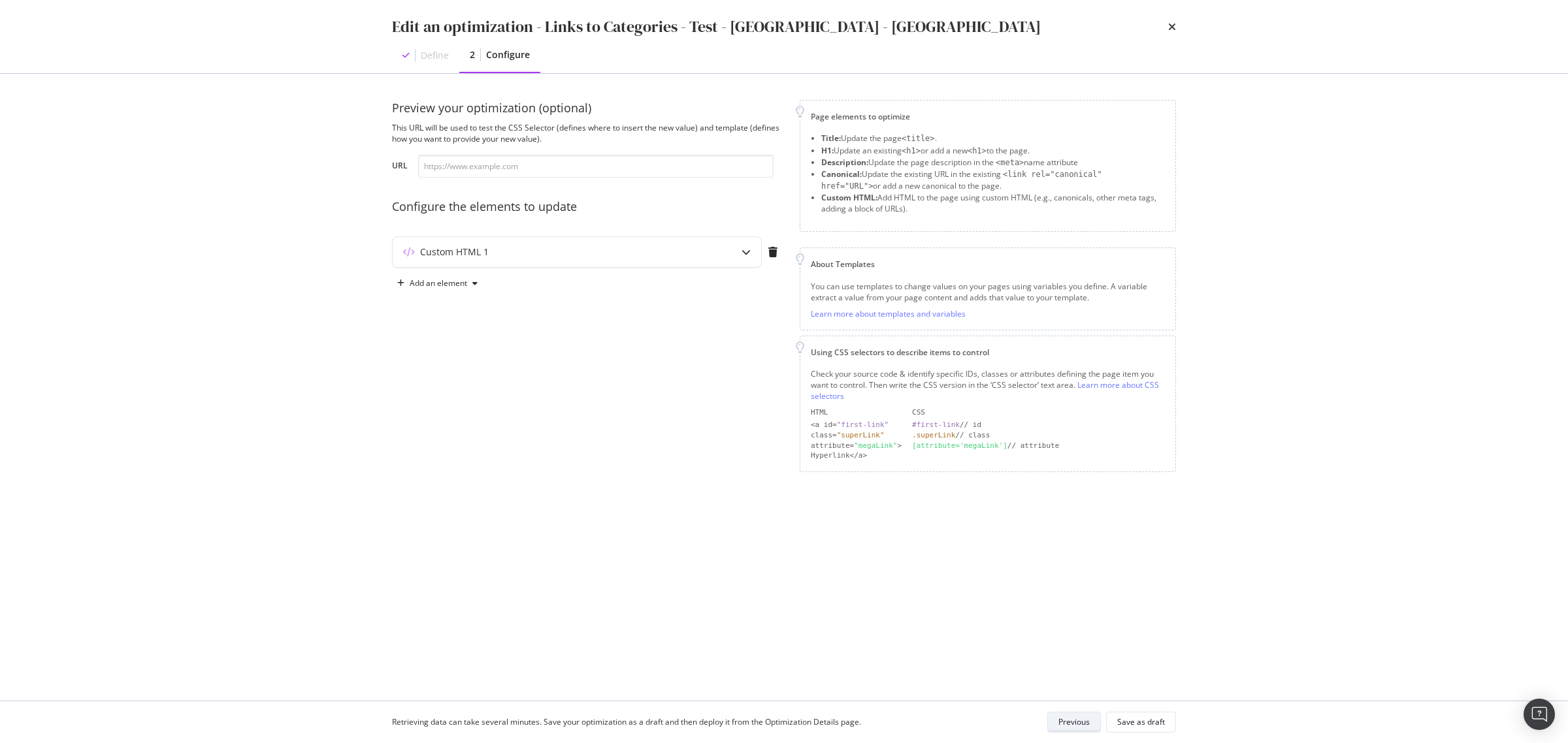
scroll to position [0, 0]
click at [700, 260] on div "Custom HTML 1" at bounding box center [577, 252] width 368 height 30
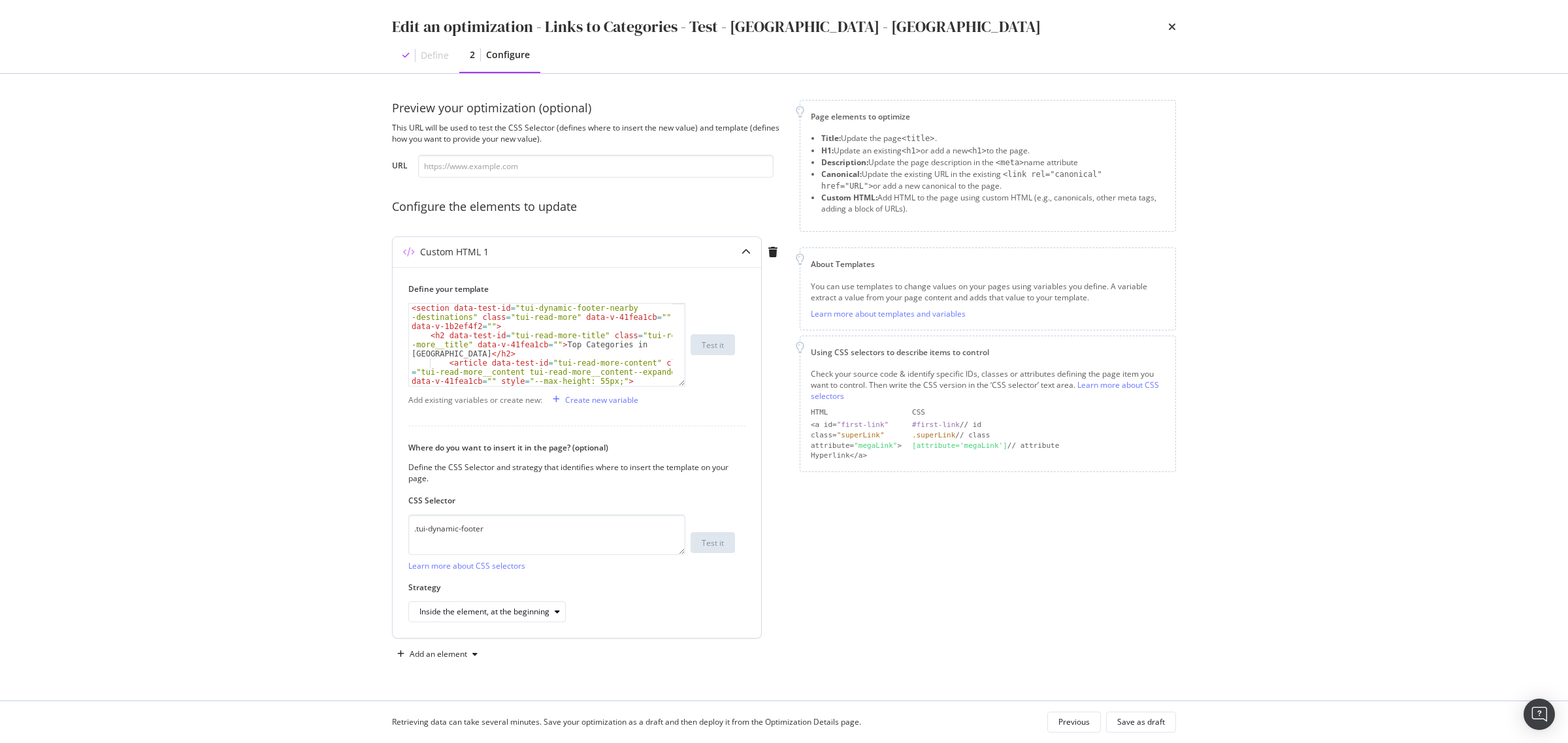
click at [478, 341] on div "< section data-test-id = "tui-dynamic-footer-nearby -destinations" class = "tui…" at bounding box center [540, 372] width 263 height 137
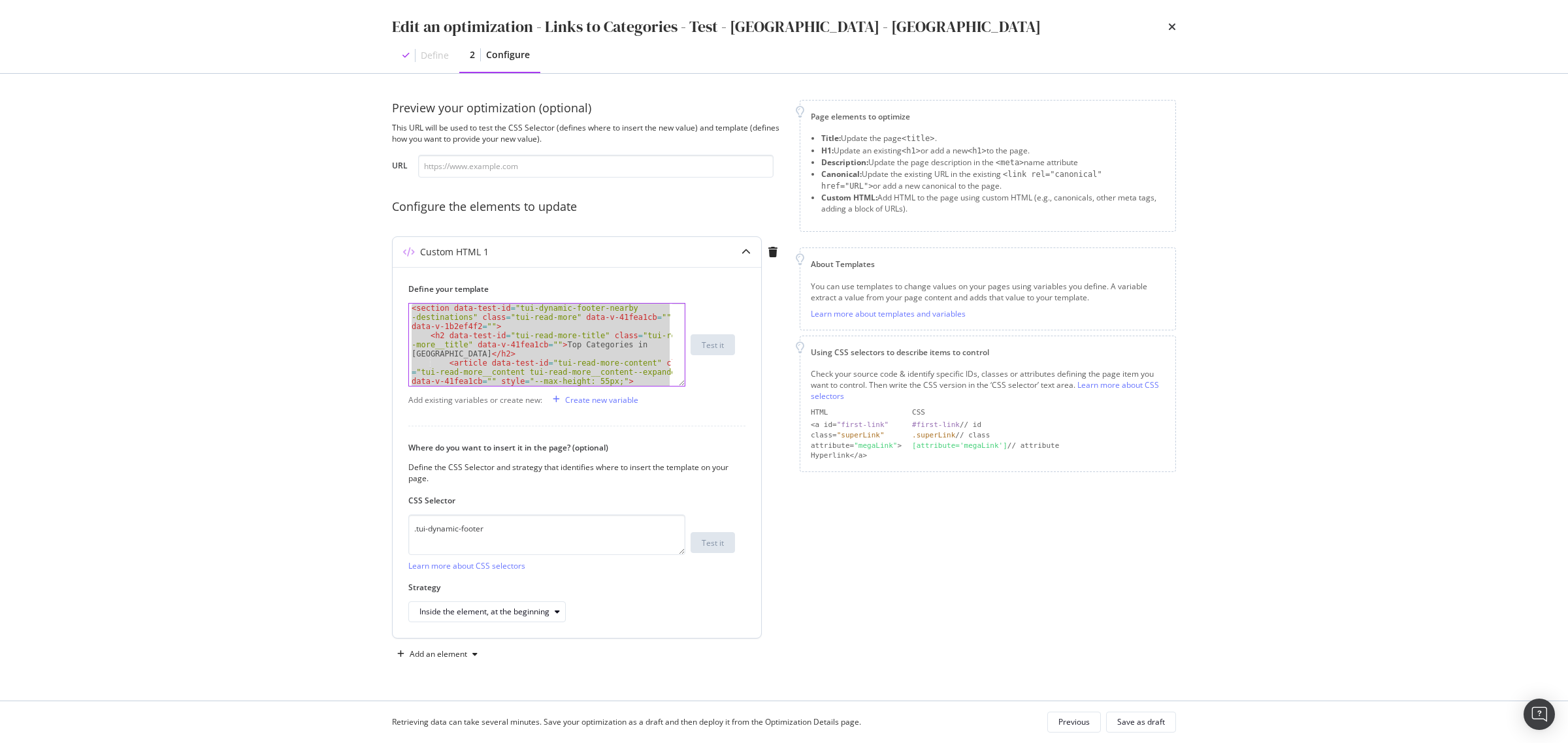
click at [543, 350] on div "< section data-test-id = "tui-dynamic-footer-nearby -destinations" class = "tui…" at bounding box center [540, 345] width 263 height 82
paste textarea "Cursor at row 21"
type textarea "</section>"
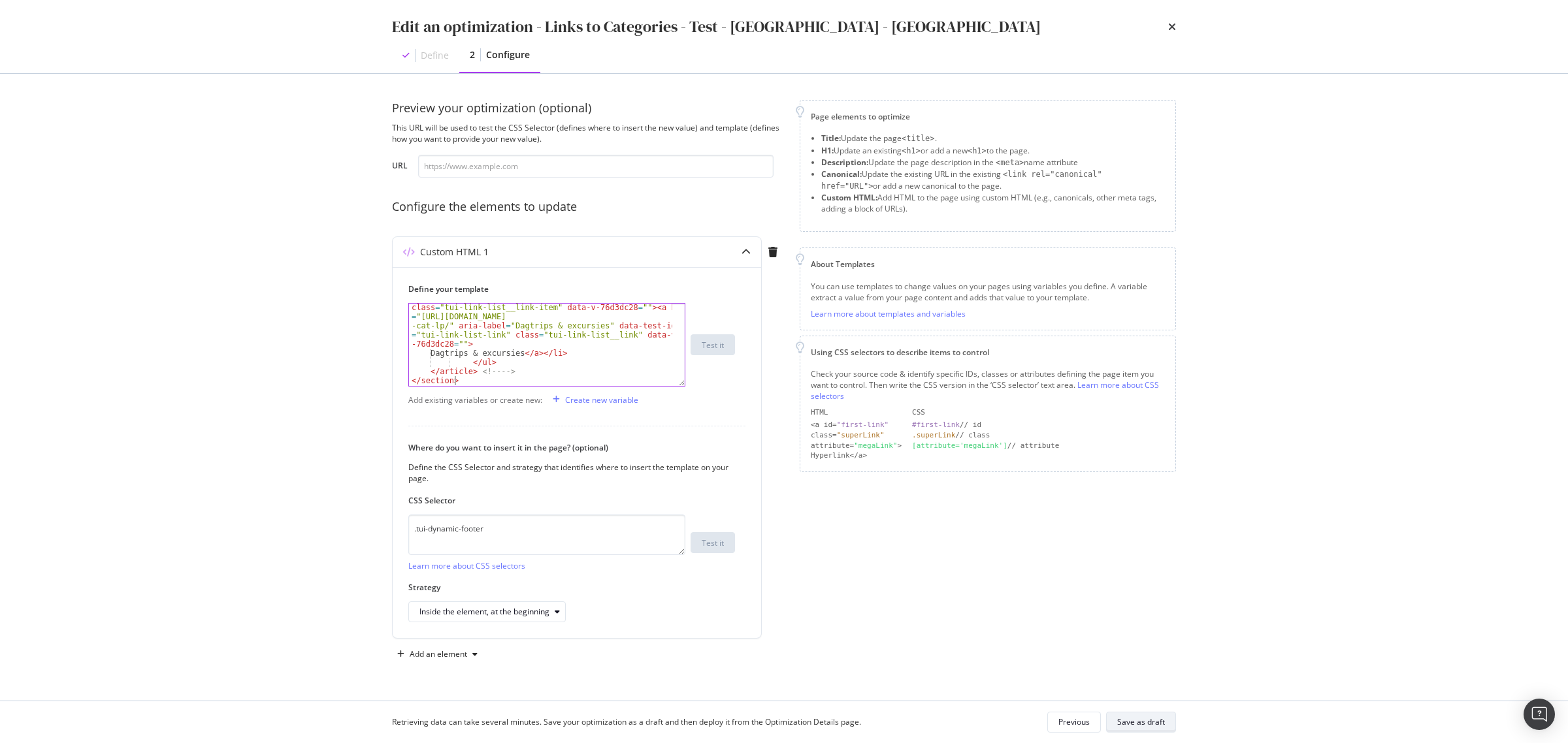
click at [1136, 725] on div "Save as draft" at bounding box center [1141, 722] width 48 height 11
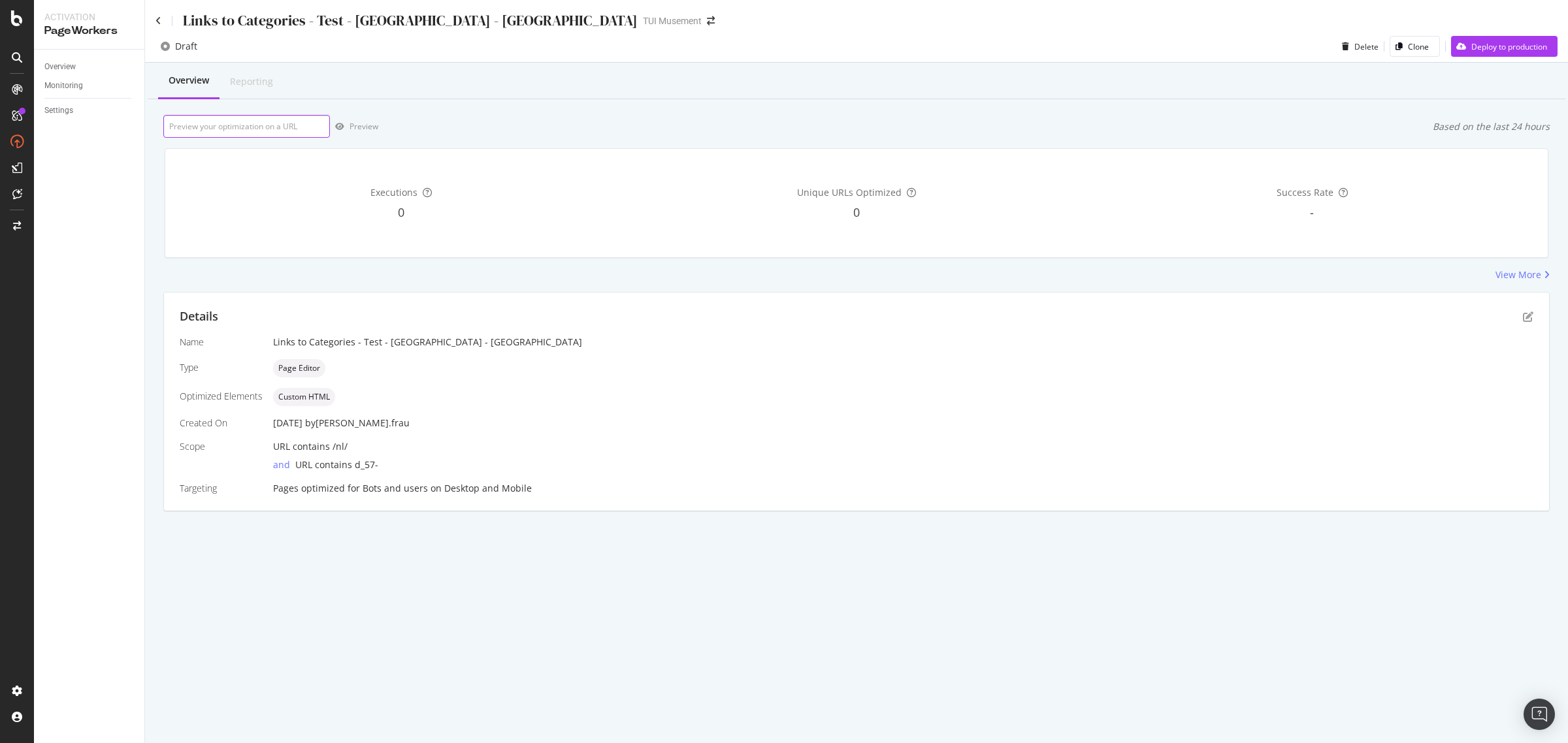
click at [249, 131] on input "url" at bounding box center [247, 126] width 167 height 23
paste input "https://www.tuimusement.com/nl/nederland/amsterdam/d_57-c_124/"
type input "https://www.tuimusement.com/nl/nederland/amsterdam/d_57-c_124/"
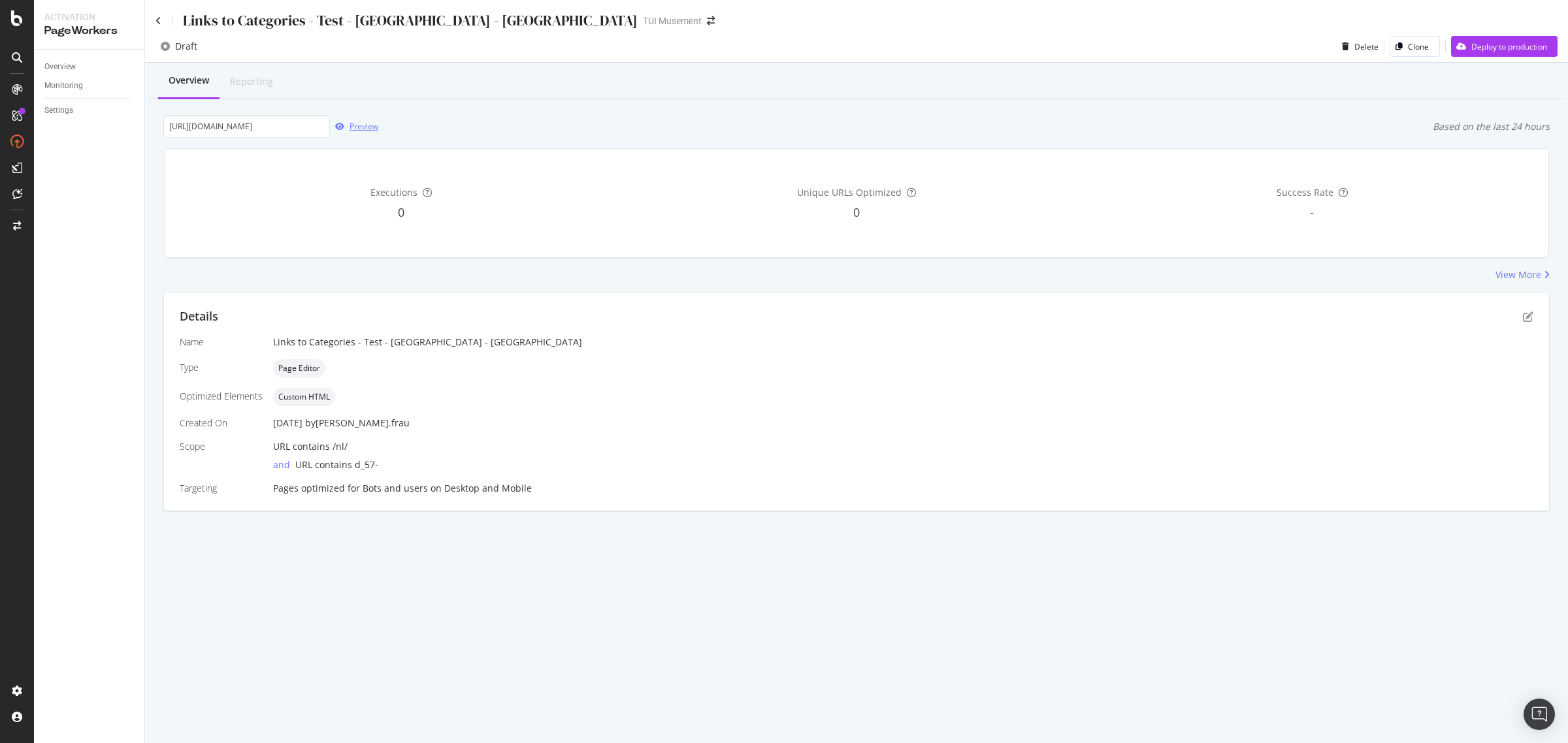
click at [366, 129] on div "Preview" at bounding box center [364, 126] width 29 height 11
